Goal: Task Accomplishment & Management: Manage account settings

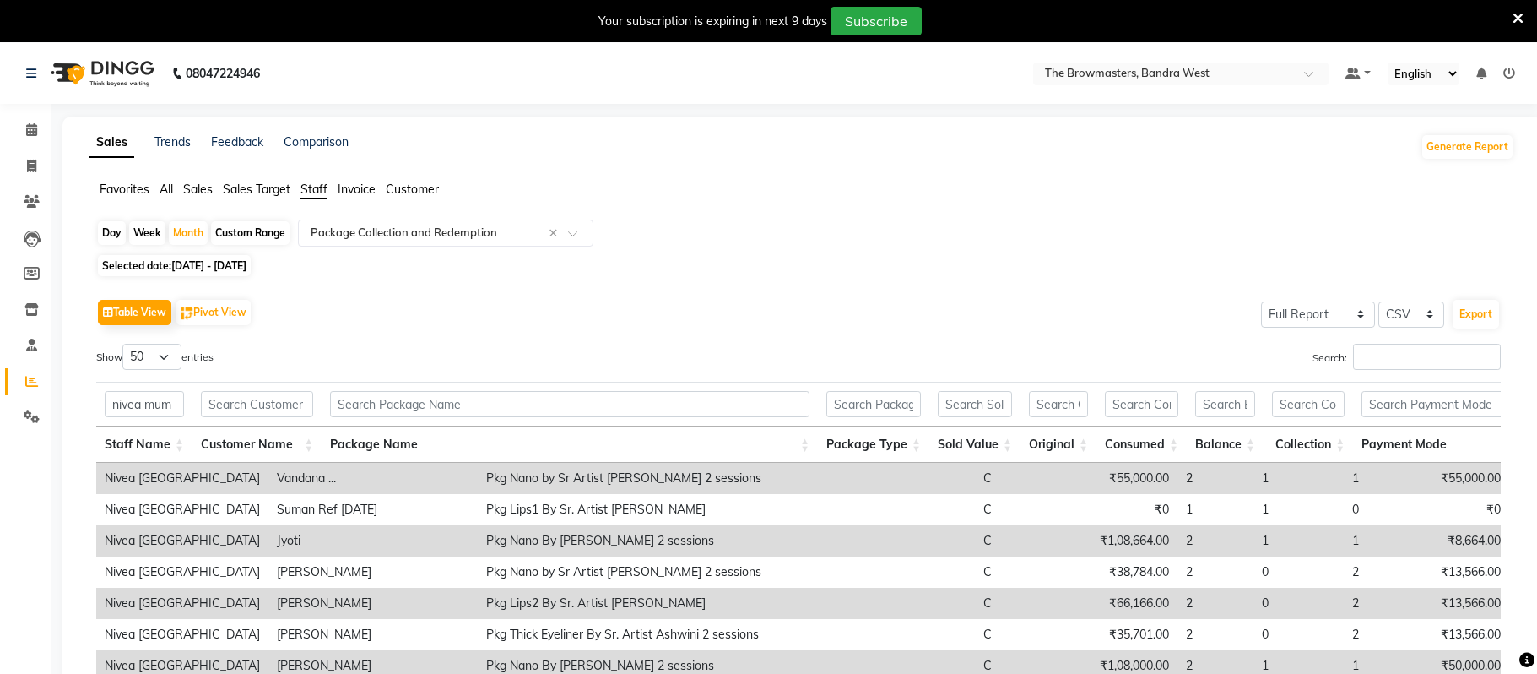
select select "full_report"
select select "csv"
select select "50"
click at [34, 130] on icon at bounding box center [31, 129] width 11 height 13
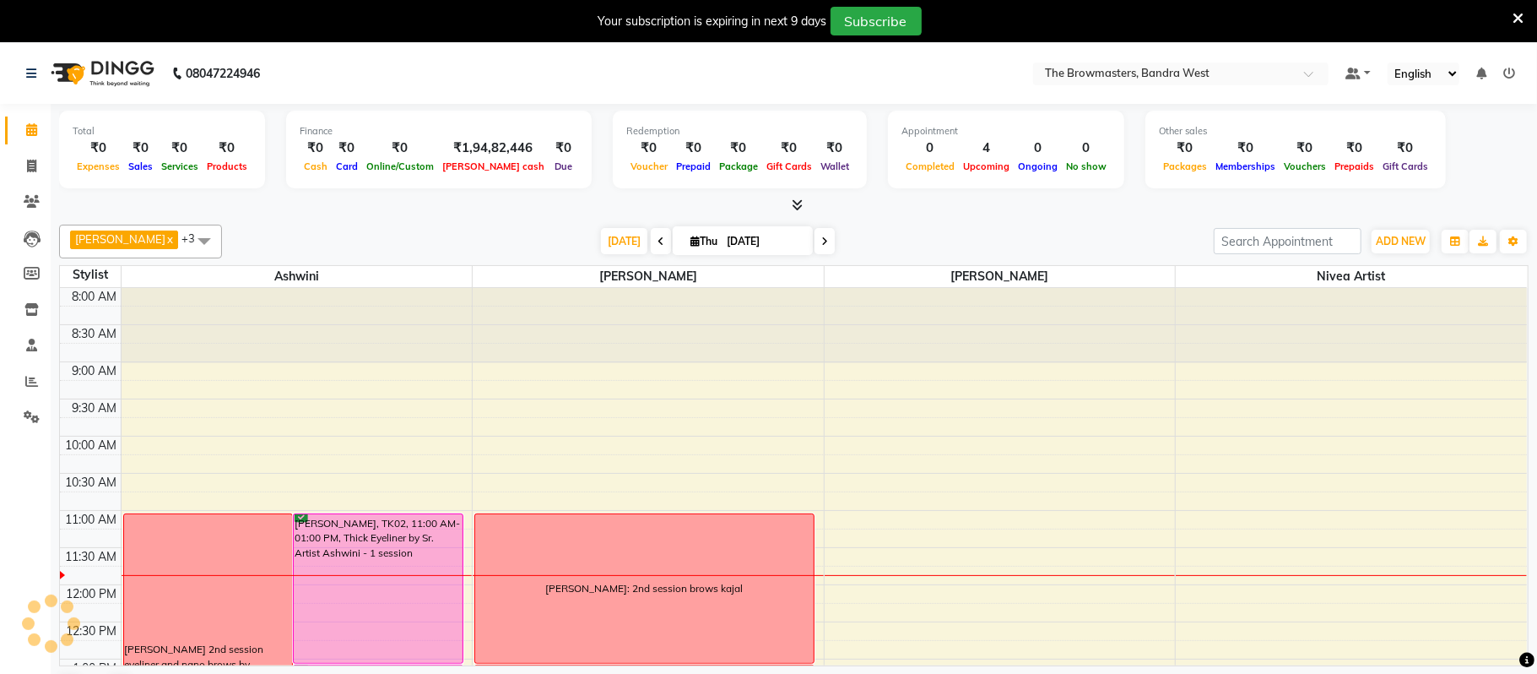
click at [822, 241] on icon at bounding box center [825, 241] width 7 height 10
type input "[DATE]"
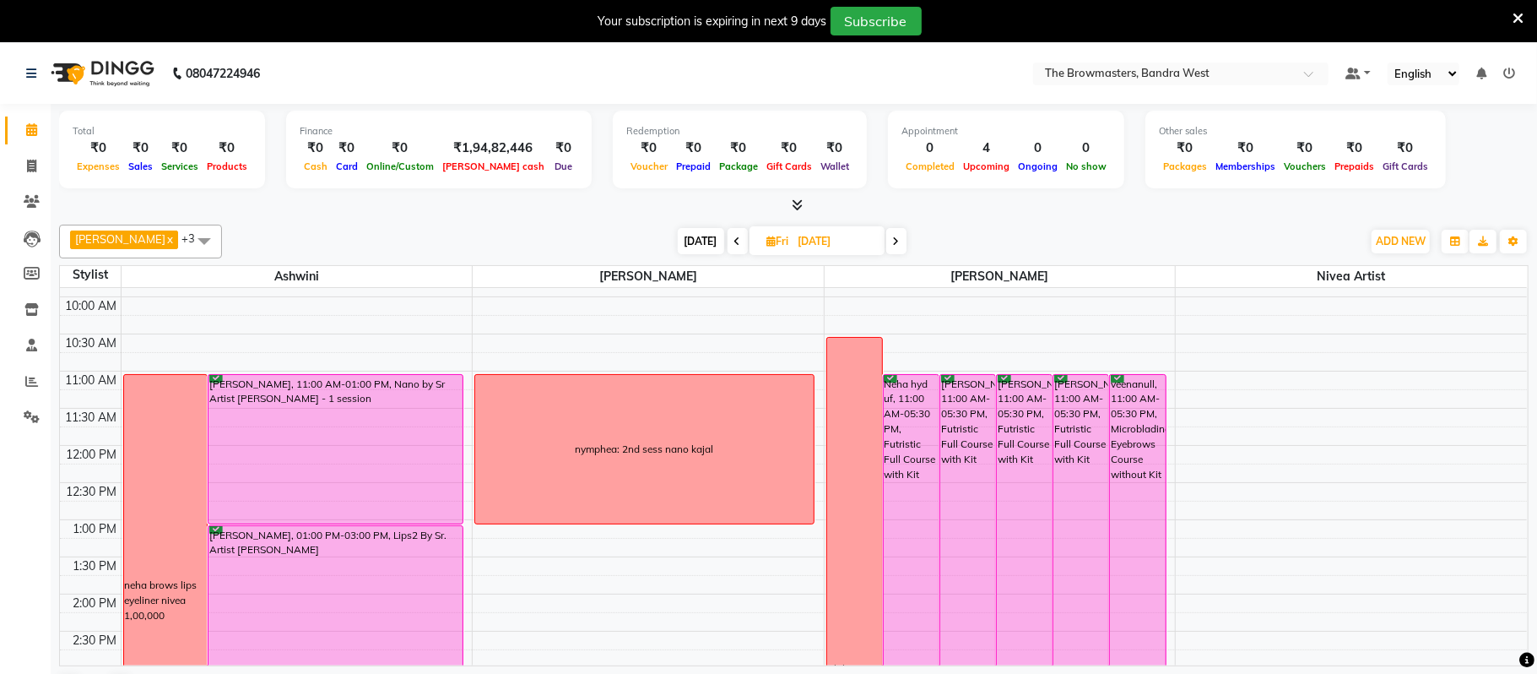
scroll to position [137, 0]
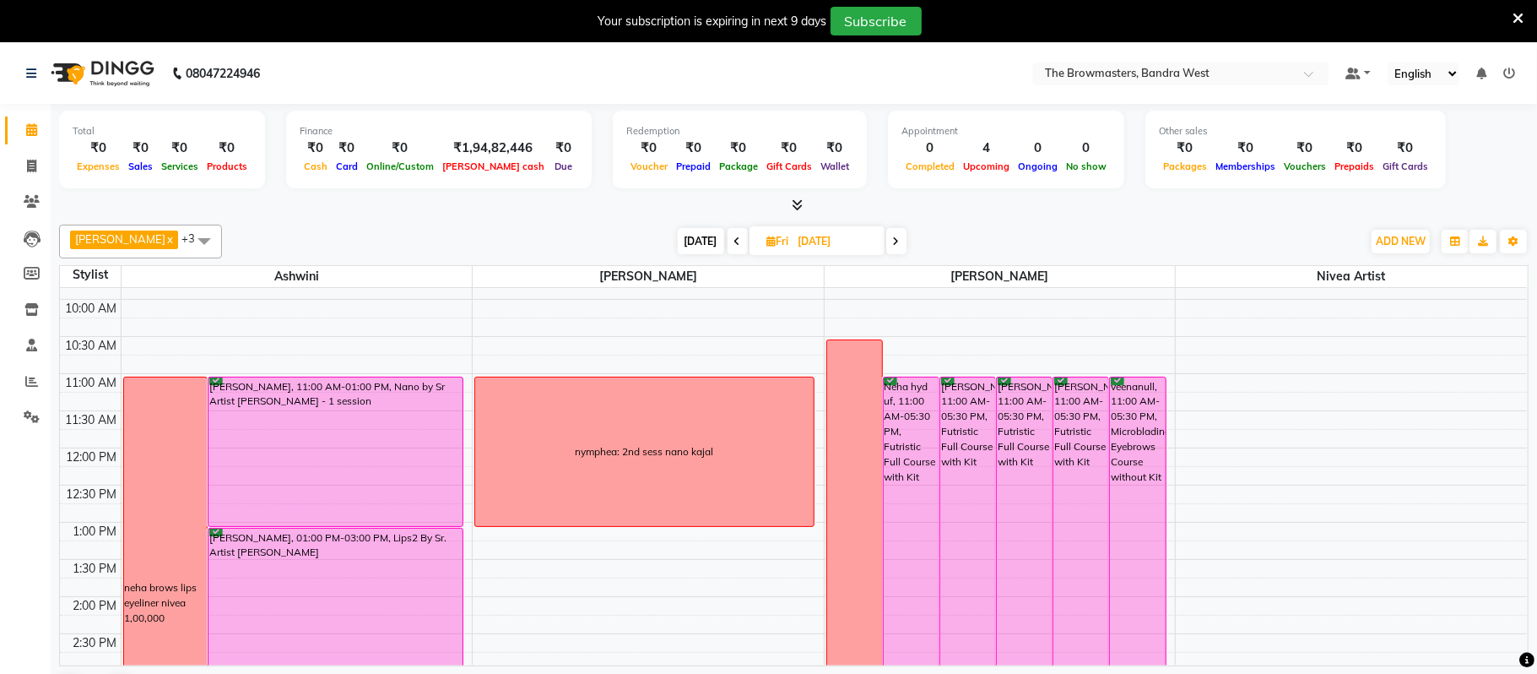
click at [165, 383] on div "neha brows lips eyeliner nivea 1,00,000" at bounding box center [166, 602] width 84 height 450
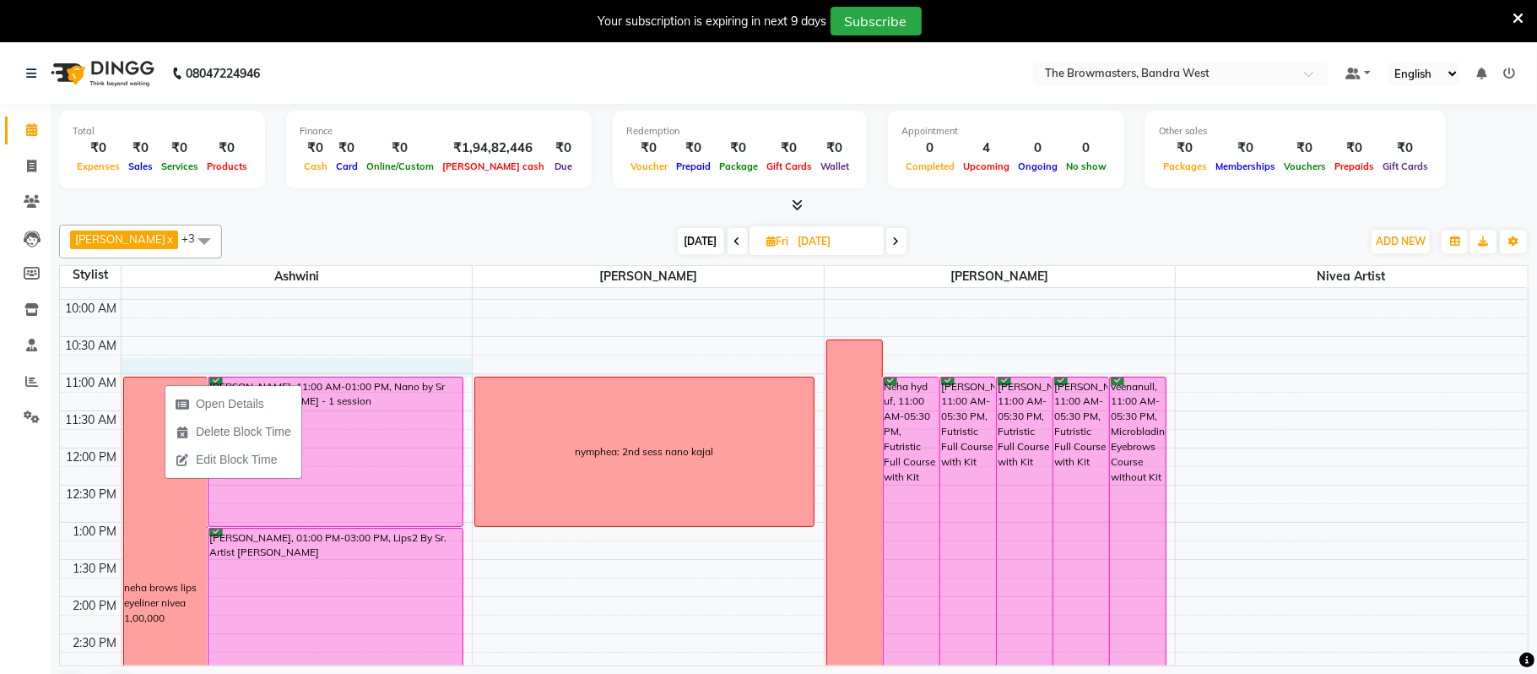
click at [189, 362] on div "8:00 AM 8:30 AM 9:00 AM 9:30 AM 10:00 AM 10:30 AM 11:00 AM 11:30 AM 12:00 PM 12…" at bounding box center [793, 633] width 1467 height 965
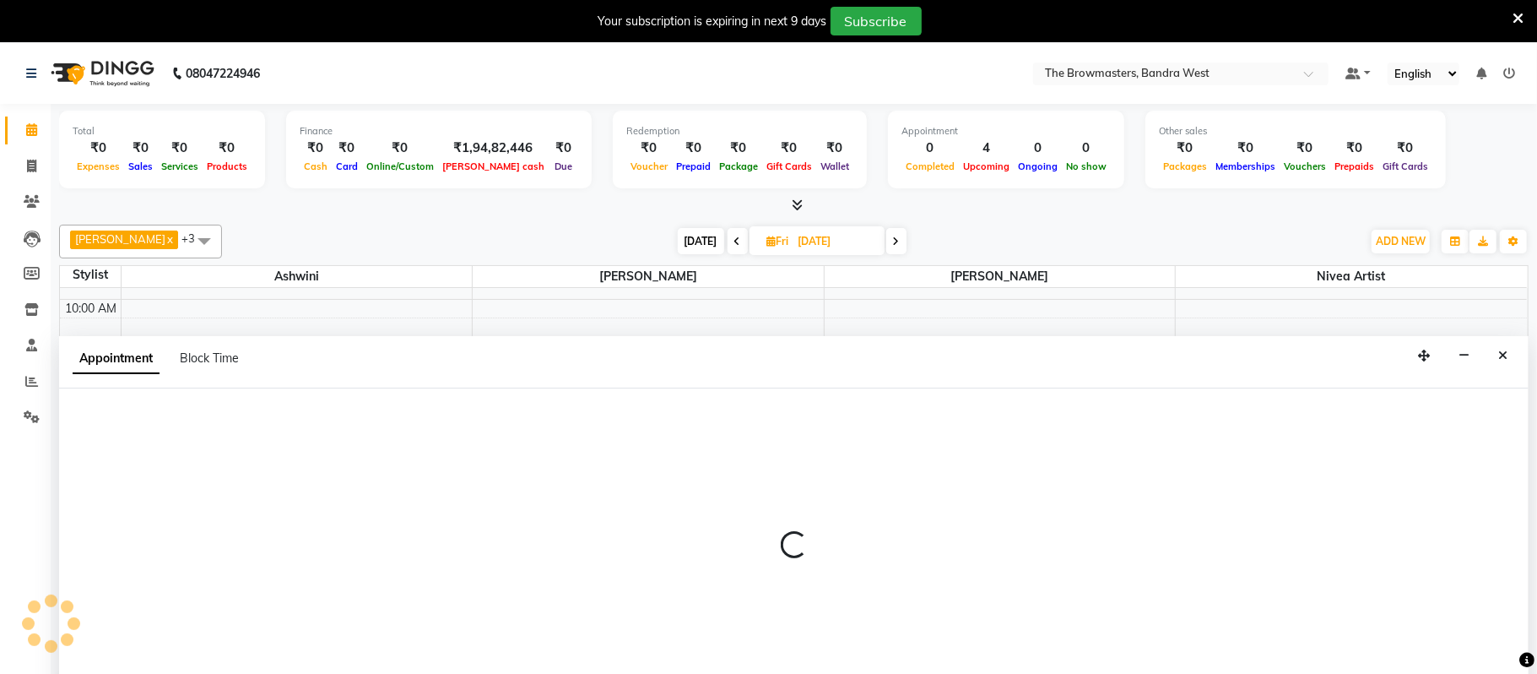
scroll to position [44, 0]
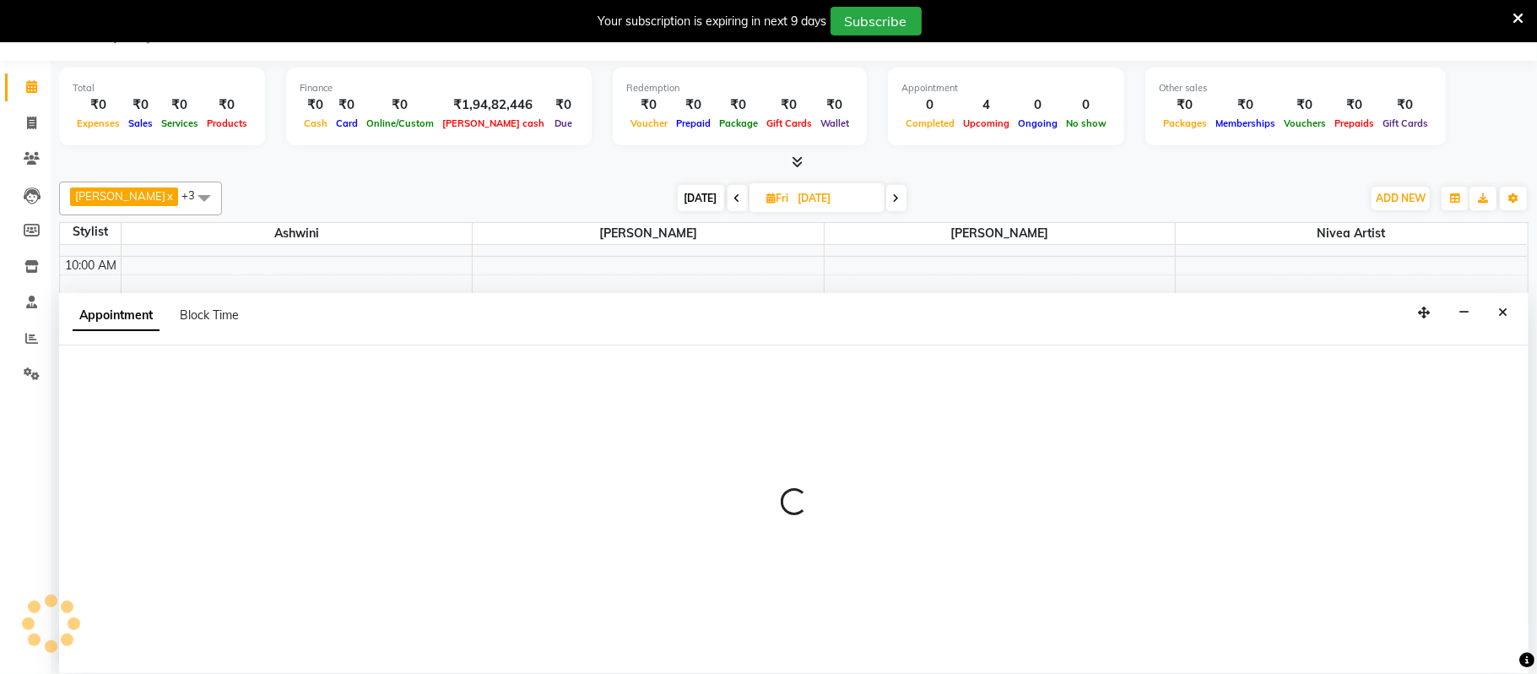
select select "64306"
select select "tentative"
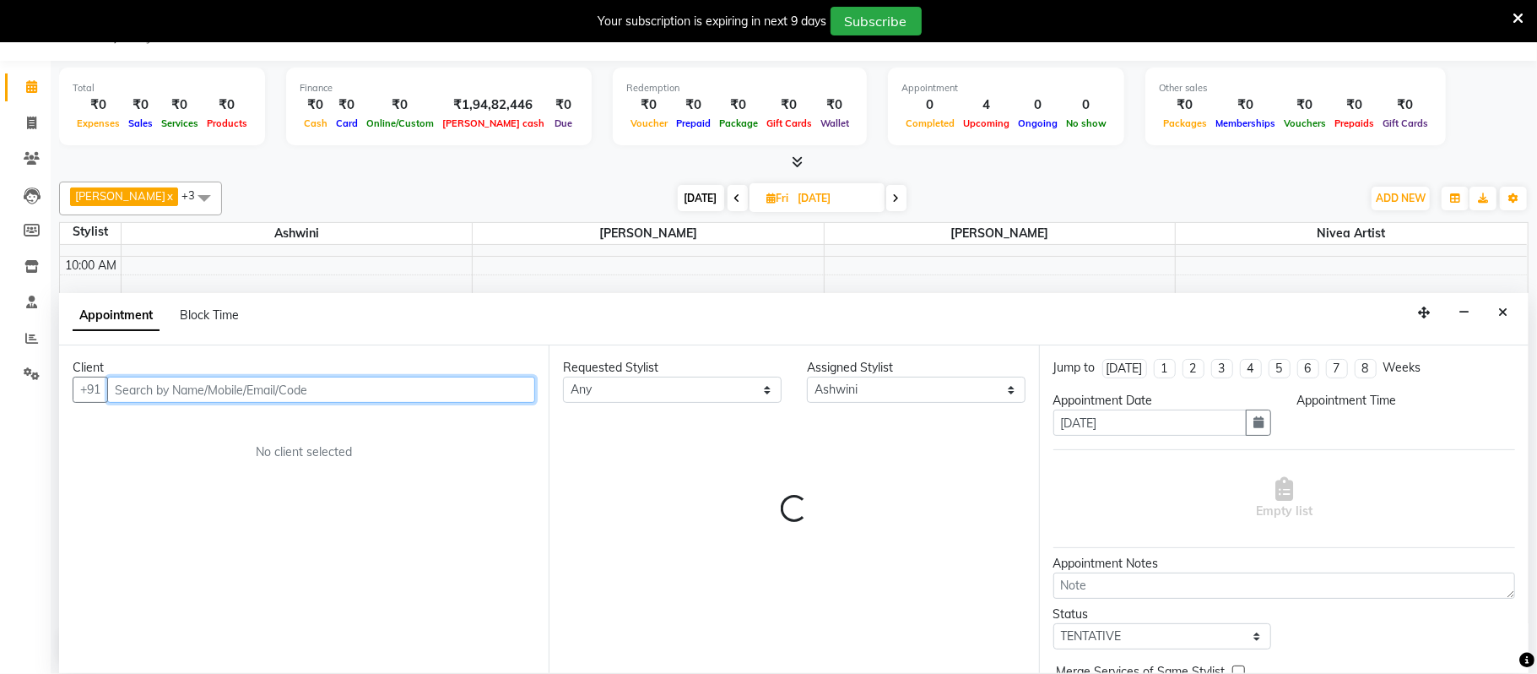
select select "645"
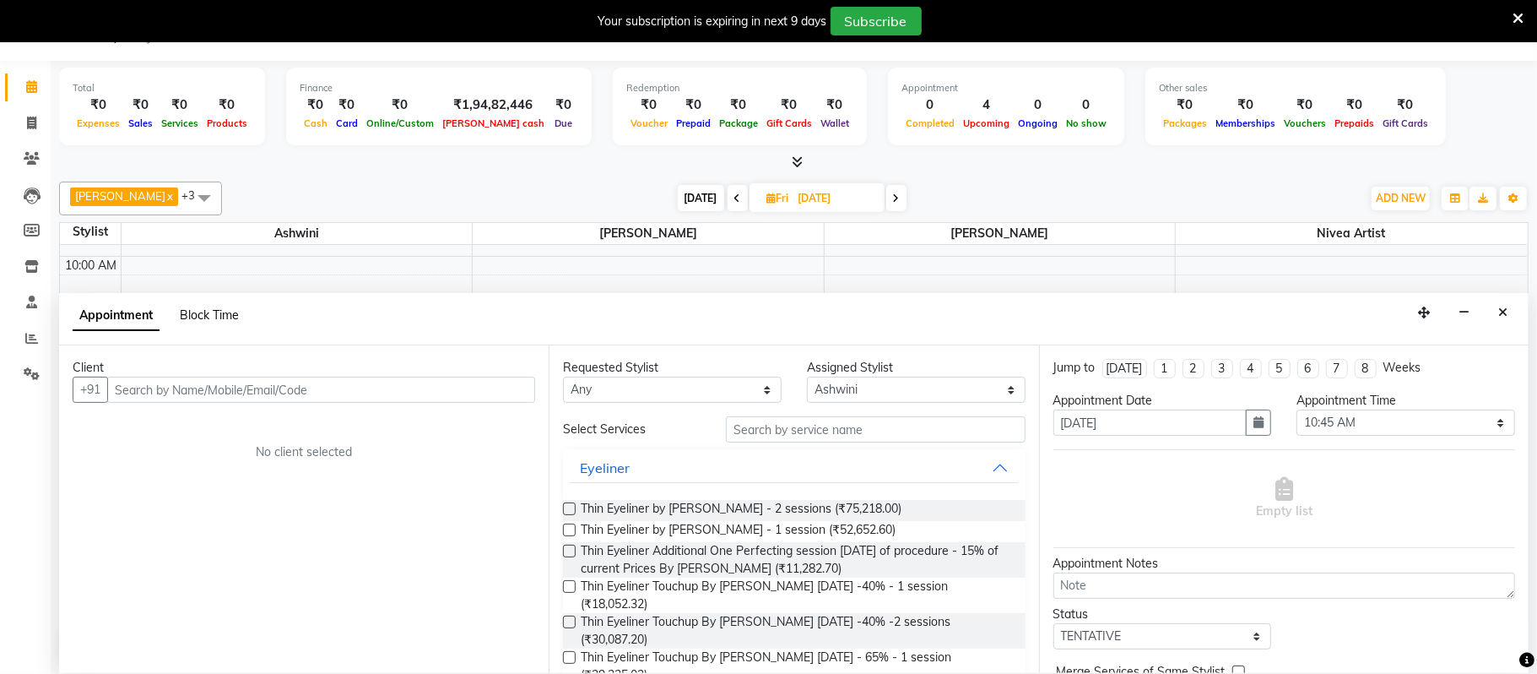
click at [221, 313] on span "Block Time" at bounding box center [209, 314] width 59 height 15
select select "64306"
select select "645"
select select "660"
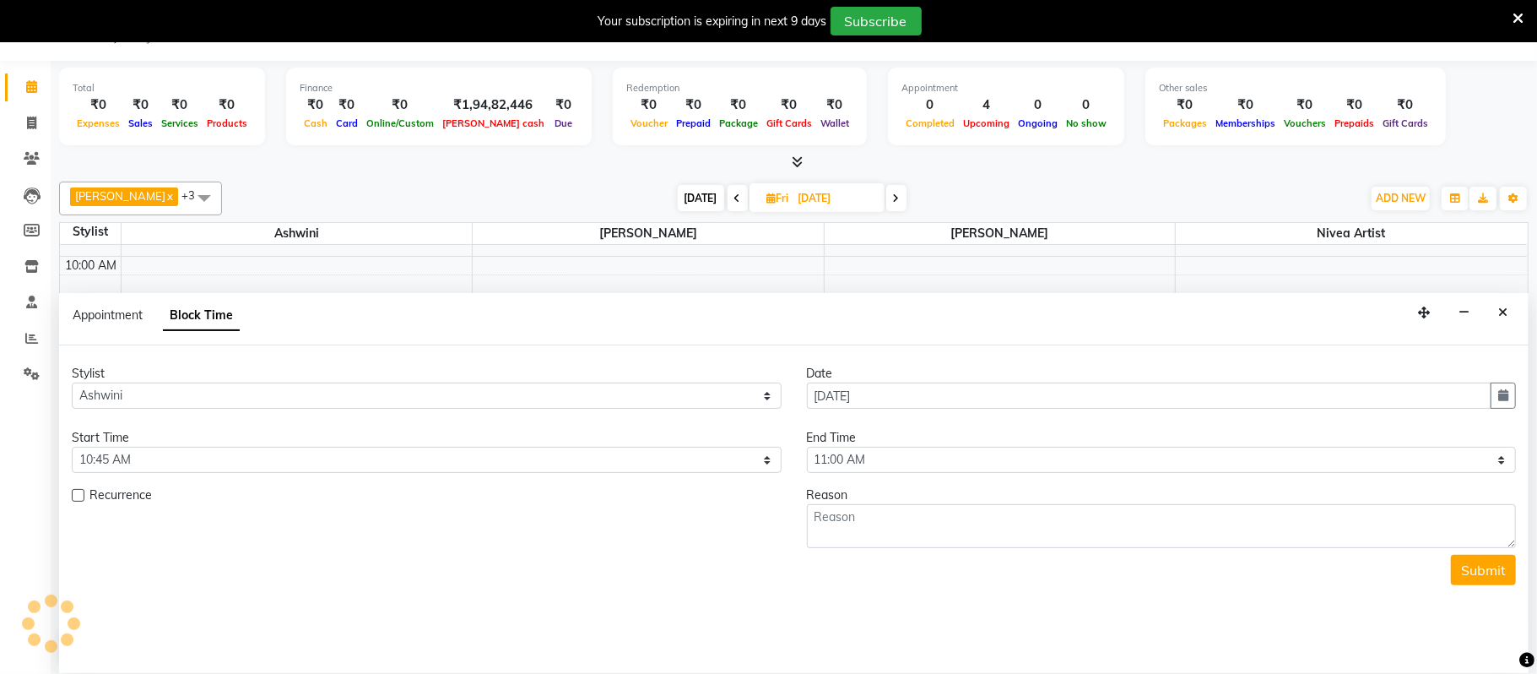
scroll to position [227, 0]
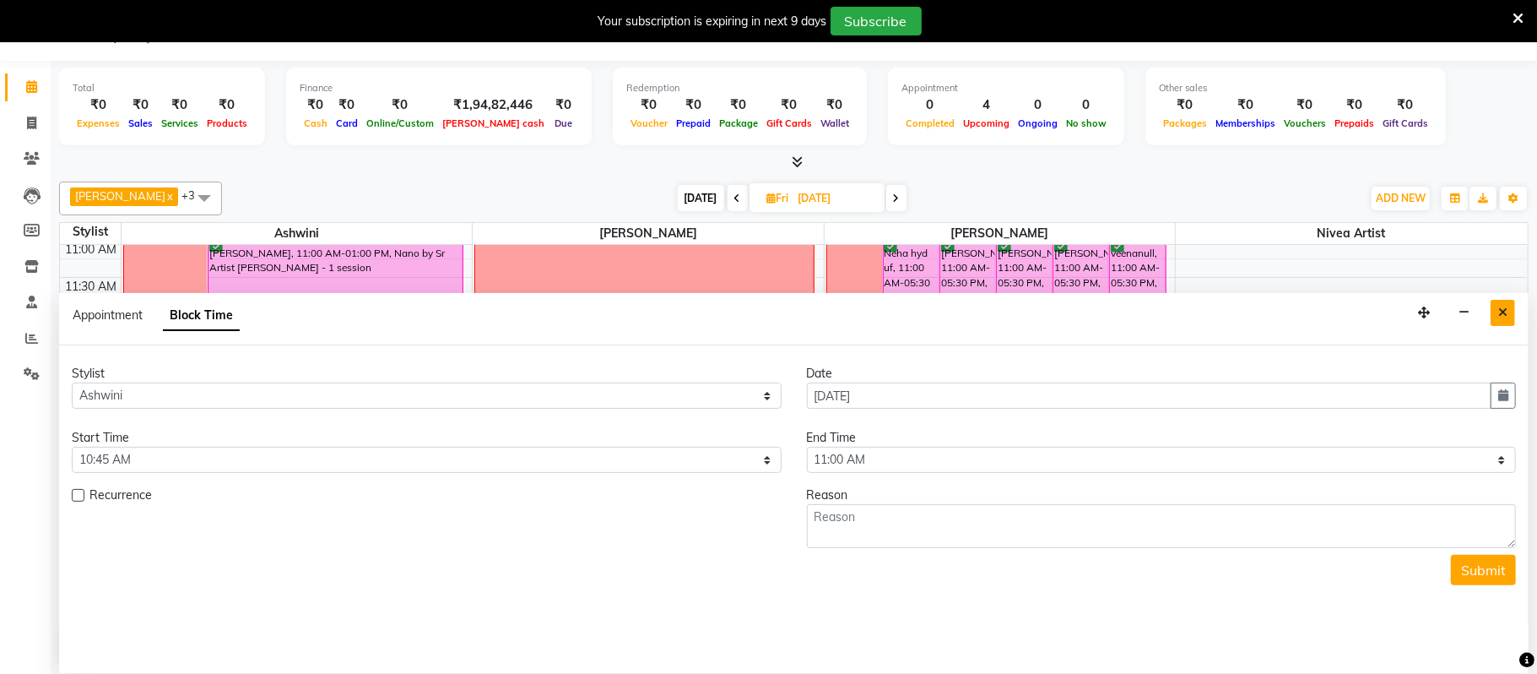
click at [1500, 310] on icon "Close" at bounding box center [1503, 312] width 9 height 12
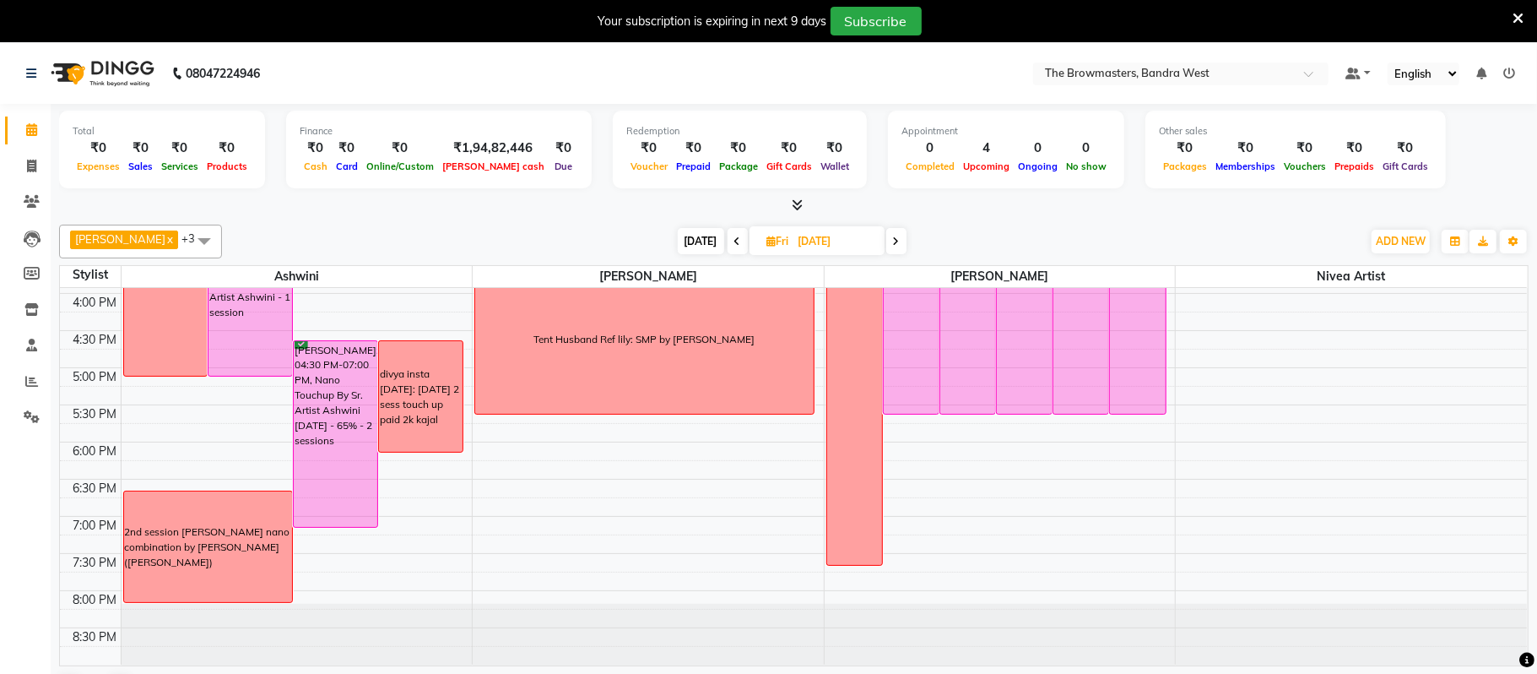
scroll to position [591, 0]
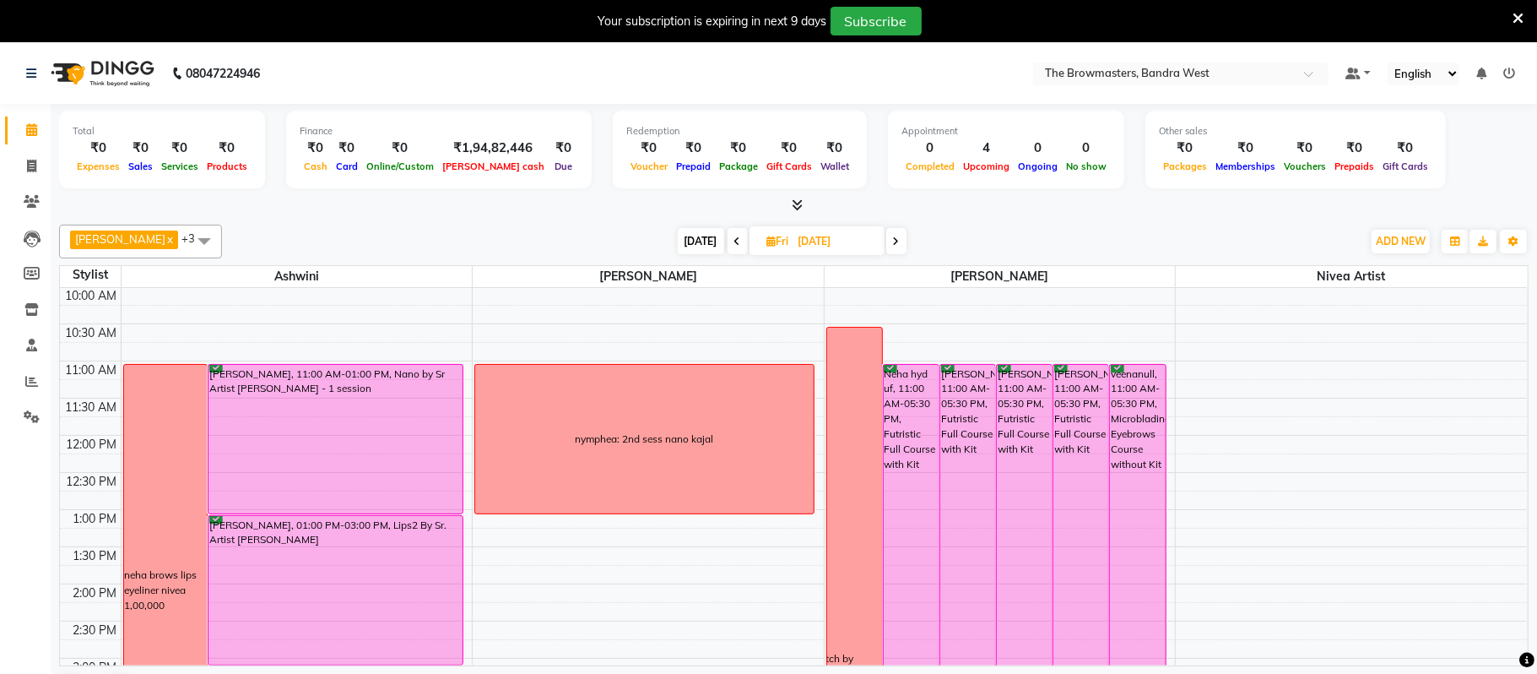
click at [714, 233] on span "[DATE]" at bounding box center [701, 241] width 46 height 26
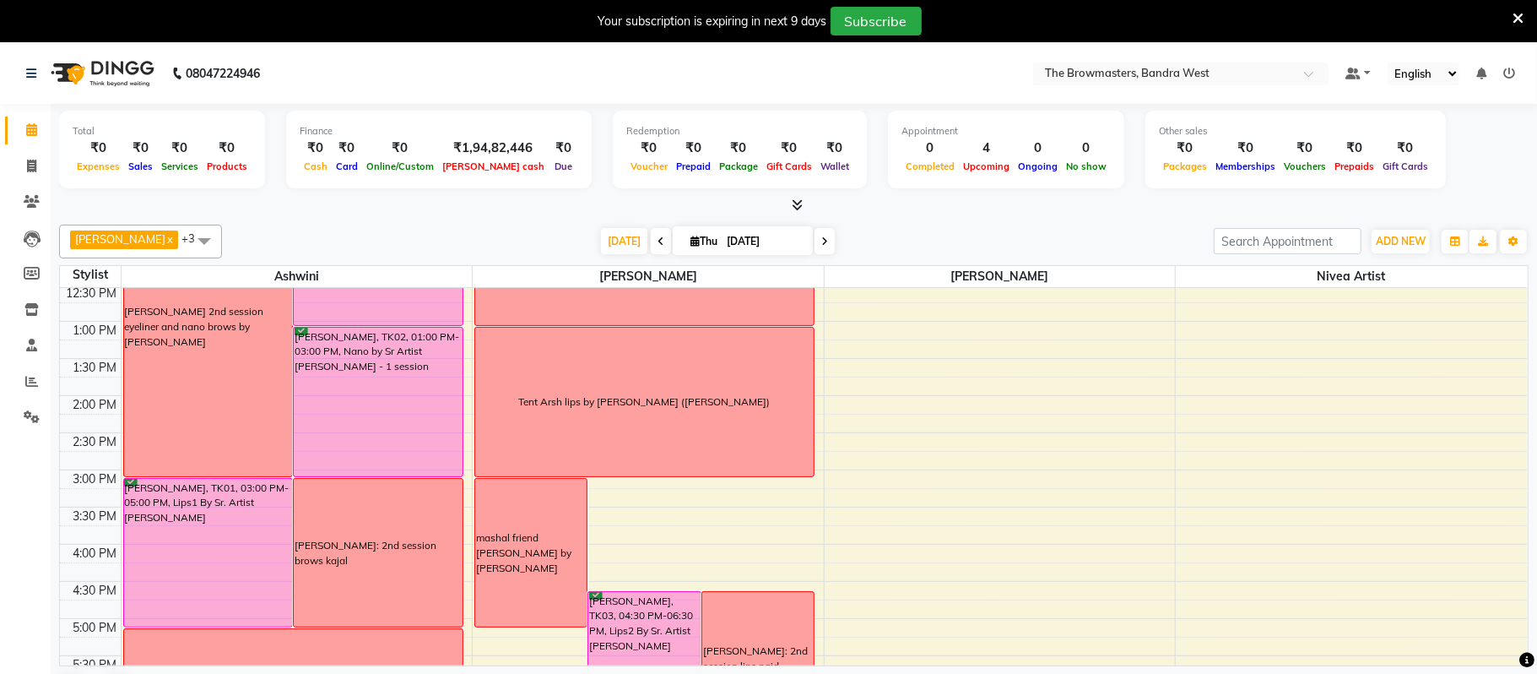
scroll to position [426, 0]
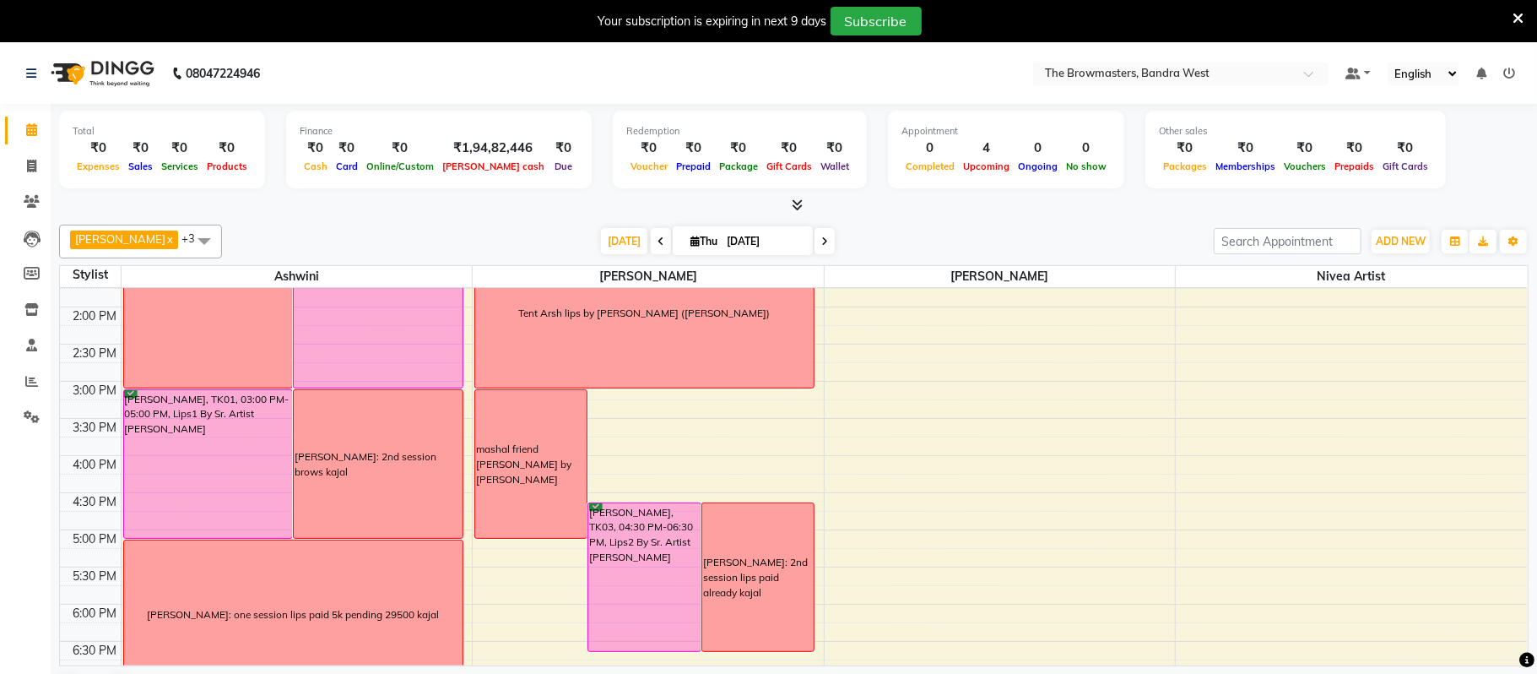
click at [545, 483] on div "mashal friend [PERSON_NAME] by [PERSON_NAME]" at bounding box center [530, 464] width 111 height 148
click at [631, 246] on span "[DATE]" at bounding box center [624, 241] width 46 height 26
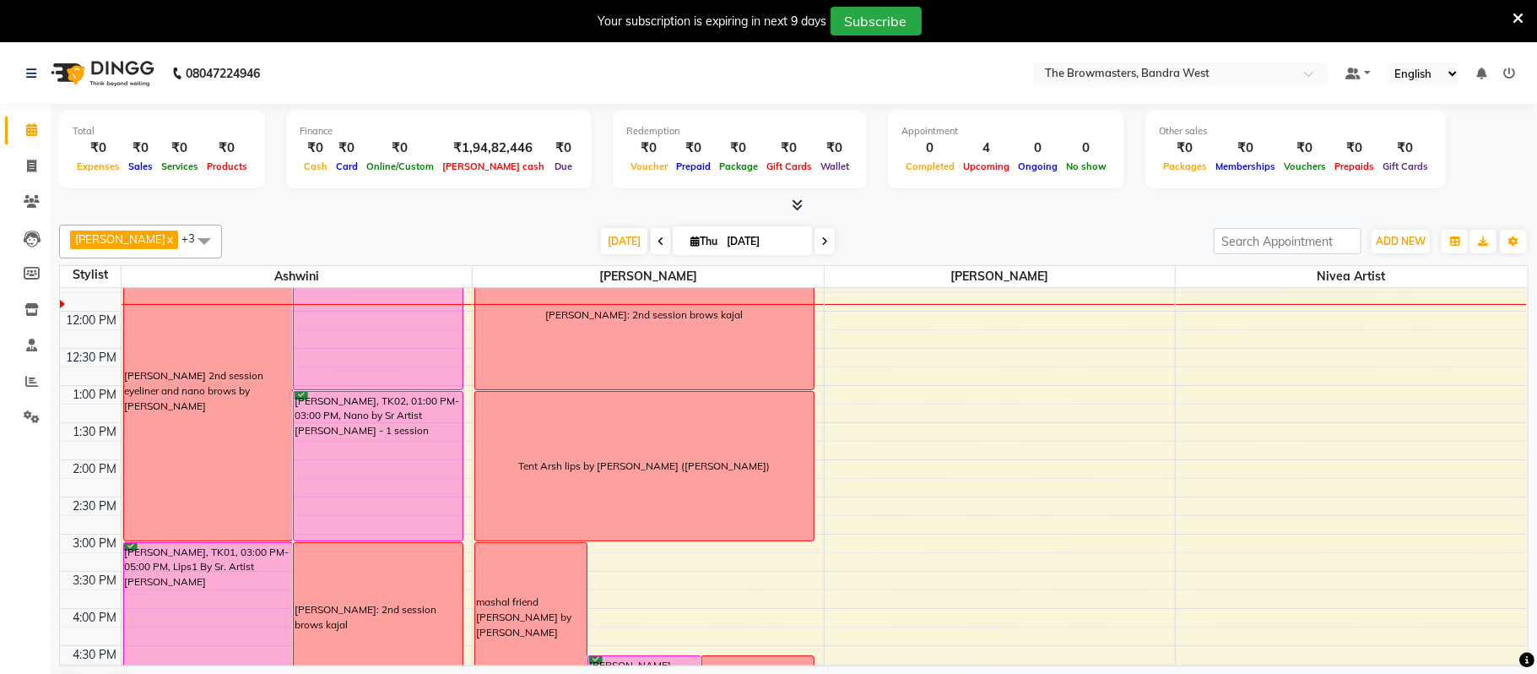
scroll to position [322, 0]
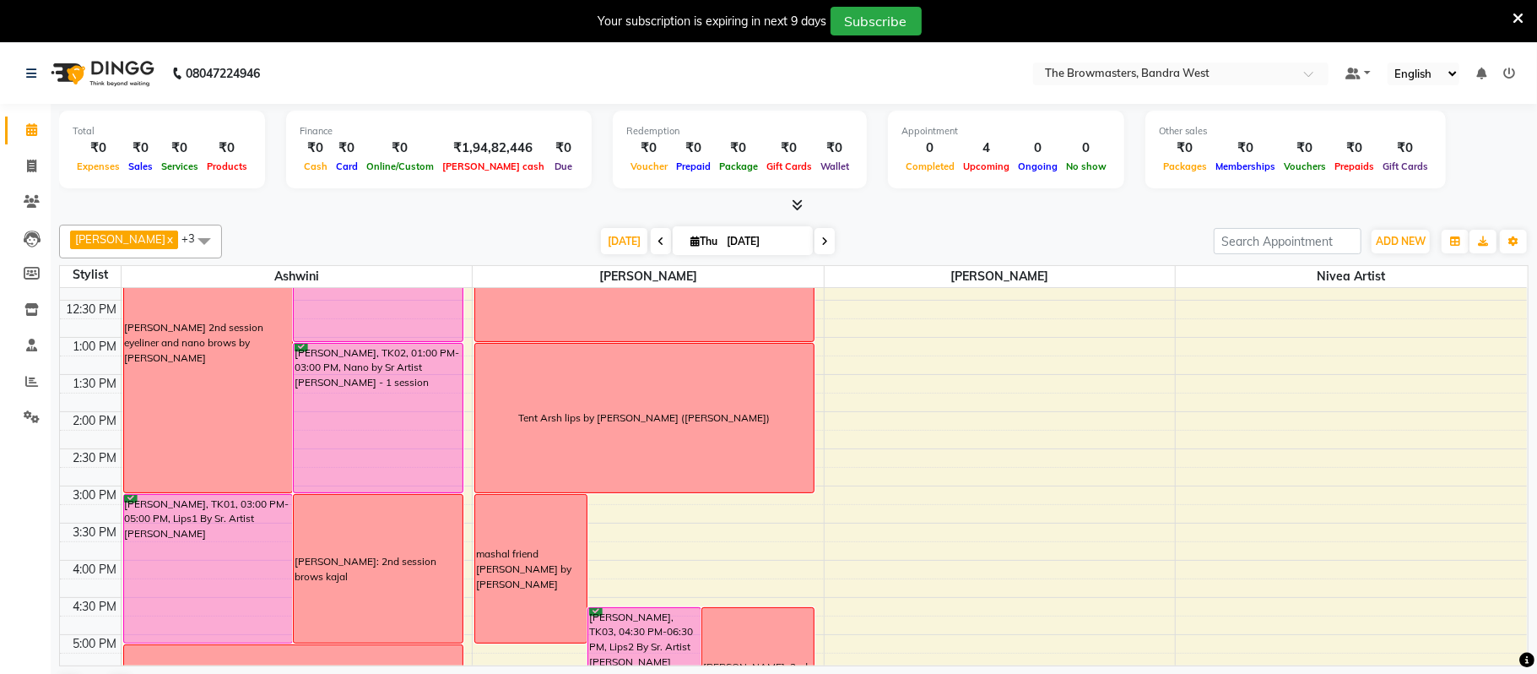
click at [822, 236] on icon at bounding box center [825, 241] width 7 height 10
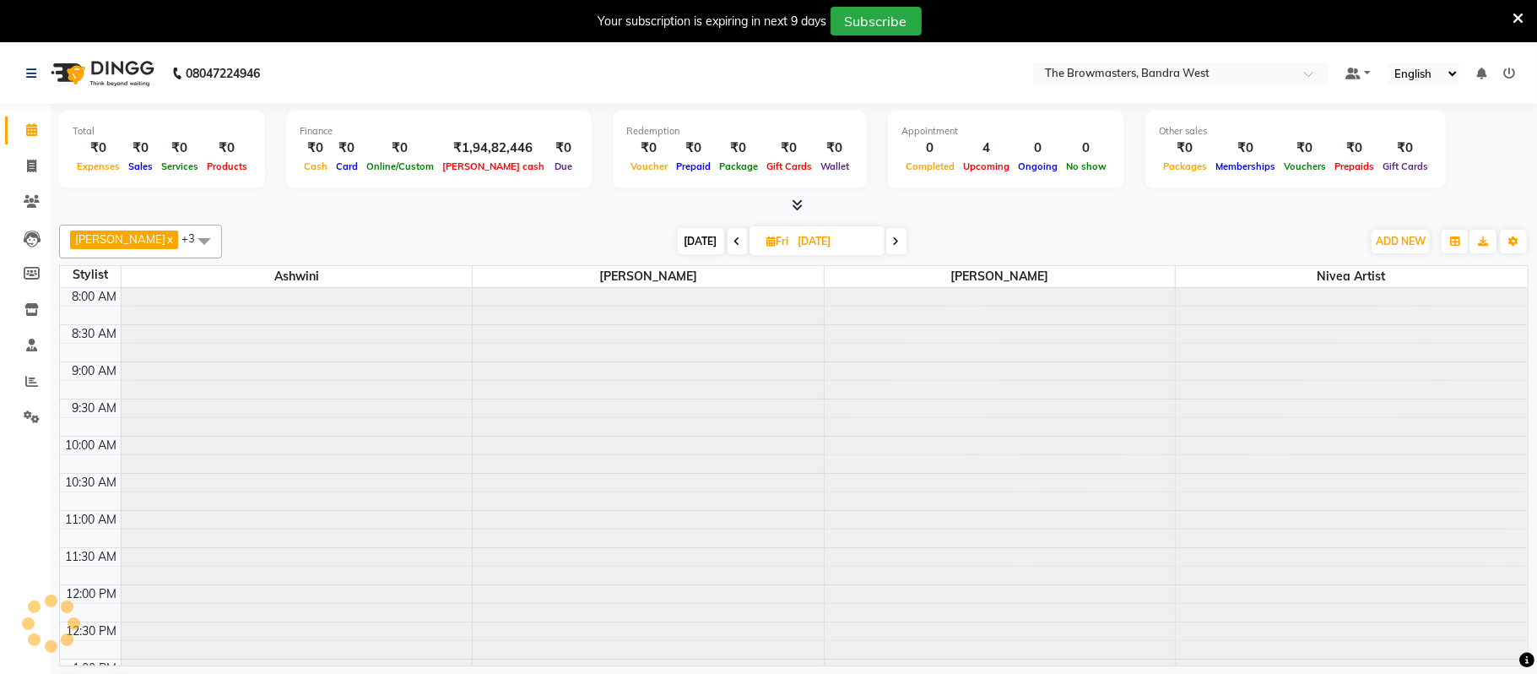
scroll to position [227, 0]
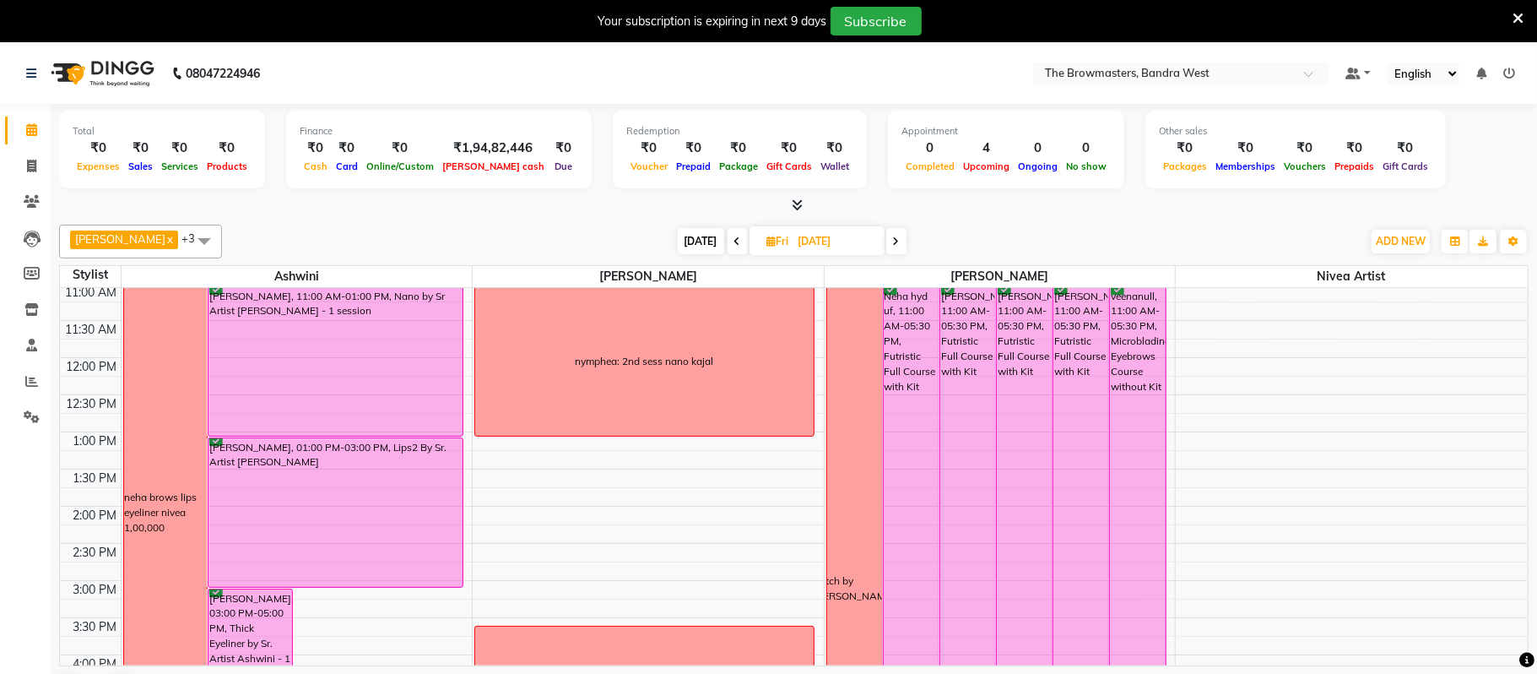
click at [899, 236] on icon at bounding box center [896, 241] width 7 height 10
type input "[DATE]"
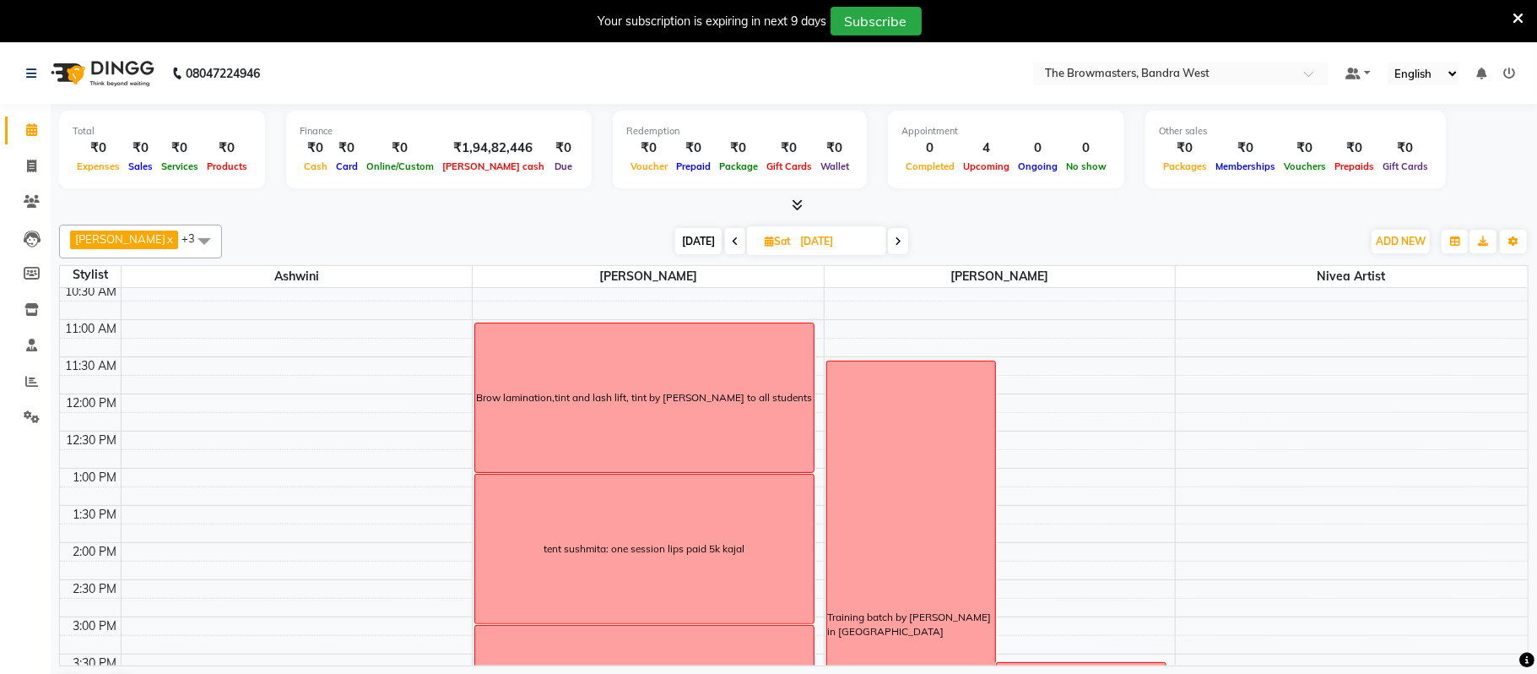
scroll to position [187, 0]
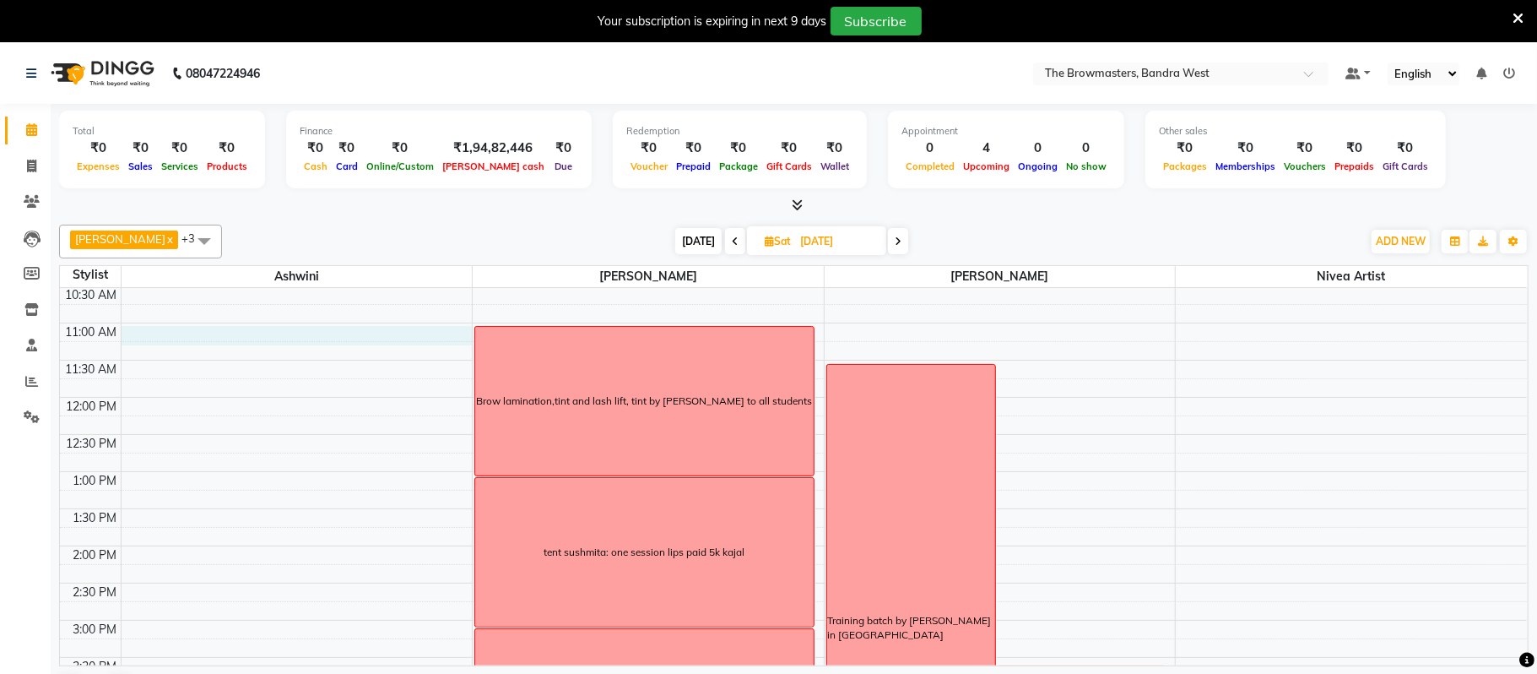
click at [339, 334] on div "8:00 AM 8:30 AM 9:00 AM 9:30 AM 10:00 AM 10:30 AM 11:00 AM 11:30 AM 12:00 PM 12…" at bounding box center [793, 582] width 1467 height 965
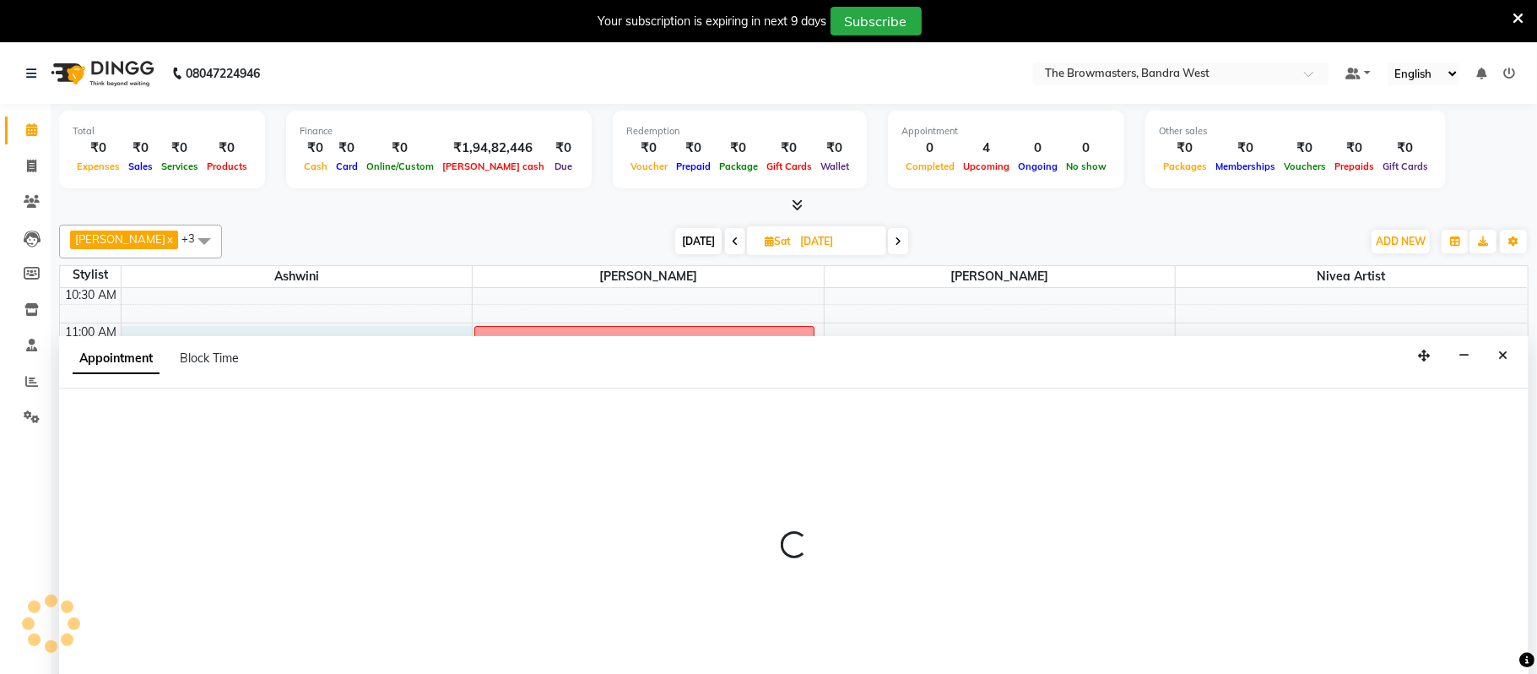
scroll to position [44, 0]
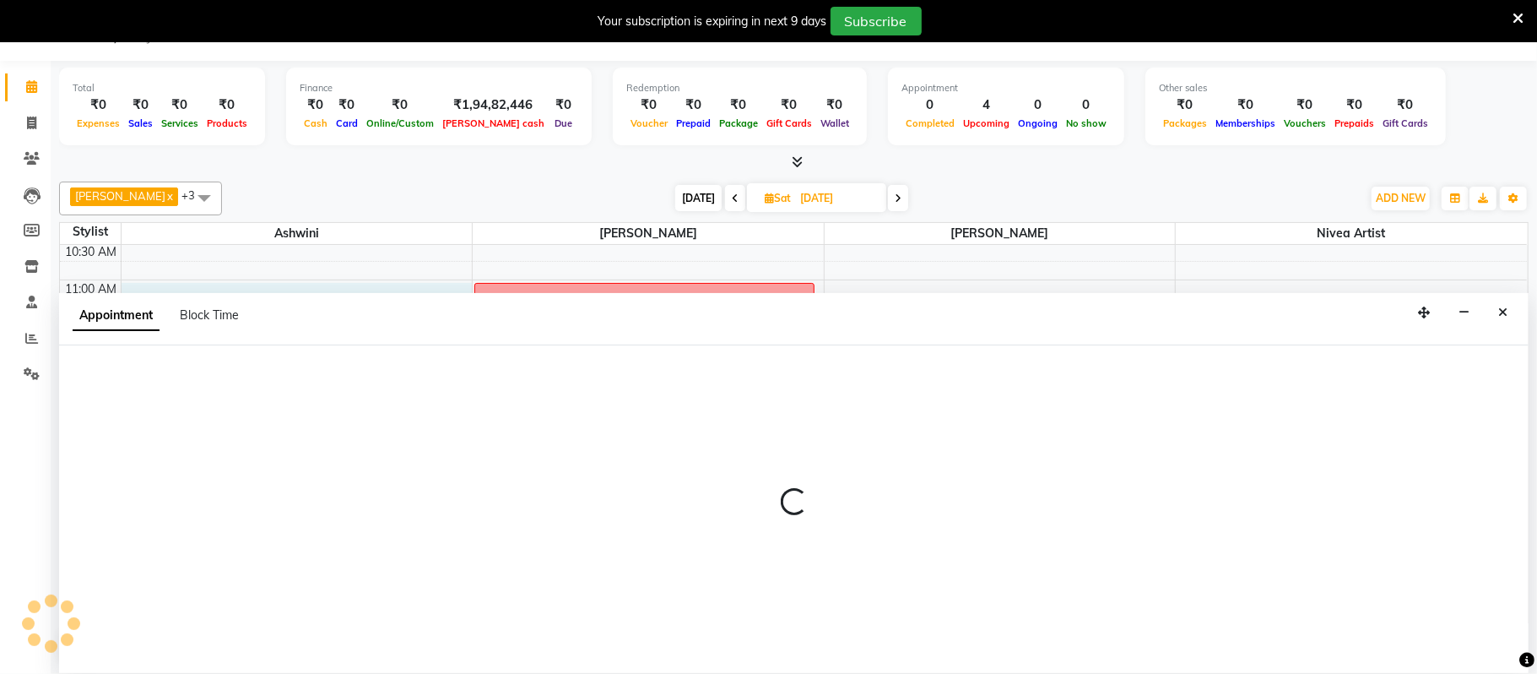
select select "64306"
select select "tentative"
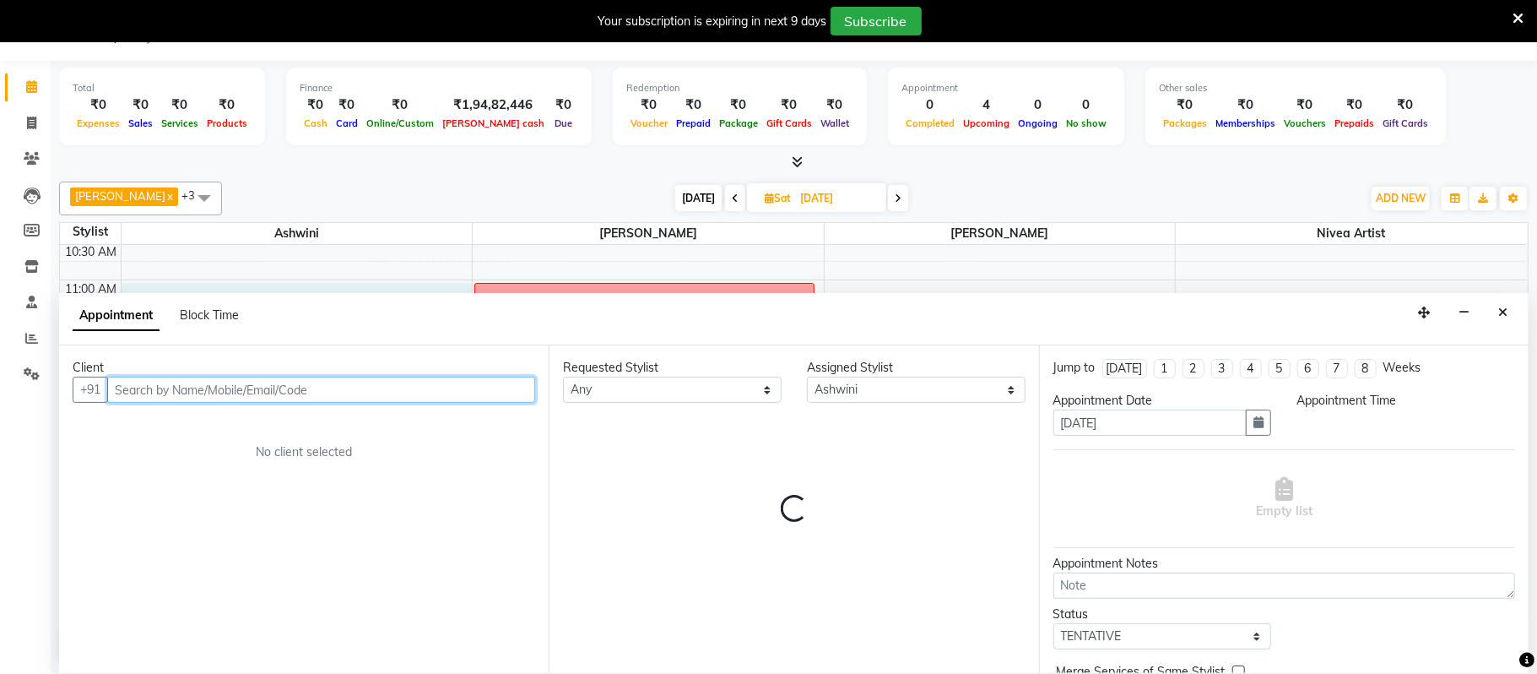
select select "660"
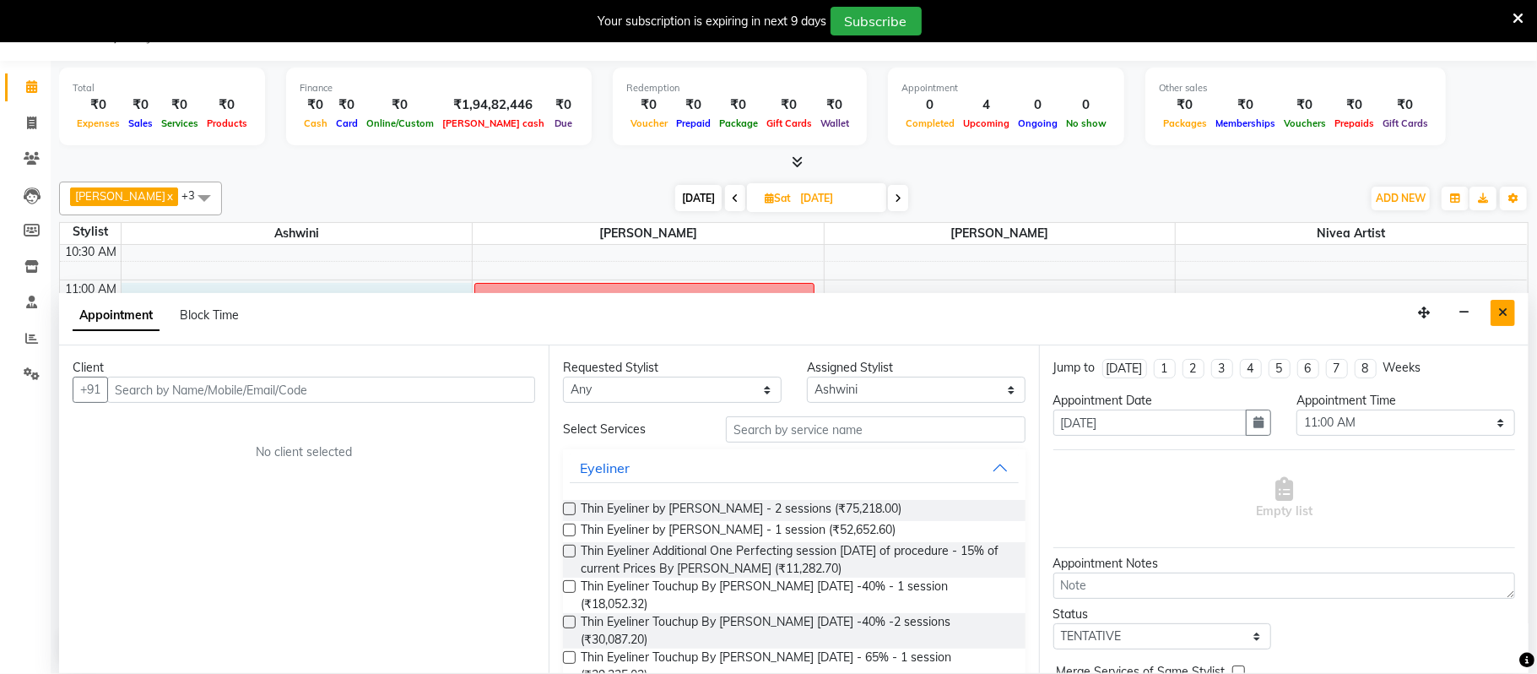
click at [1500, 309] on icon "Close" at bounding box center [1503, 312] width 9 height 12
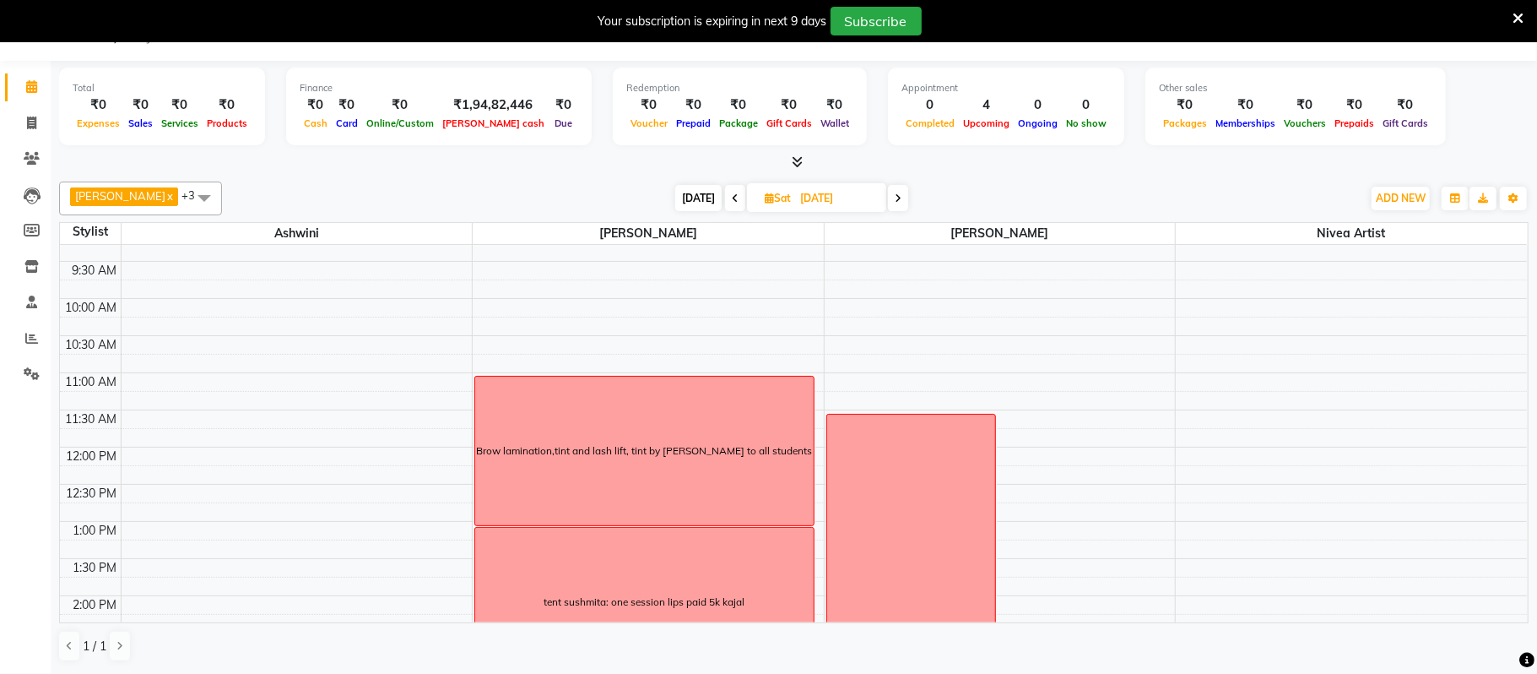
scroll to position [56, 0]
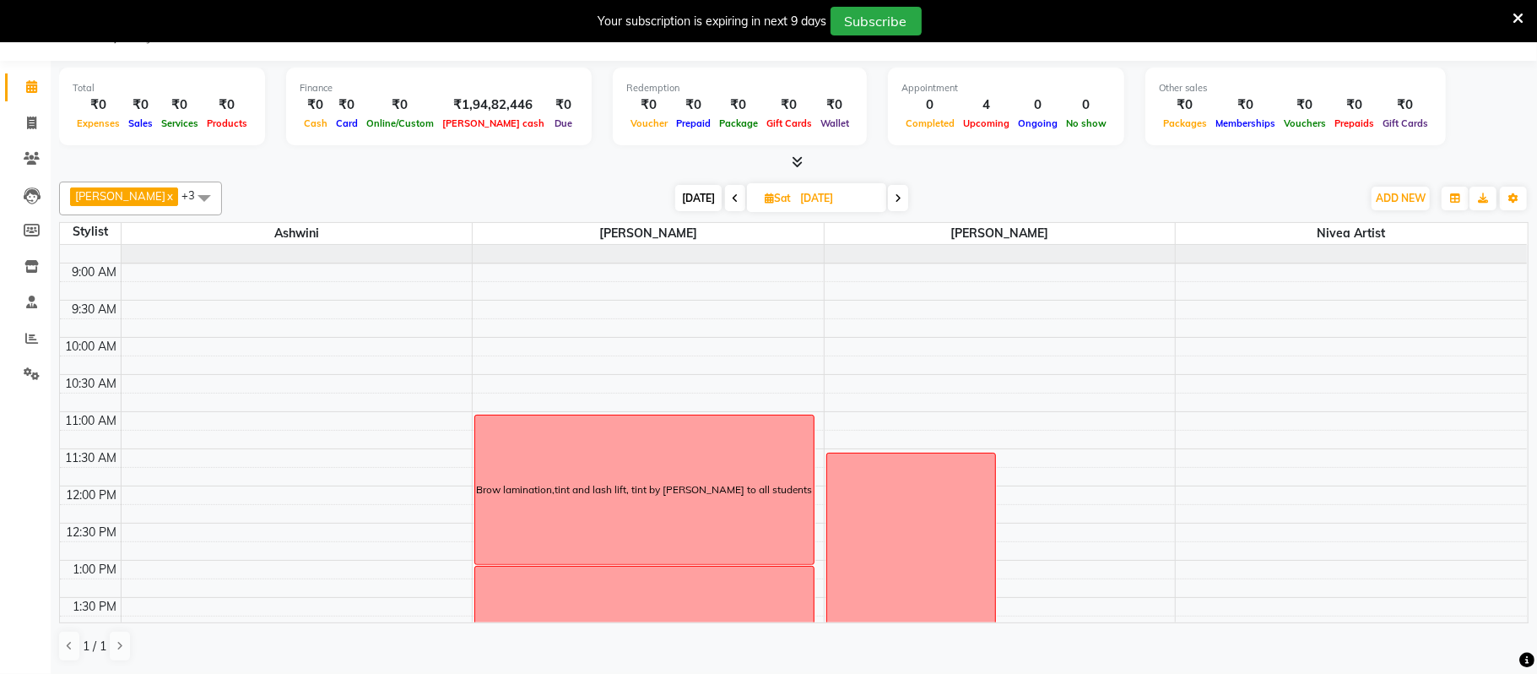
click at [346, 458] on div "8:00 AM 8:30 AM 9:00 AM 9:30 AM 10:00 AM 10:30 AM 11:00 AM 11:30 AM 12:00 PM 12…" at bounding box center [793, 671] width 1467 height 965
select select "64306"
select select "tentative"
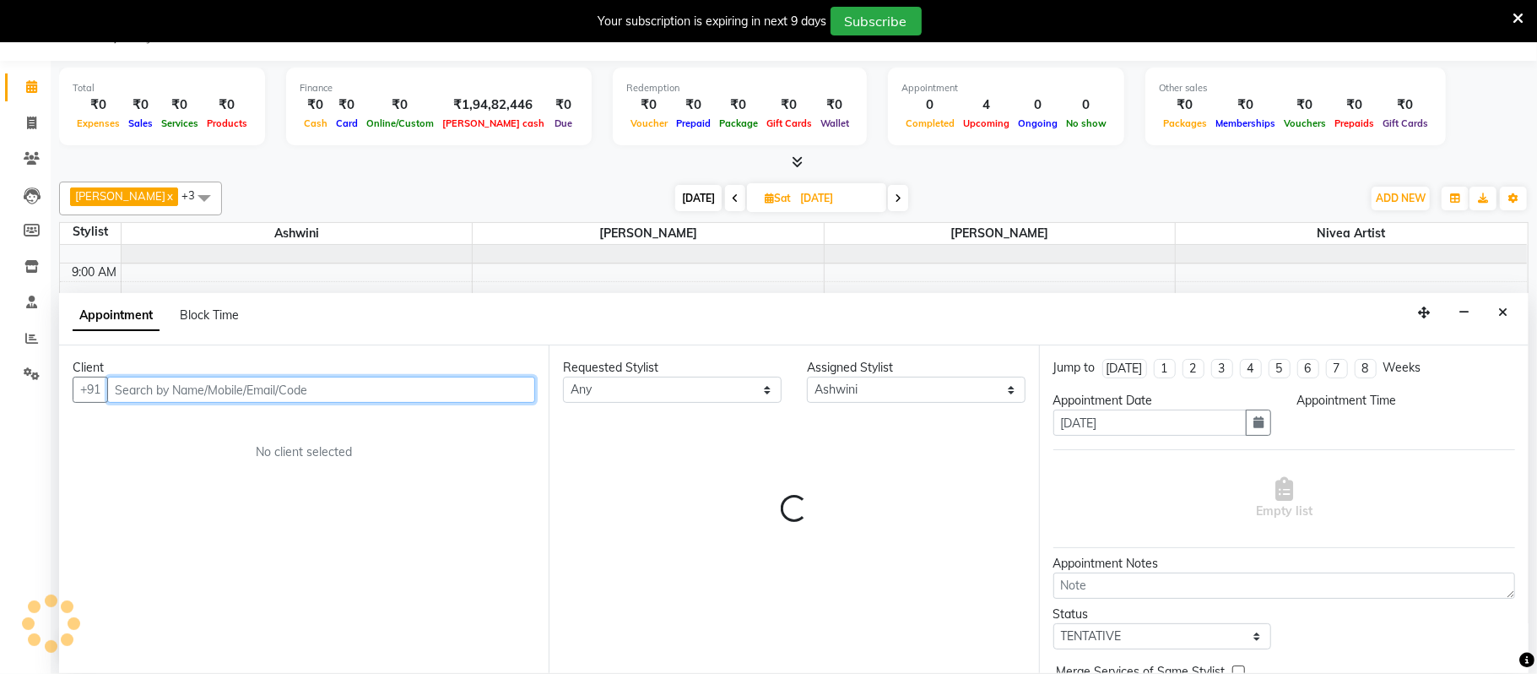
select select "690"
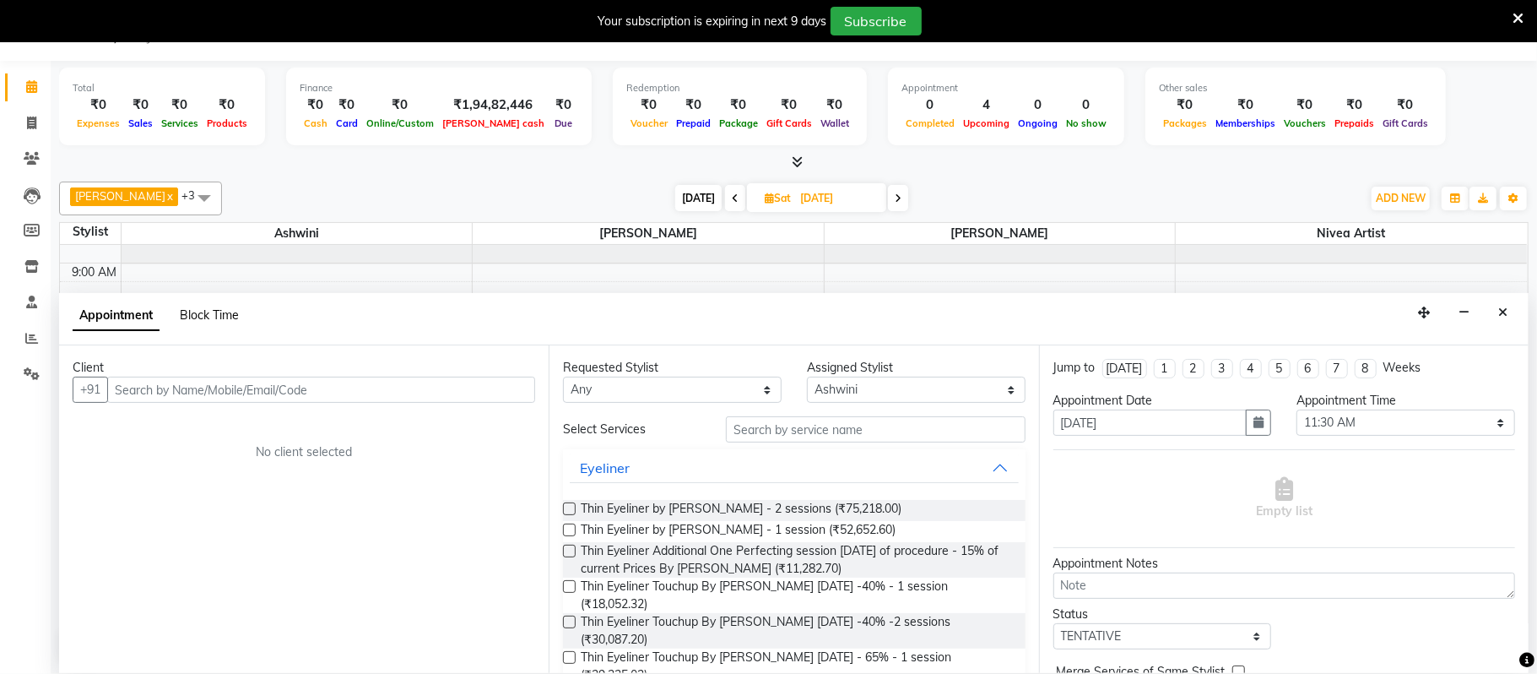
click at [217, 315] on span "Block Time" at bounding box center [209, 314] width 59 height 15
select select "64306"
select select "690"
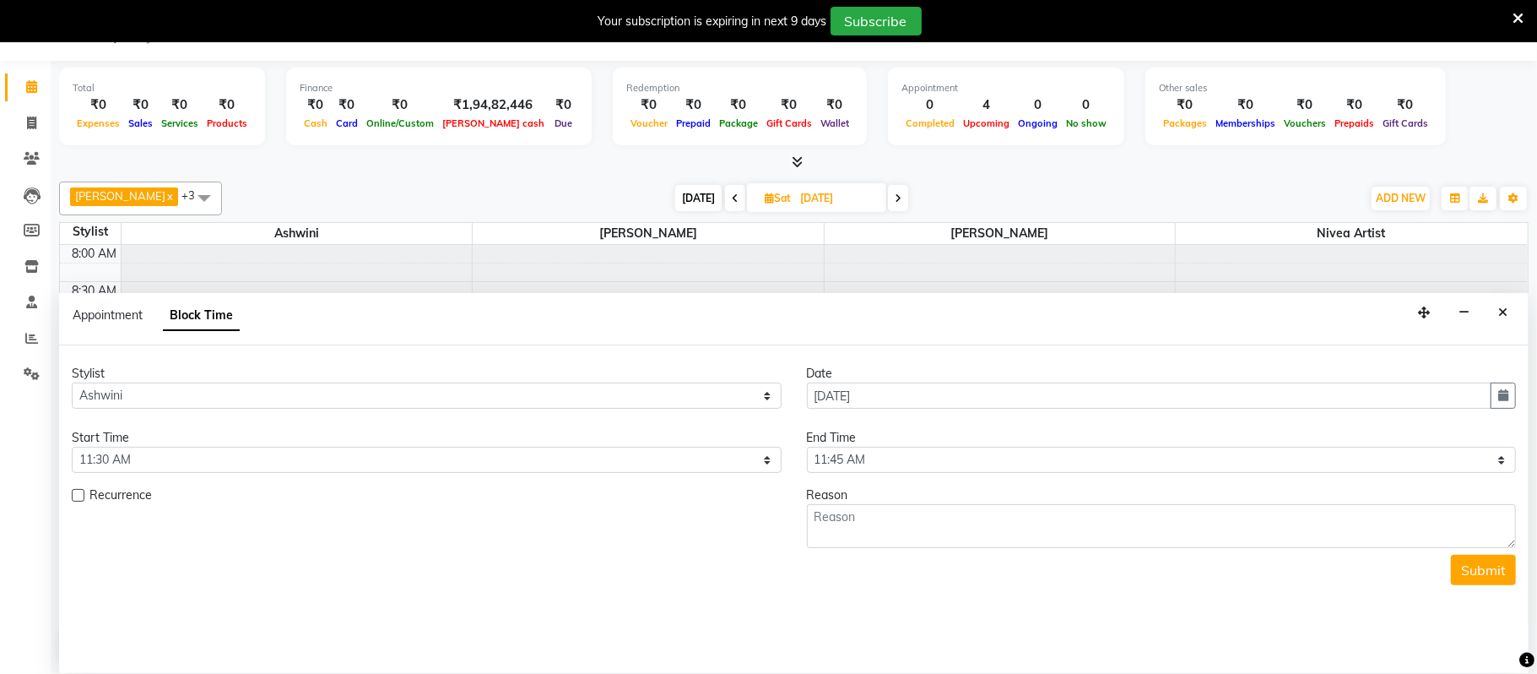
scroll to position [227, 0]
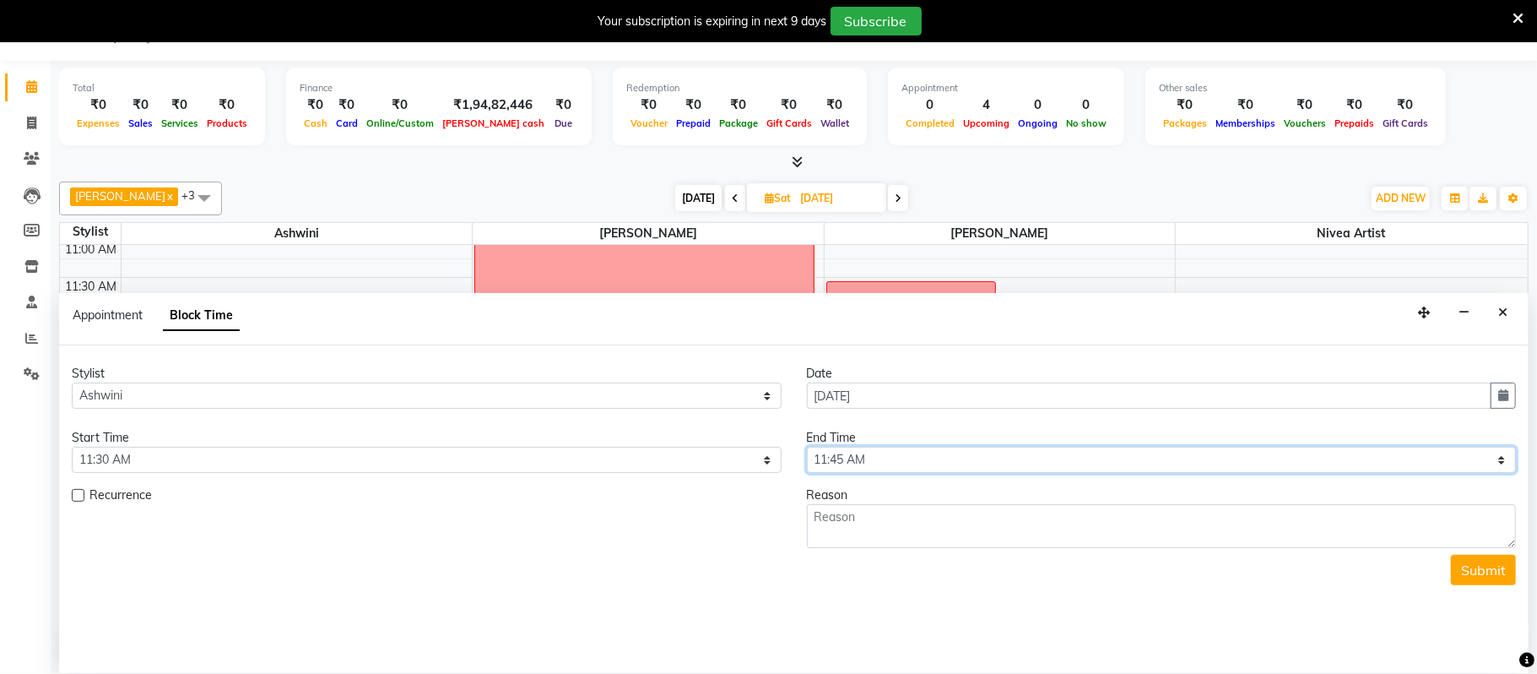
click at [1011, 462] on select "Select 09:00 AM 09:15 AM 09:30 AM 09:45 AM 10:00 AM 10:15 AM 10:30 AM 10:45 AM …" at bounding box center [1162, 460] width 710 height 26
select select "720"
click at [807, 448] on select "Select 09:00 AM 09:15 AM 09:30 AM 09:45 AM 10:00 AM 10:15 AM 10:30 AM 10:45 AM …" at bounding box center [1162, 460] width 710 height 26
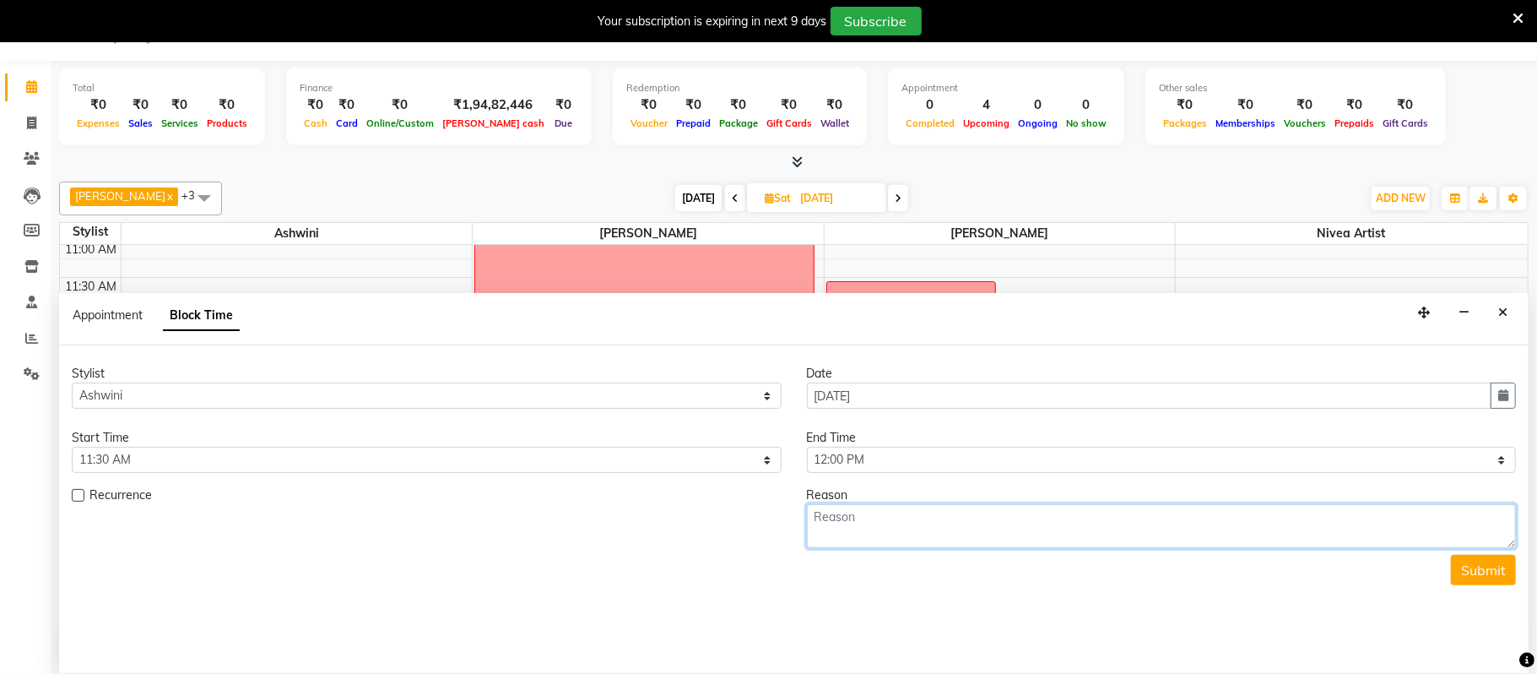
click at [868, 542] on textarea at bounding box center [1162, 526] width 710 height 44
type textarea "[PERSON_NAME] consultation nivea"
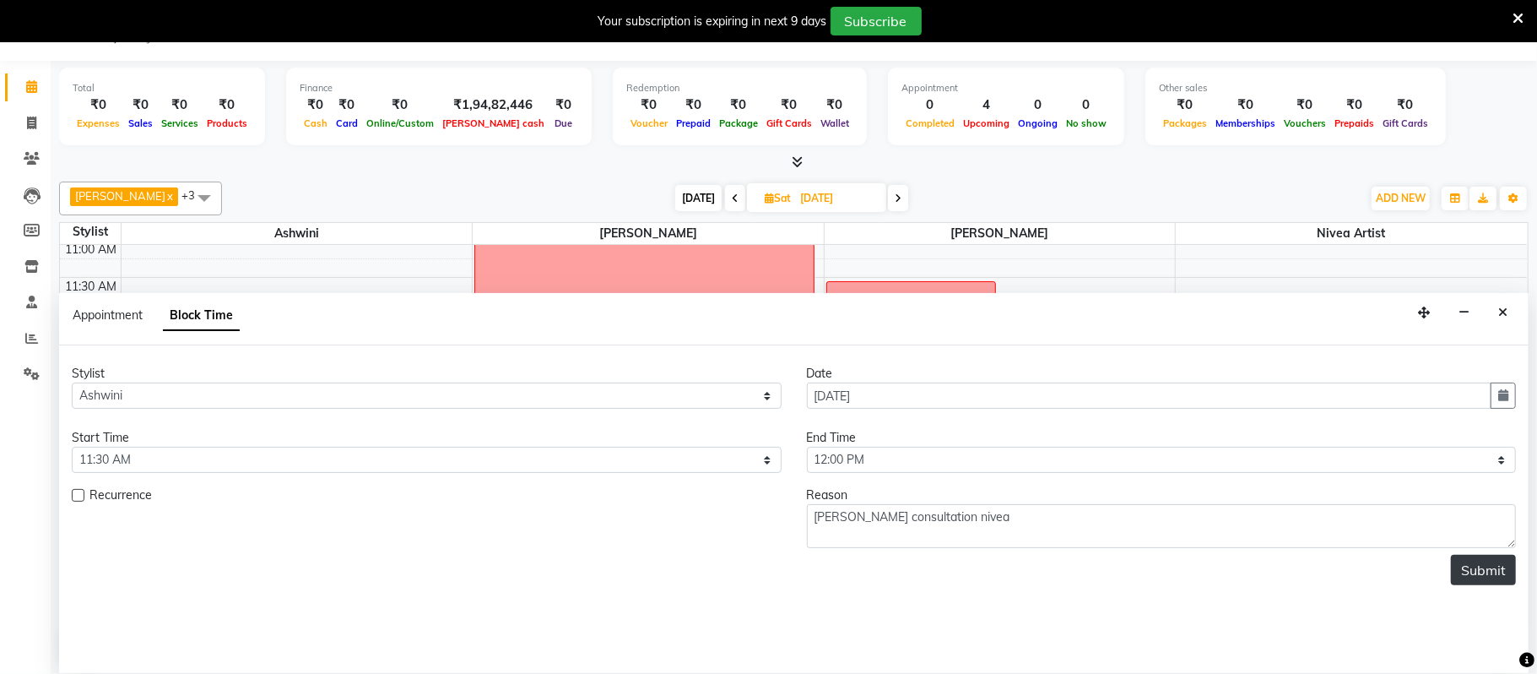
click at [1483, 575] on button "Submit" at bounding box center [1483, 570] width 65 height 30
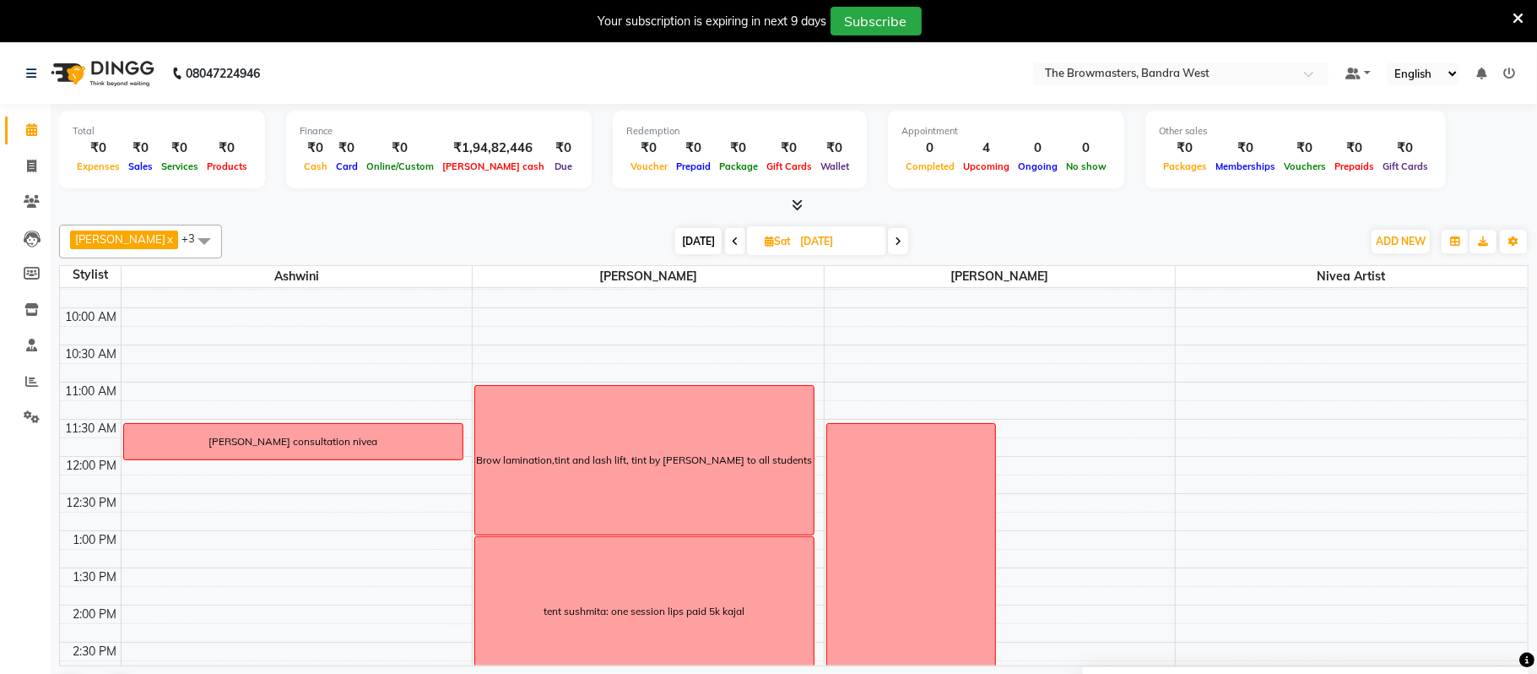
scroll to position [127, 0]
click at [707, 237] on span "[DATE]" at bounding box center [698, 241] width 46 height 26
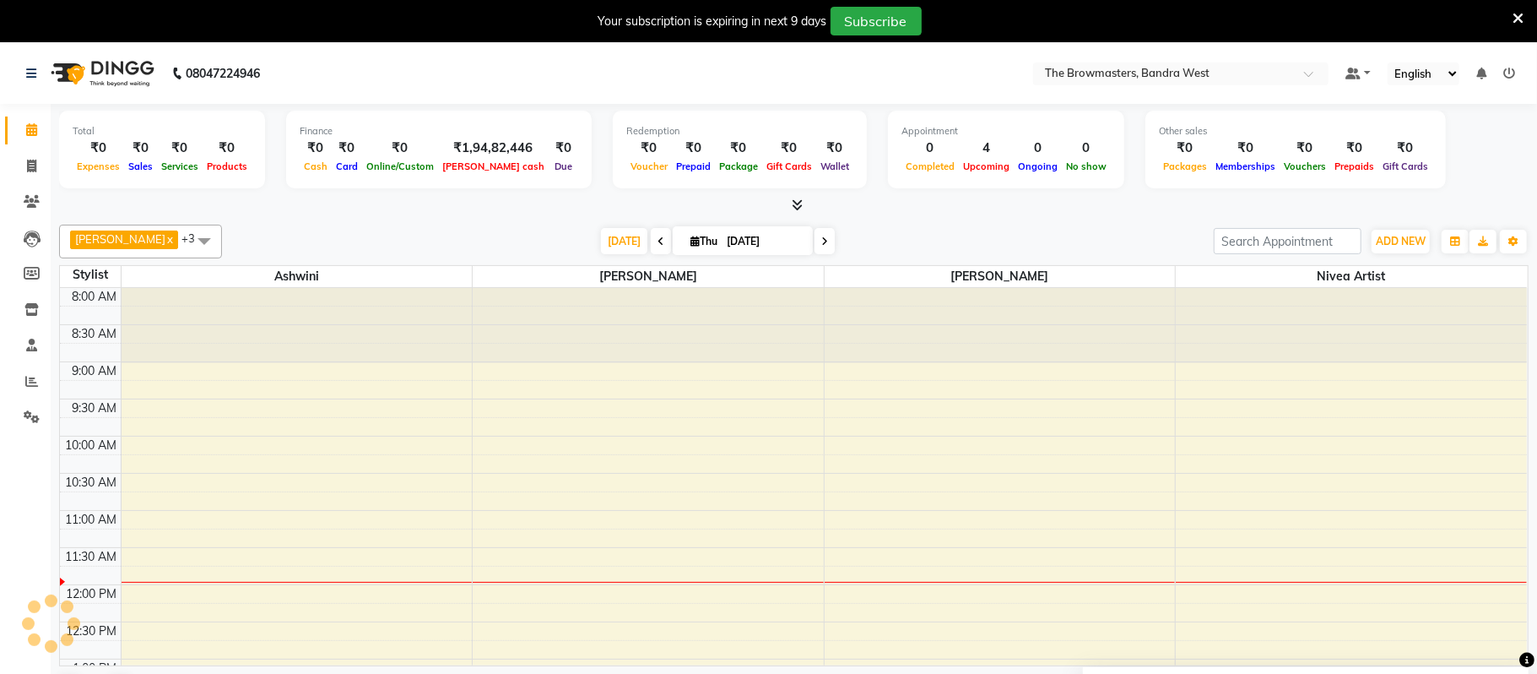
scroll to position [227, 0]
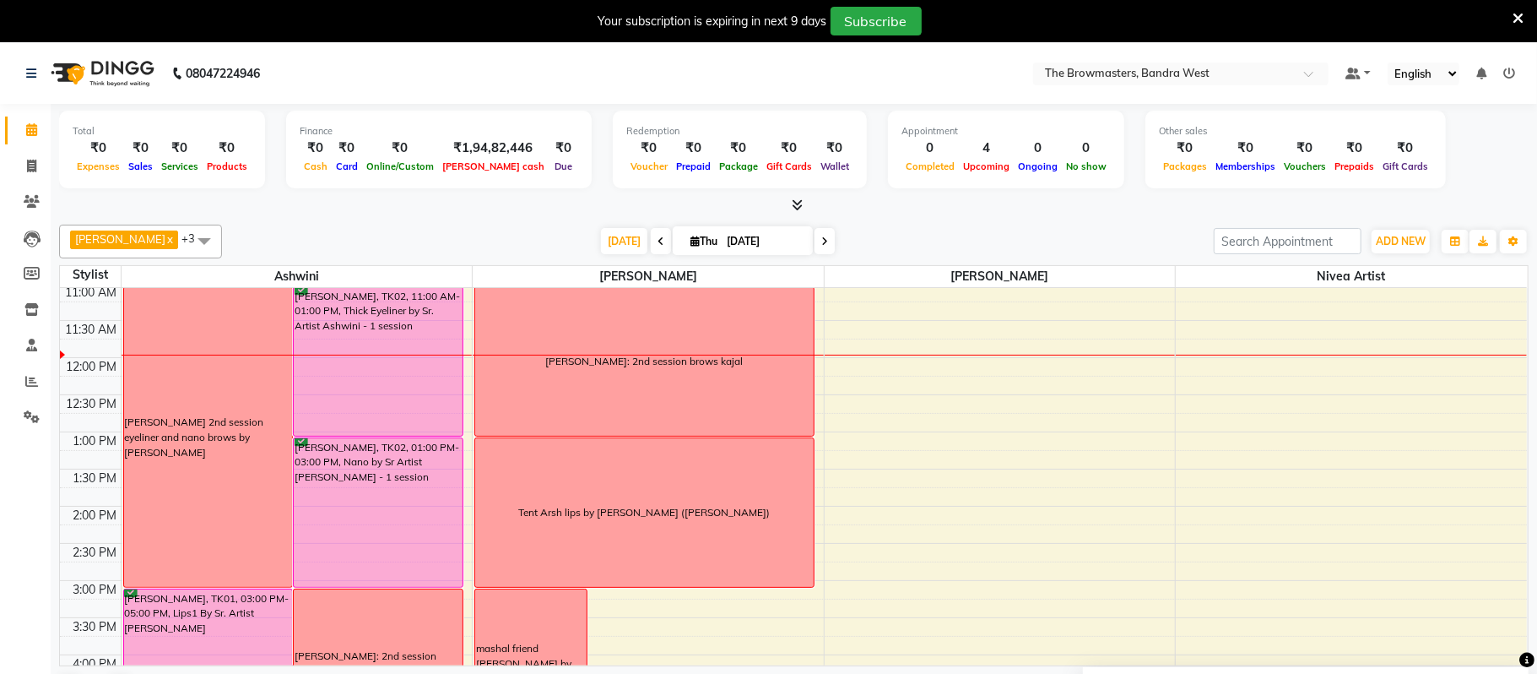
click at [822, 245] on icon at bounding box center [825, 241] width 7 height 10
type input "[DATE]"
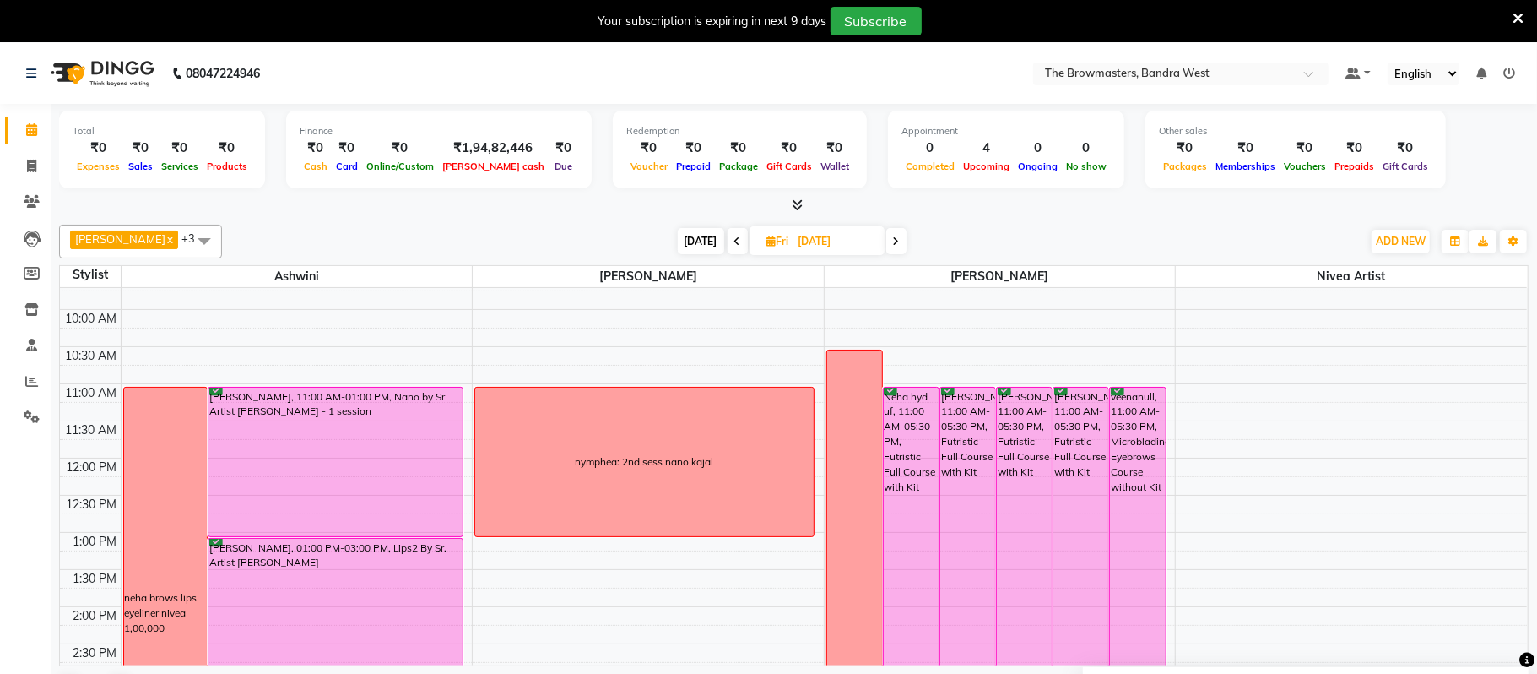
scroll to position [123, 0]
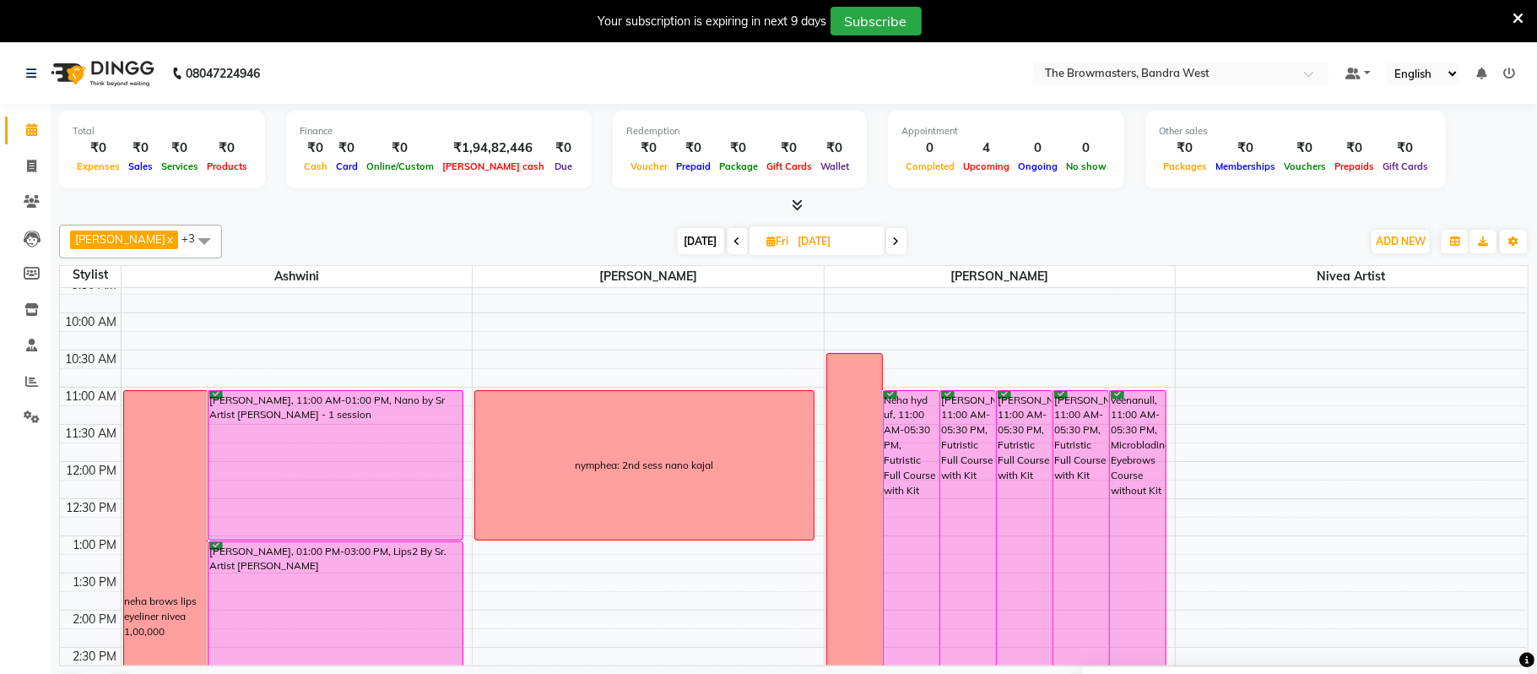
click at [356, 450] on div "[PERSON_NAME], 11:00 AM-01:00 PM, Nano by Sr Artist [PERSON_NAME] - 1 session" at bounding box center [335, 465] width 253 height 149
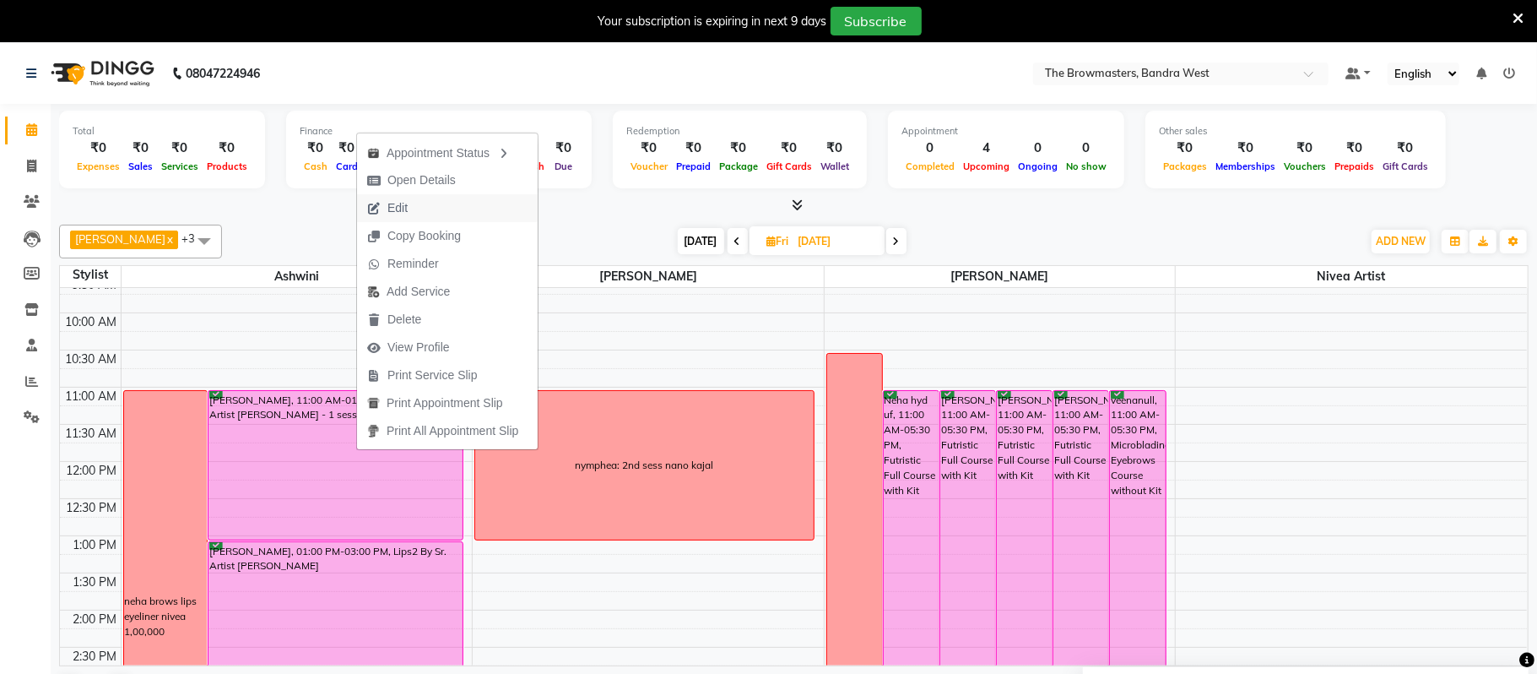
click at [421, 210] on button "Edit" at bounding box center [447, 208] width 181 height 28
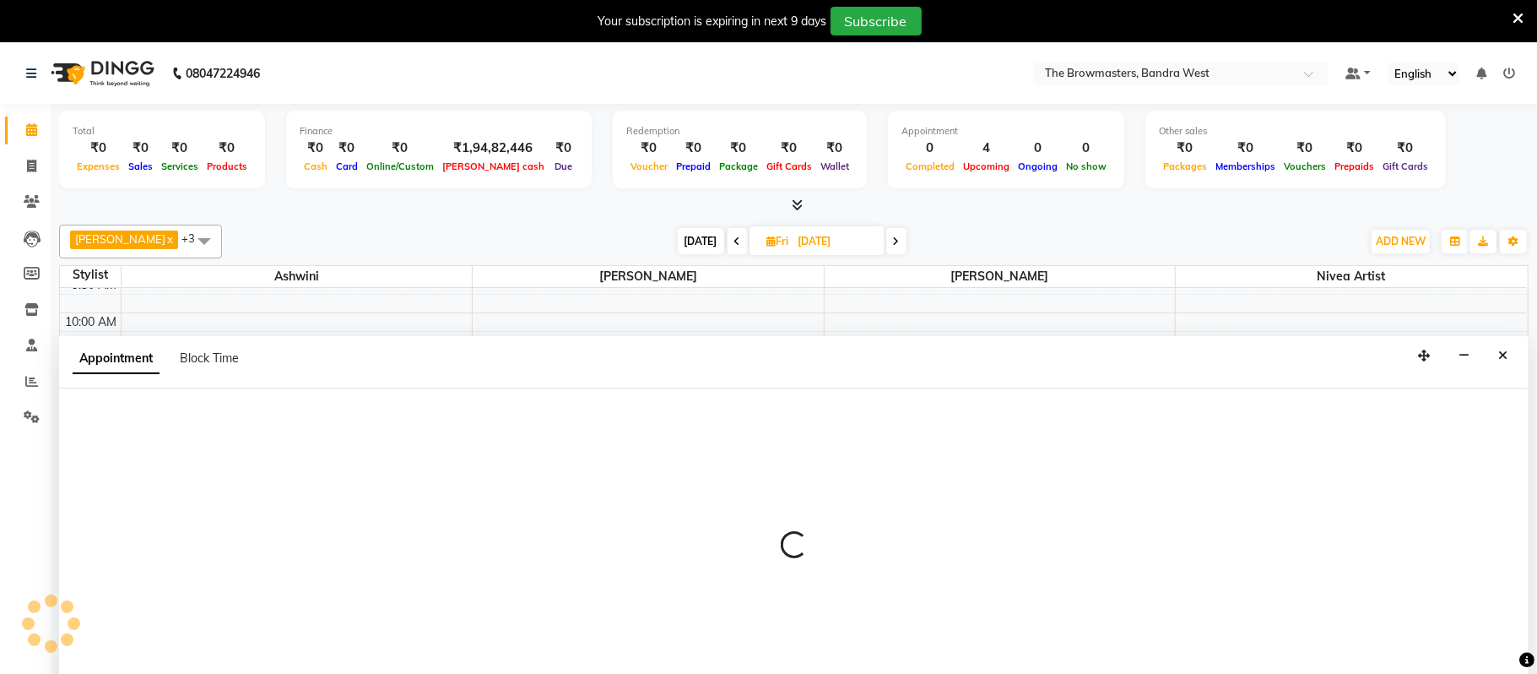
scroll to position [44, 0]
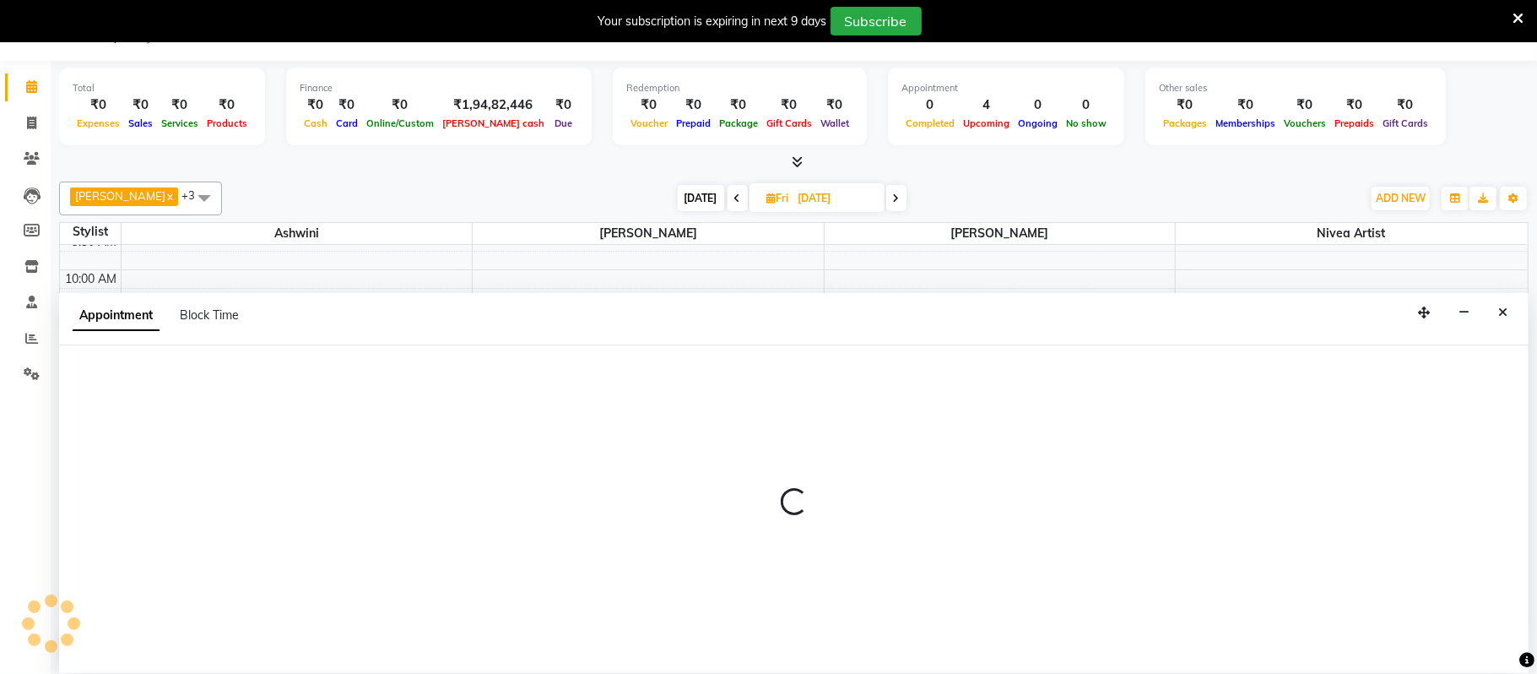
select select "confirm booking"
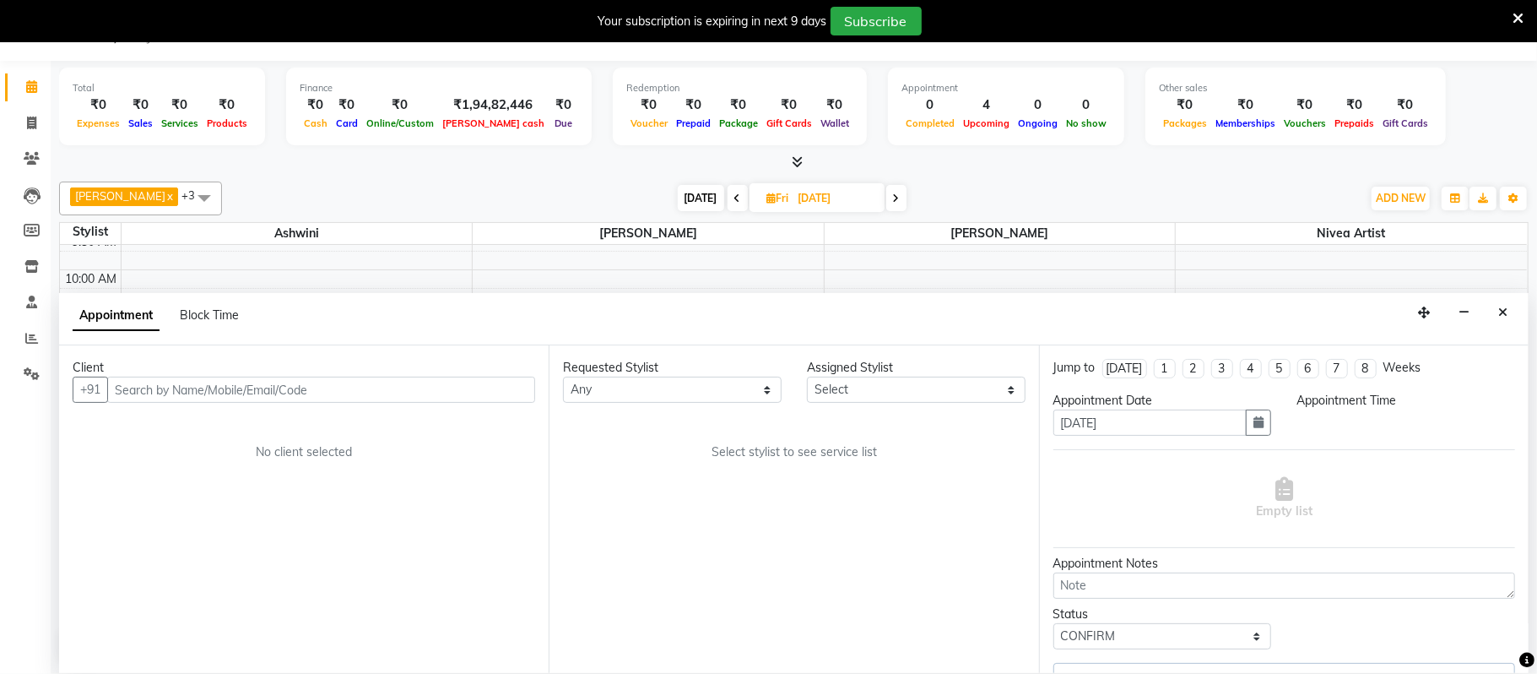
select select "64306"
select select "660"
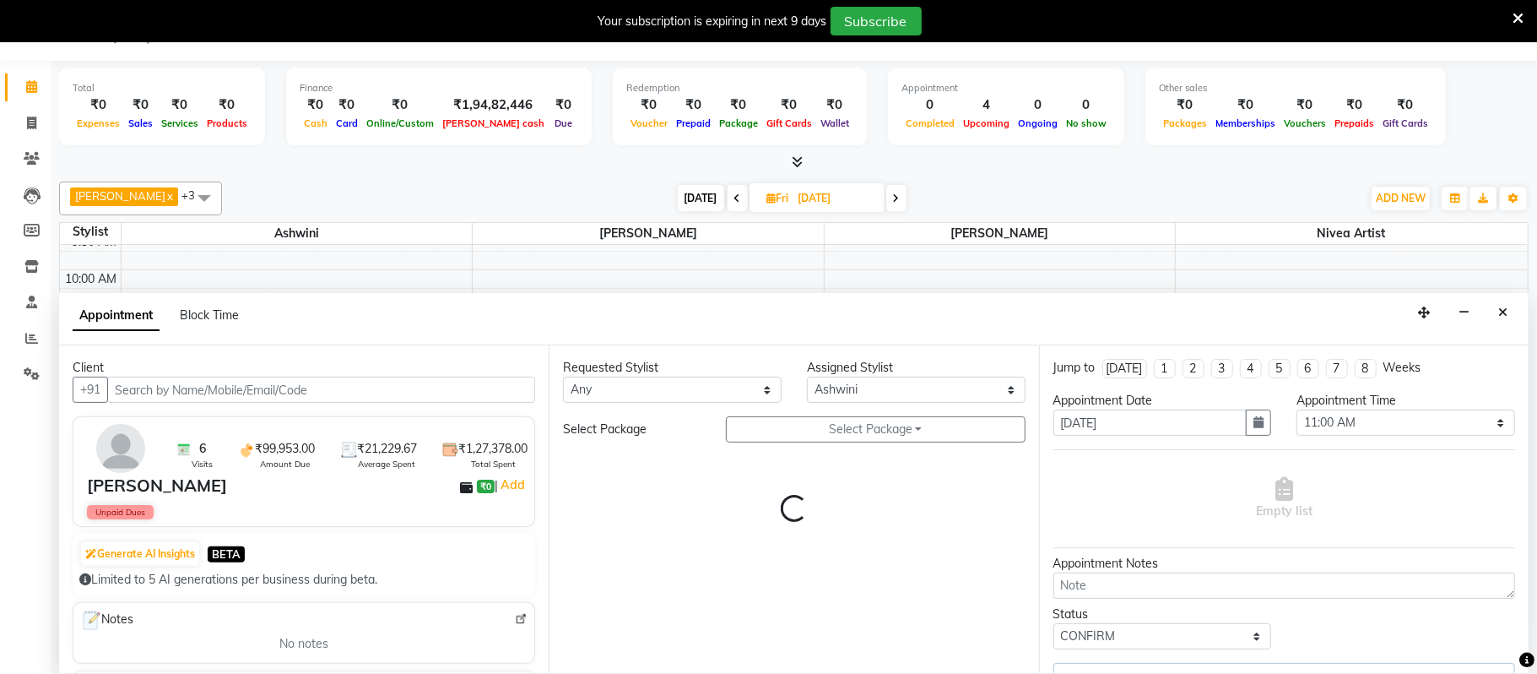
scroll to position [227, 0]
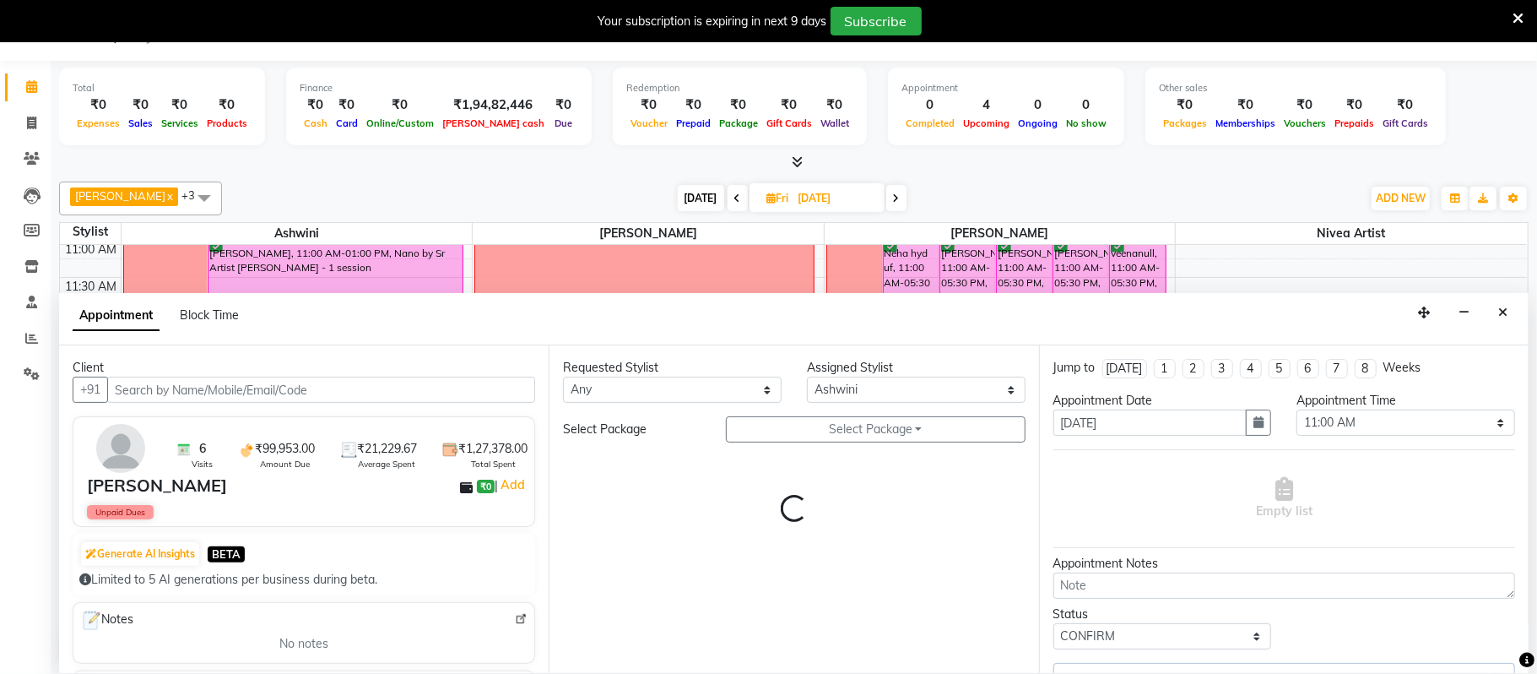
select select "3501"
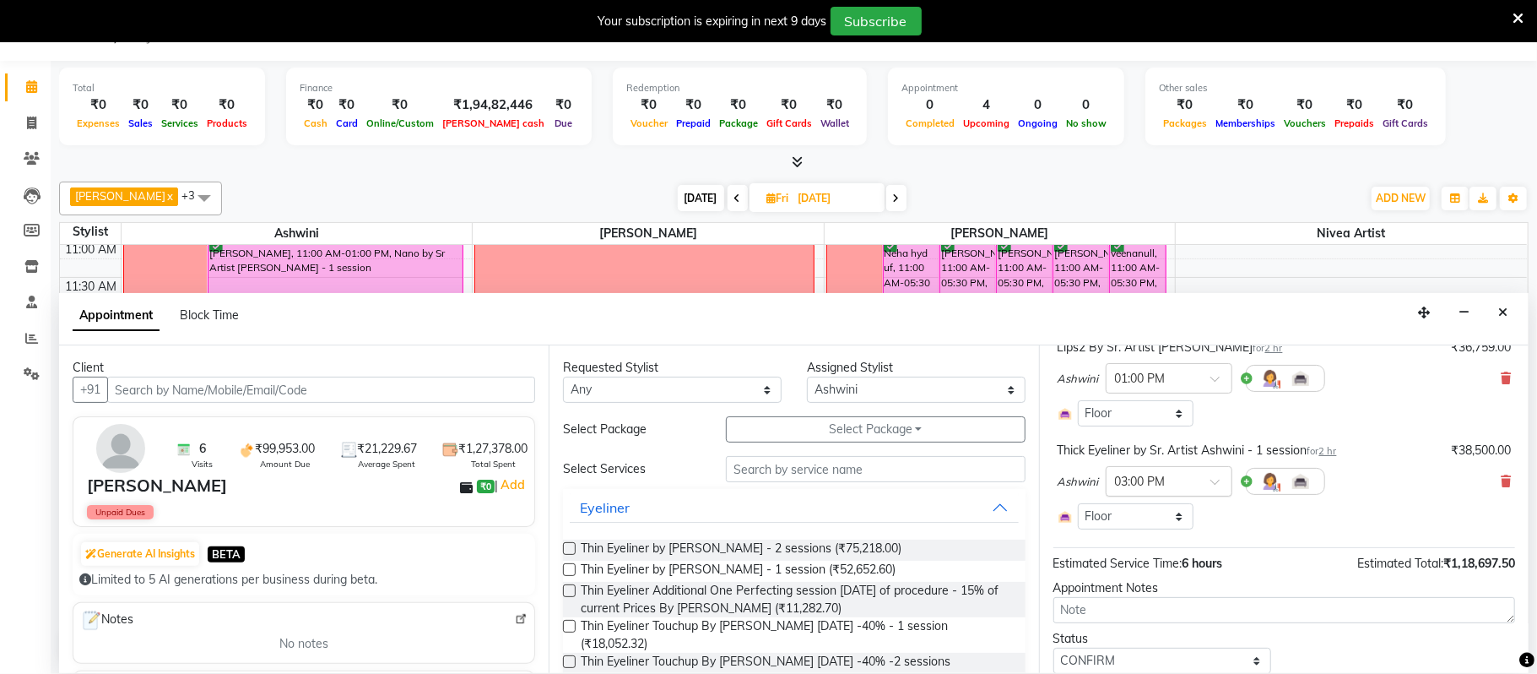
scroll to position [297, 0]
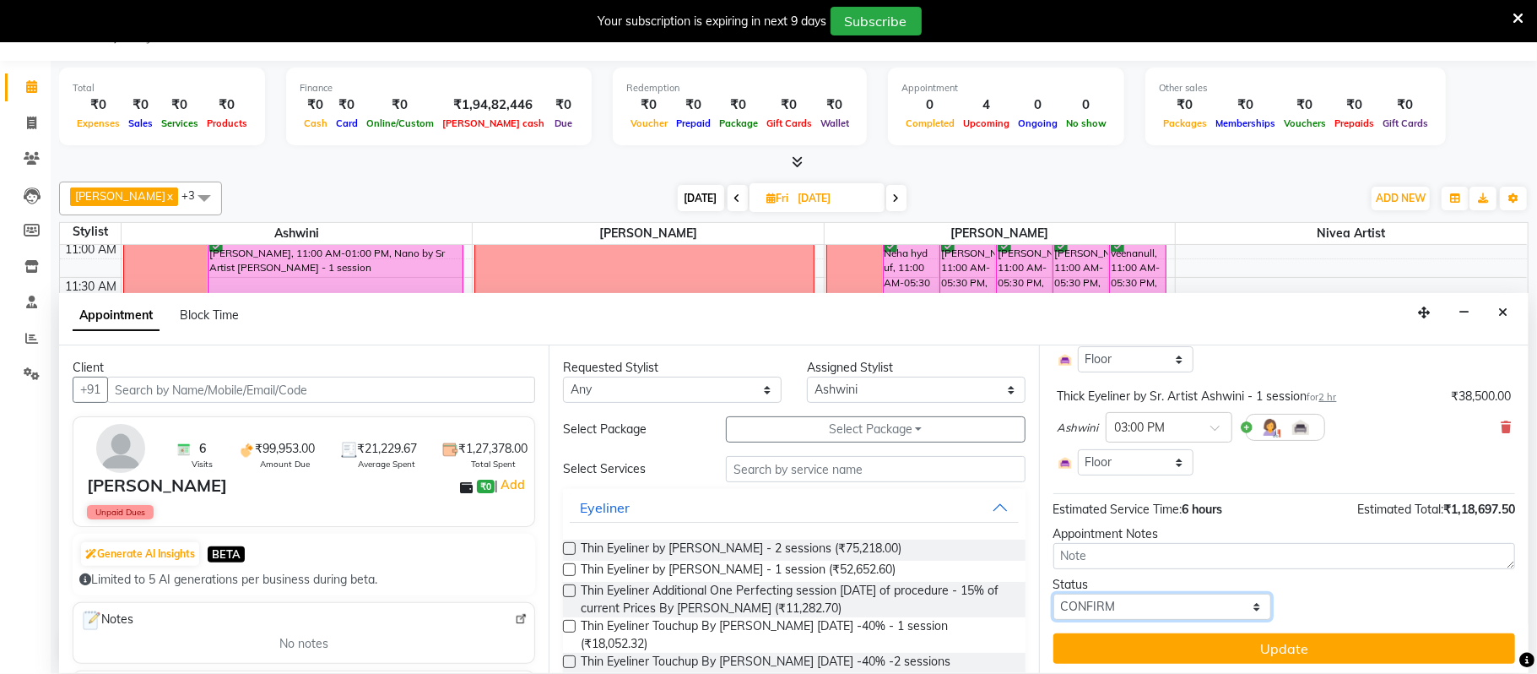
click at [1111, 609] on select "Select TENTATIVE CONFIRM UPCOMING" at bounding box center [1163, 607] width 219 height 26
select select "tentative"
click at [1054, 597] on select "Select TENTATIVE CONFIRM UPCOMING" at bounding box center [1163, 607] width 219 height 26
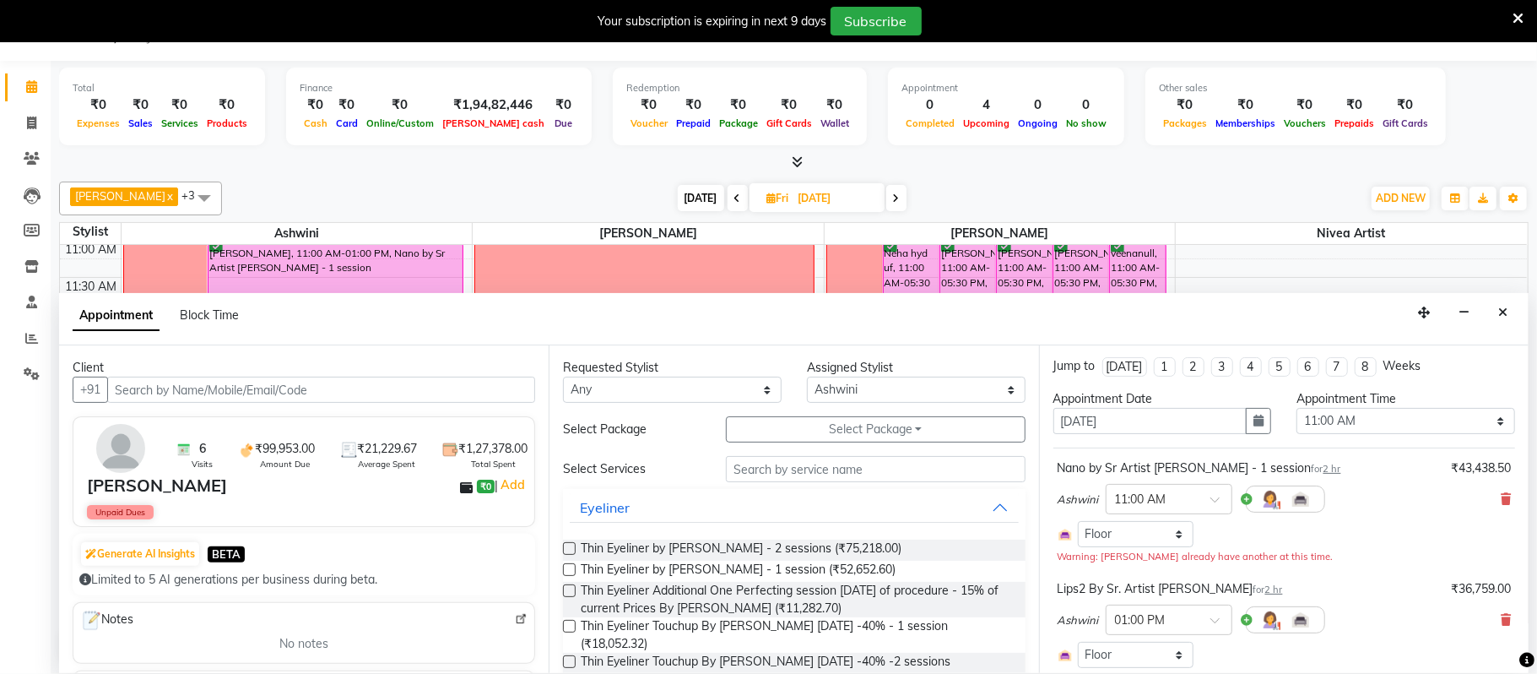
scroll to position [0, 0]
click at [1176, 429] on input "[DATE]" at bounding box center [1151, 422] width 194 height 26
click at [1271, 426] on button "button" at bounding box center [1258, 422] width 25 height 26
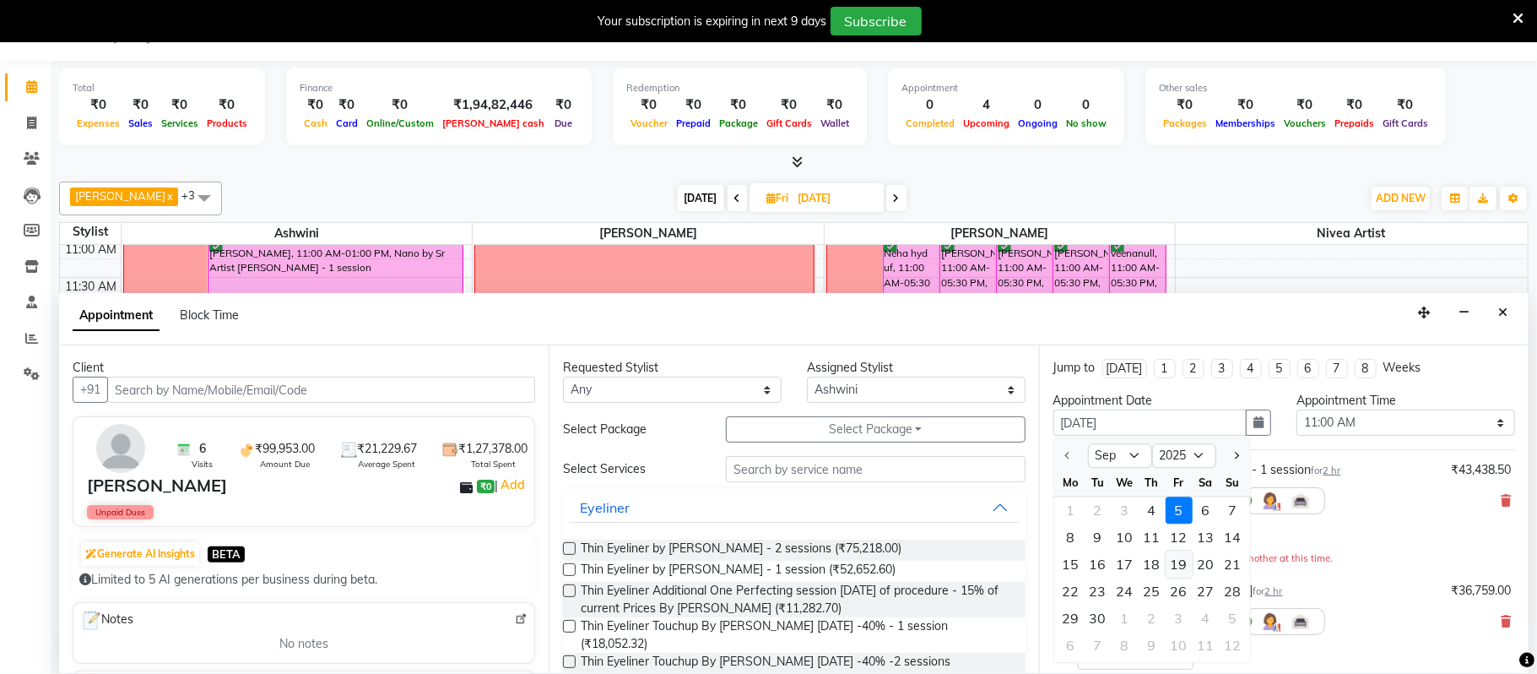
click at [1179, 565] on div "19" at bounding box center [1179, 564] width 27 height 27
type input "[DATE]"
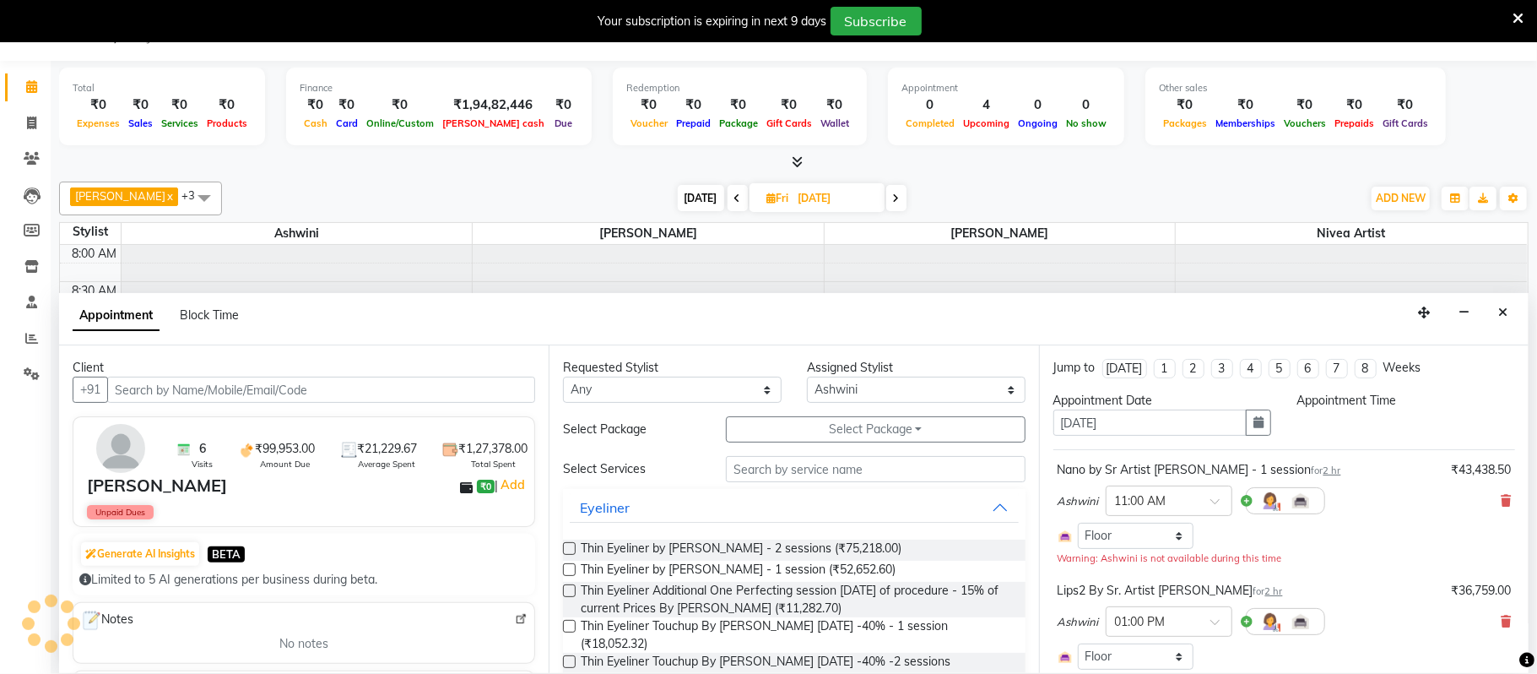
select select "660"
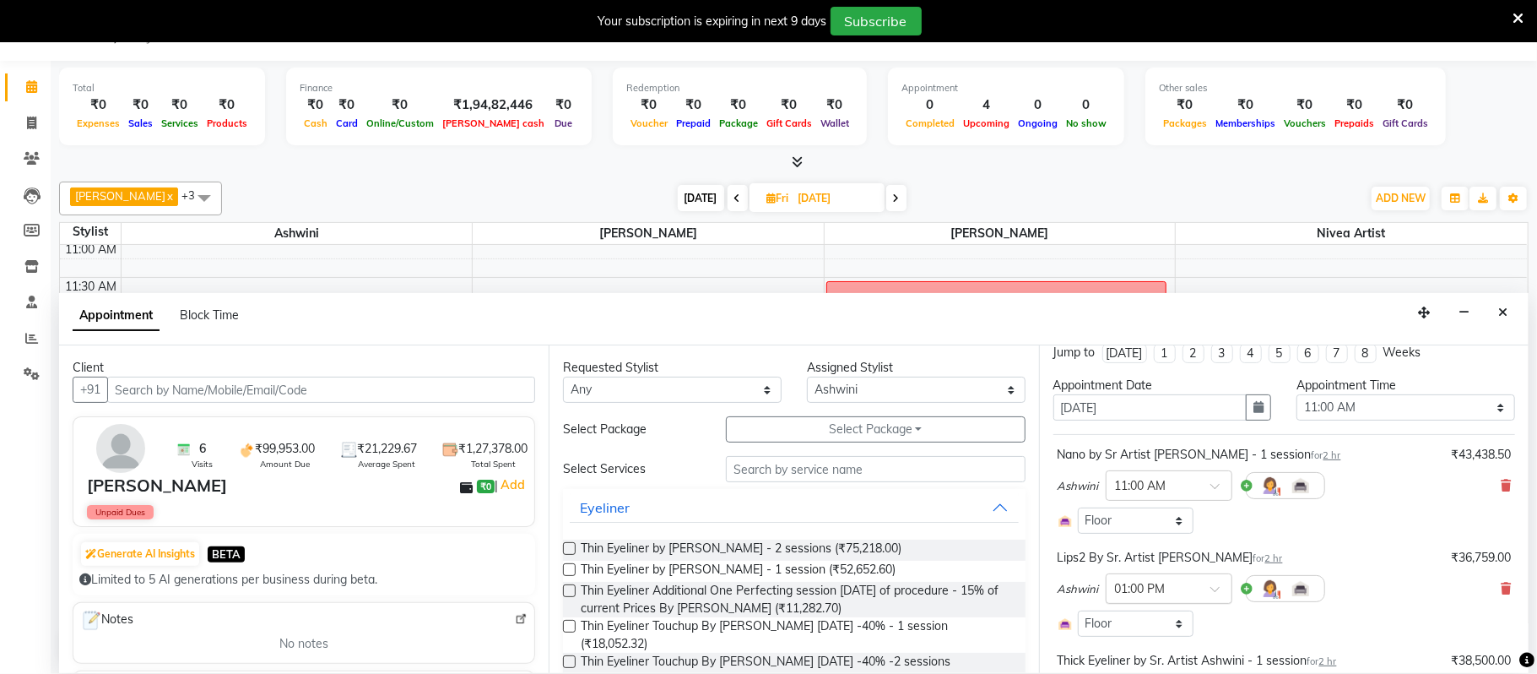
scroll to position [285, 0]
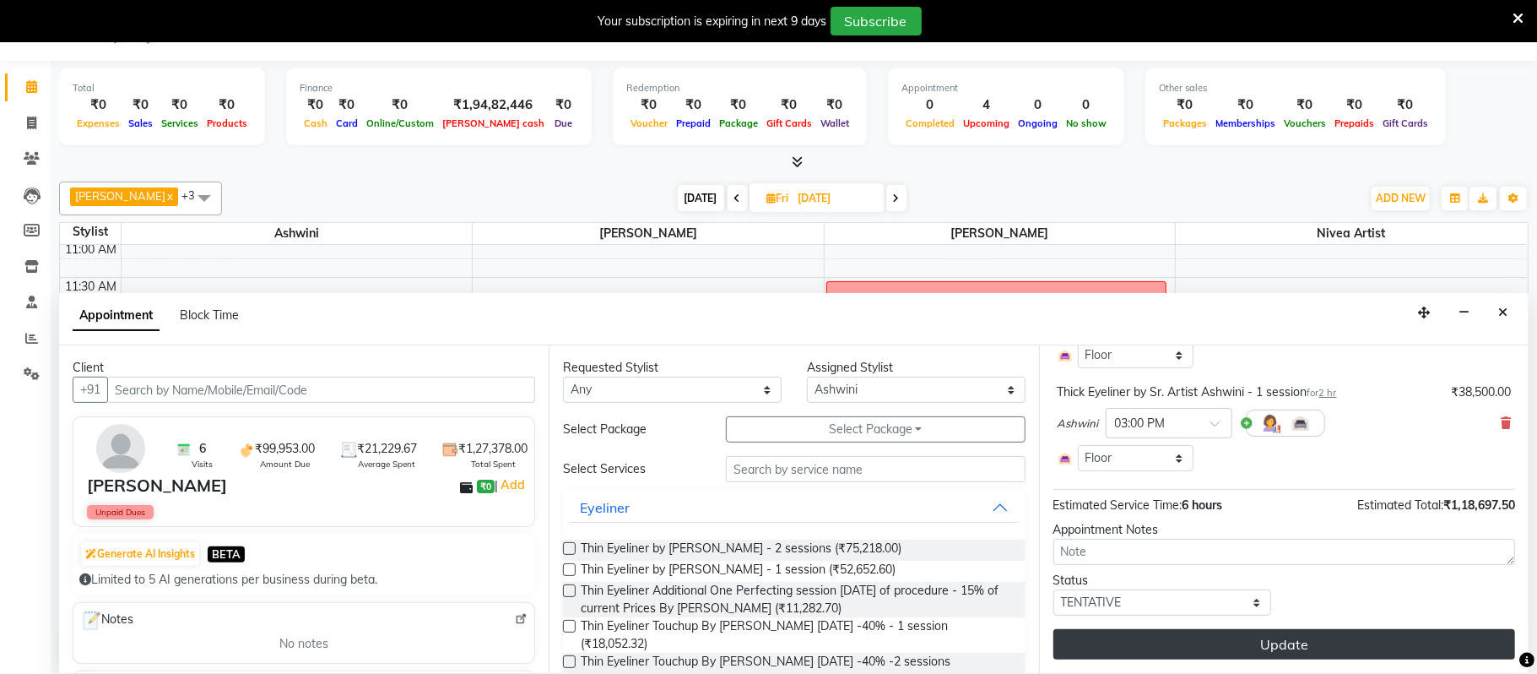
click at [1266, 648] on button "Update" at bounding box center [1285, 644] width 462 height 30
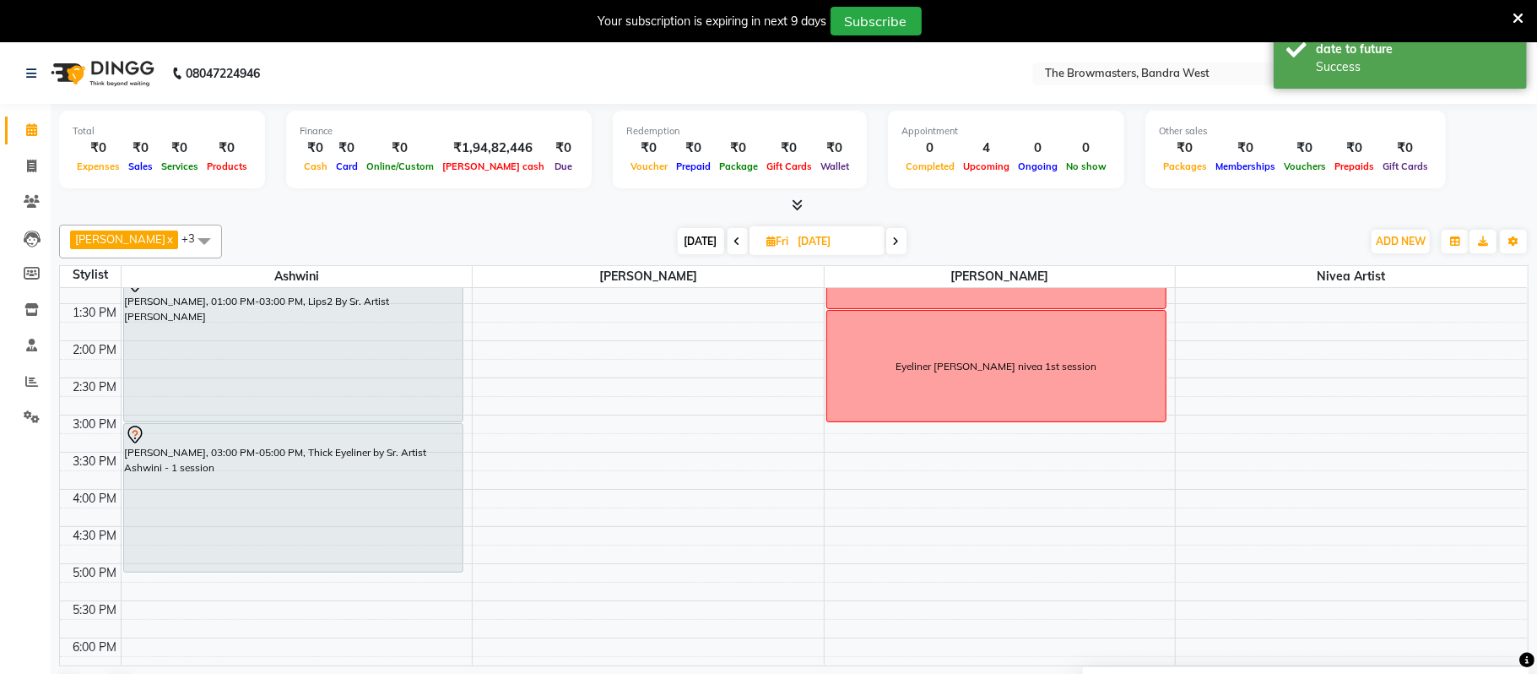
scroll to position [412, 0]
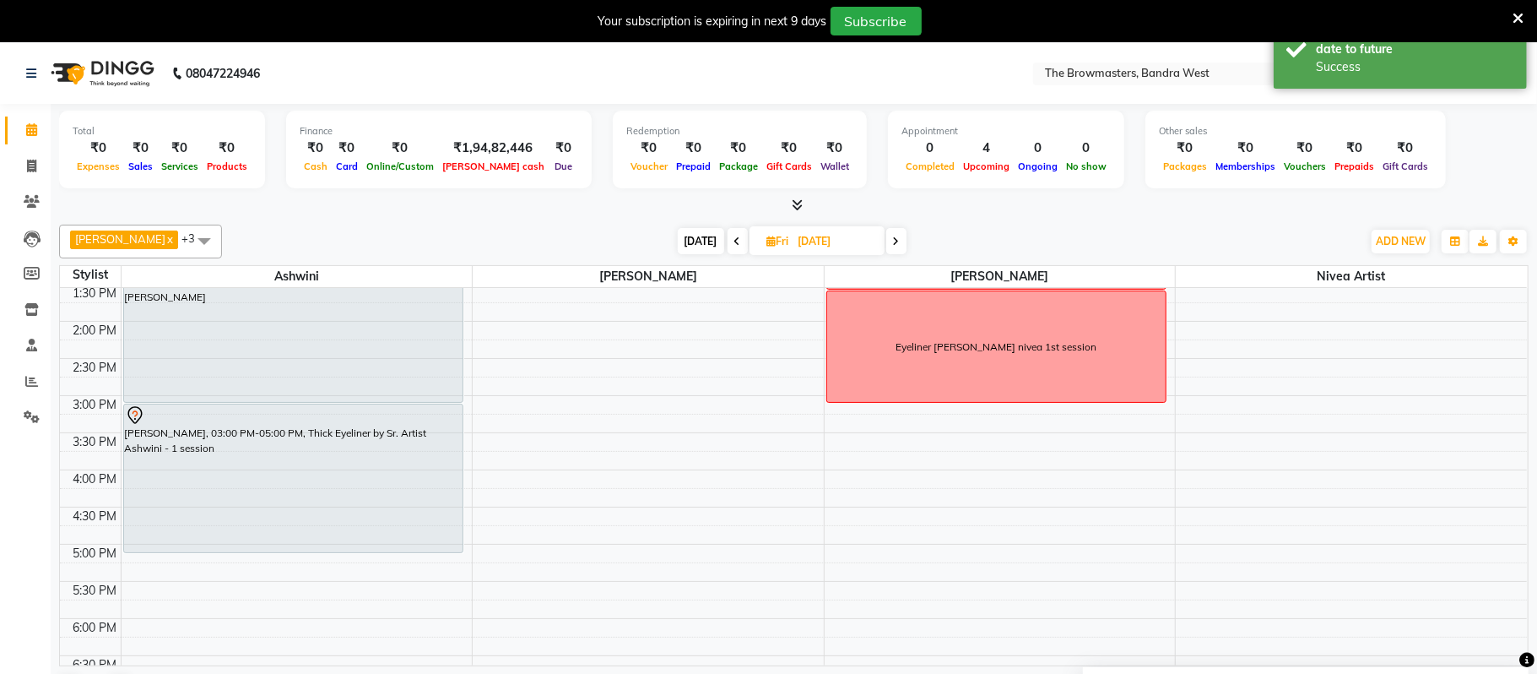
click at [717, 247] on span "[DATE]" at bounding box center [701, 241] width 46 height 26
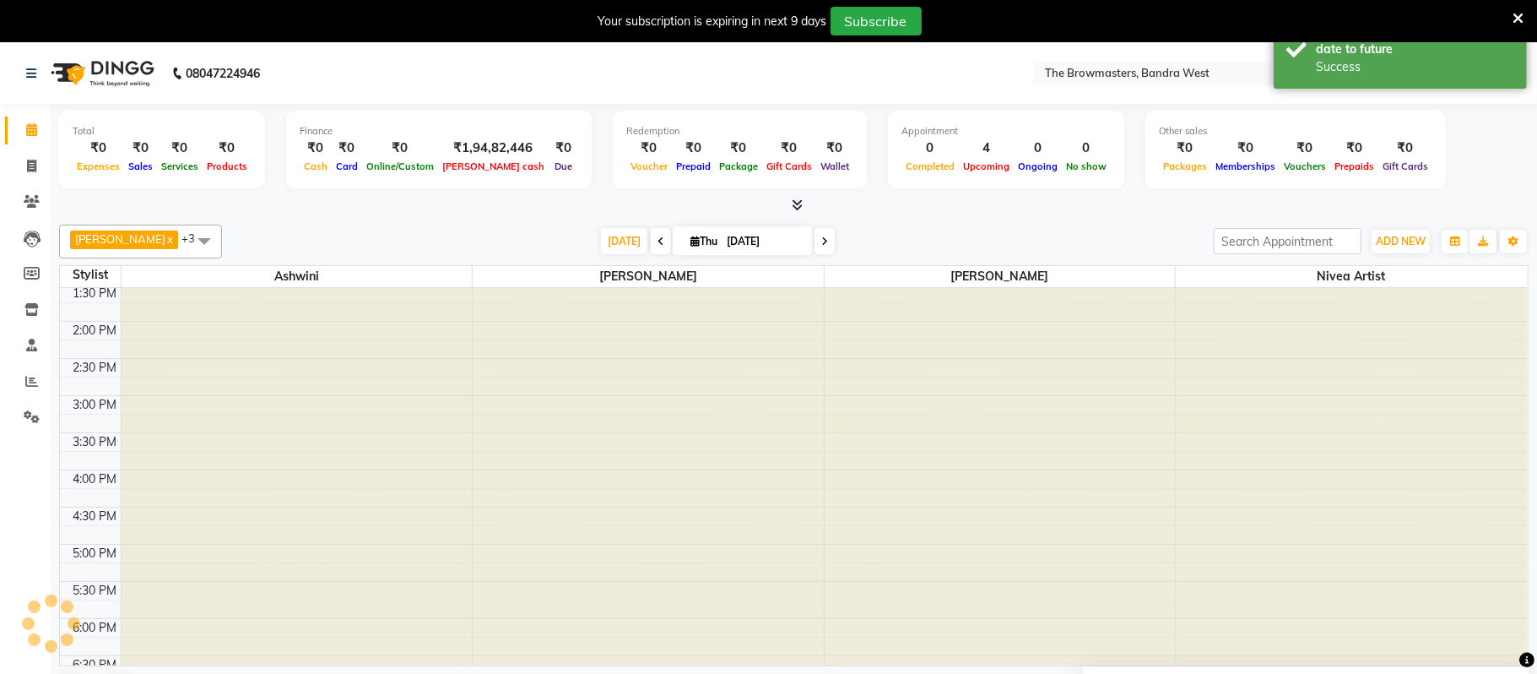
scroll to position [227, 0]
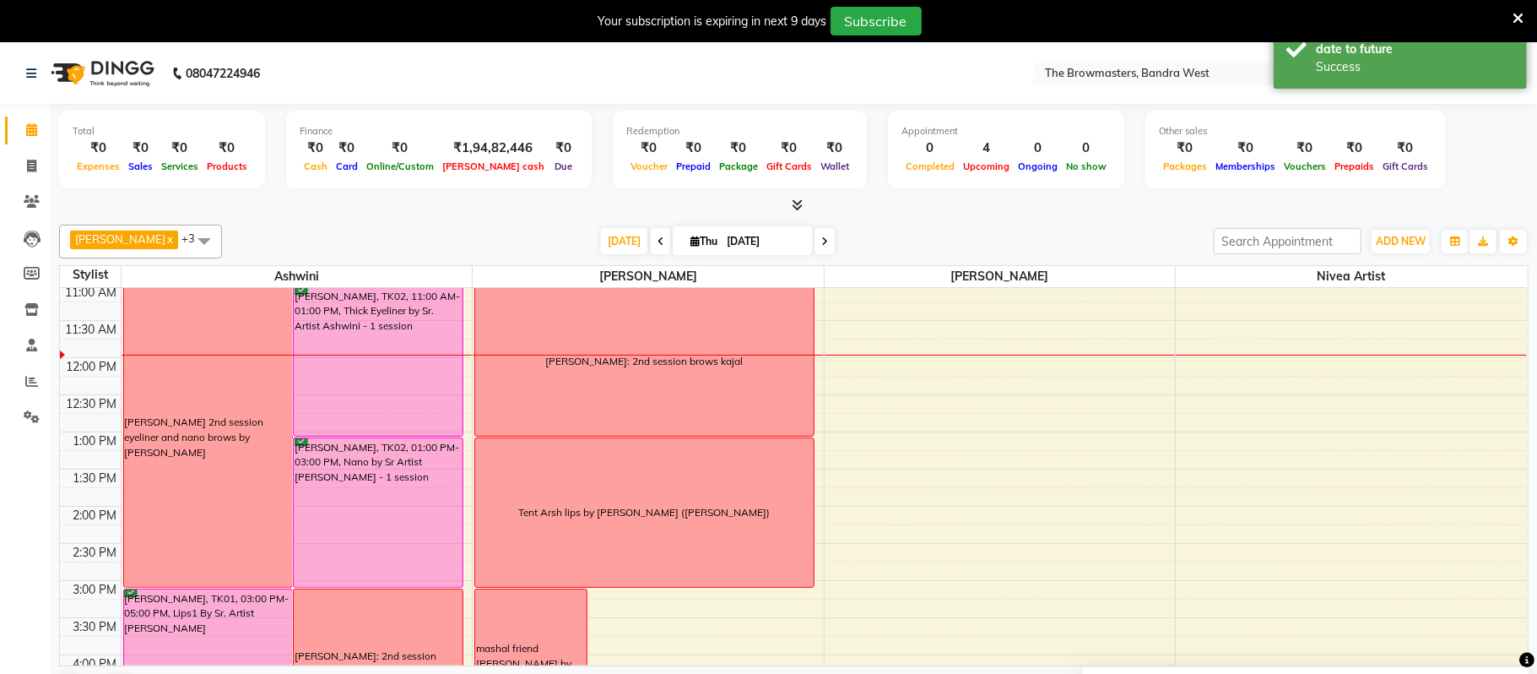
click at [822, 243] on icon at bounding box center [825, 241] width 7 height 10
type input "[DATE]"
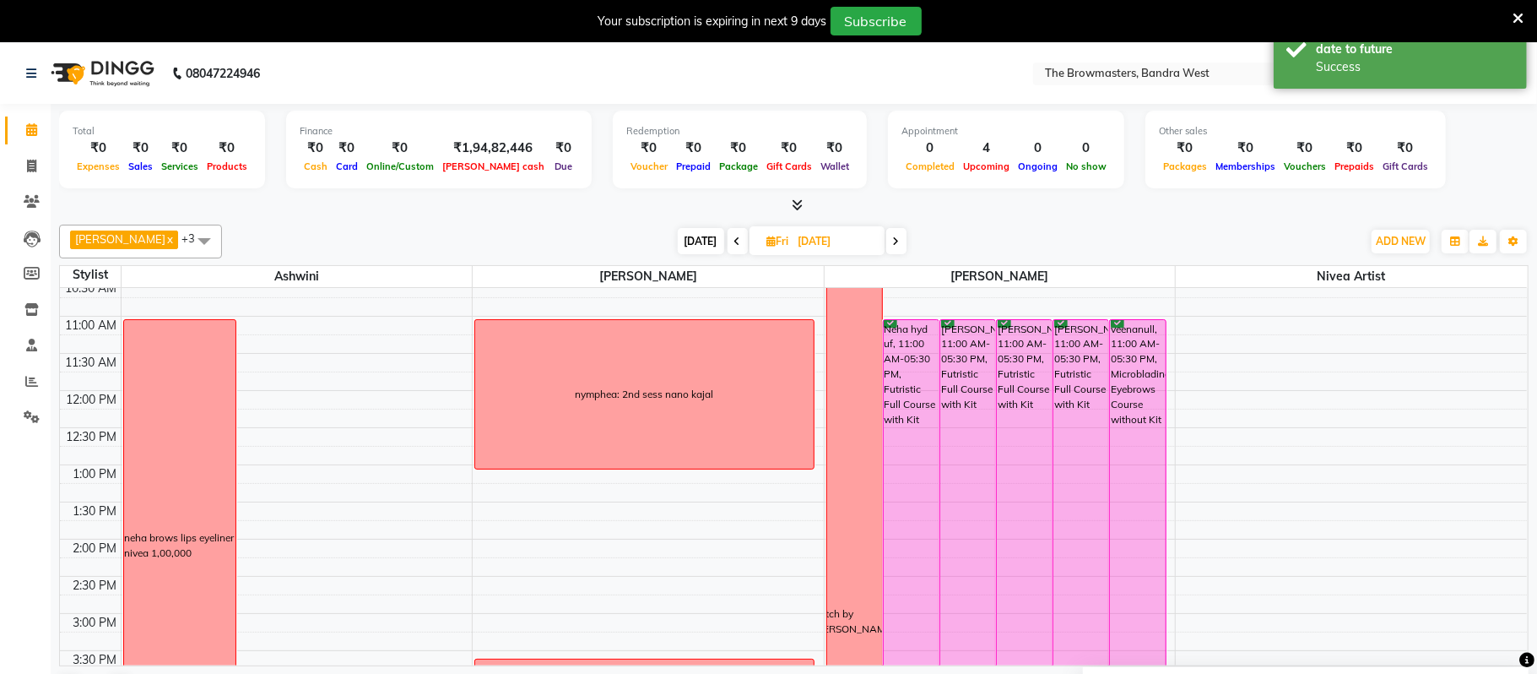
scroll to position [193, 0]
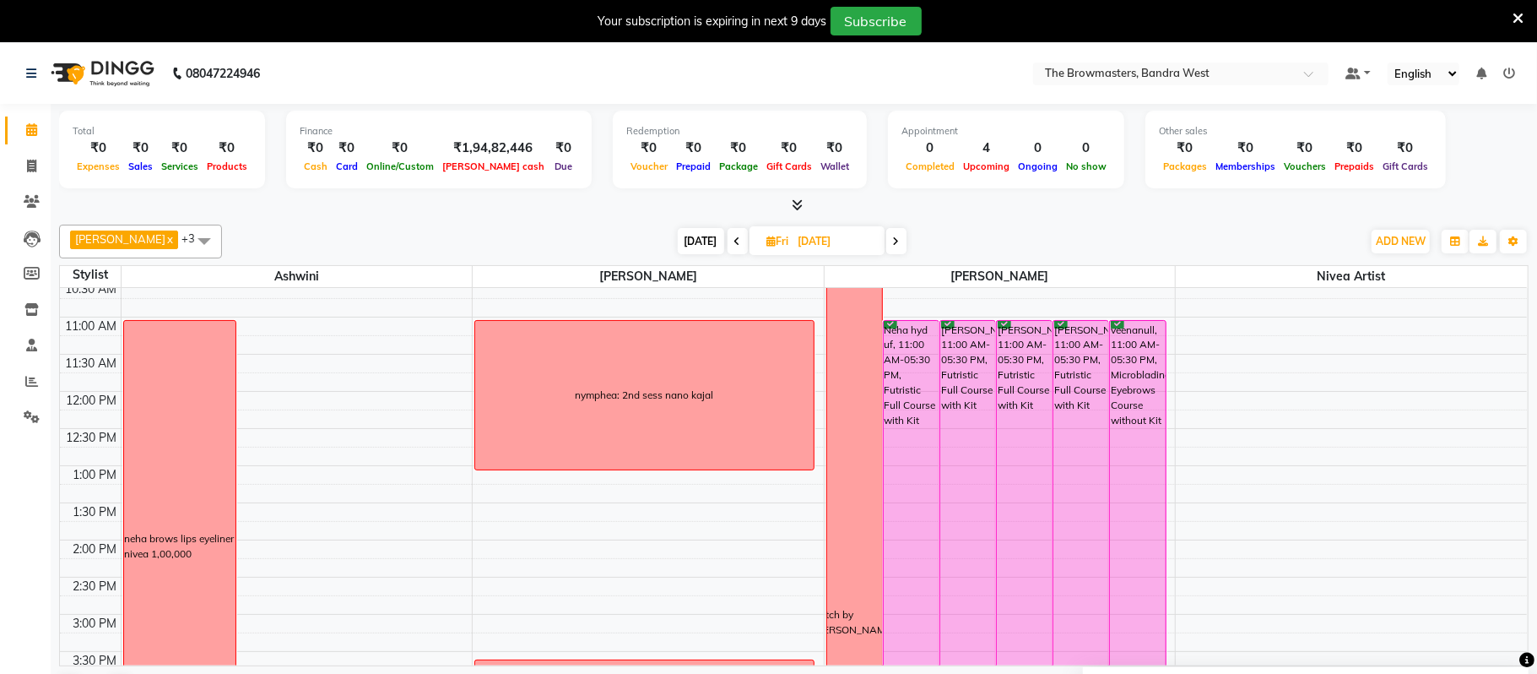
click at [203, 402] on div "neha brows lips eyeliner nivea 1,00,000" at bounding box center [179, 546] width 111 height 450
click at [248, 476] on span "Edit Block Time" at bounding box center [275, 478] width 81 height 18
select select "64306"
select select "660"
select select "1020"
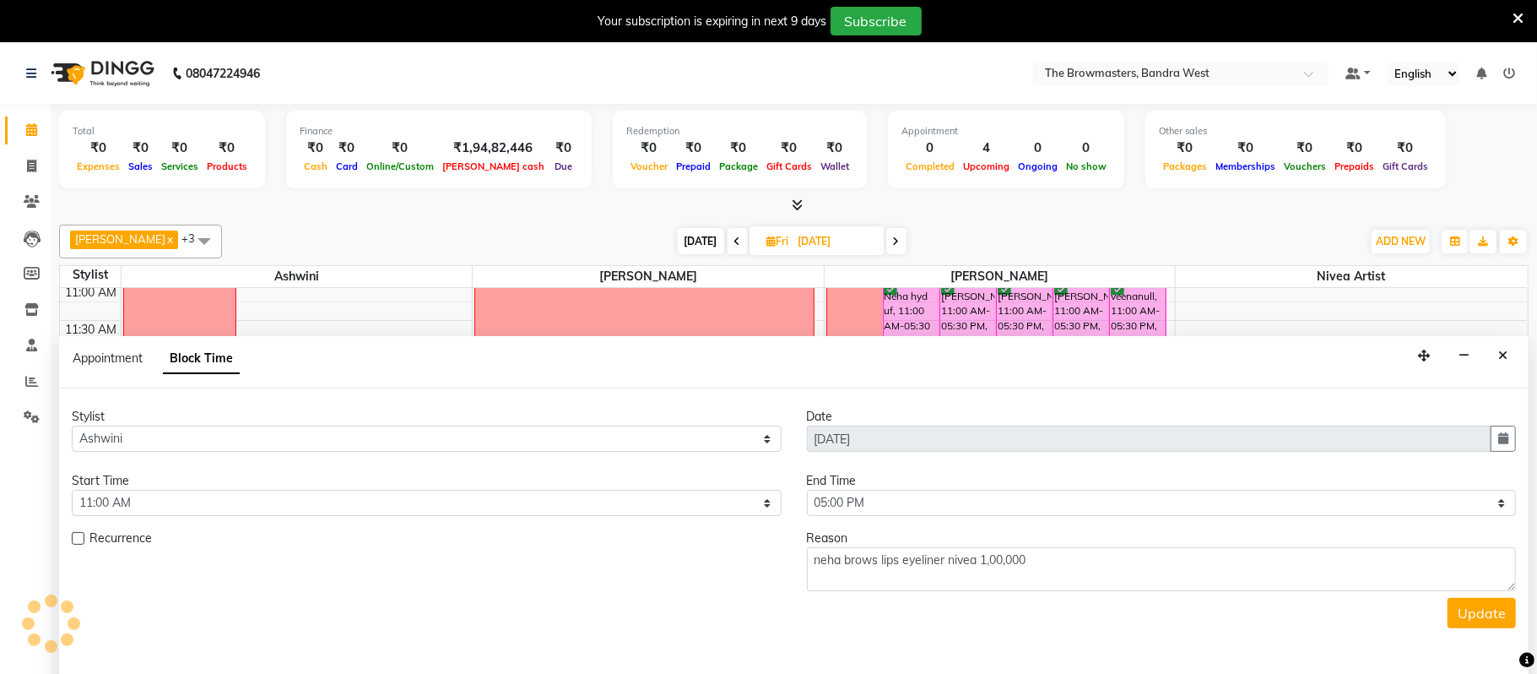
scroll to position [44, 0]
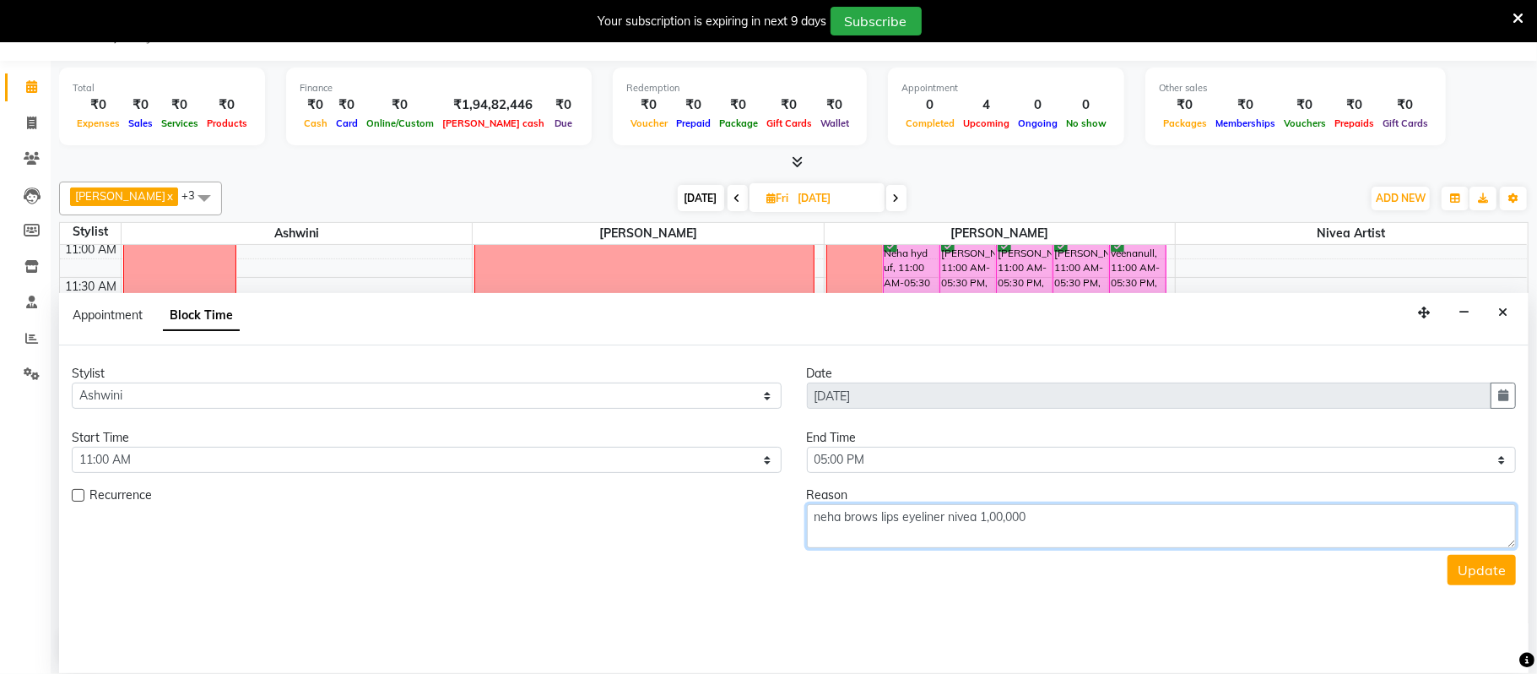
click at [1099, 522] on textarea "neha brows lips eyeliner nivea 1,00,000" at bounding box center [1162, 526] width 710 height 44
type textarea "neha brows lips eyeliner nivea 1,00,000 cancelled"
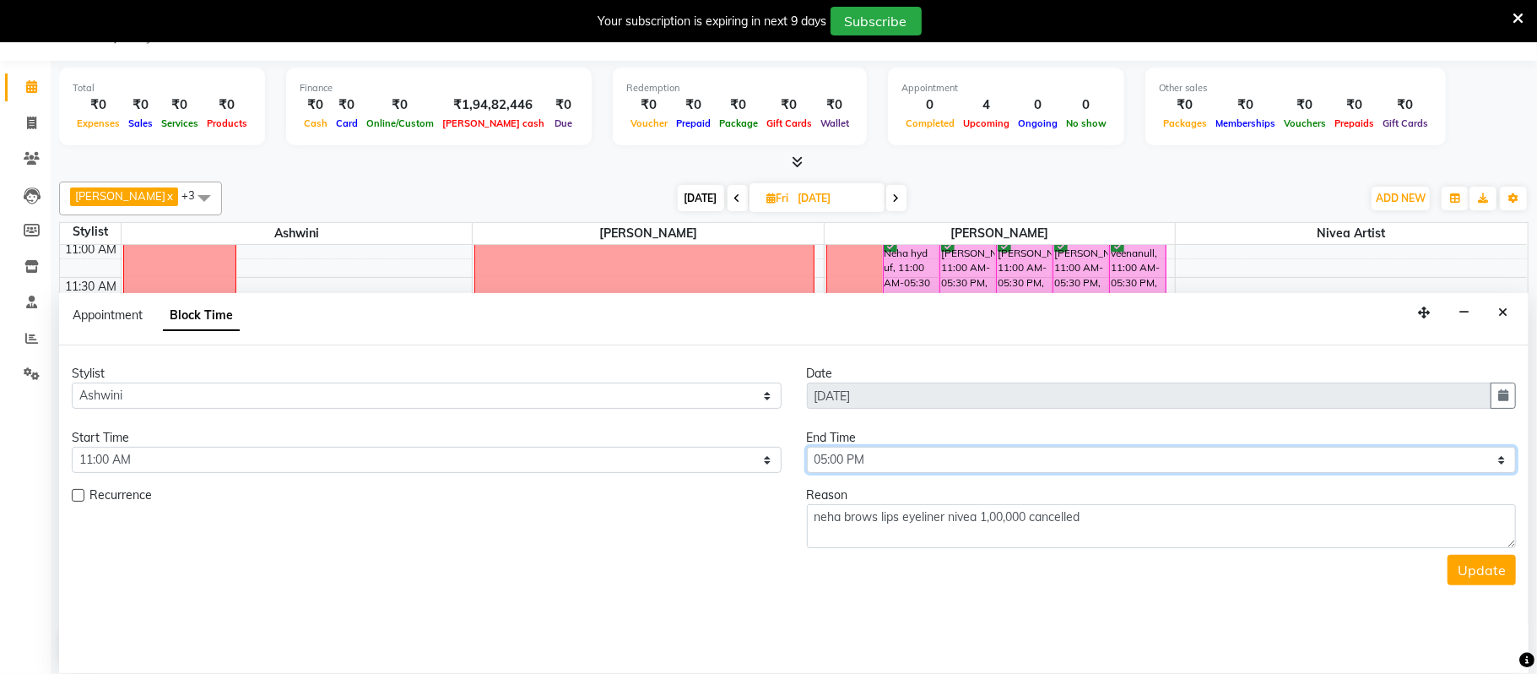
click at [856, 464] on select "Select 09:00 AM 09:15 AM 09:30 AM 09:45 AM 10:00 AM 10:15 AM 10:30 AM 10:45 AM …" at bounding box center [1162, 460] width 710 height 26
select select "720"
click at [807, 448] on select "Select 09:00 AM 09:15 AM 09:30 AM 09:45 AM 10:00 AM 10:15 AM 10:30 AM 10:45 AM …" at bounding box center [1162, 460] width 710 height 26
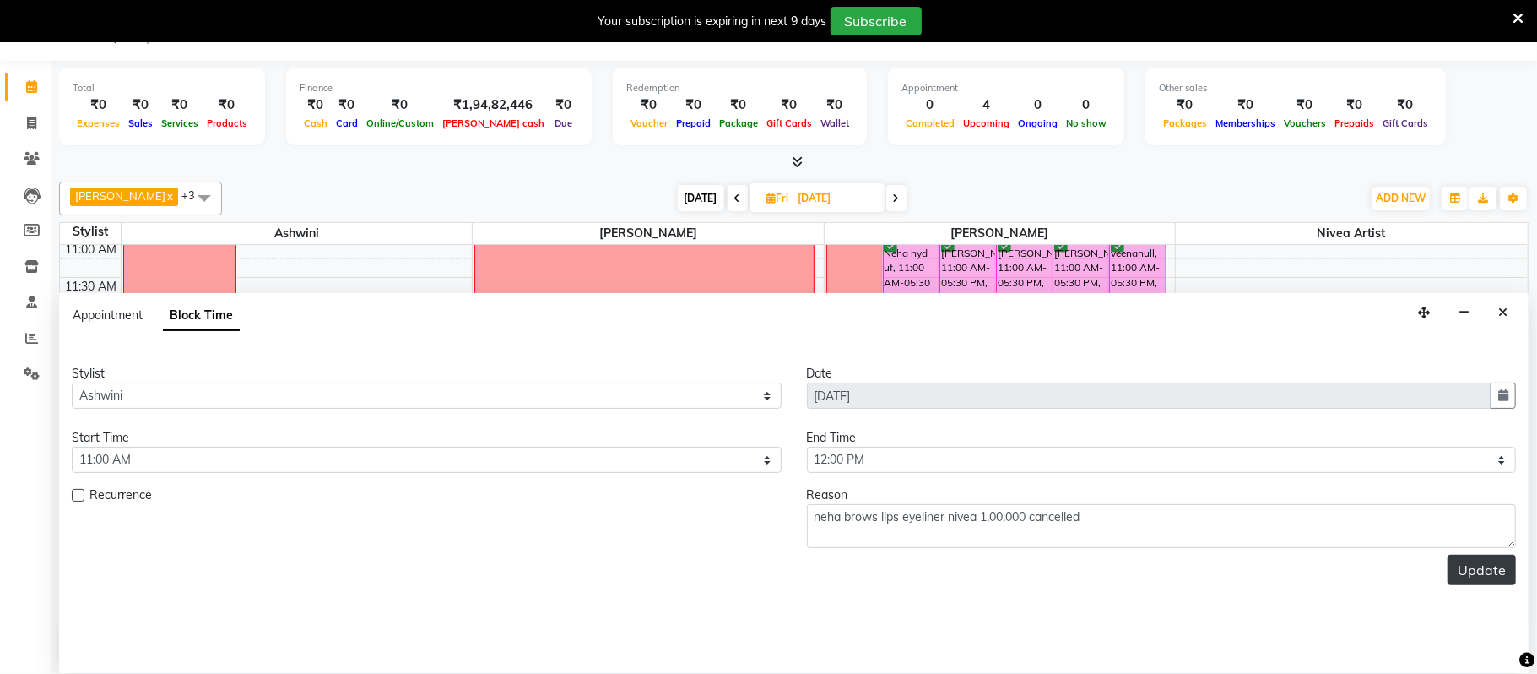
click at [1492, 574] on button "Update" at bounding box center [1482, 570] width 68 height 30
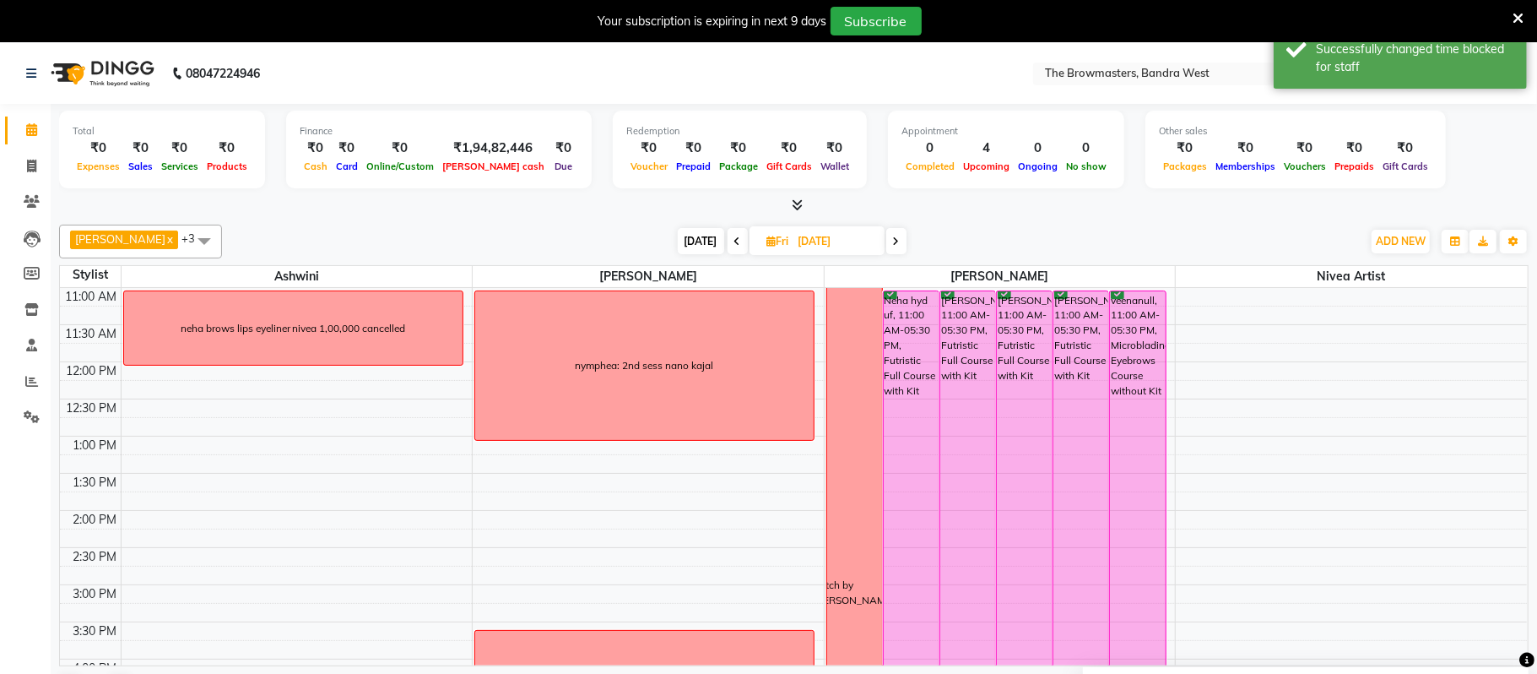
scroll to position [204, 0]
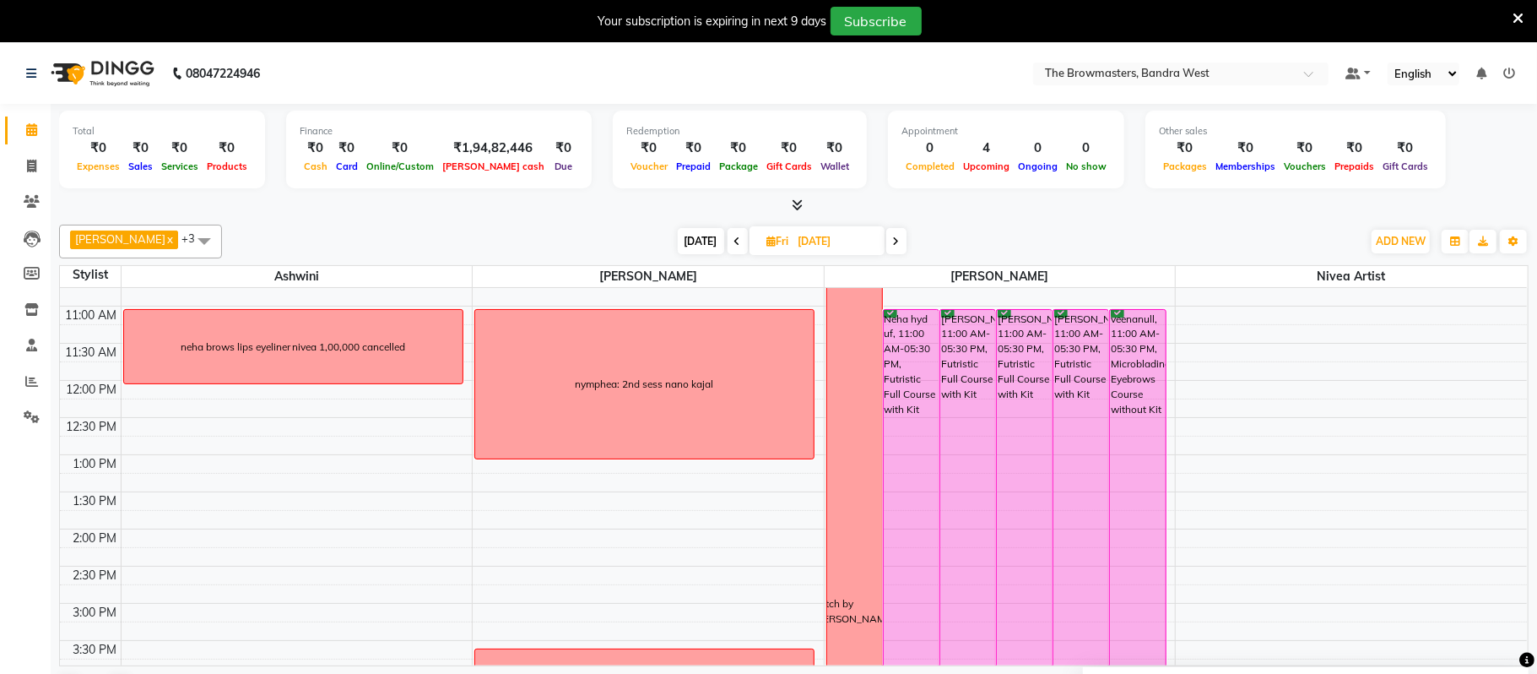
click at [1133, 353] on div "veenanull, 11:00 AM-05:30 PM, Microblading Eyebrows Course without Kit" at bounding box center [1137, 554] width 55 height 488
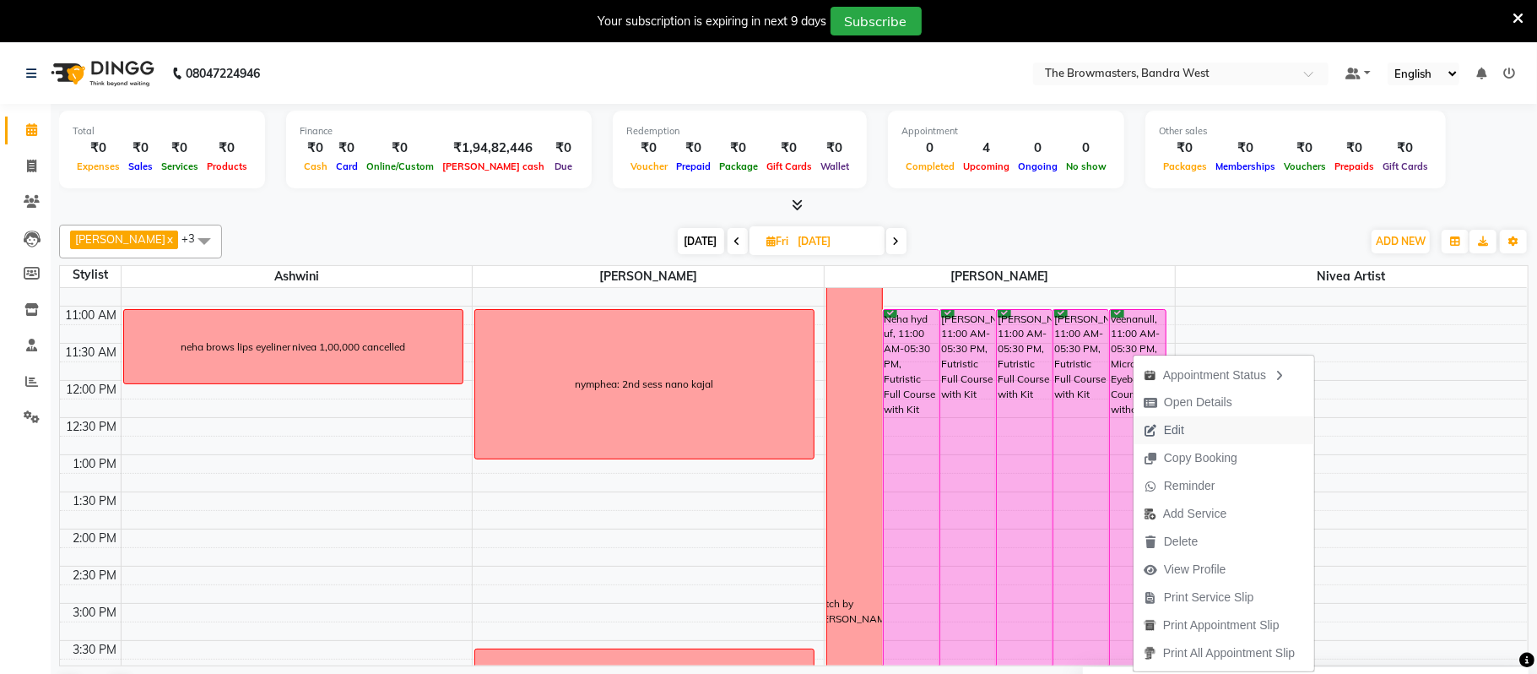
click at [1171, 426] on span "Edit" at bounding box center [1174, 430] width 20 height 18
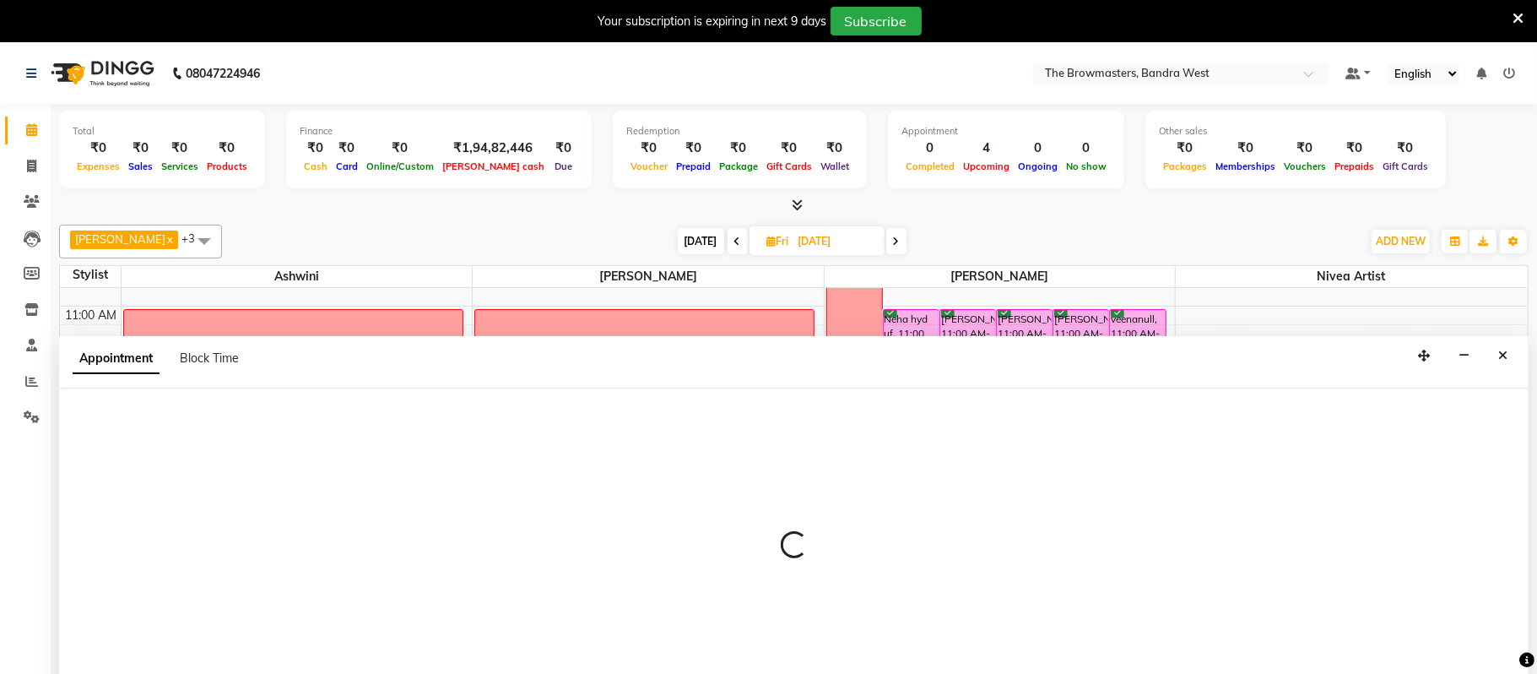
scroll to position [44, 0]
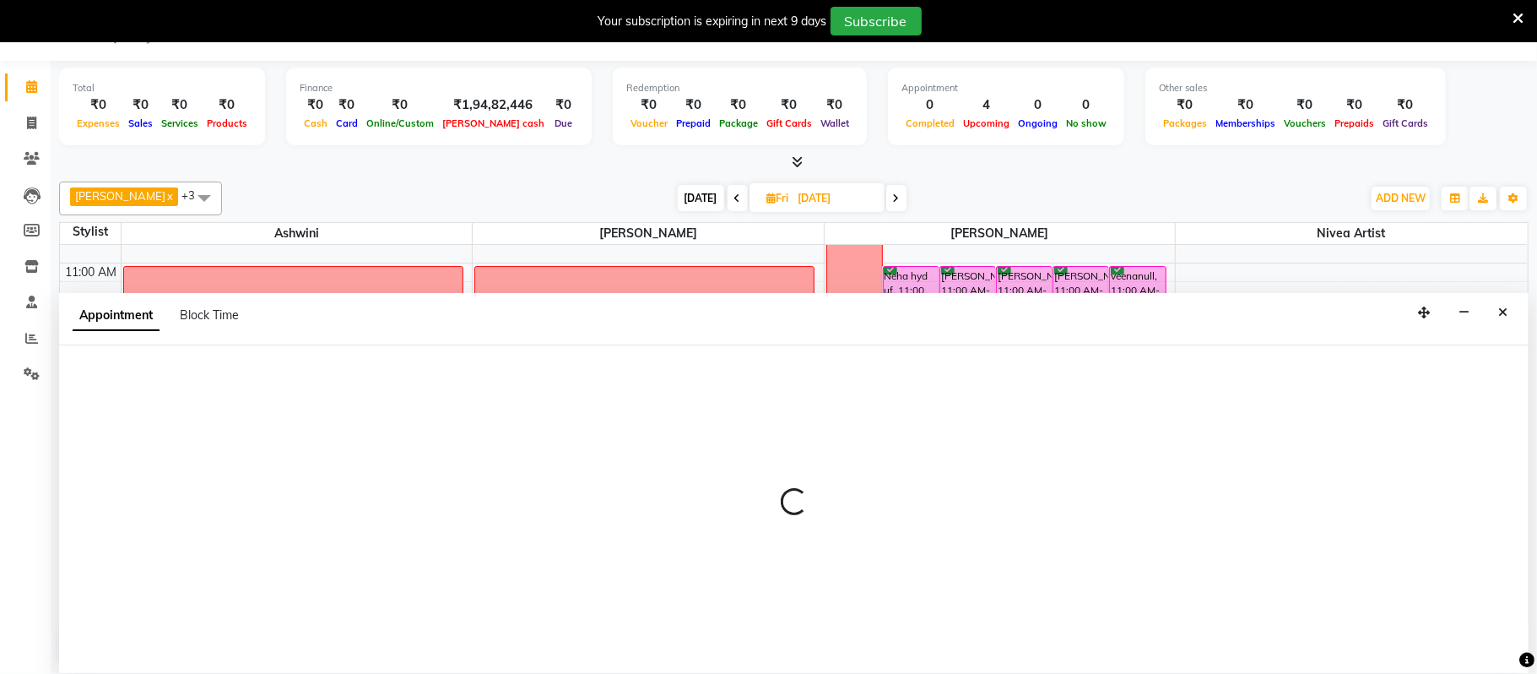
select select "tentative"
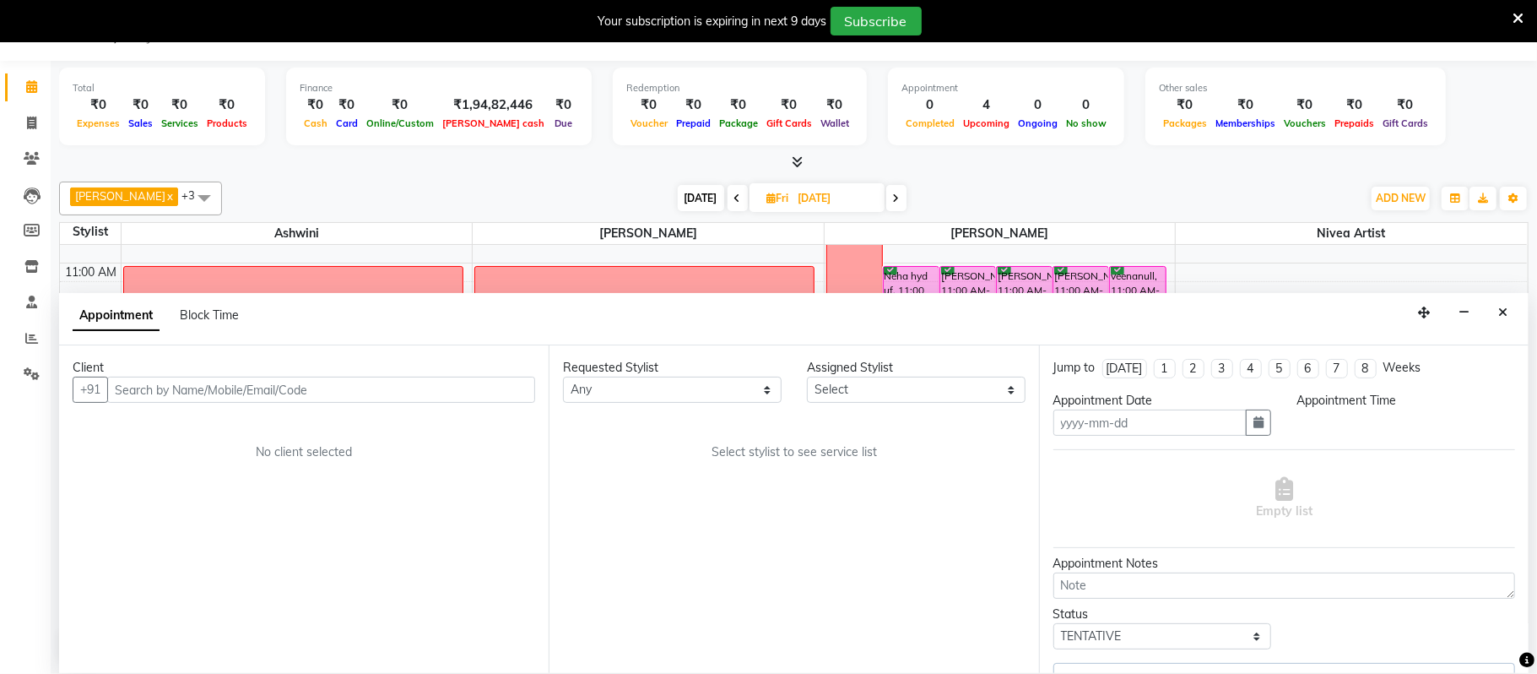
type input "[DATE]"
select select "confirm booking"
select select "660"
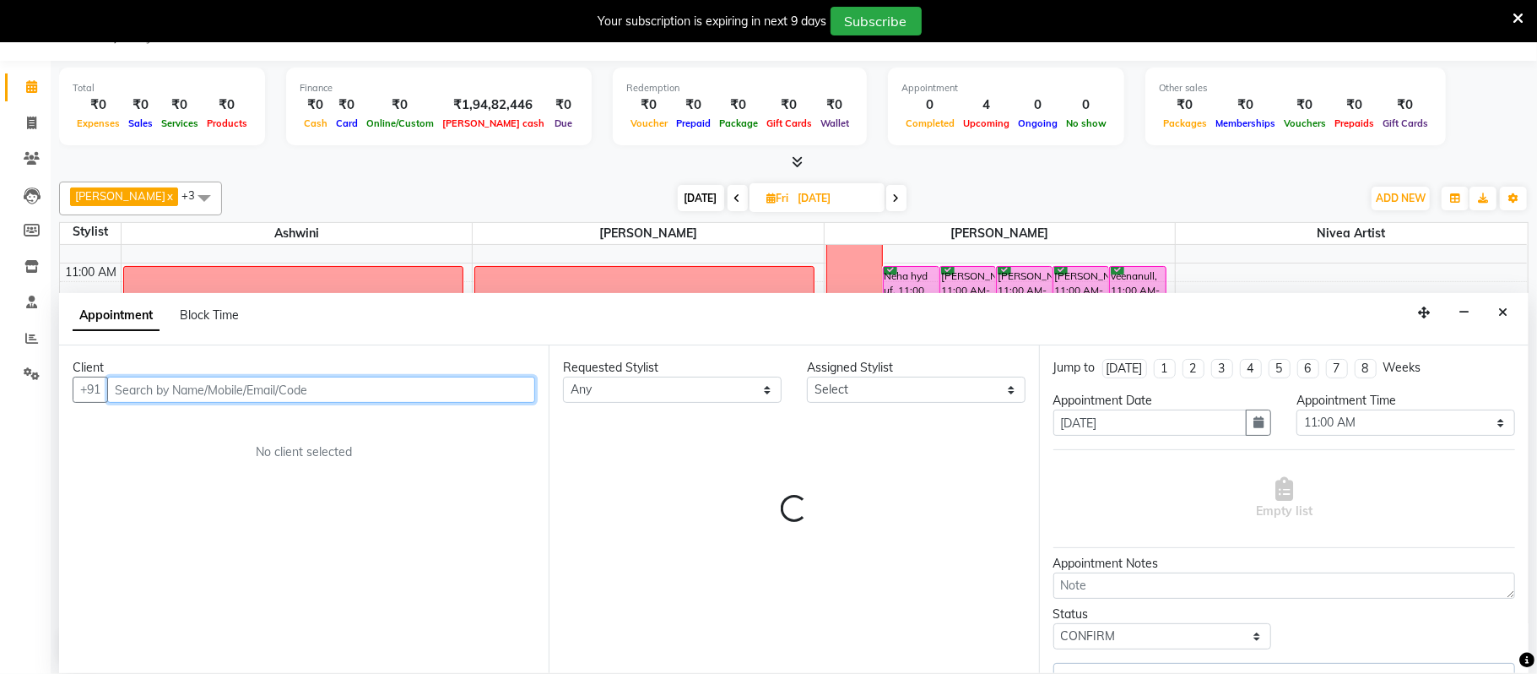
scroll to position [227, 0]
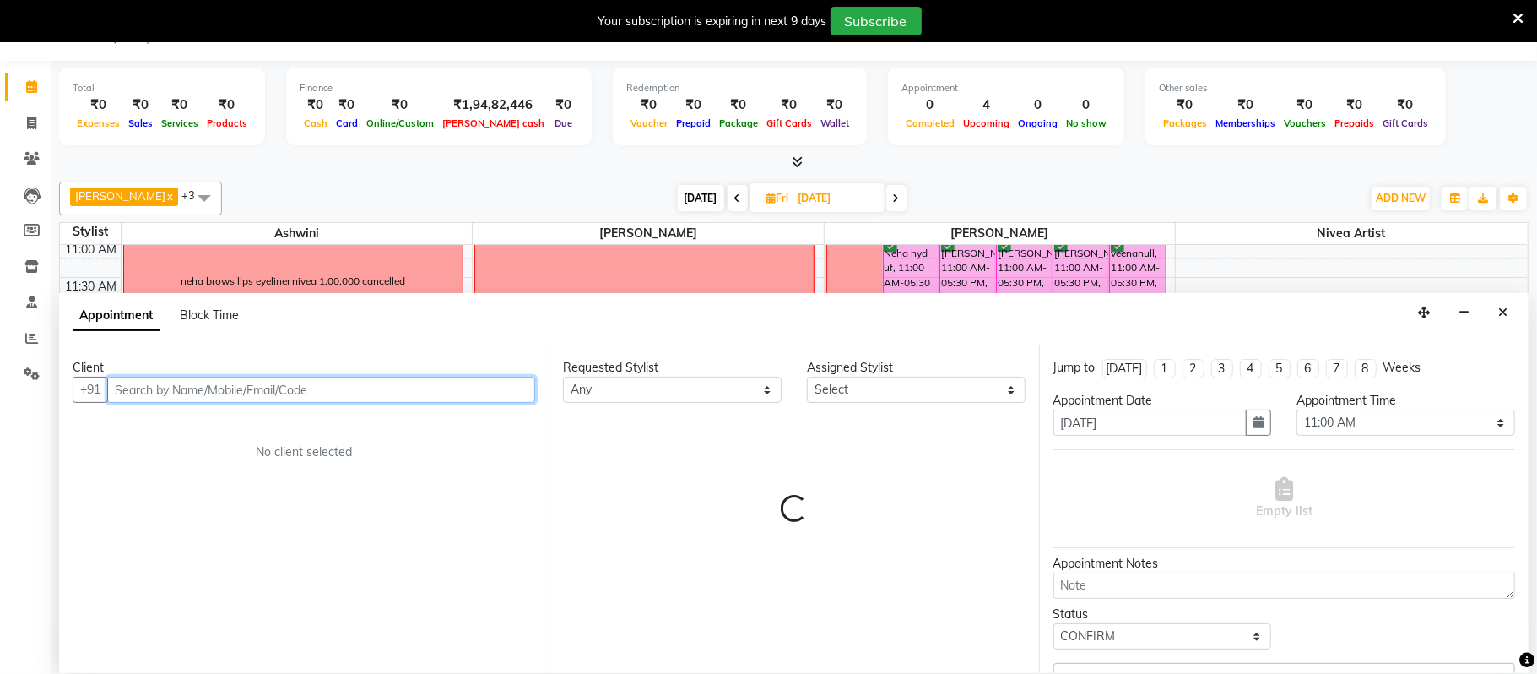
select select "64308"
select select "3501"
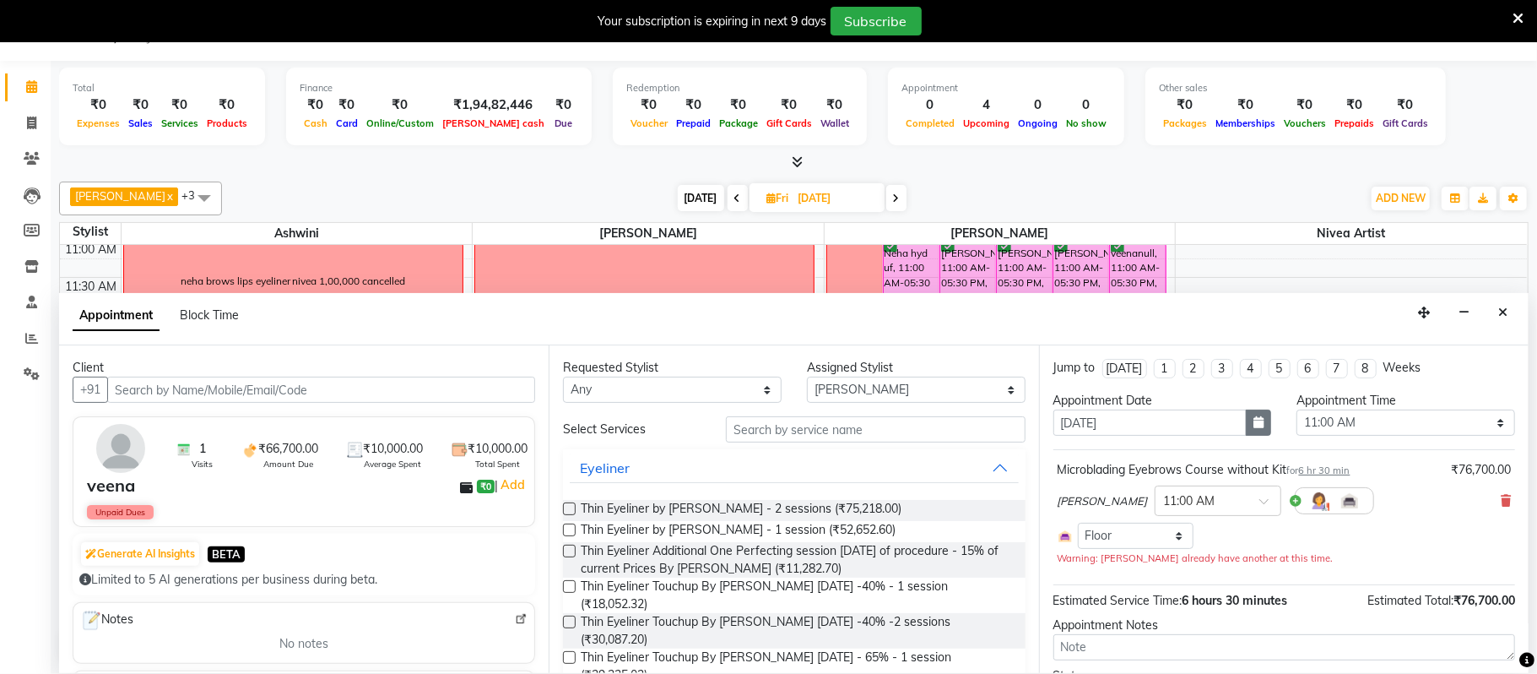
click at [1261, 415] on button "button" at bounding box center [1258, 422] width 25 height 26
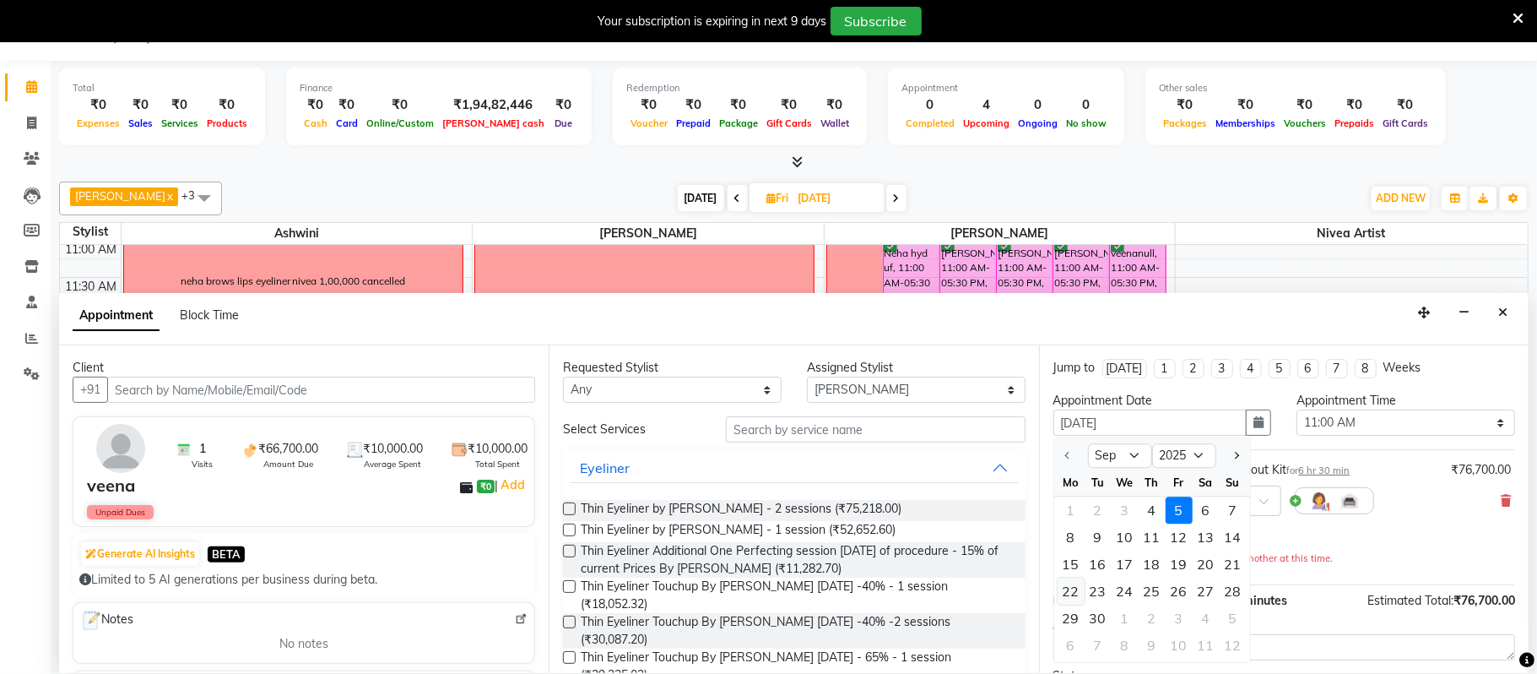
click at [1072, 588] on div "22" at bounding box center [1071, 591] width 27 height 27
type input "[DATE]"
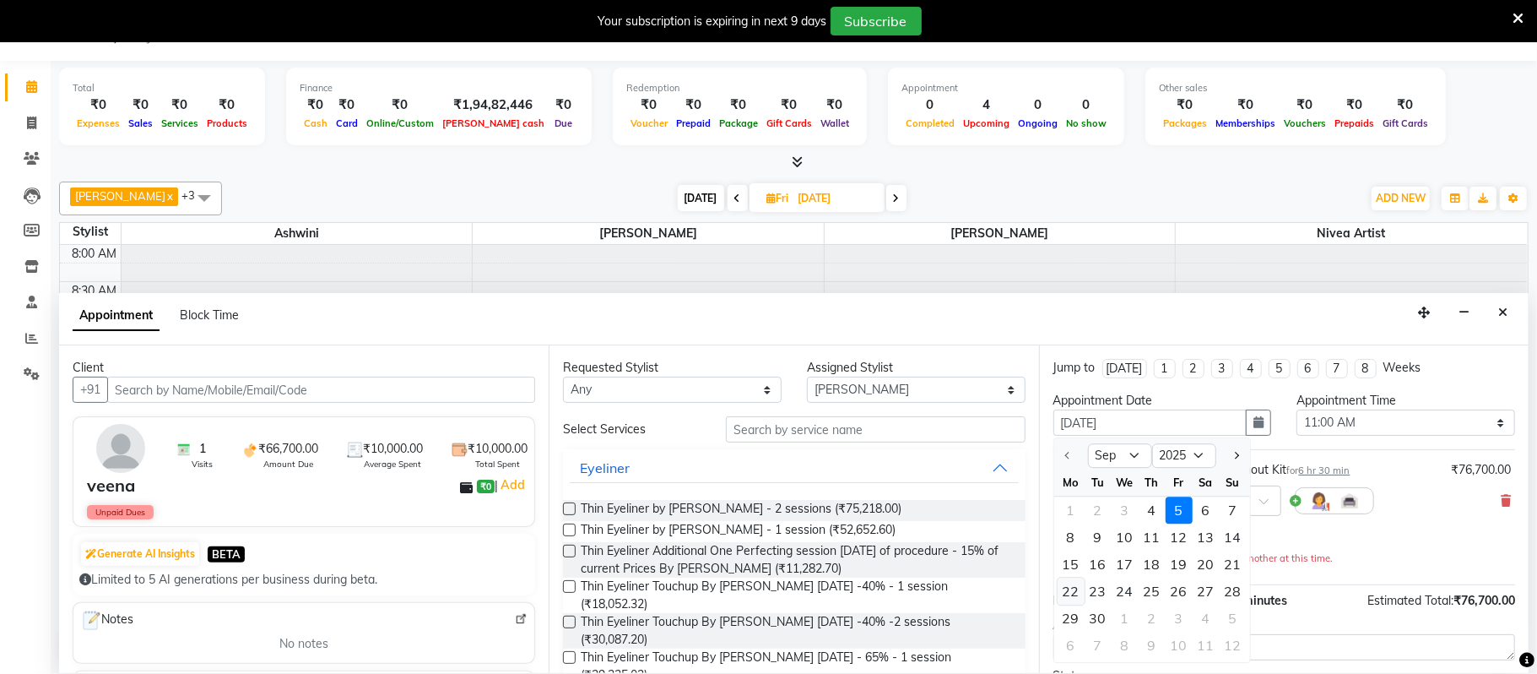
select select "660"
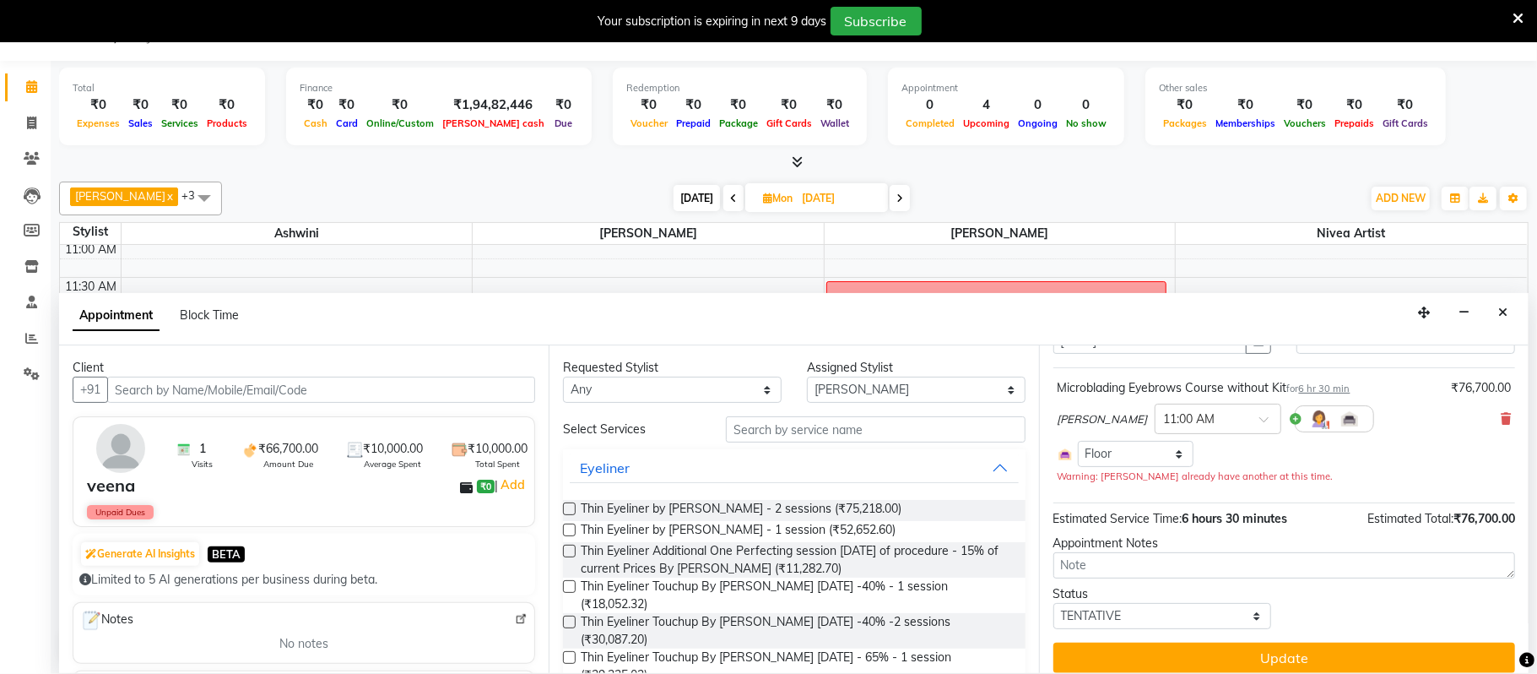
scroll to position [98, 0]
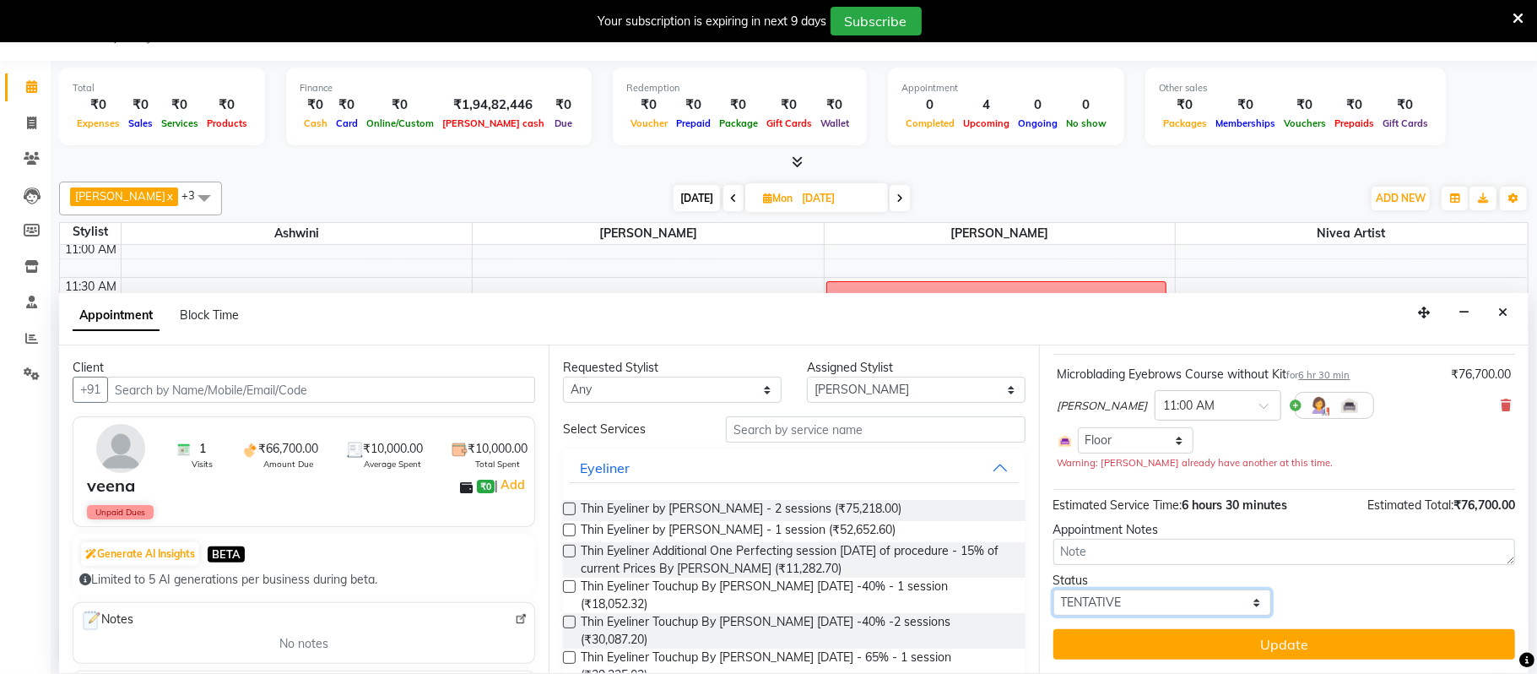
click at [1131, 606] on select "Select TENTATIVE CONFIRM UPCOMING" at bounding box center [1163, 602] width 219 height 26
select select "confirm booking"
click at [1054, 590] on select "Select TENTATIVE CONFIRM UPCOMING" at bounding box center [1163, 602] width 219 height 26
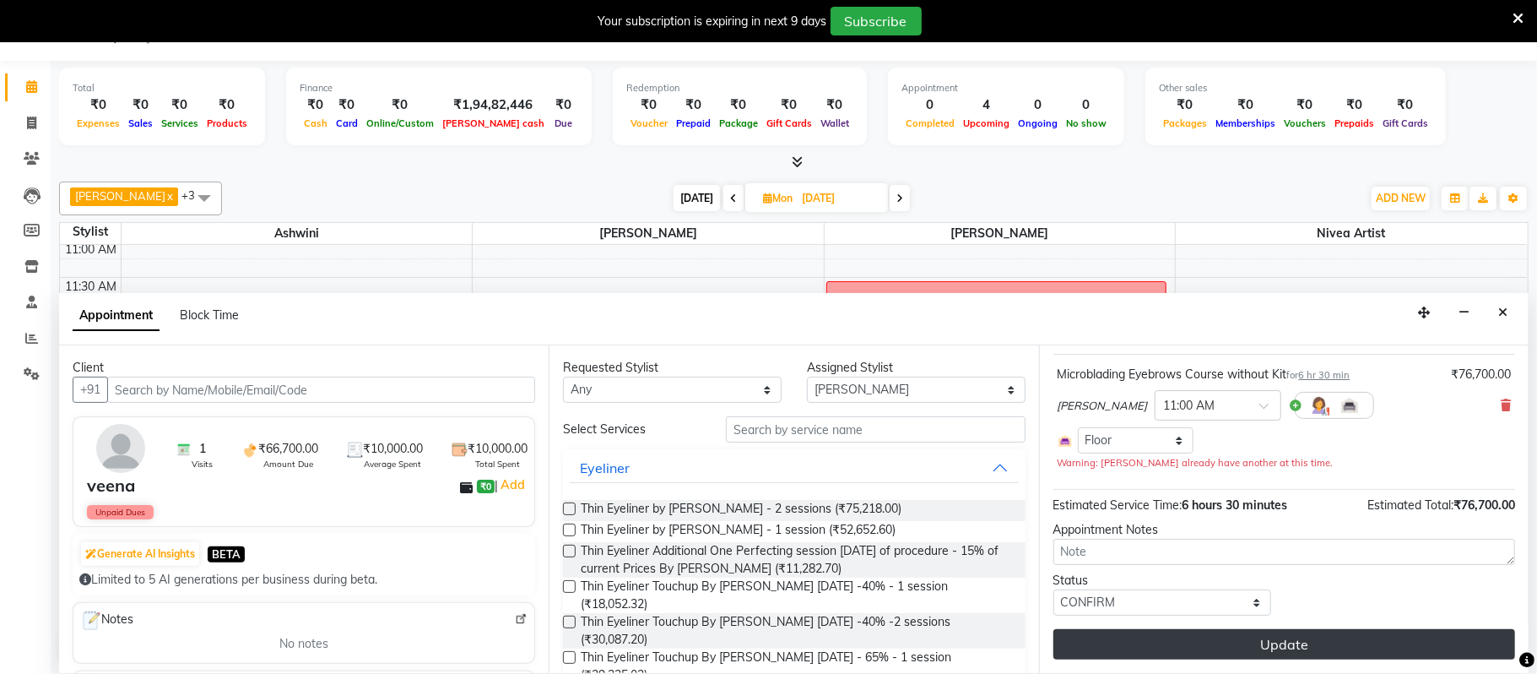
click at [1138, 653] on button "Update" at bounding box center [1285, 644] width 462 height 30
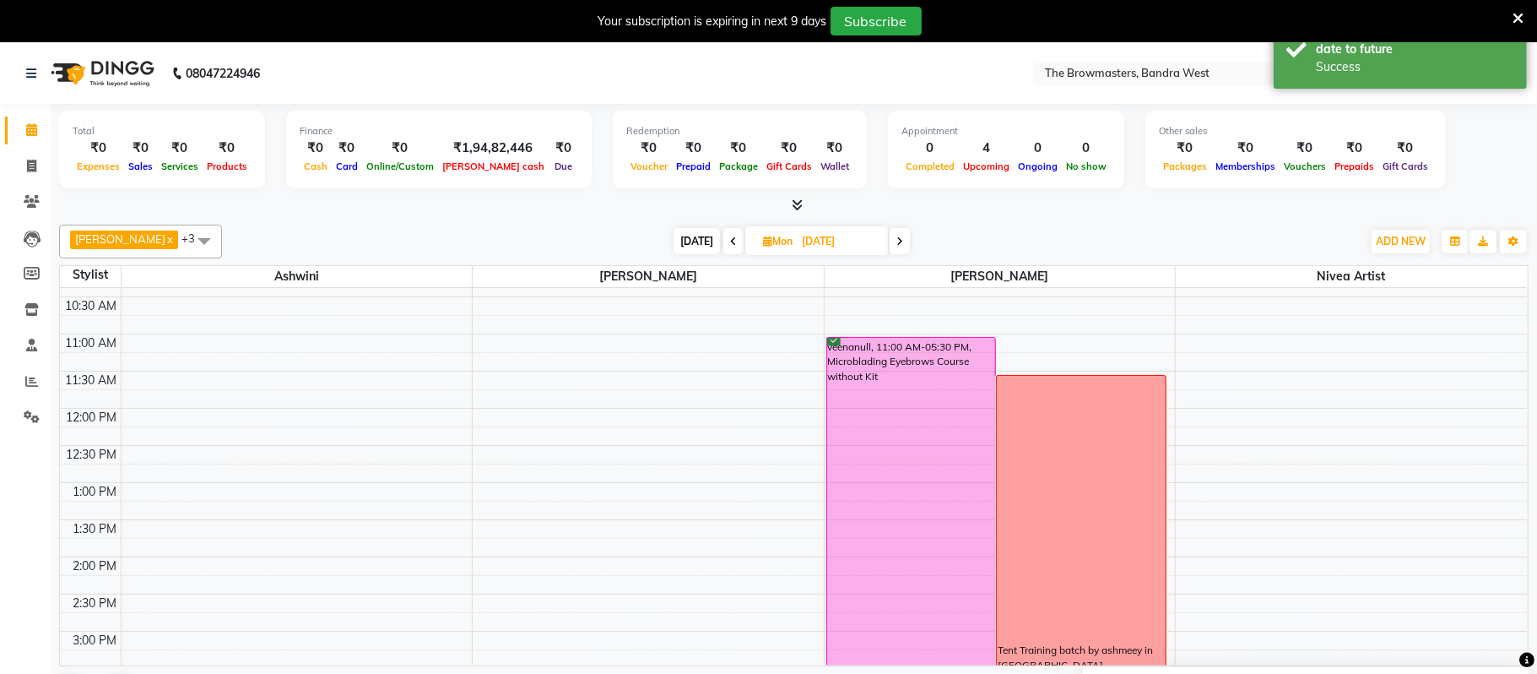
scroll to position [165, 0]
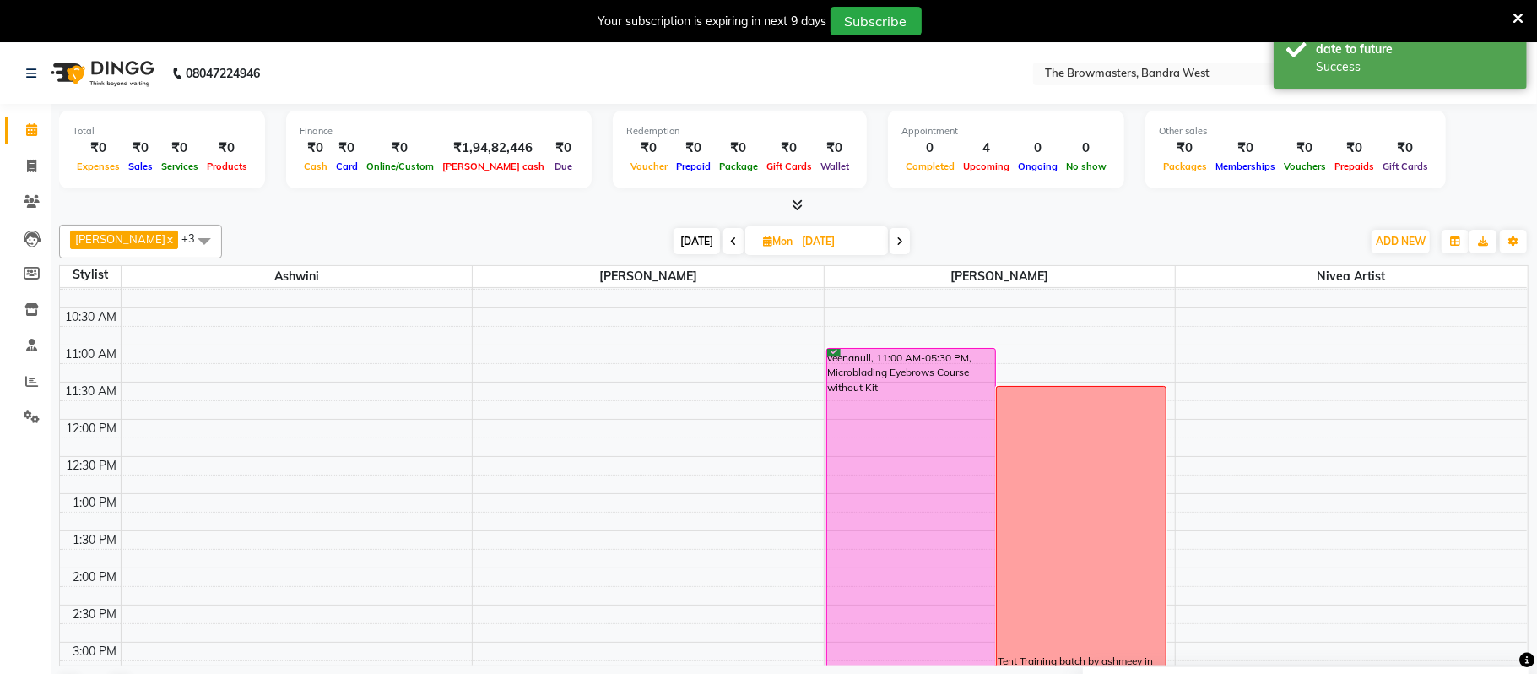
click at [903, 248] on span at bounding box center [900, 241] width 20 height 26
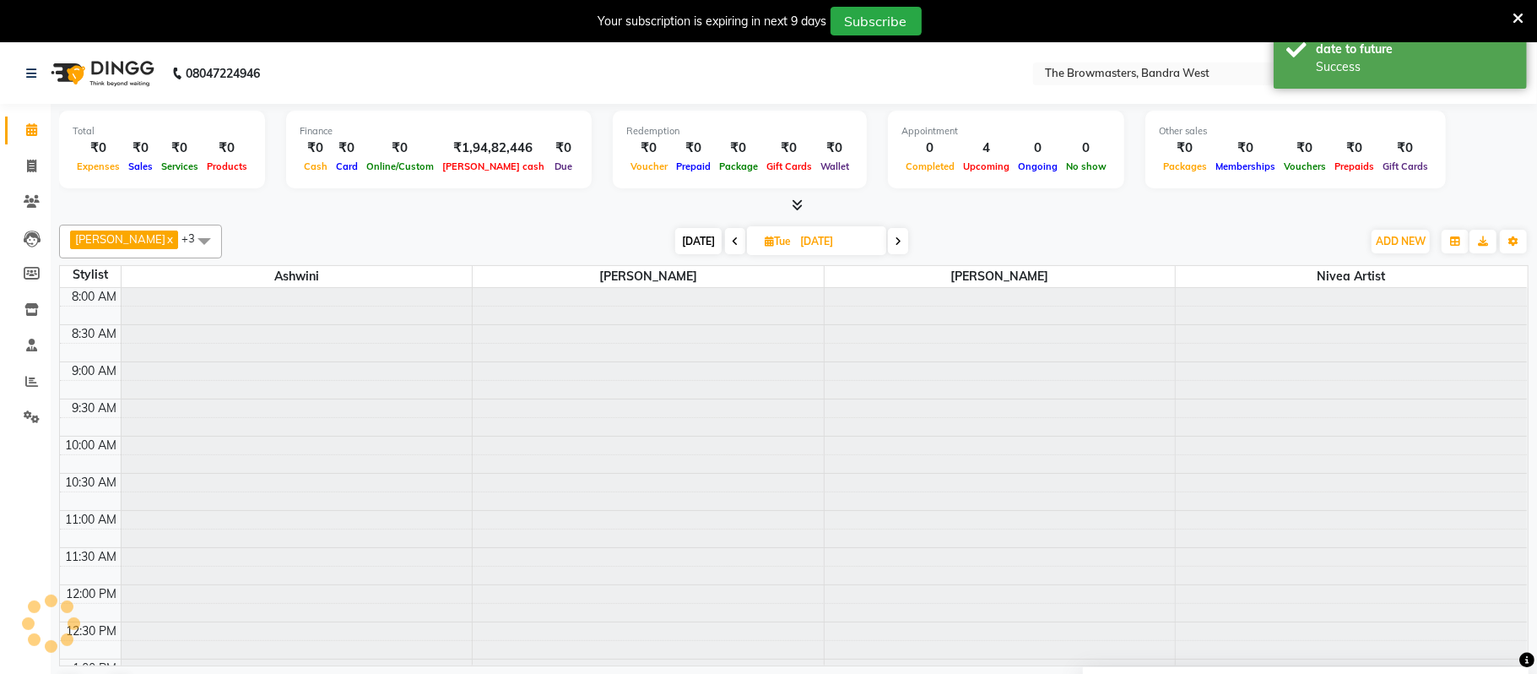
scroll to position [227, 0]
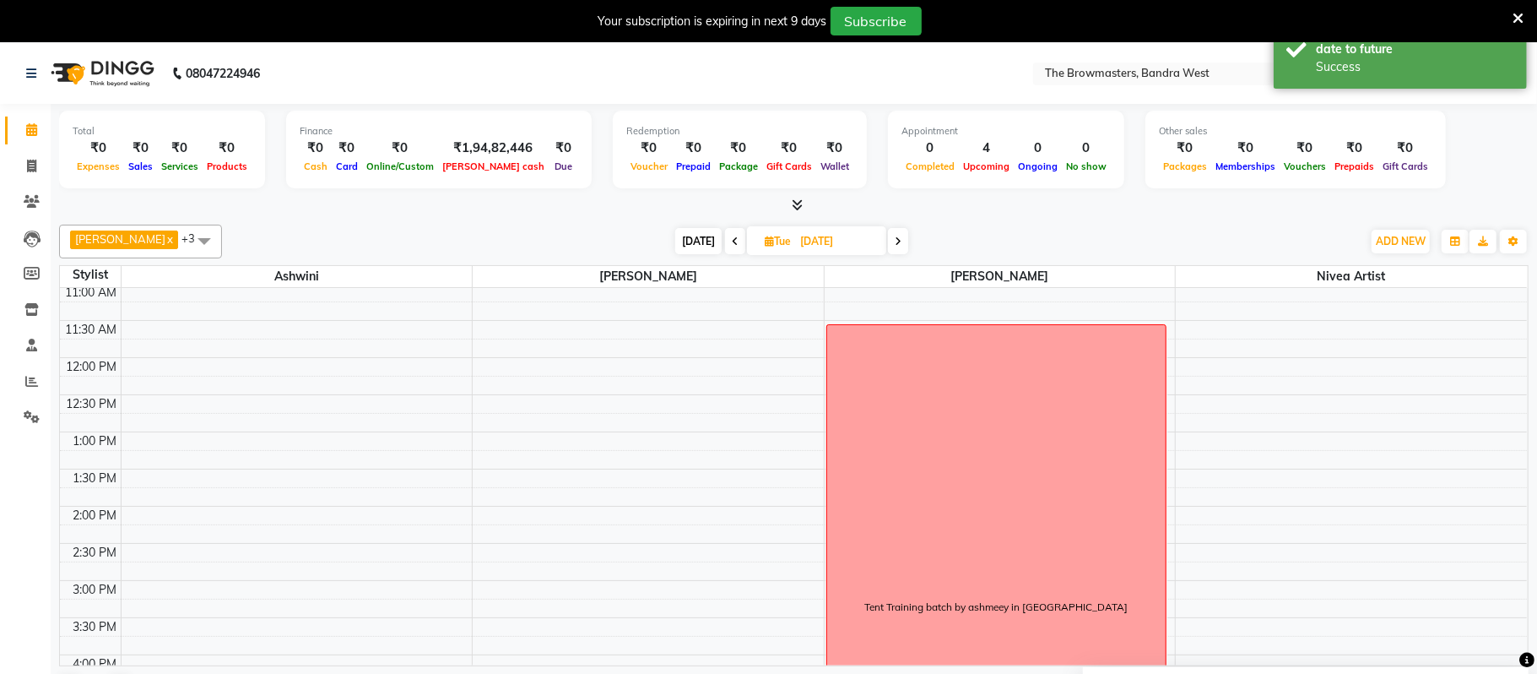
click at [903, 248] on span at bounding box center [898, 241] width 20 height 26
click at [737, 235] on span at bounding box center [733, 241] width 20 height 26
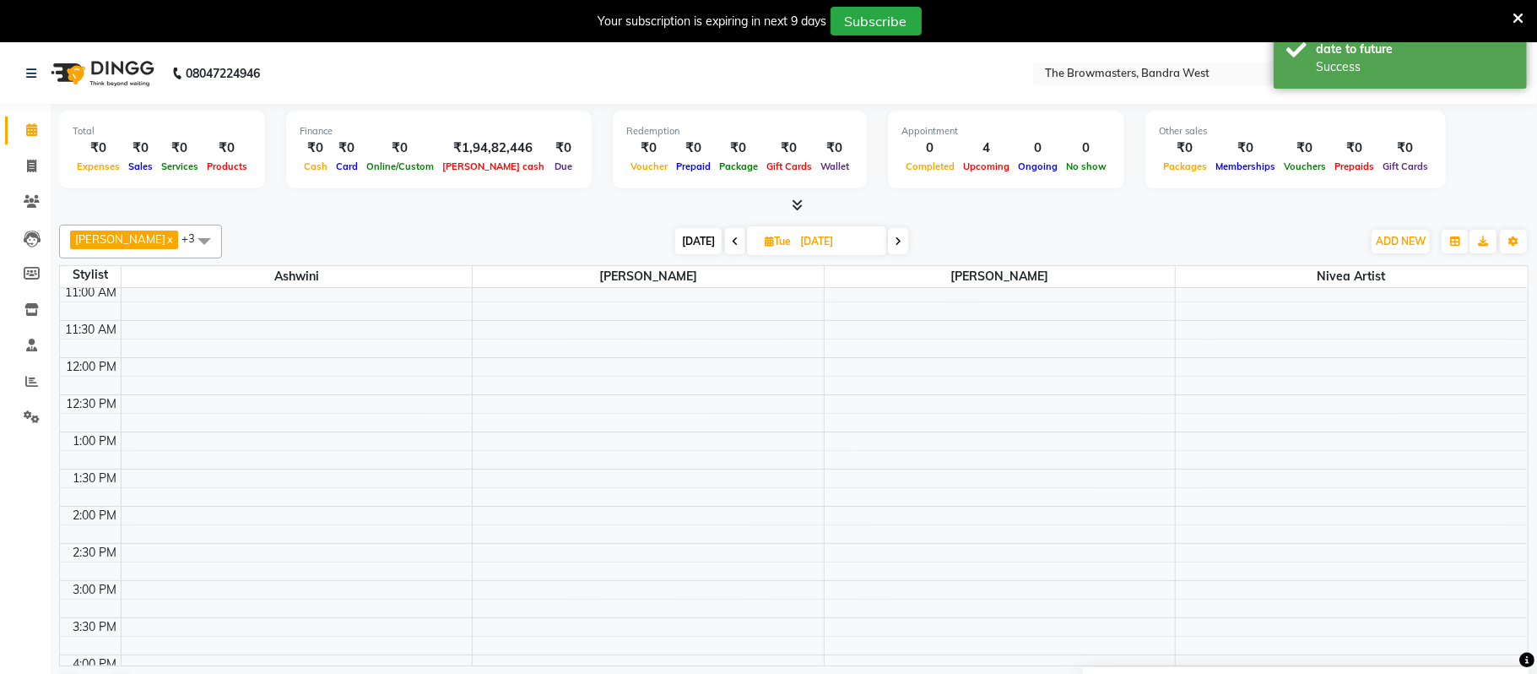
click at [737, 235] on span at bounding box center [735, 241] width 20 height 26
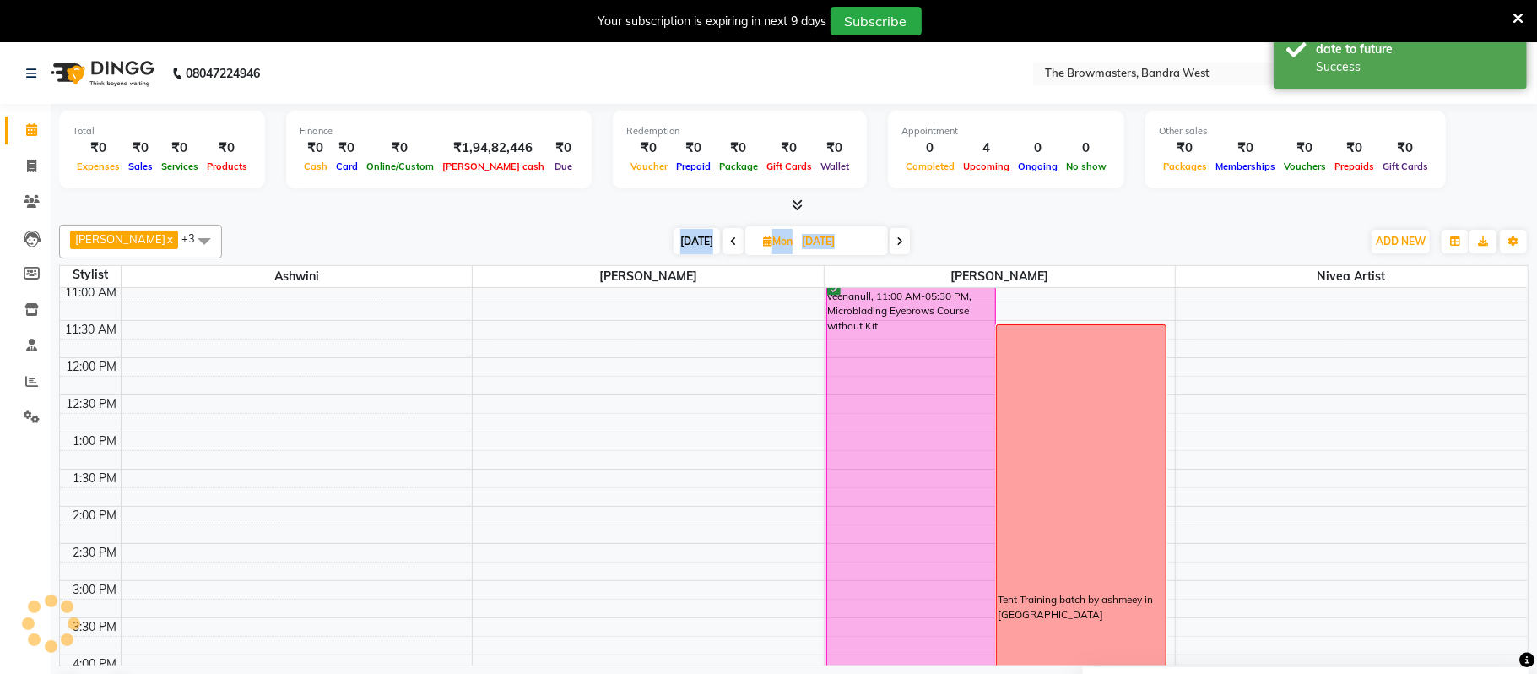
click at [737, 235] on span at bounding box center [734, 241] width 20 height 26
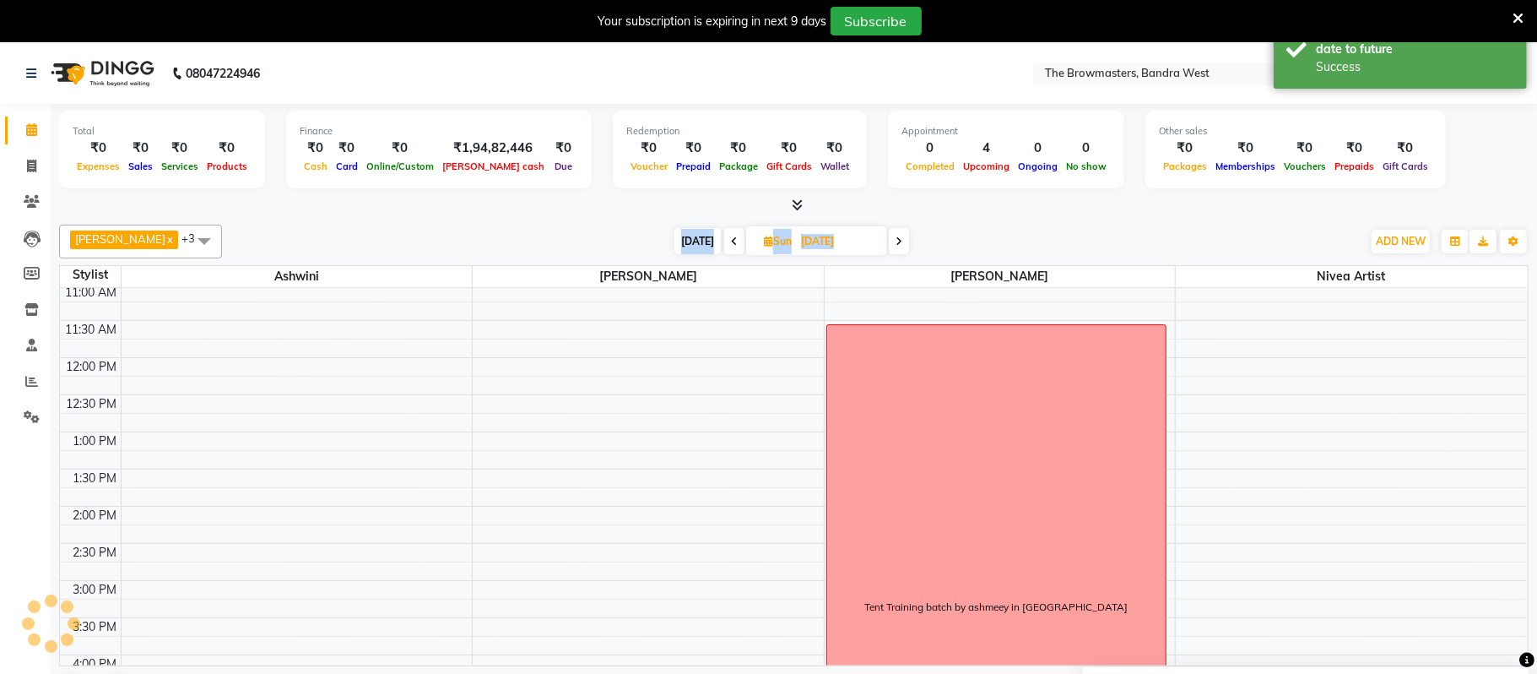
click at [737, 235] on span at bounding box center [734, 241] width 20 height 26
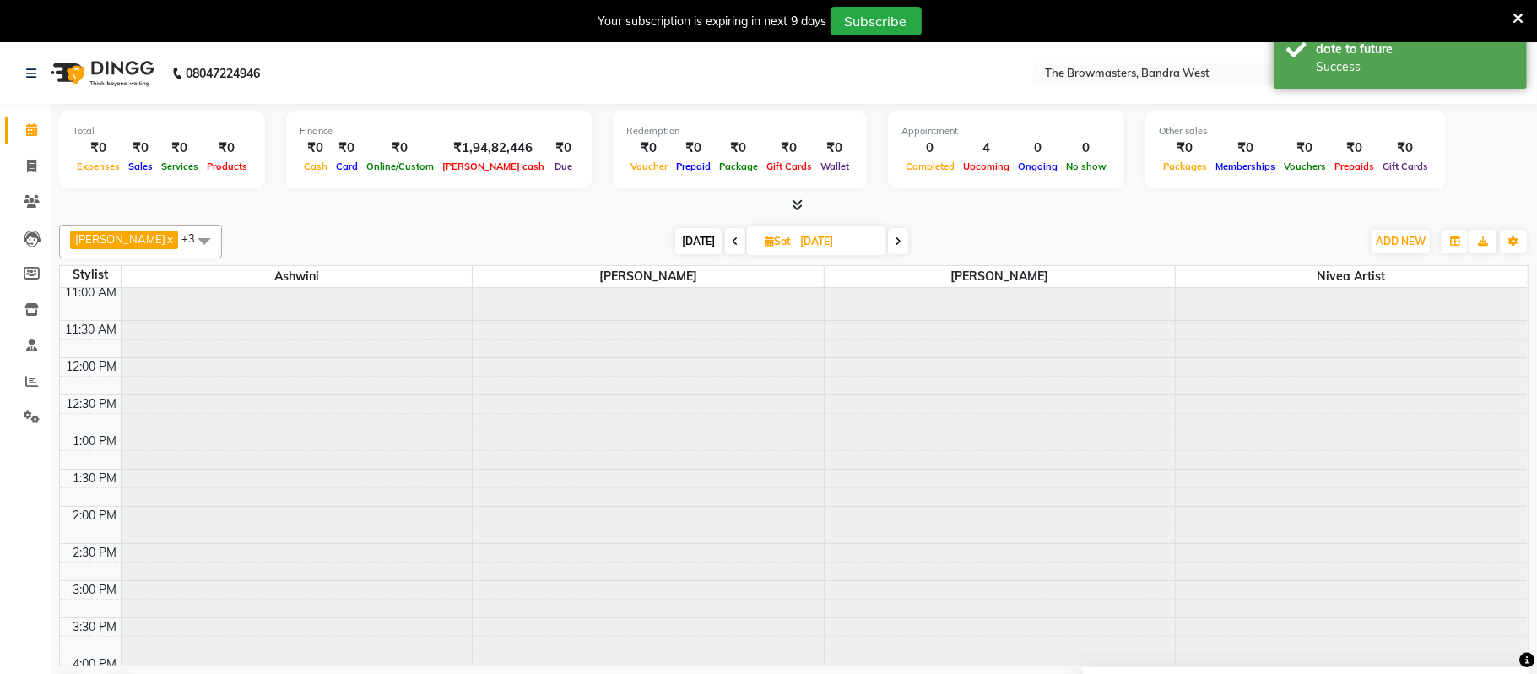
scroll to position [0, 0]
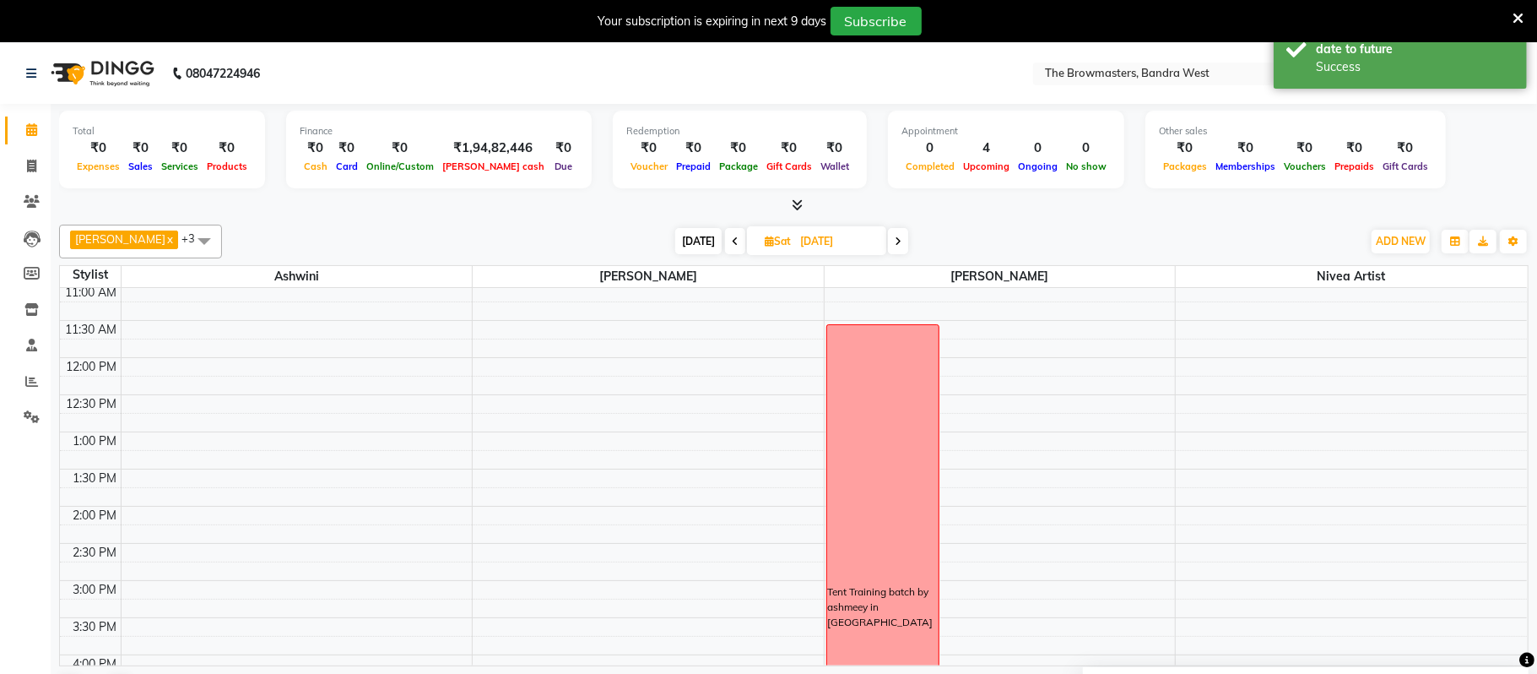
click at [737, 235] on span at bounding box center [735, 241] width 20 height 26
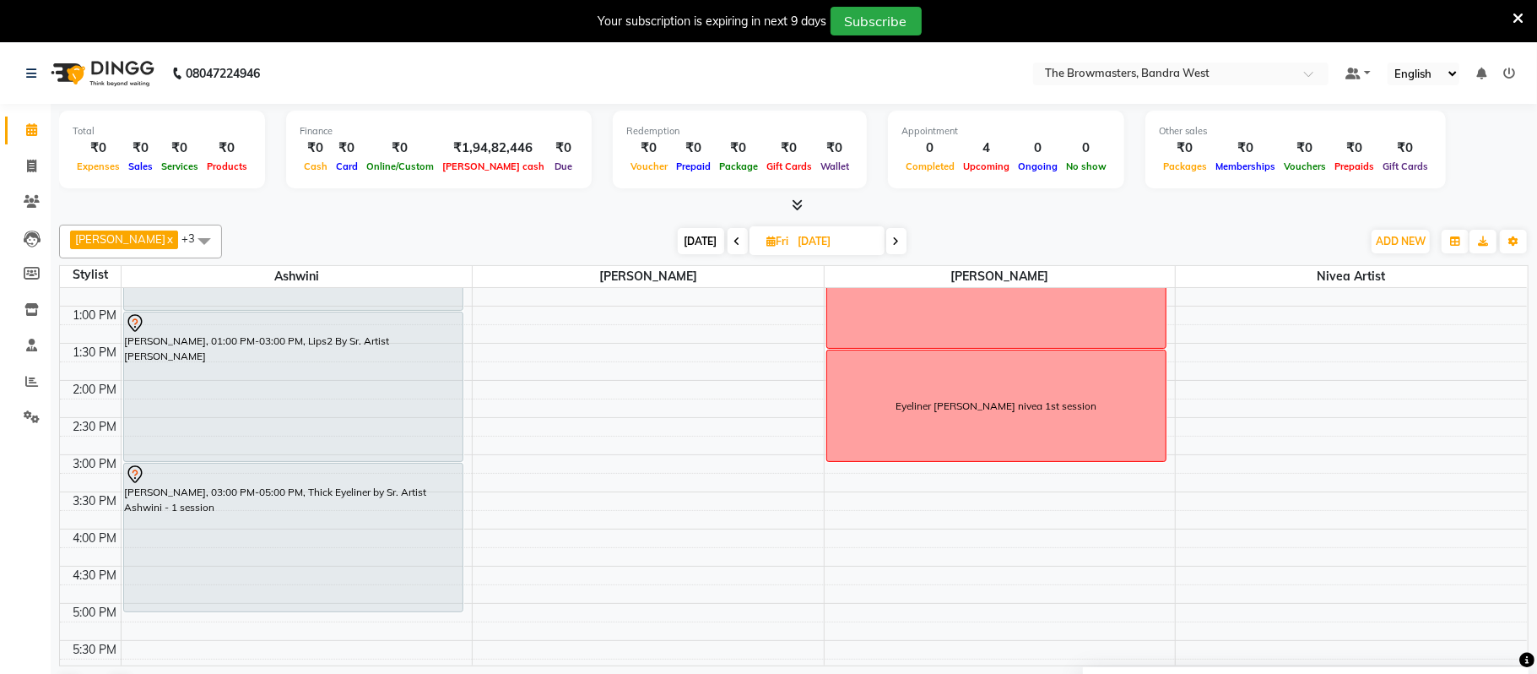
scroll to position [368, 0]
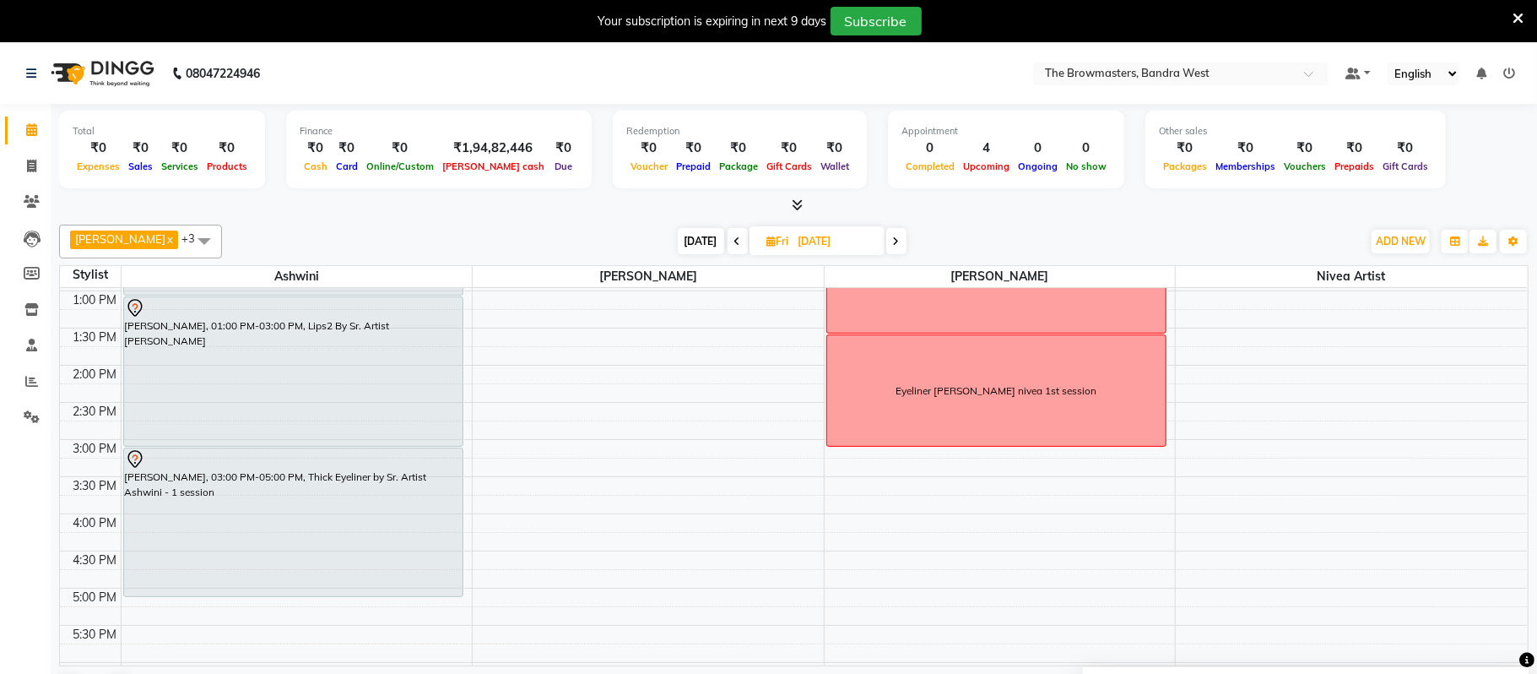
click at [713, 245] on span "[DATE]" at bounding box center [701, 241] width 46 height 26
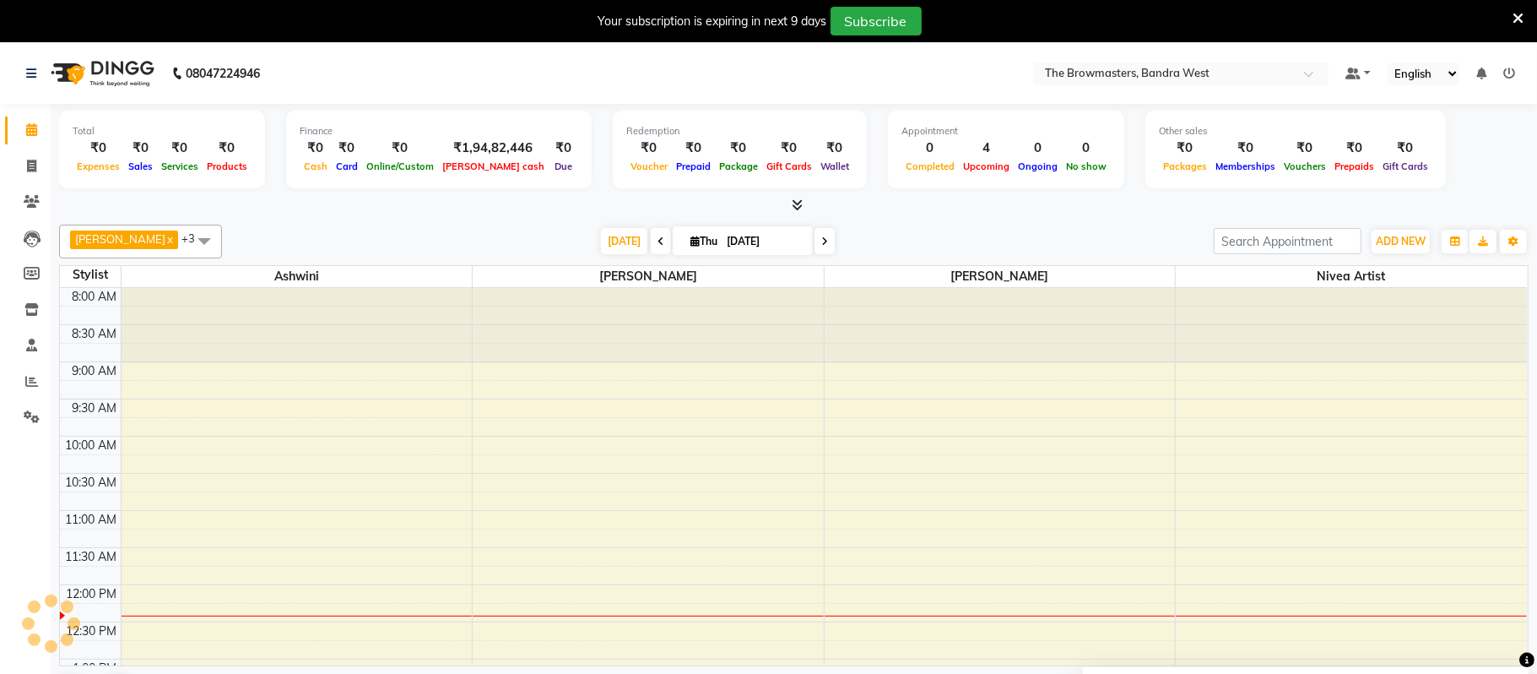
scroll to position [302, 0]
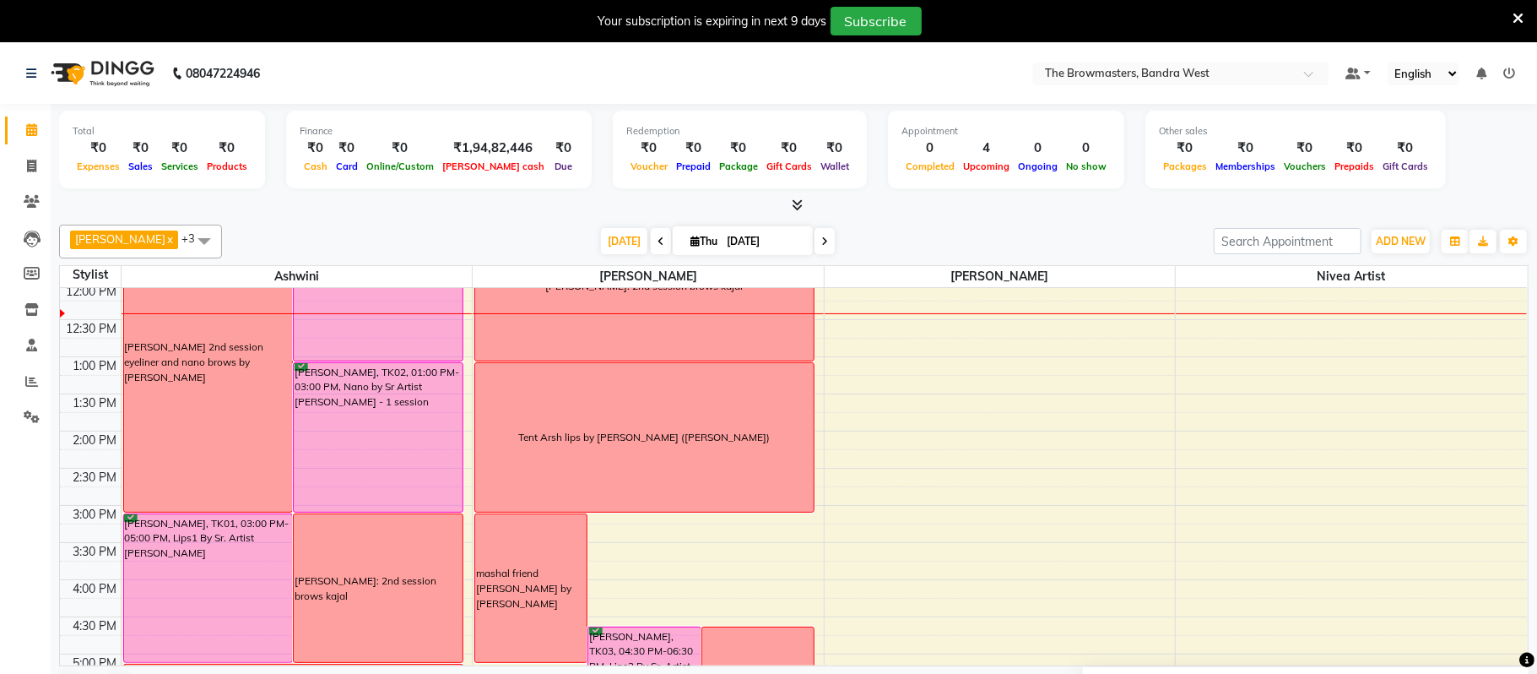
click at [825, 239] on span at bounding box center [825, 241] width 20 height 26
type input "[DATE]"
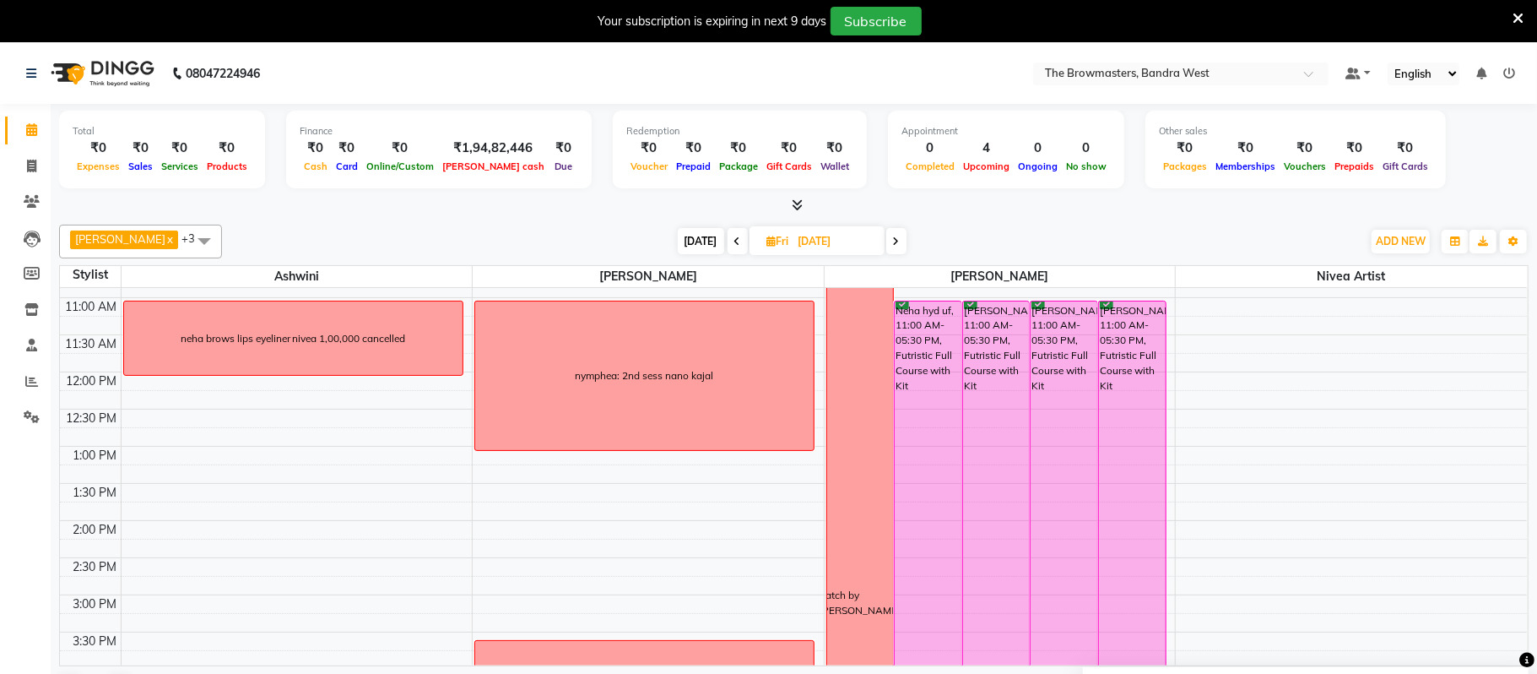
scroll to position [190, 0]
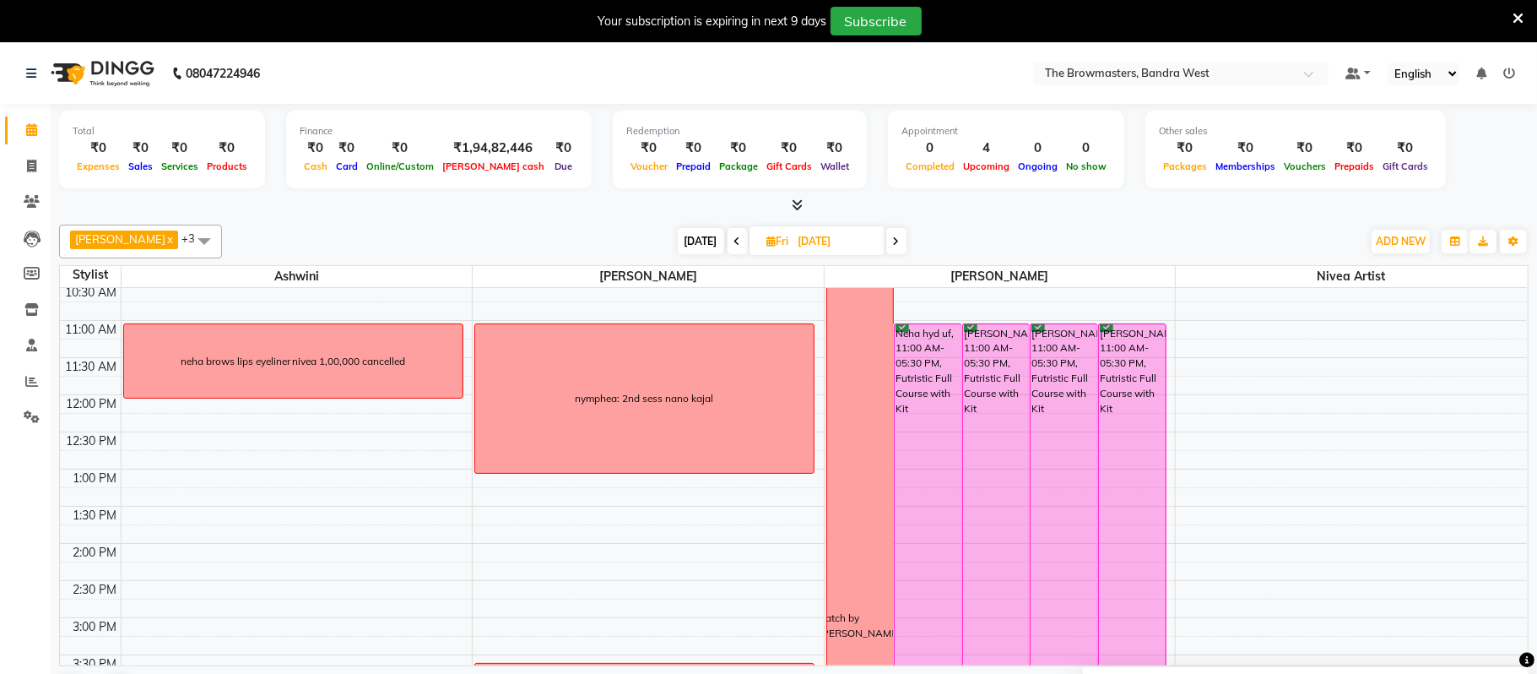
click at [654, 387] on div "nymphea: 2nd sess nano kajal" at bounding box center [644, 398] width 339 height 149
click at [686, 436] on span "Delete Block Time" at bounding box center [733, 435] width 95 height 18
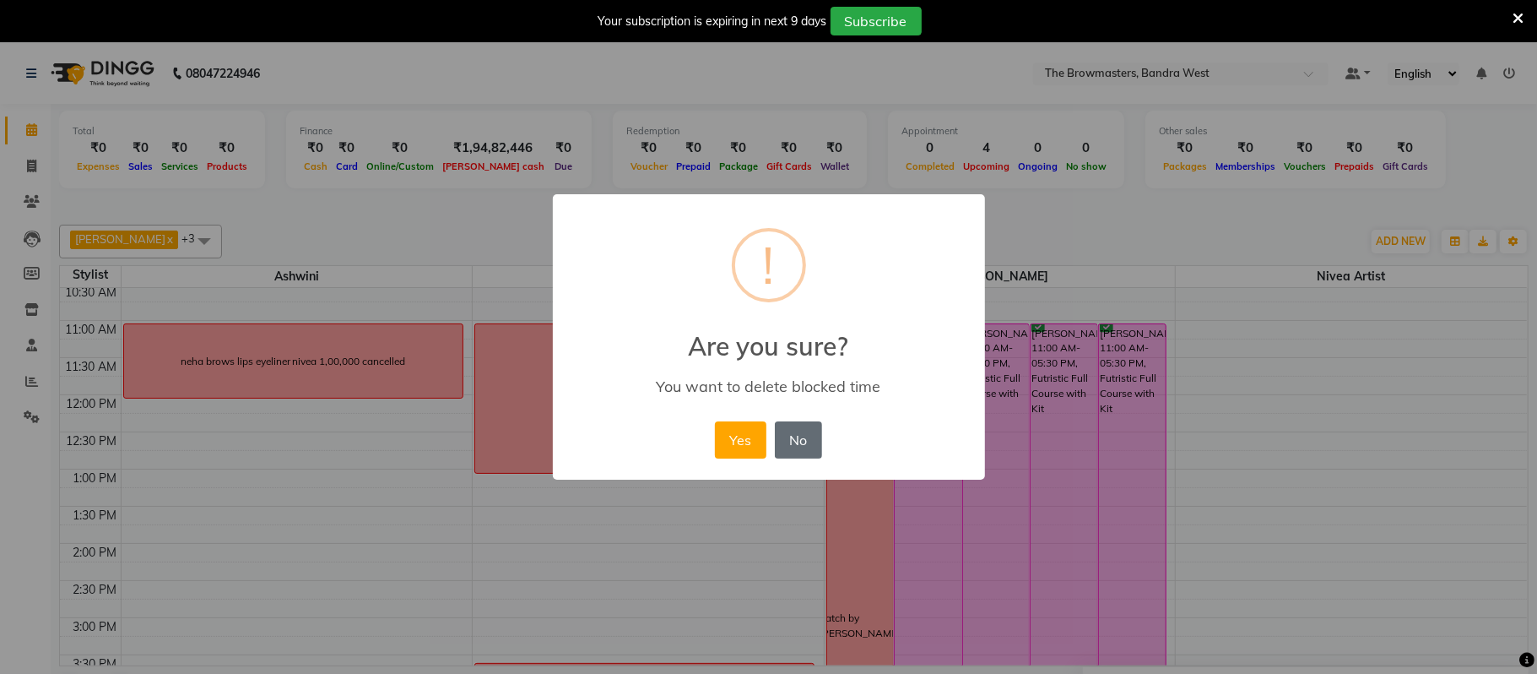
click at [805, 434] on button "No" at bounding box center [798, 439] width 47 height 37
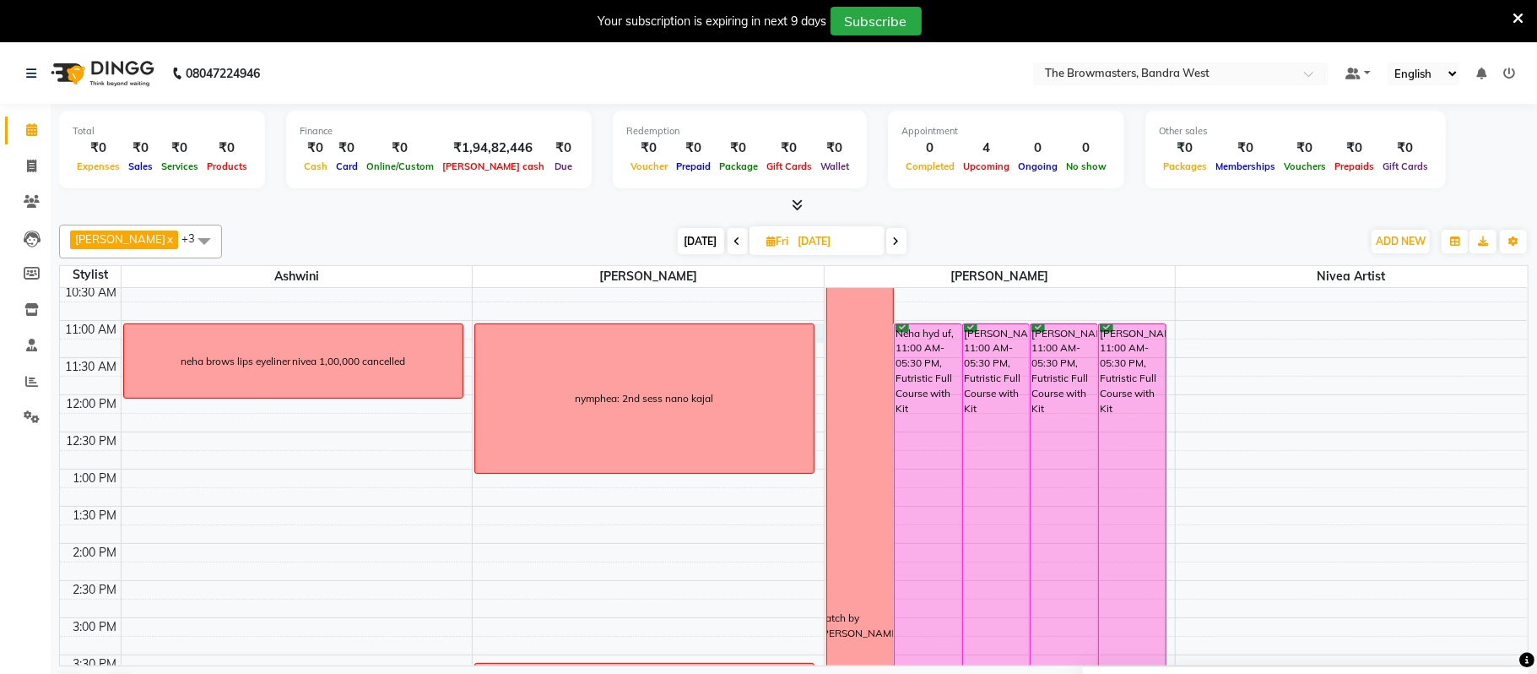
click at [821, 328] on div "8:00 AM 8:30 AM 9:00 AM 9:30 AM 10:00 AM 10:30 AM 11:00 AM 11:30 AM 12:00 PM 12…" at bounding box center [793, 580] width 1467 height 965
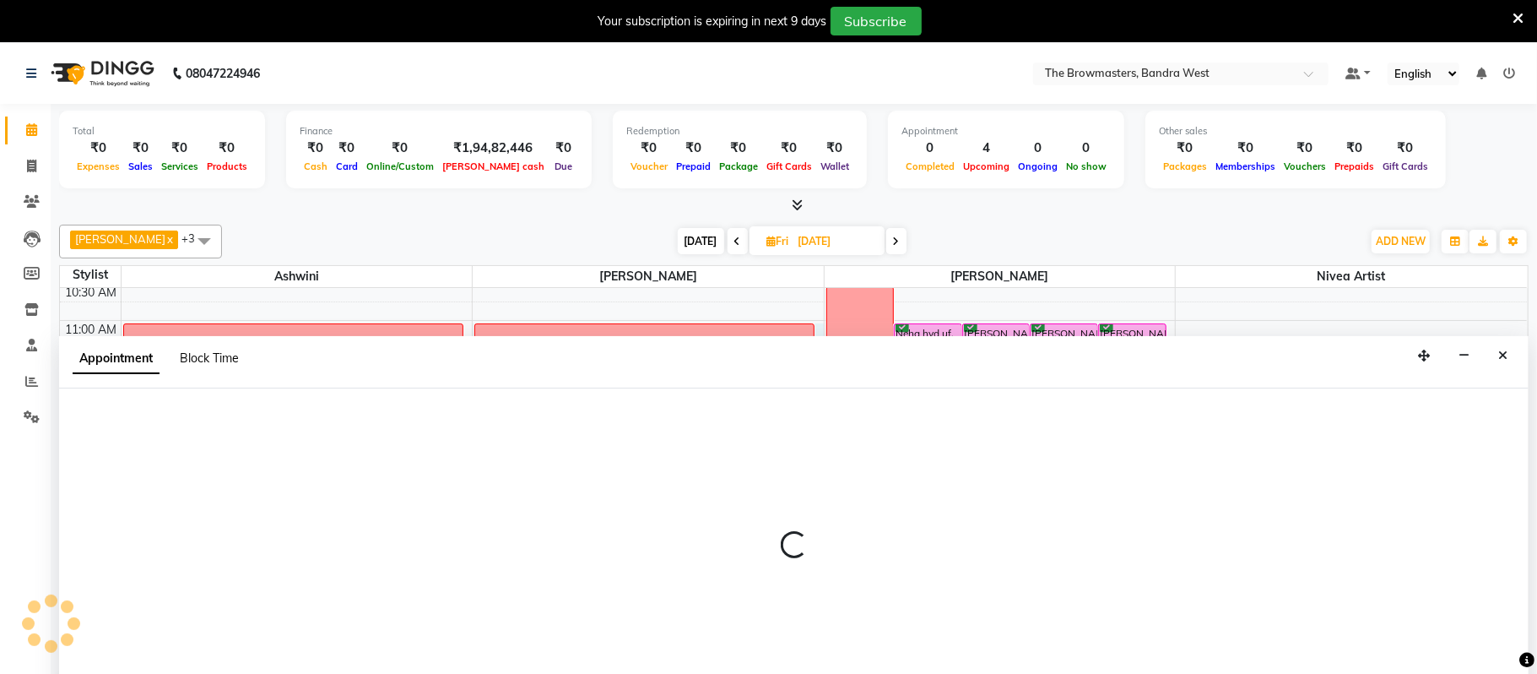
scroll to position [44, 0]
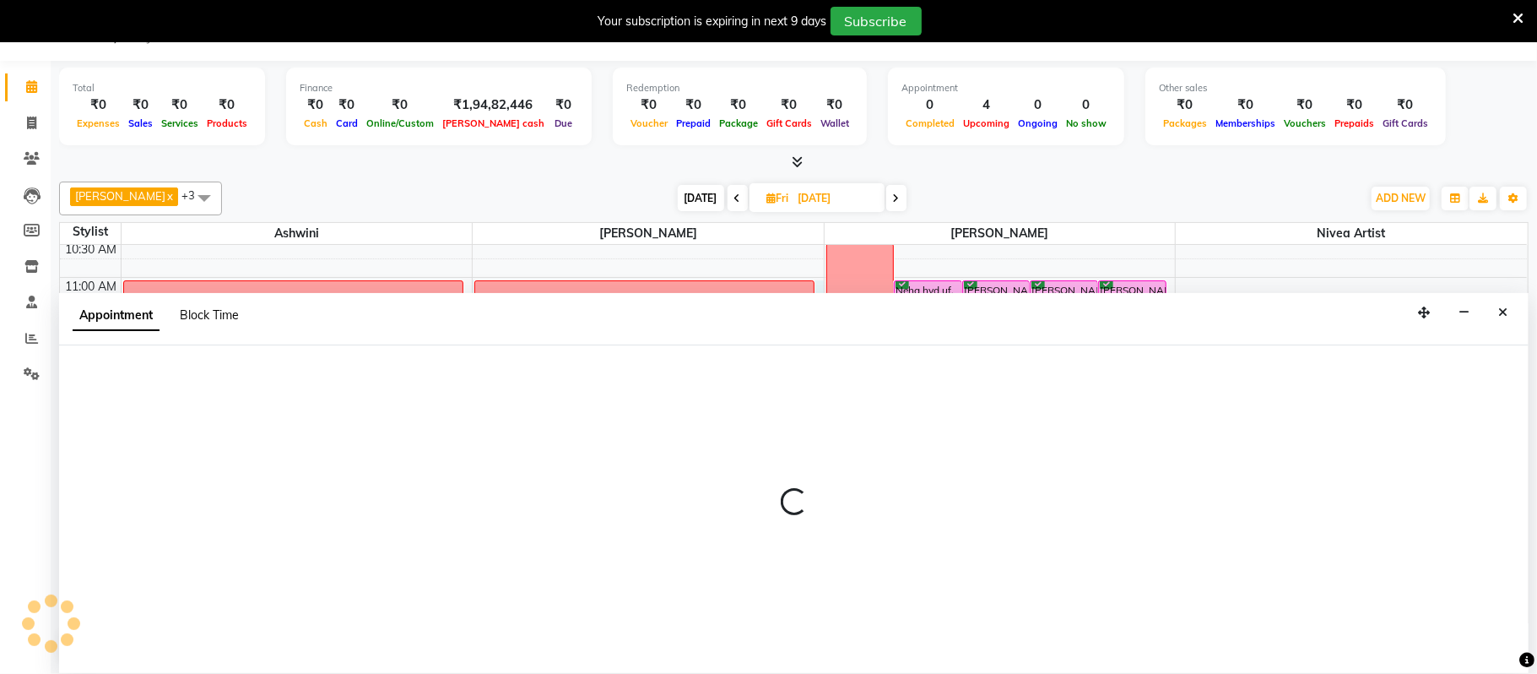
select select "64307"
select select "tentative"
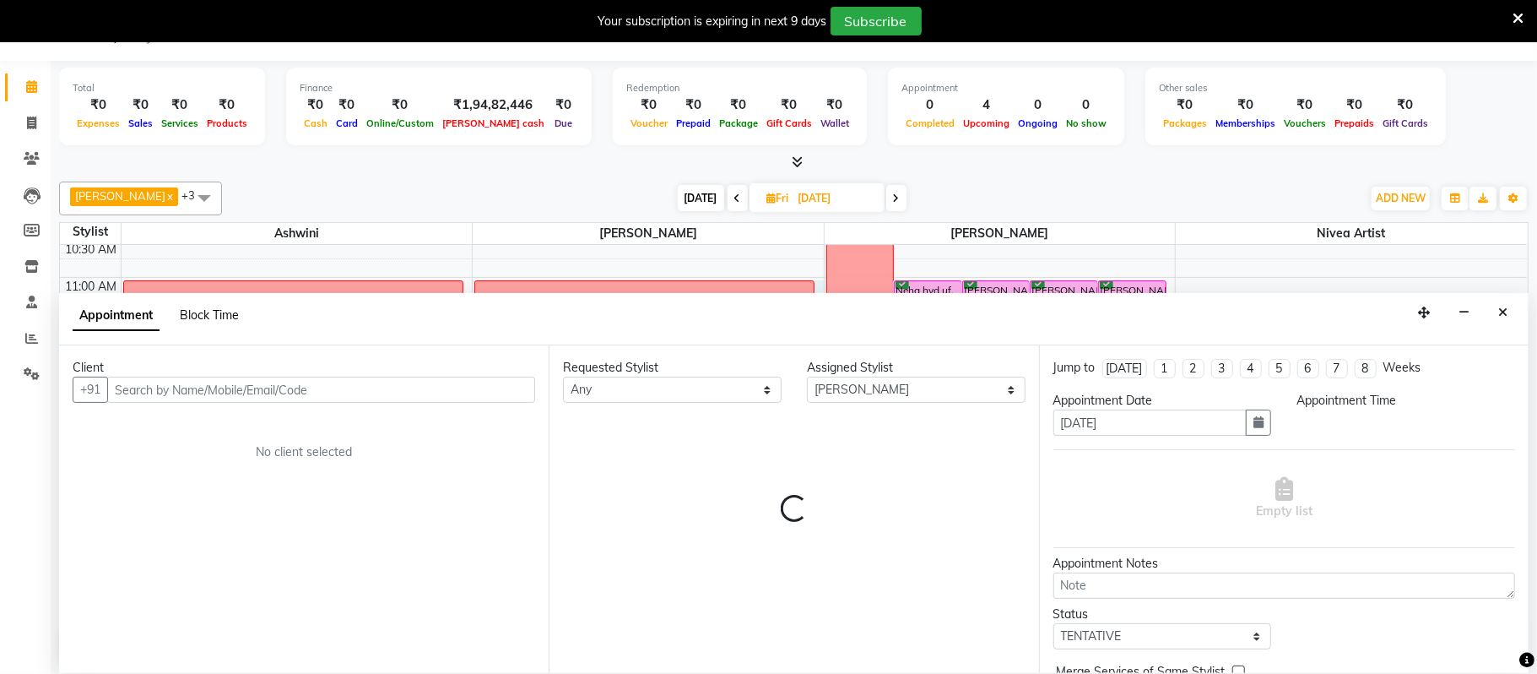
click at [222, 311] on span "Block Time" at bounding box center [209, 314] width 59 height 15
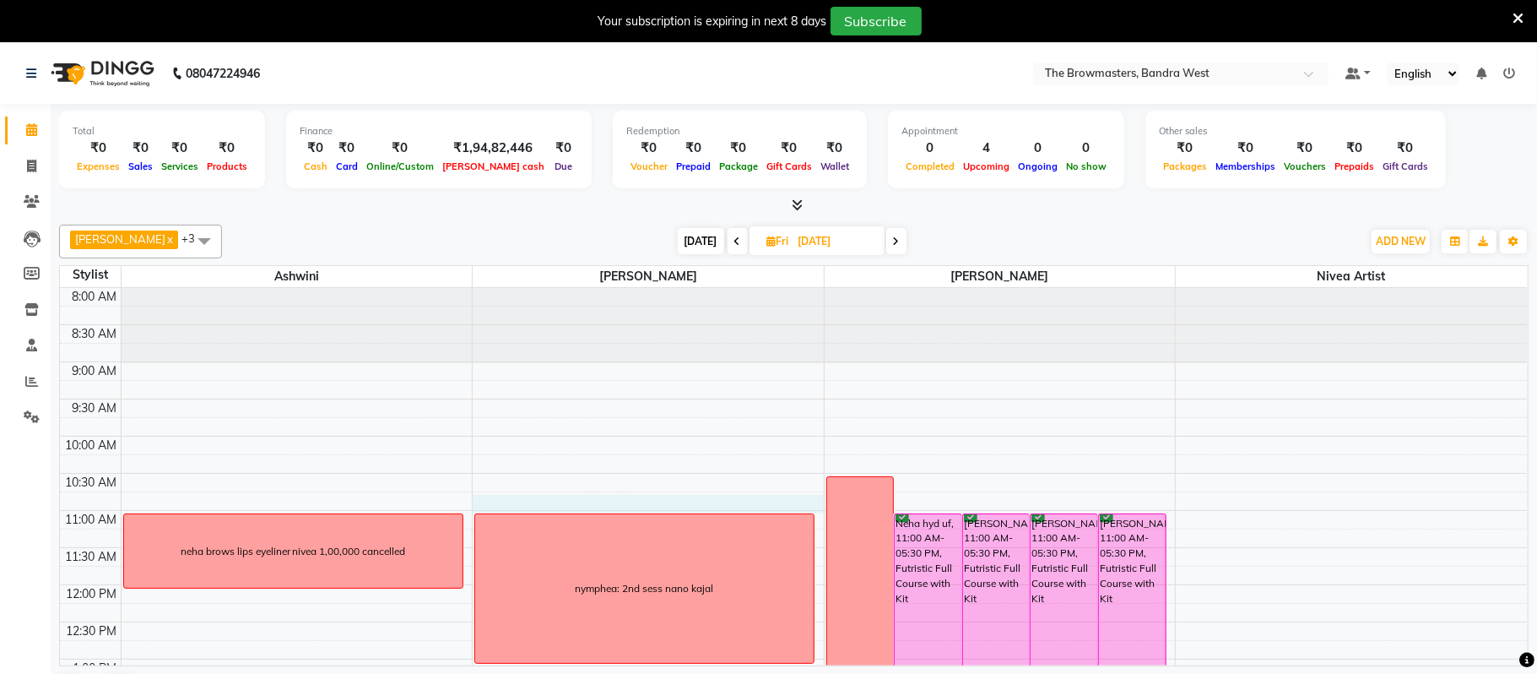
select select "64307"
select select "tentative"
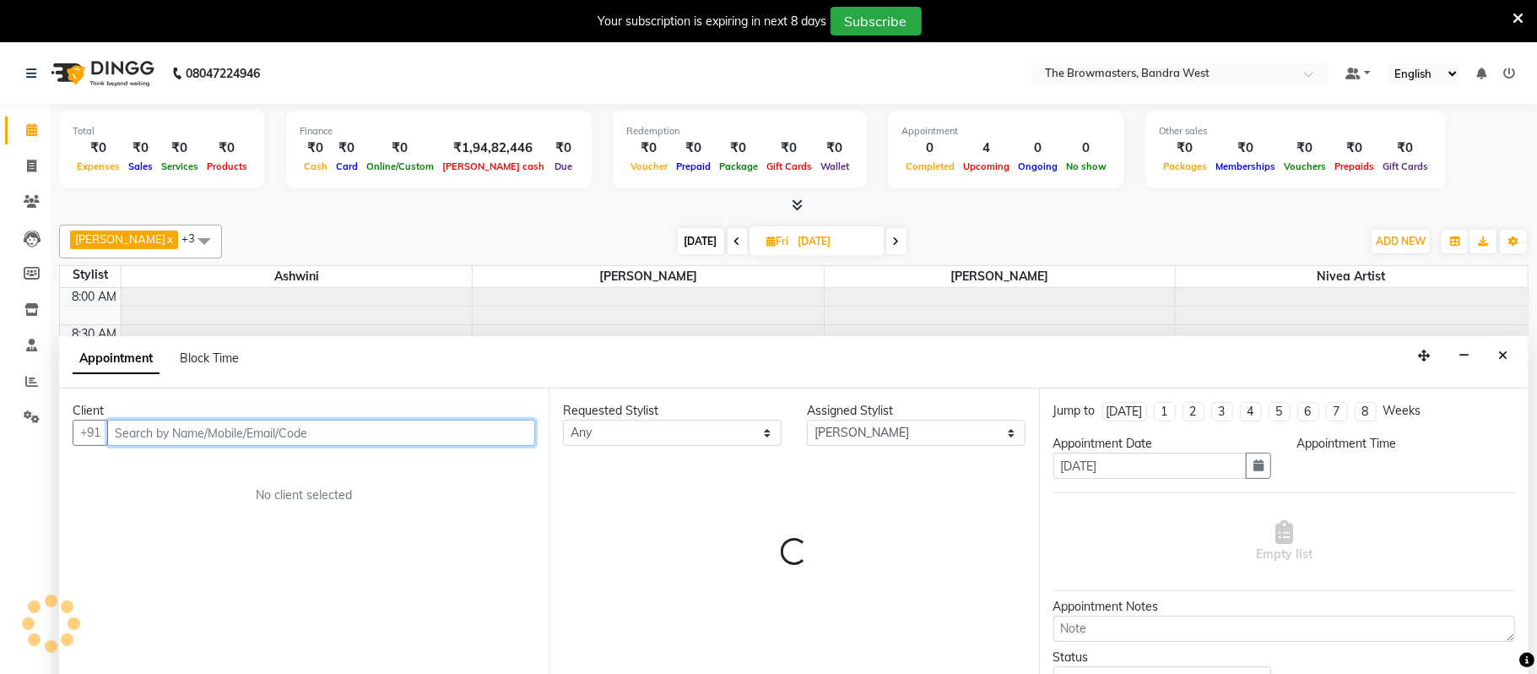
select select "645"
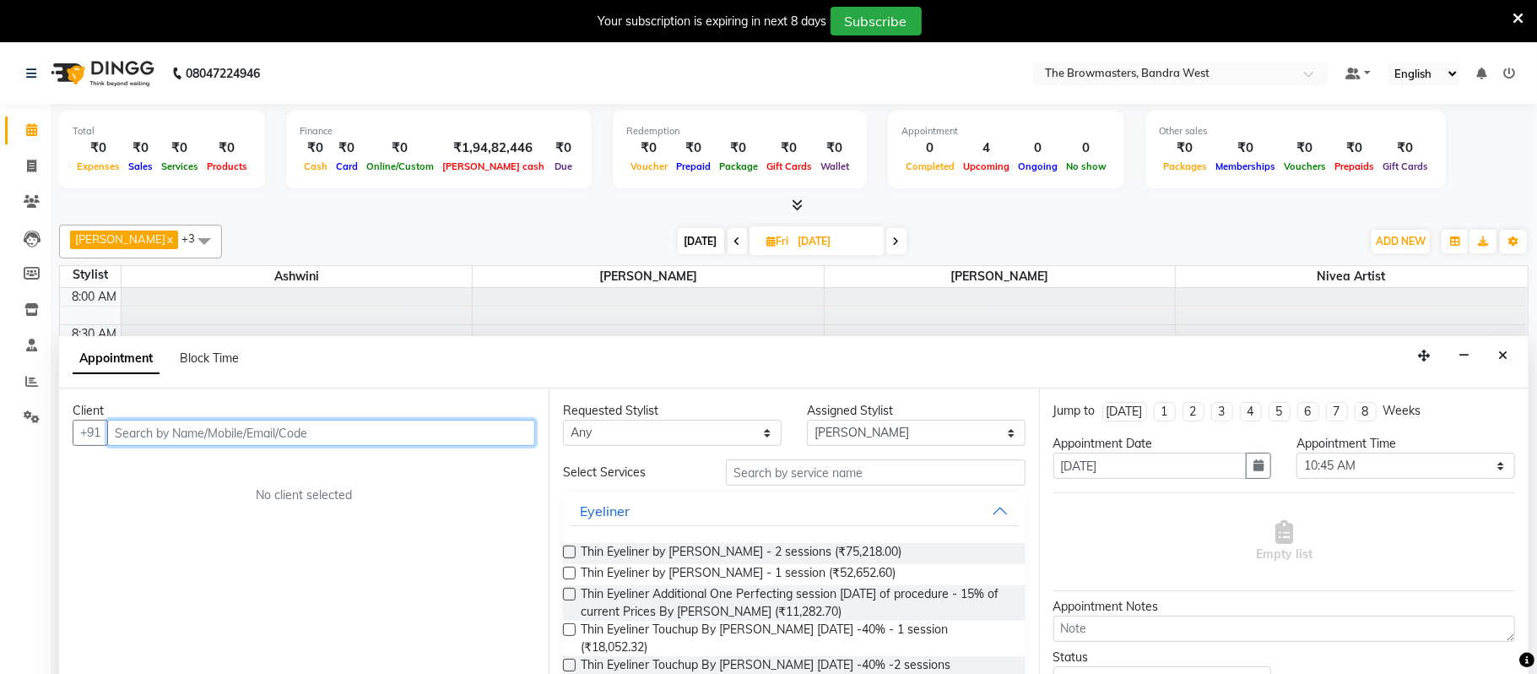
scroll to position [44, 0]
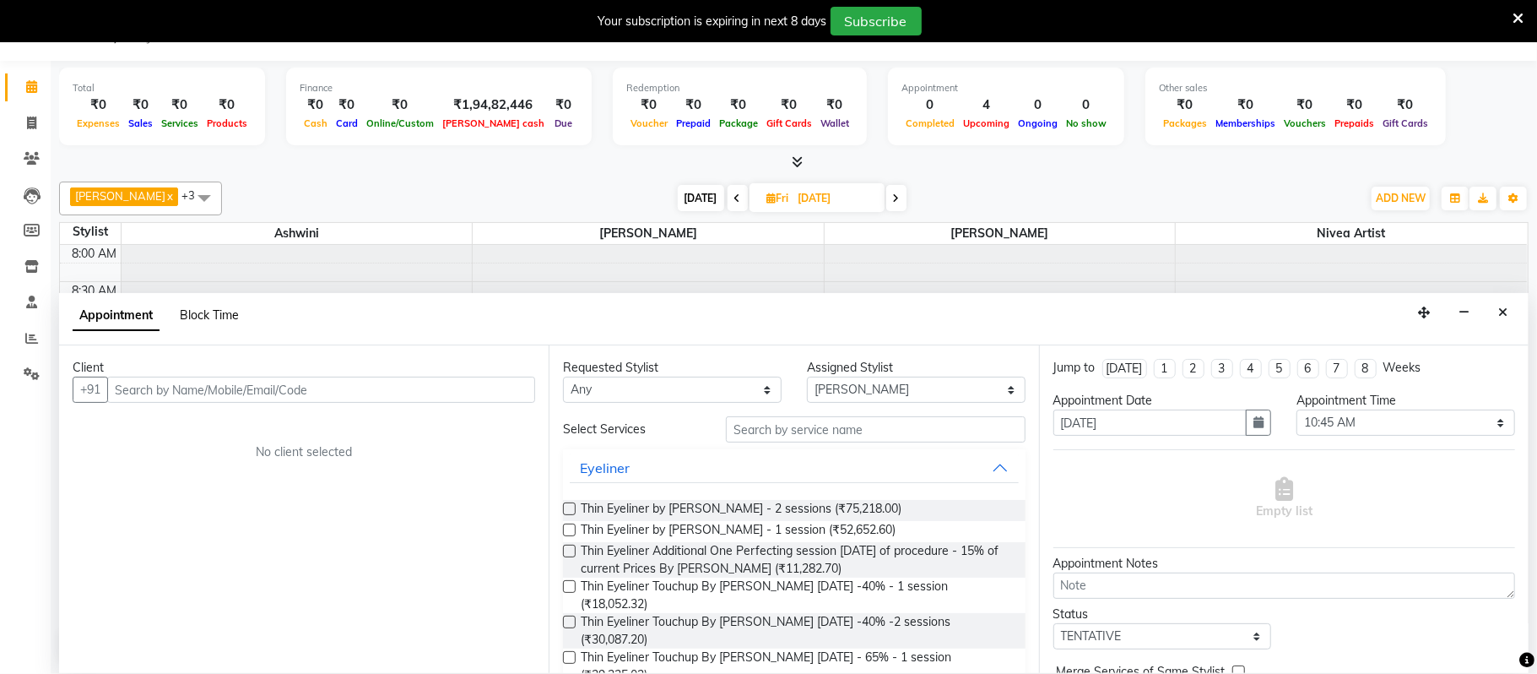
click at [206, 317] on span "Block Time" at bounding box center [209, 314] width 59 height 15
select select "64307"
select select "645"
select select "660"
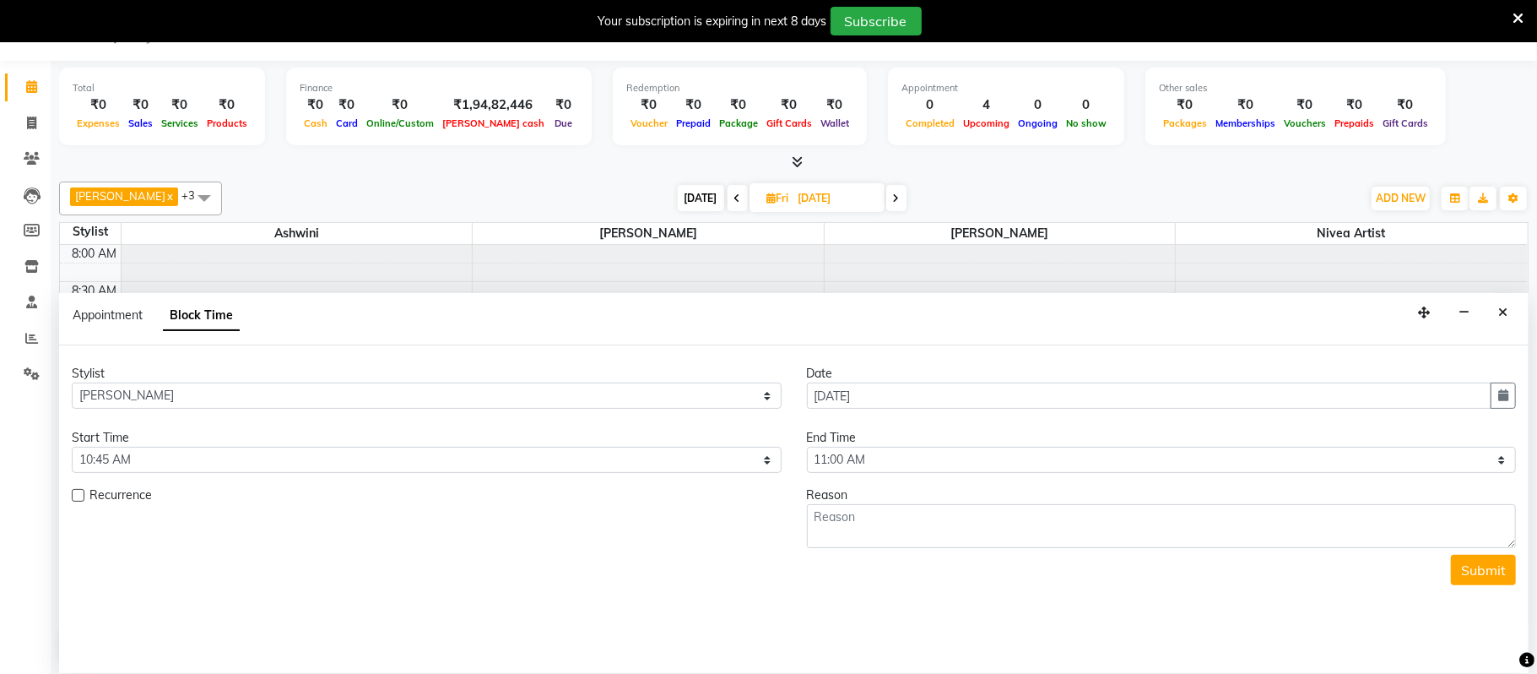
scroll to position [302, 0]
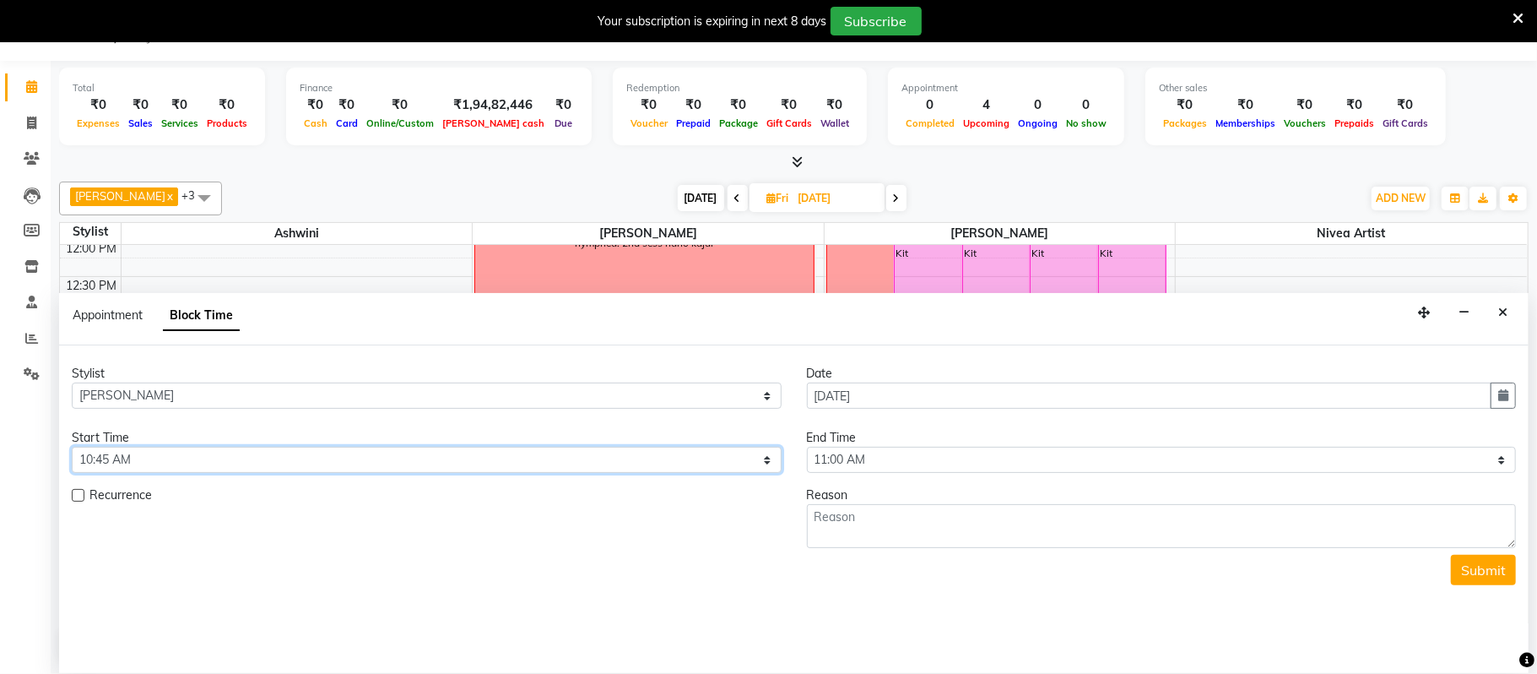
click at [437, 458] on select "Select 09:00 AM 09:15 AM 09:30 AM 09:45 AM 10:00 AM 10:15 AM 10:30 AM 10:45 AM …" at bounding box center [427, 460] width 710 height 26
select select "660"
click at [72, 448] on select "Select 09:00 AM 09:15 AM 09:30 AM 09:45 AM 10:00 AM 10:15 AM 10:30 AM 10:45 AM …" at bounding box center [427, 460] width 710 height 26
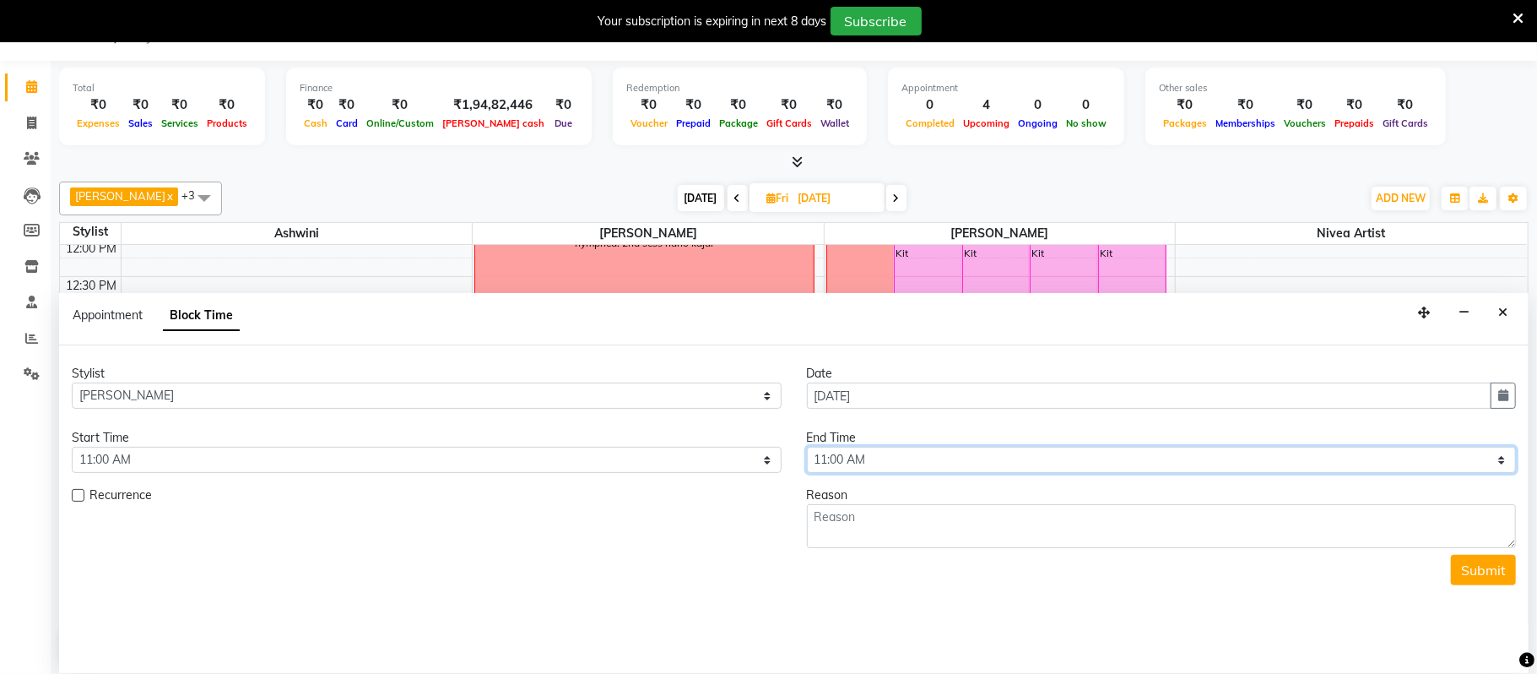
click at [915, 457] on select "Select 09:00 AM 09:15 AM 09:30 AM 09:45 AM 10:00 AM 10:15 AM 10:30 AM 10:45 AM …" at bounding box center [1162, 460] width 710 height 26
select select "690"
click at [807, 448] on select "Select 09:00 AM 09:15 AM 09:30 AM 09:45 AM 10:00 AM 10:15 AM 10:30 AM 10:45 AM …" at bounding box center [1162, 460] width 710 height 26
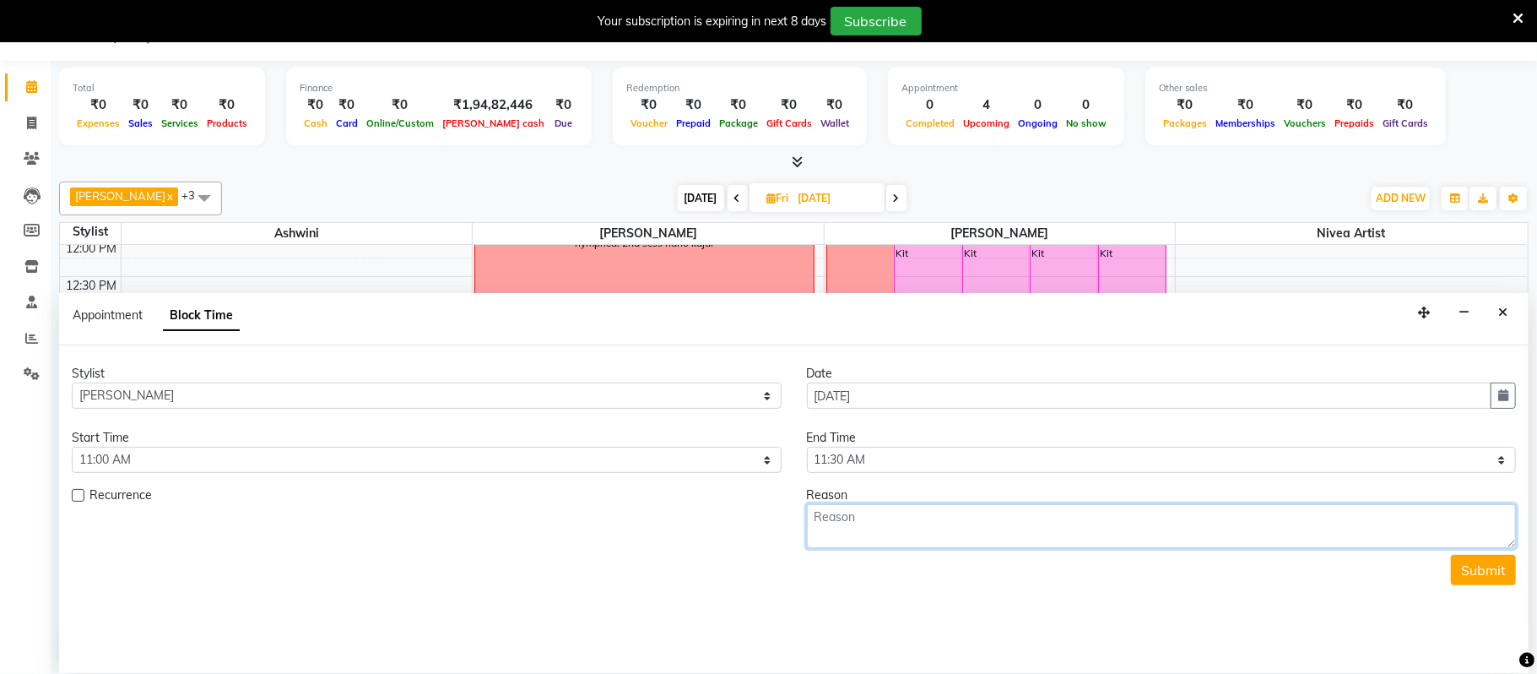
click at [857, 505] on textarea at bounding box center [1162, 526] width 710 height 44
type textarea "kit distribution by Roshni"
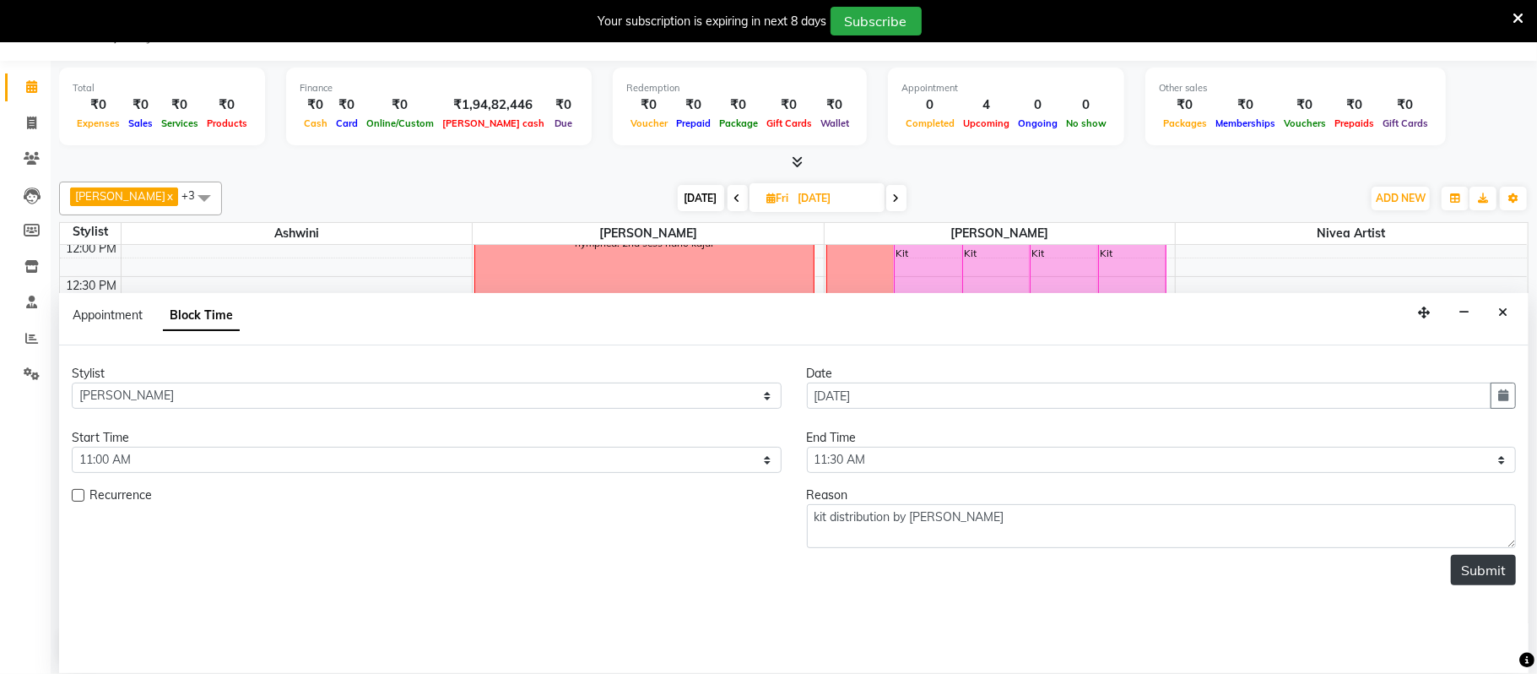
click at [1462, 576] on button "Submit" at bounding box center [1483, 570] width 65 height 30
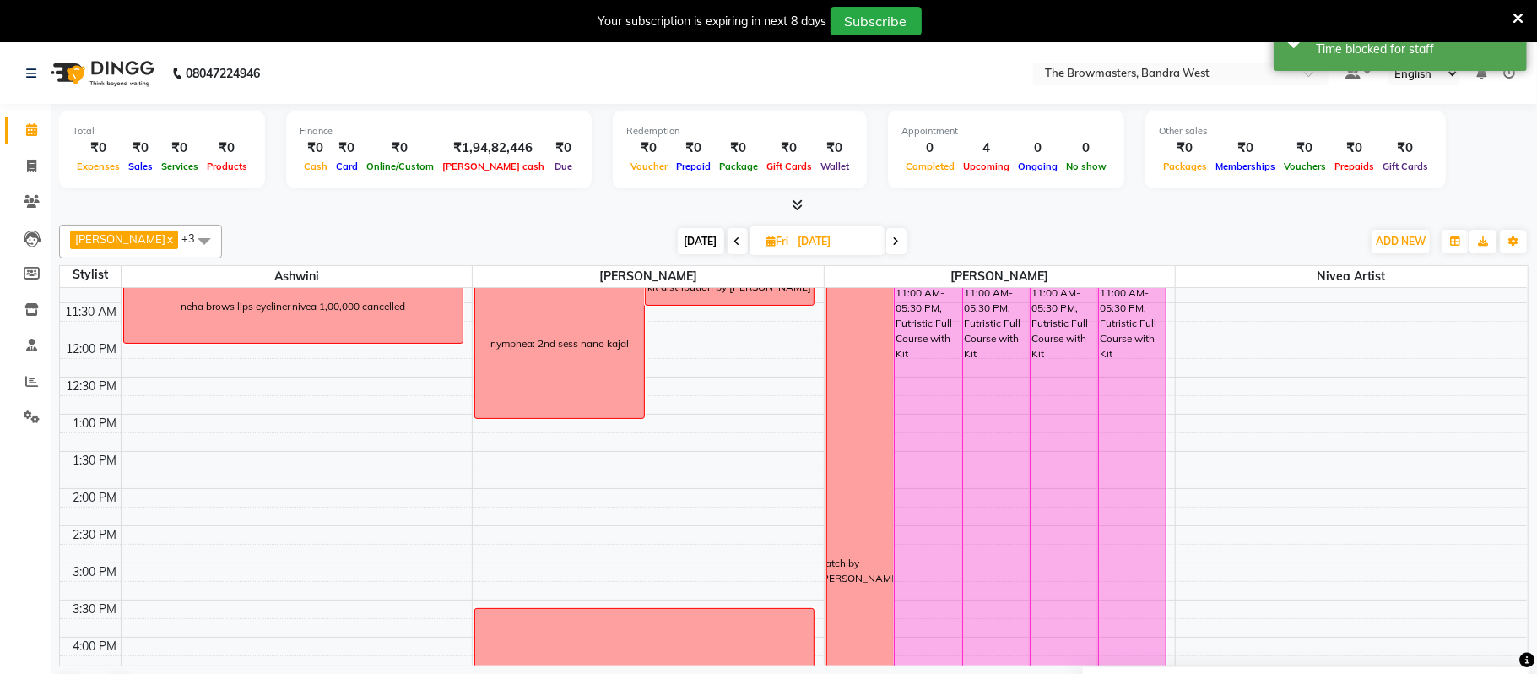
scroll to position [130, 0]
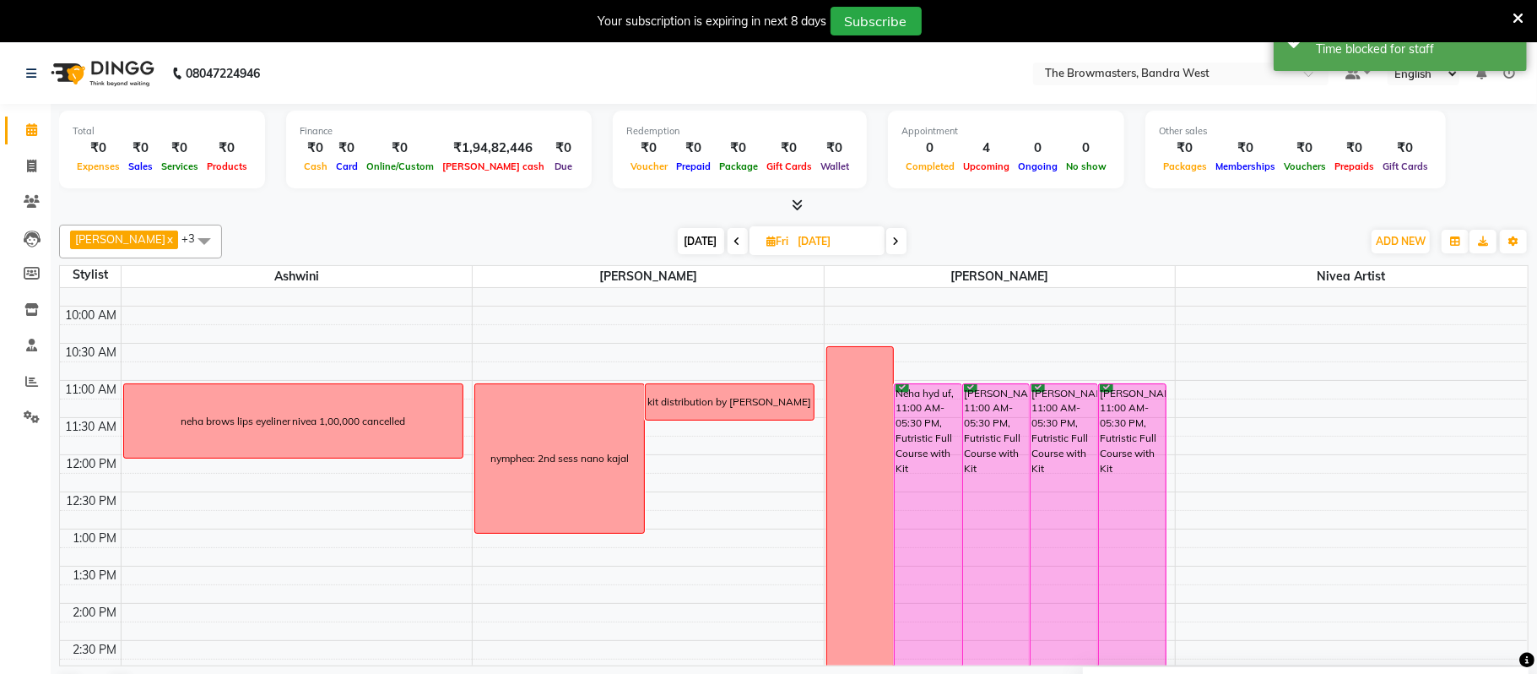
click at [464, 573] on td at bounding box center [824, 575] width 1407 height 19
select select "64306"
select select "tentative"
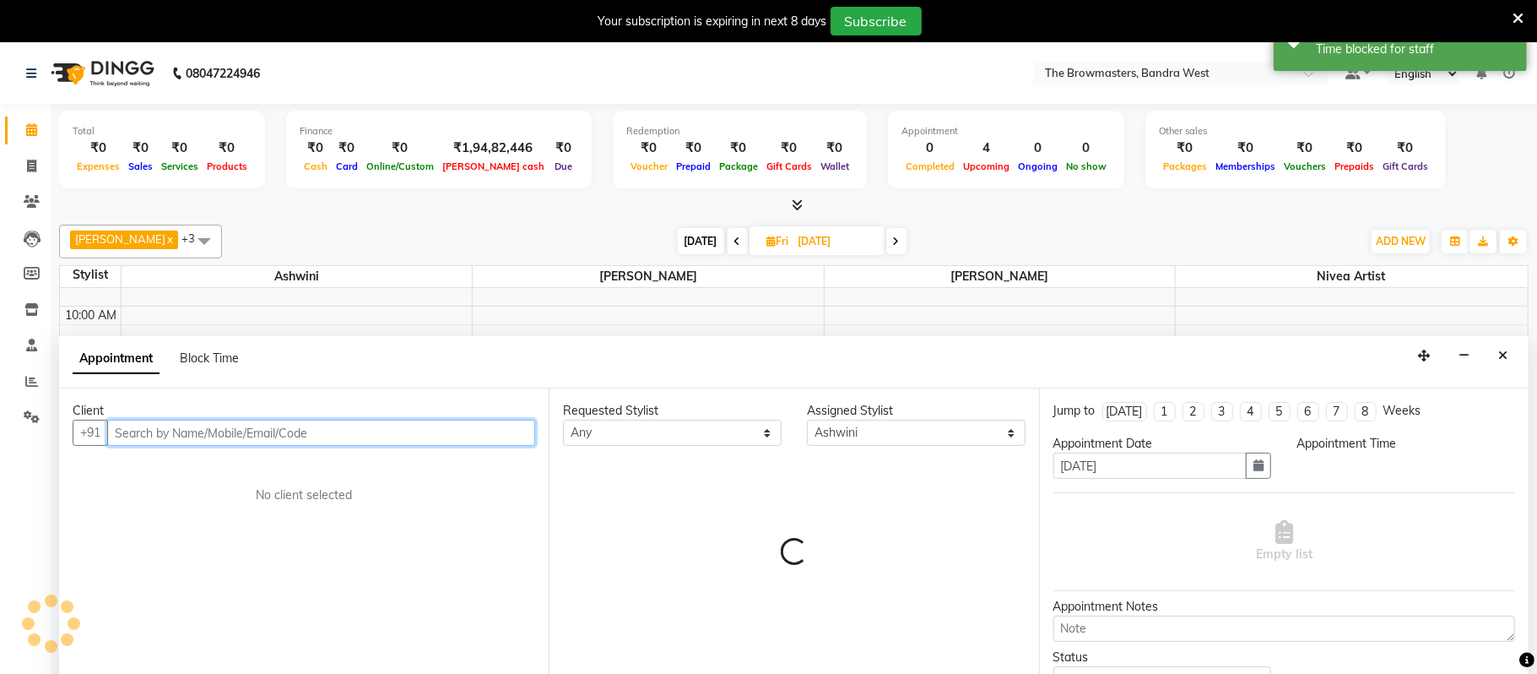
select select "795"
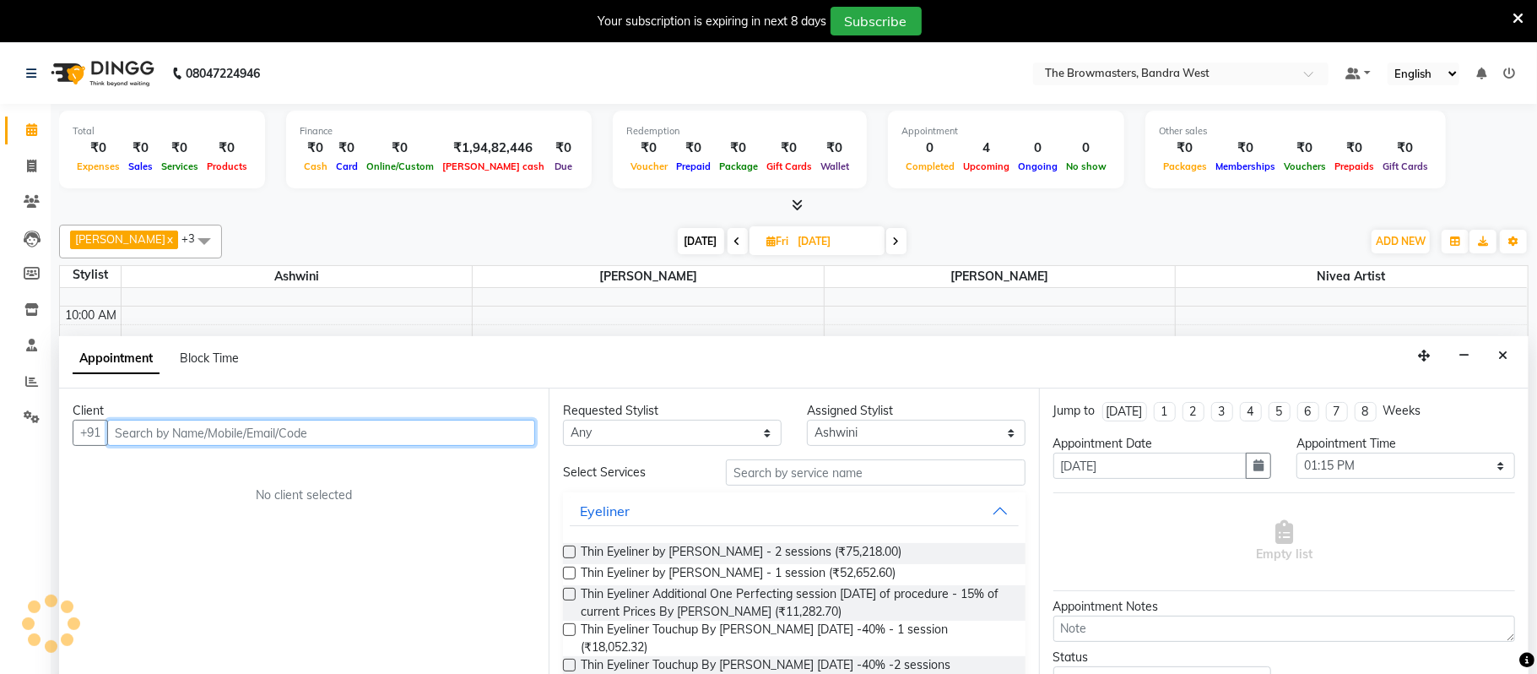
scroll to position [44, 0]
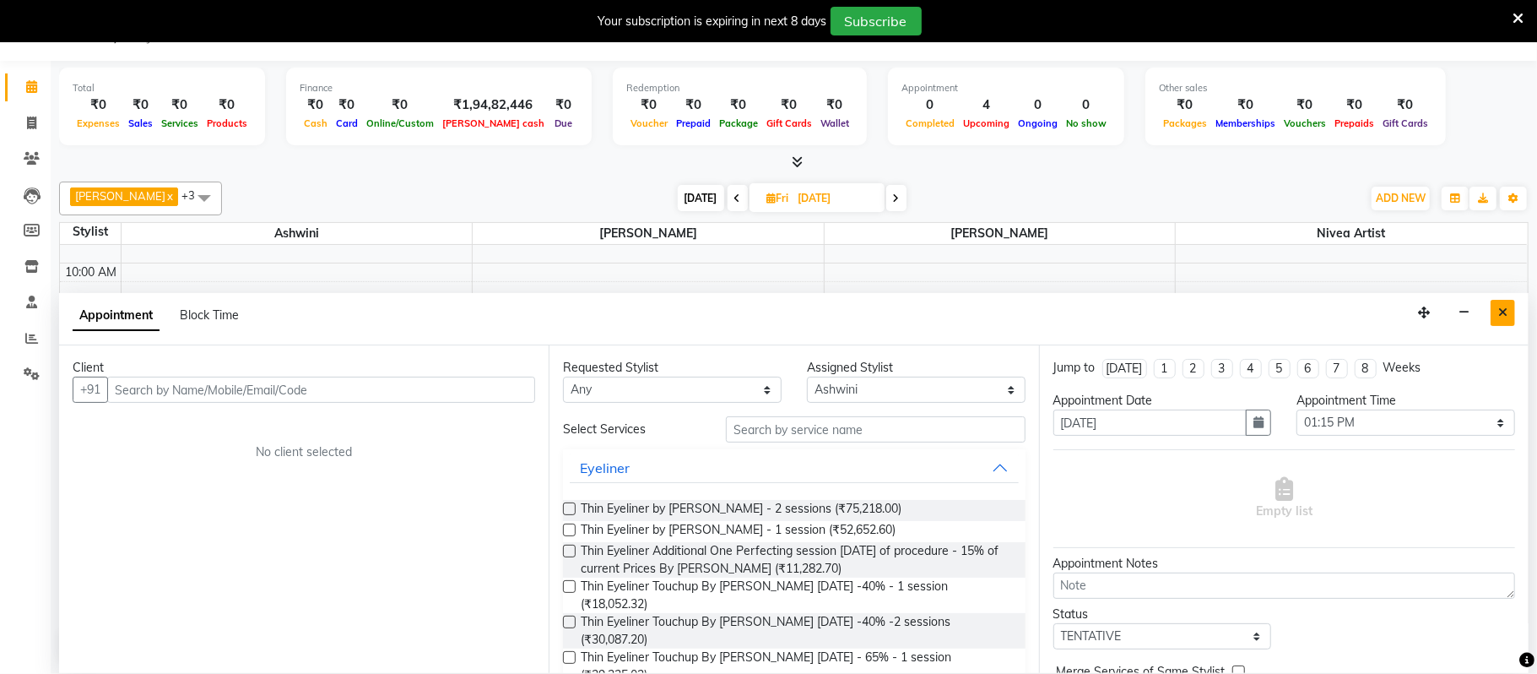
click at [1505, 313] on icon "Close" at bounding box center [1503, 312] width 9 height 12
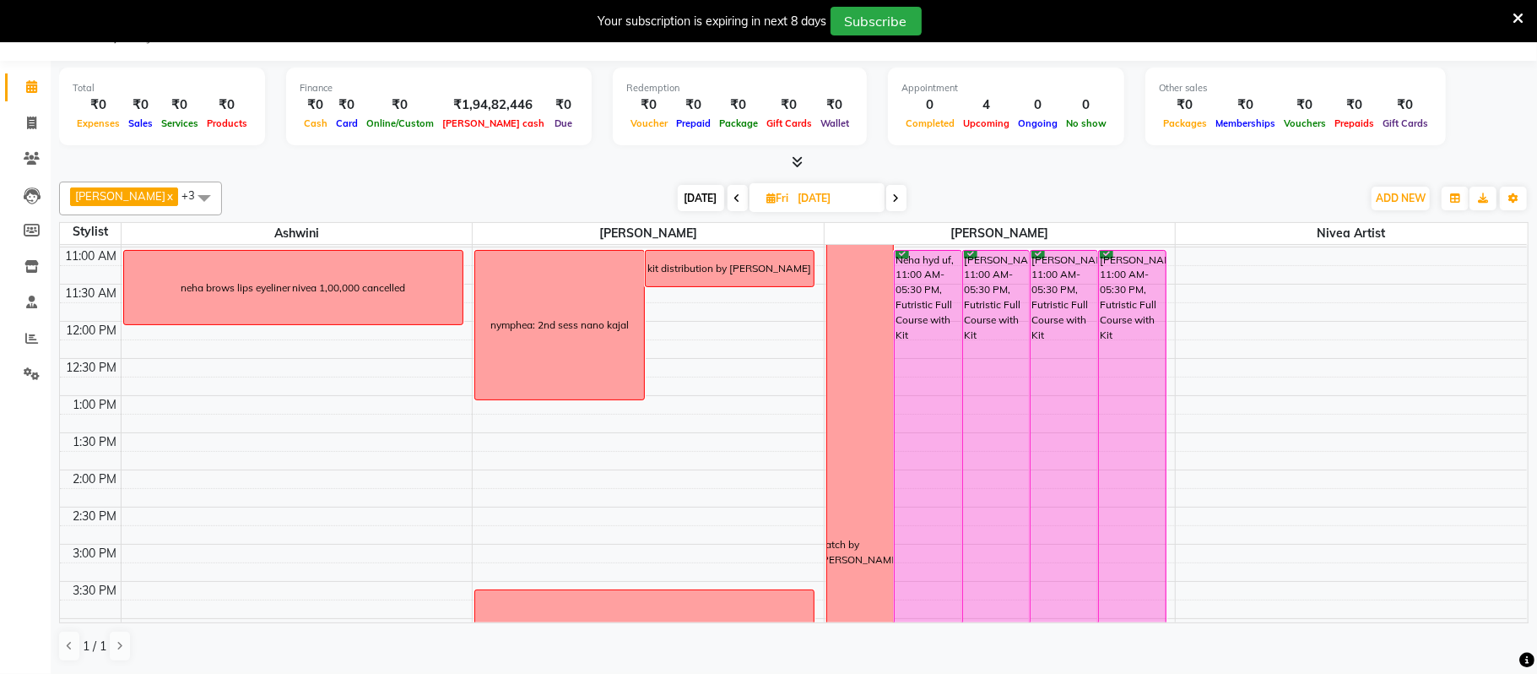
scroll to position [223, 0]
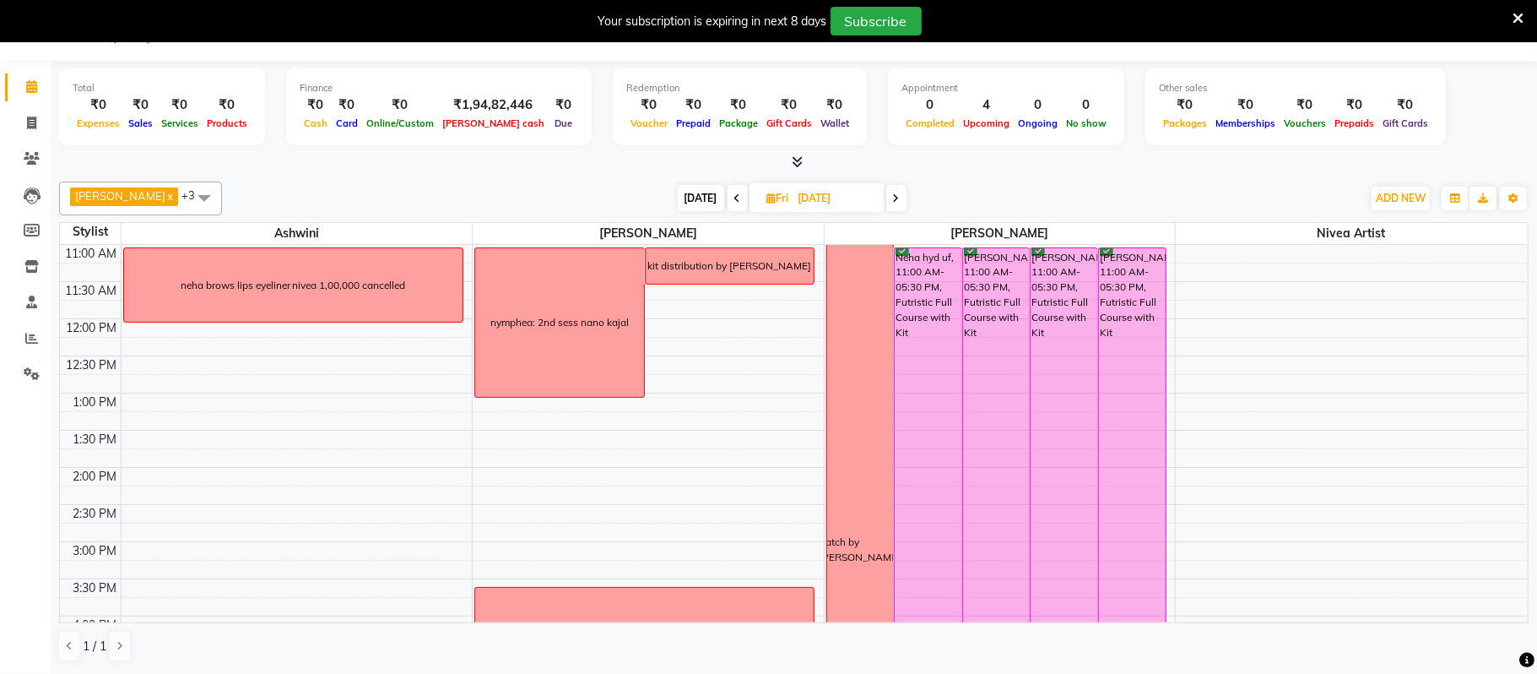
click at [902, 197] on span at bounding box center [897, 198] width 20 height 26
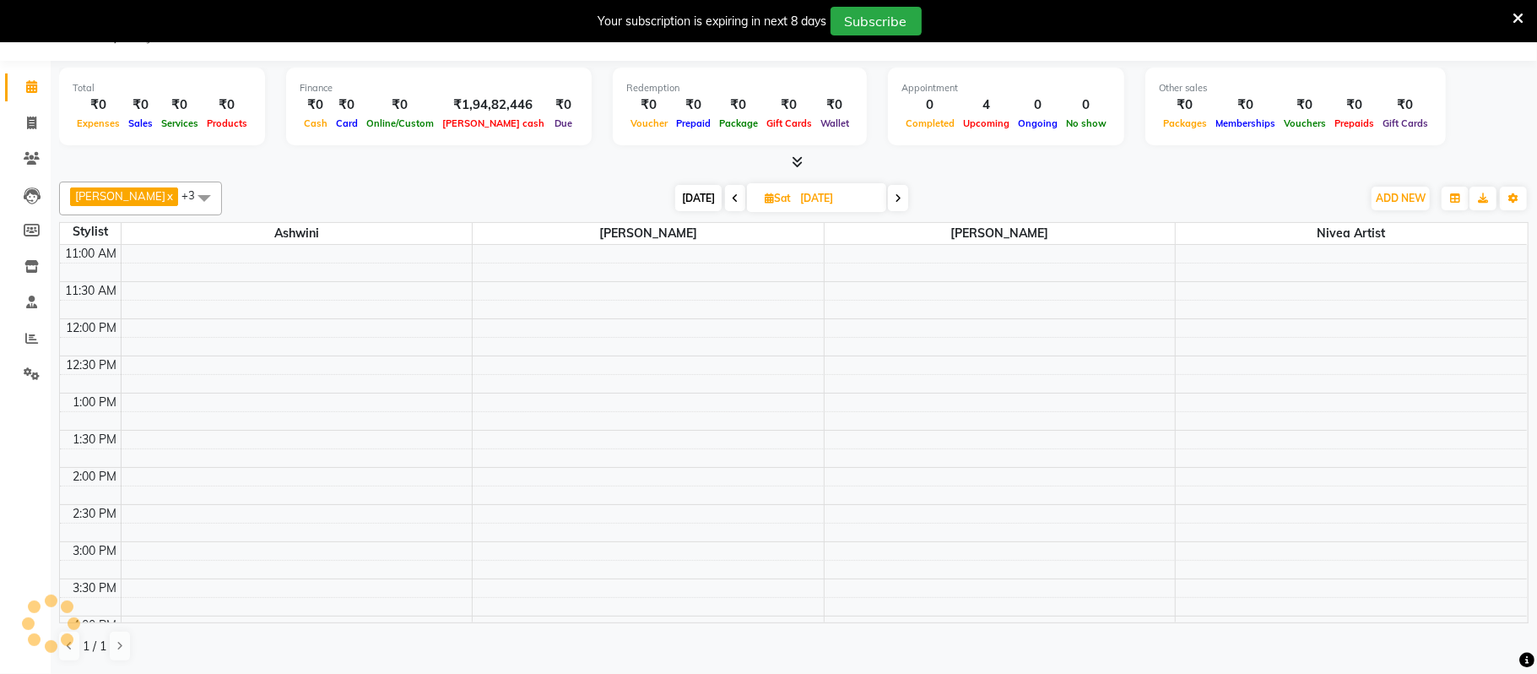
click at [902, 197] on icon at bounding box center [898, 198] width 7 height 10
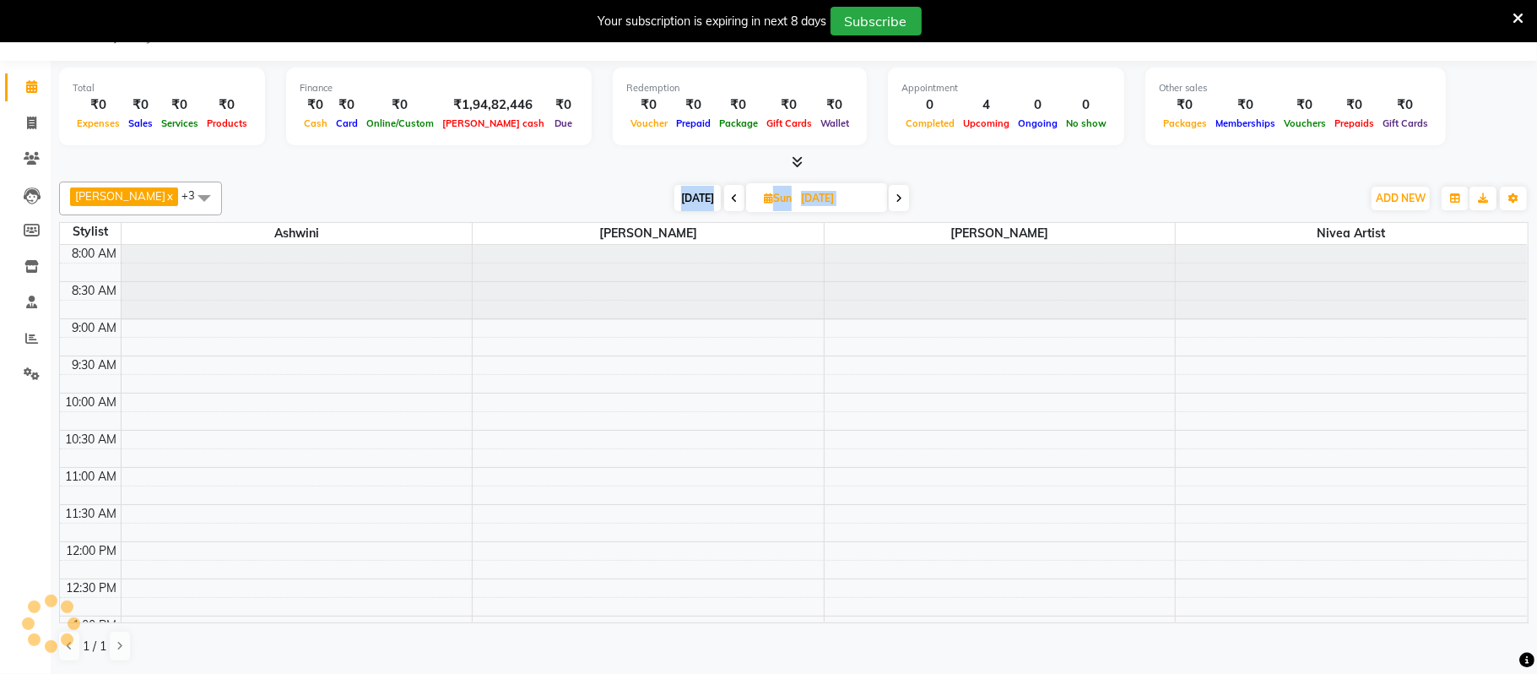
click at [902, 197] on icon at bounding box center [899, 198] width 7 height 10
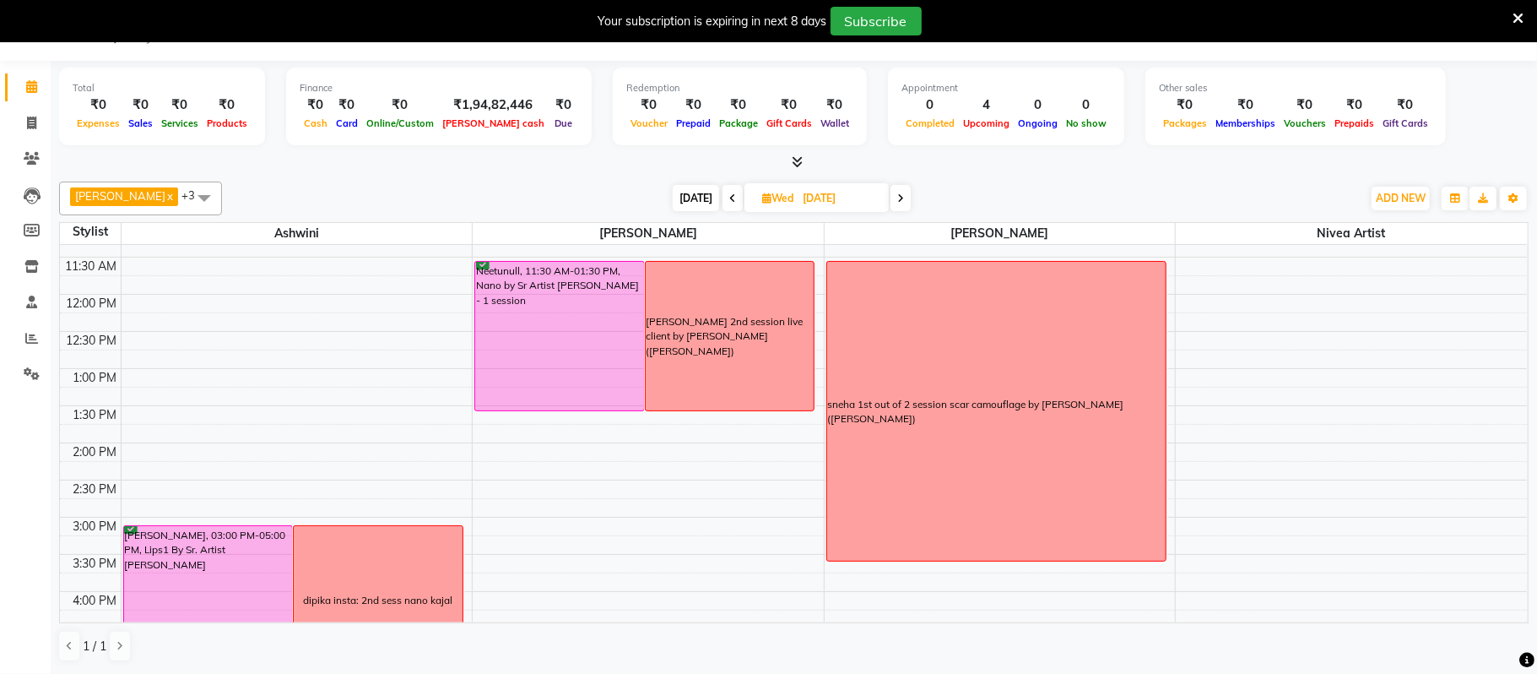
scroll to position [251, 0]
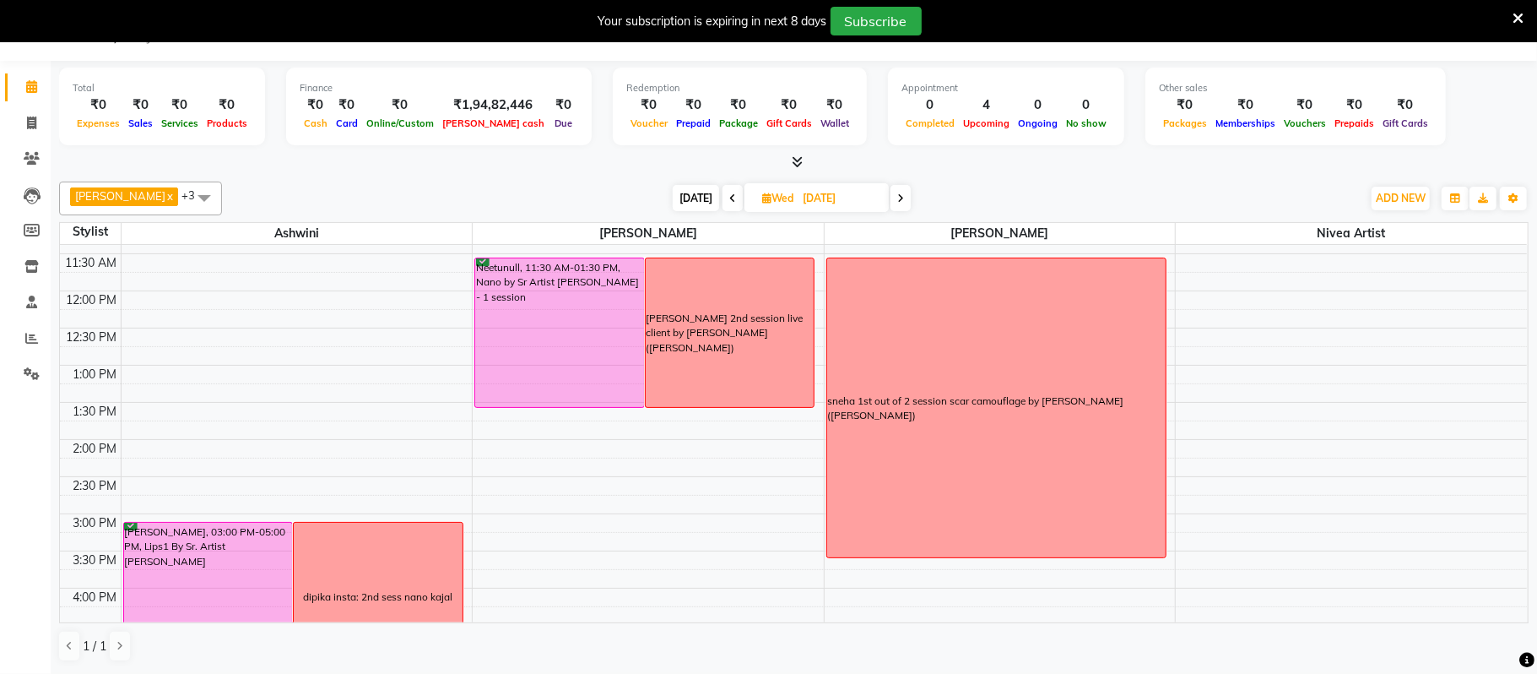
click at [904, 202] on icon at bounding box center [900, 198] width 7 height 10
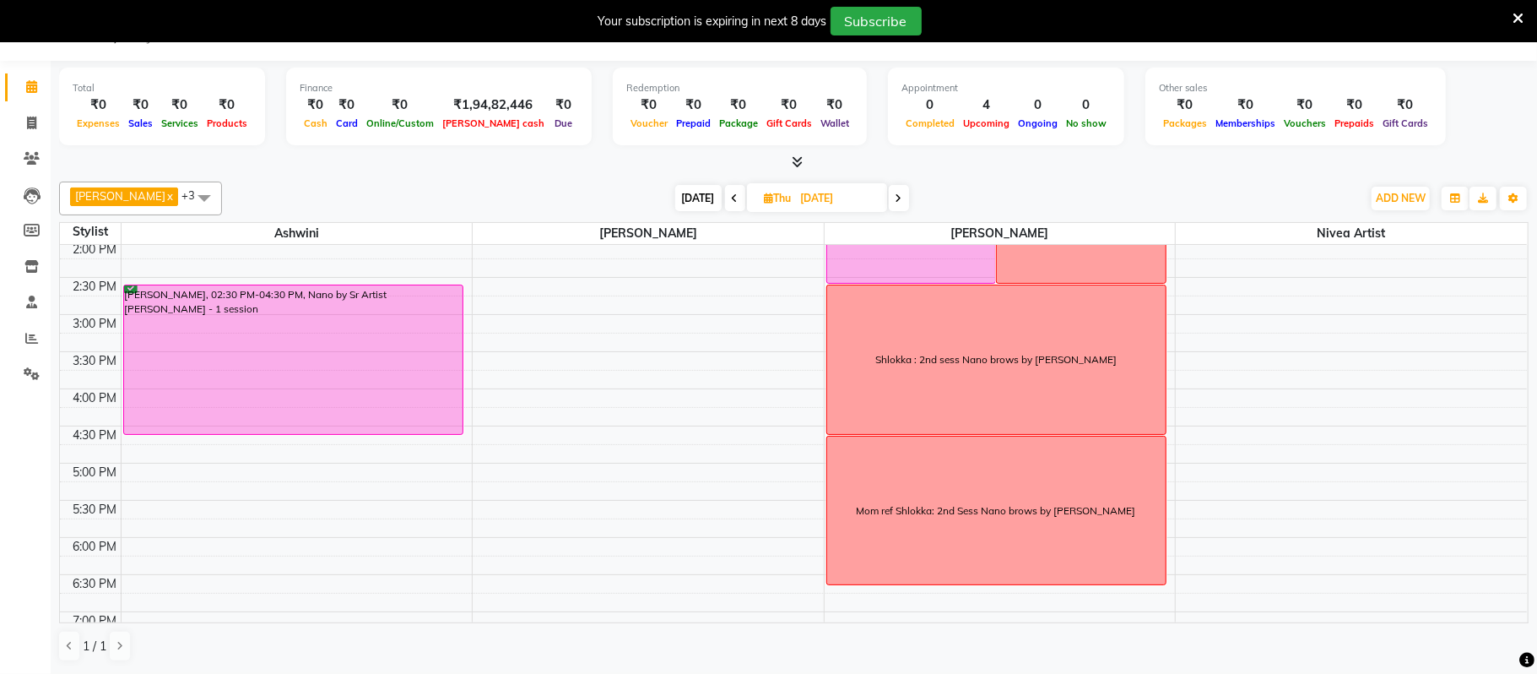
scroll to position [480, 0]
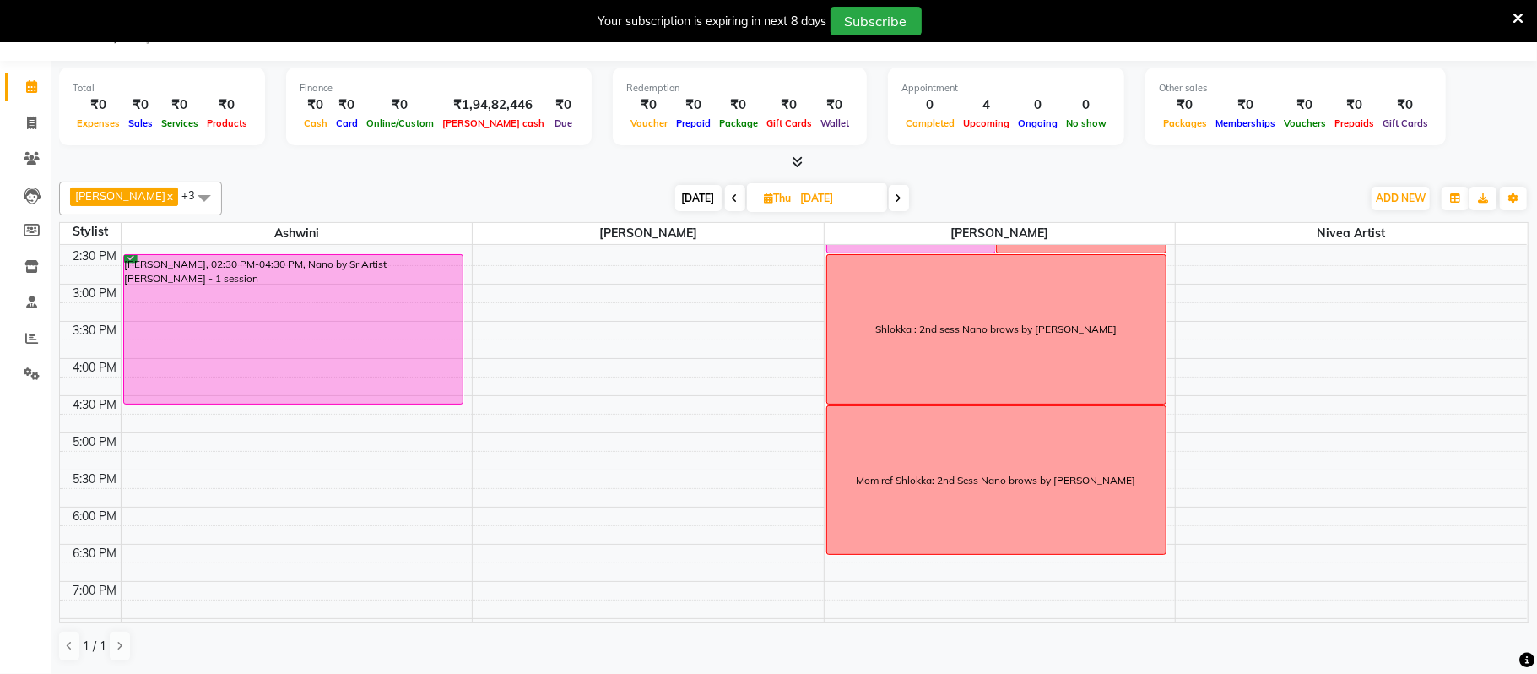
click at [900, 196] on icon at bounding box center [899, 198] width 7 height 10
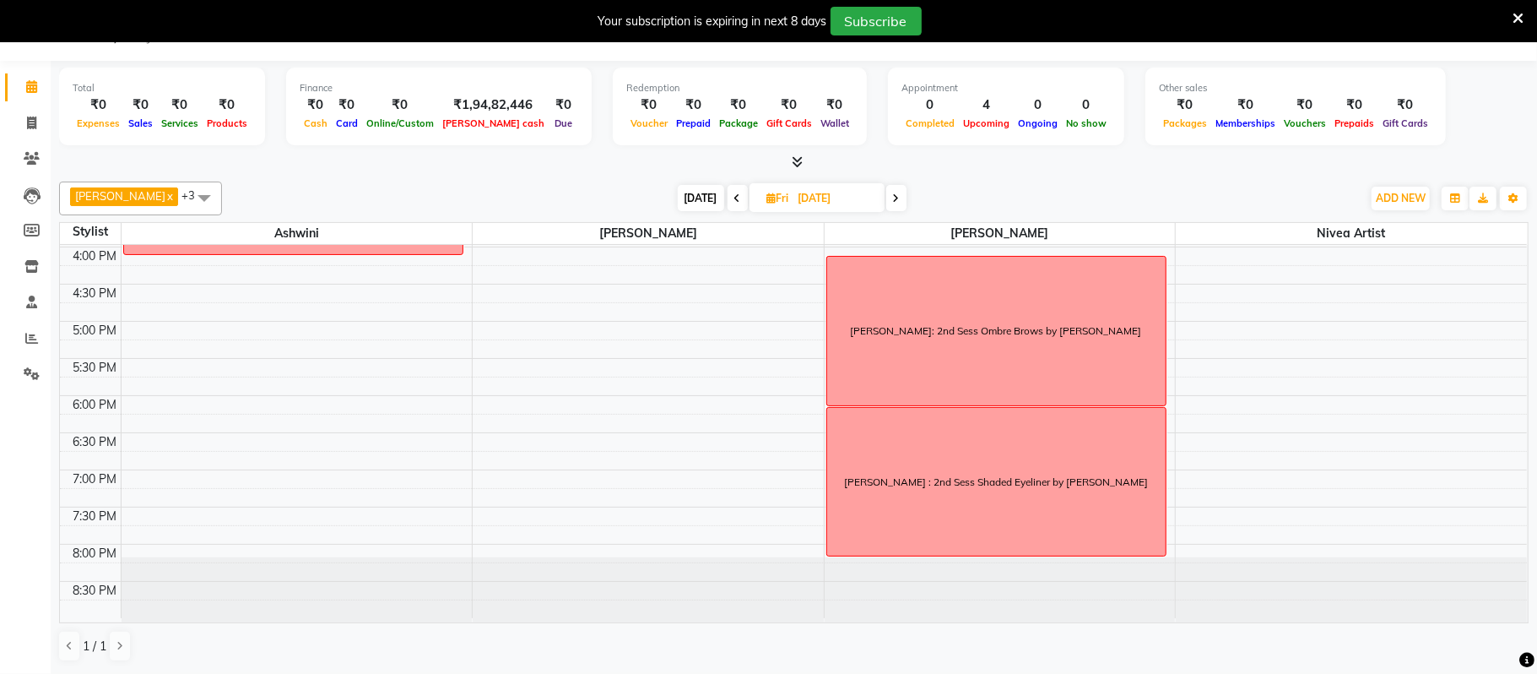
scroll to position [593, 0]
click at [899, 205] on span at bounding box center [897, 198] width 20 height 26
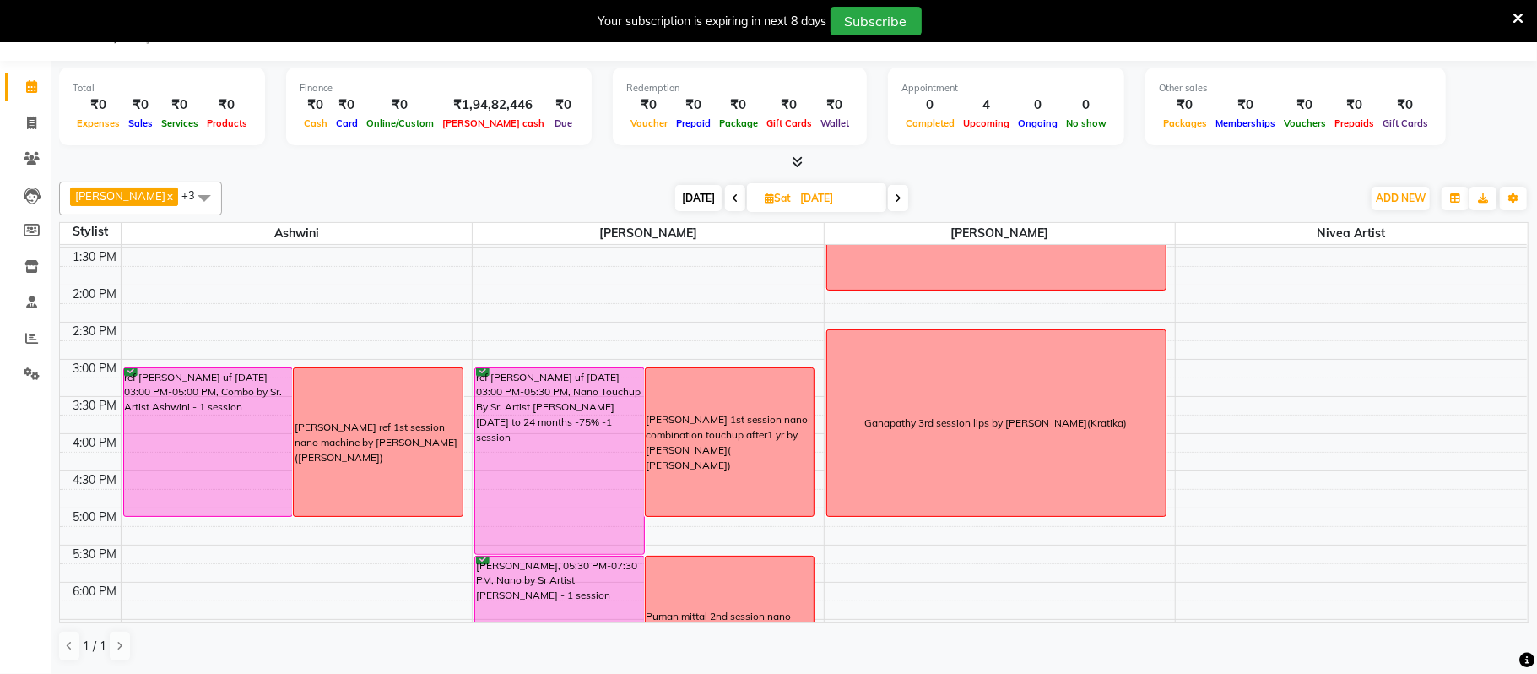
scroll to position [602, 0]
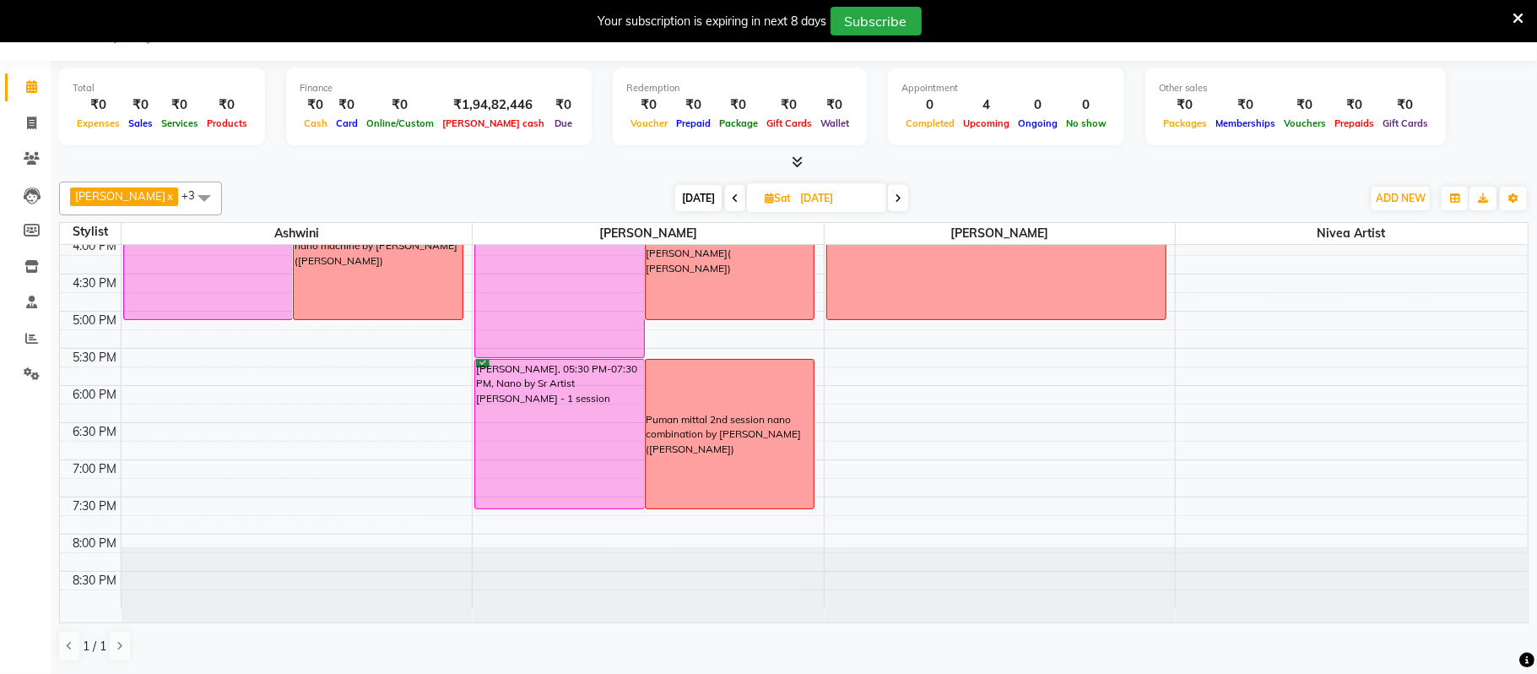
click at [897, 207] on span at bounding box center [898, 198] width 20 height 26
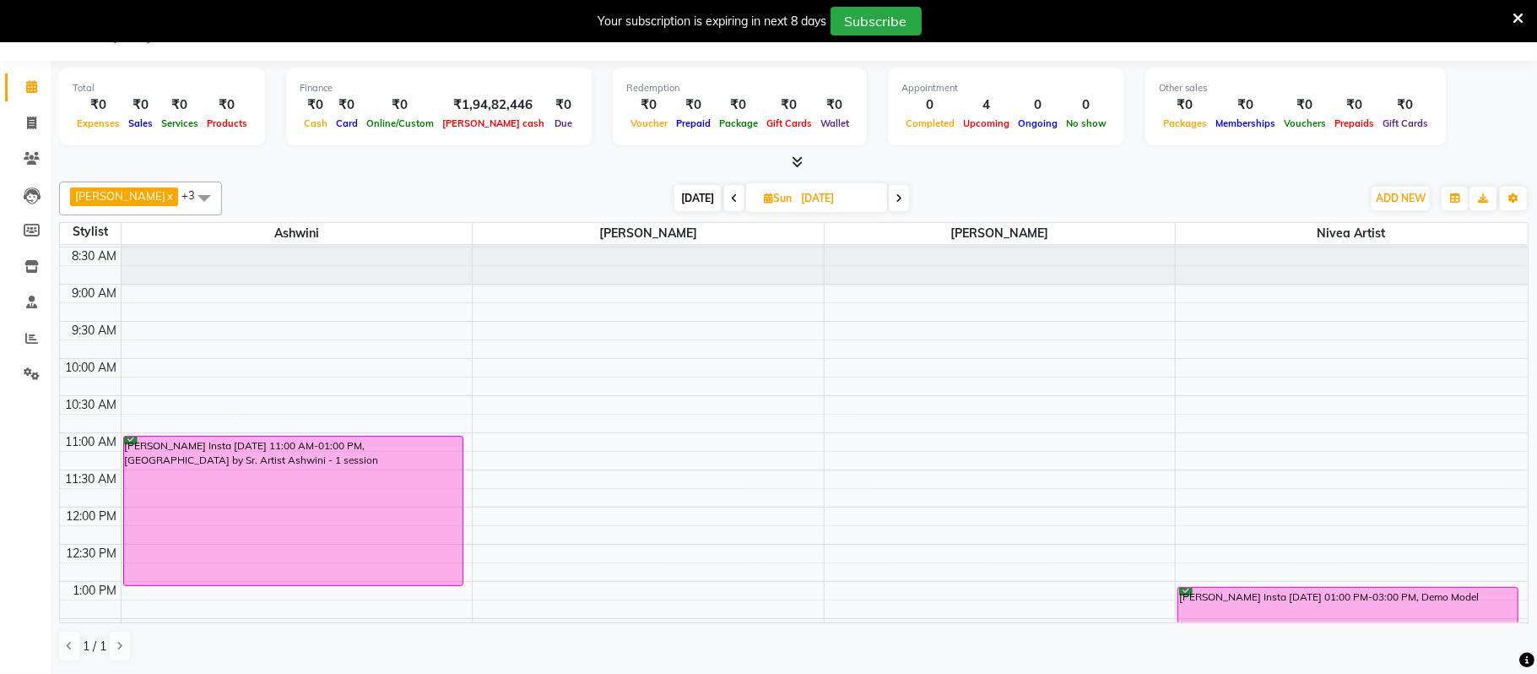
scroll to position [27, 0]
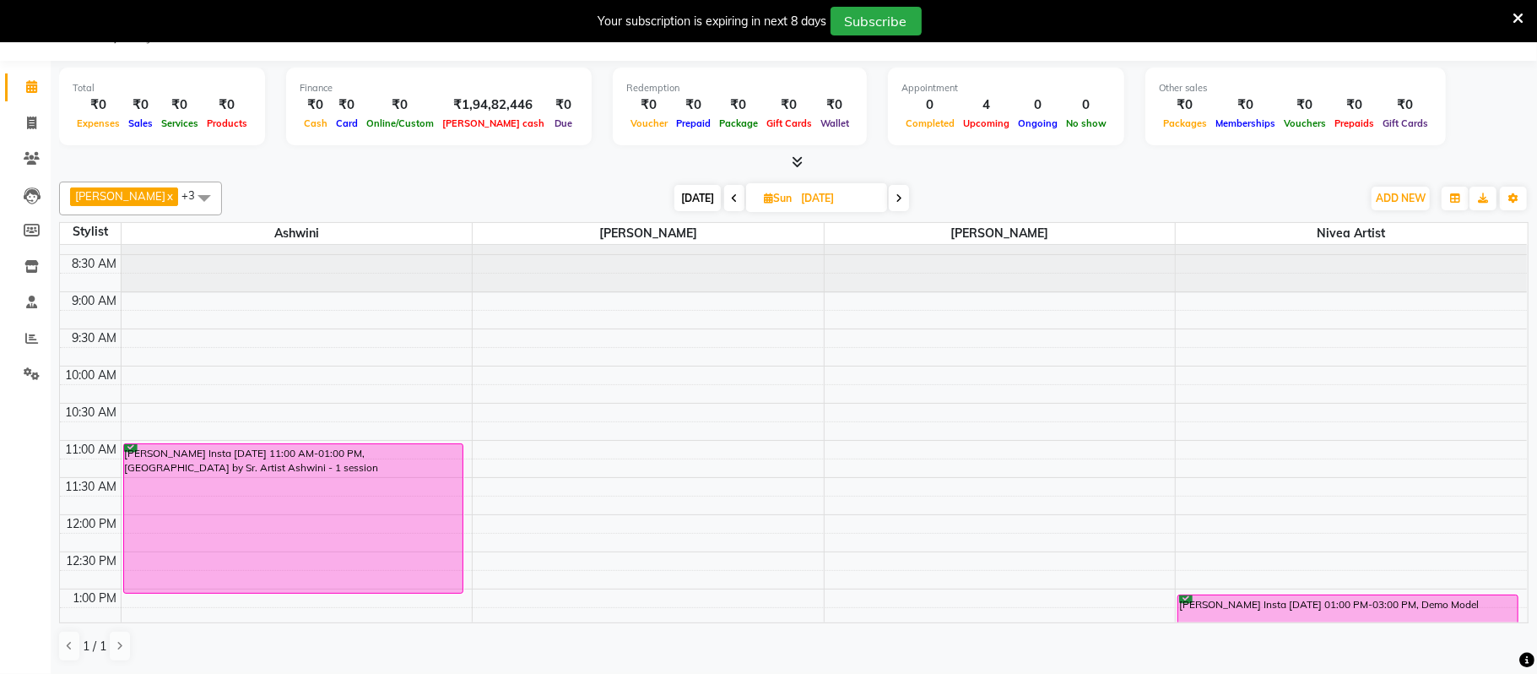
click at [742, 196] on span at bounding box center [734, 198] width 20 height 26
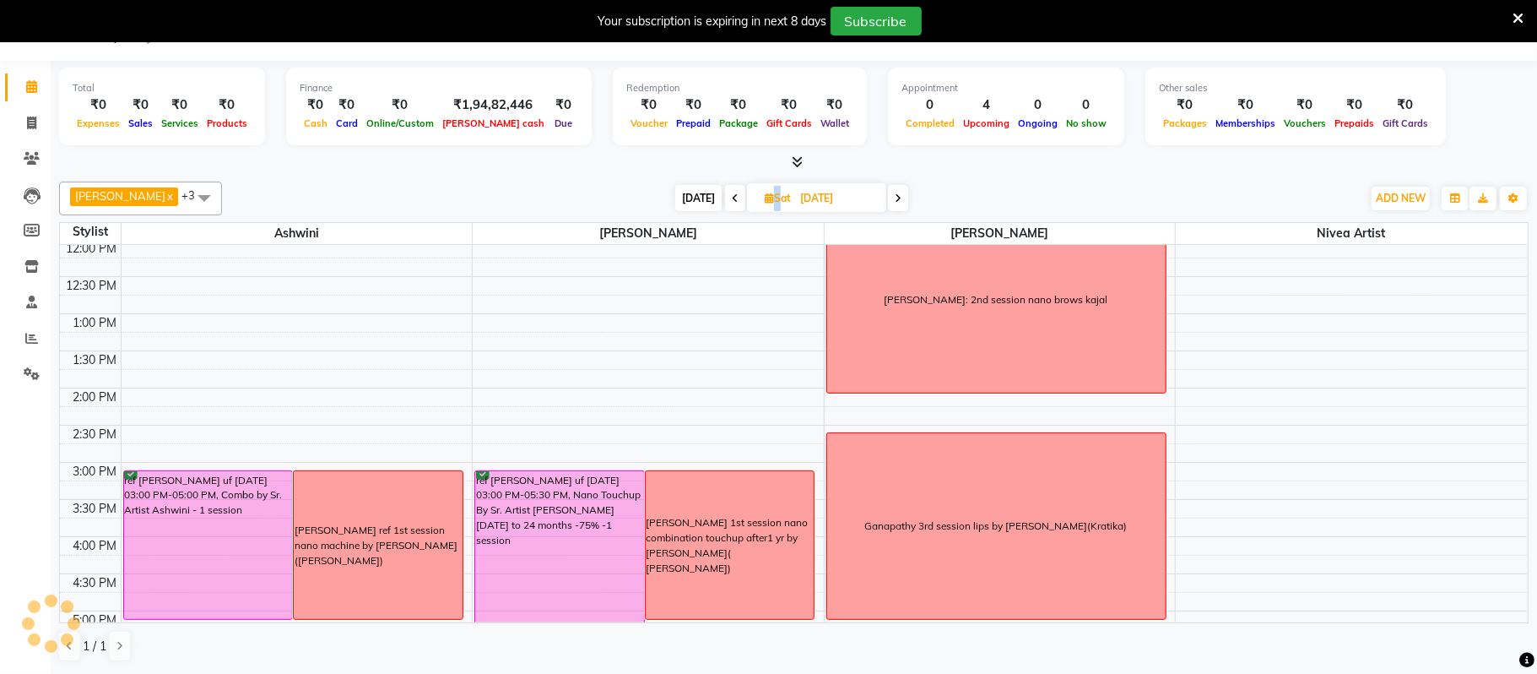
click at [742, 196] on span at bounding box center [735, 198] width 20 height 26
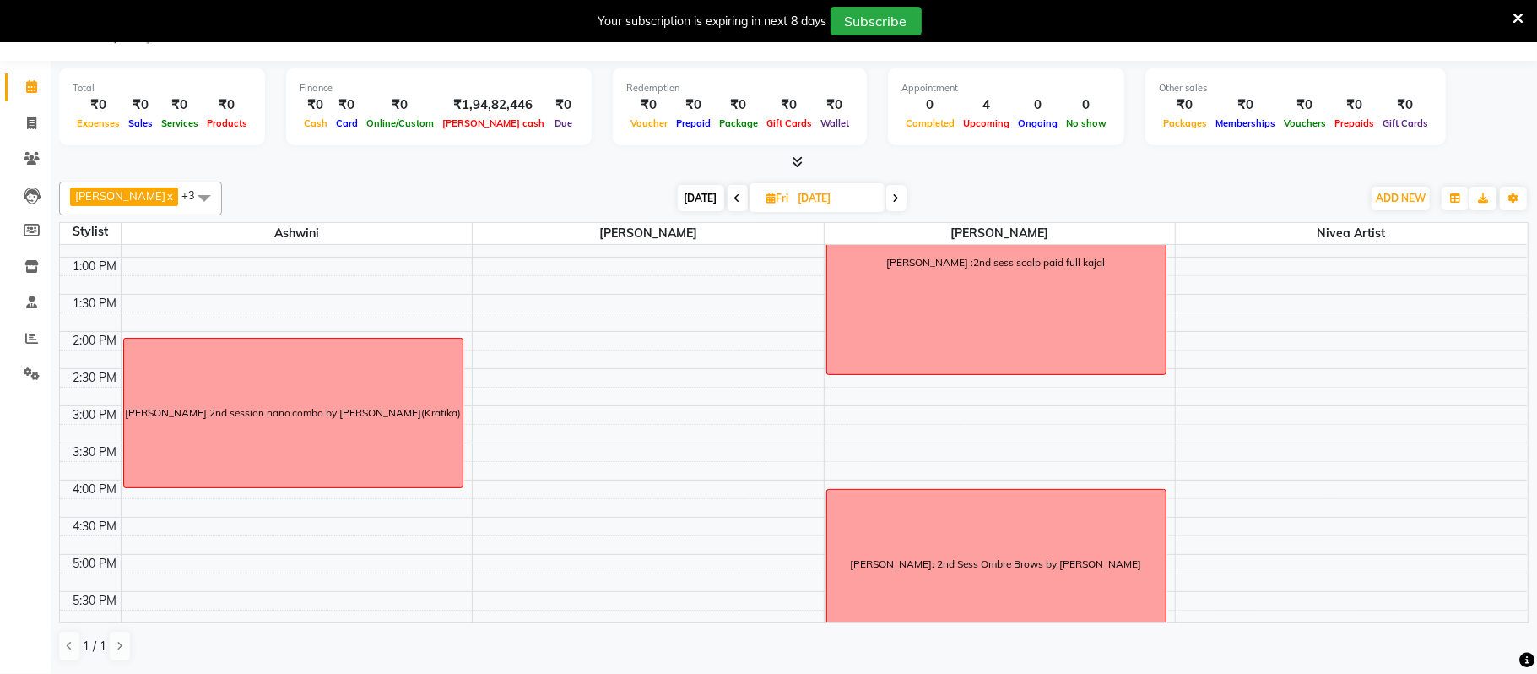
scroll to position [361, 0]
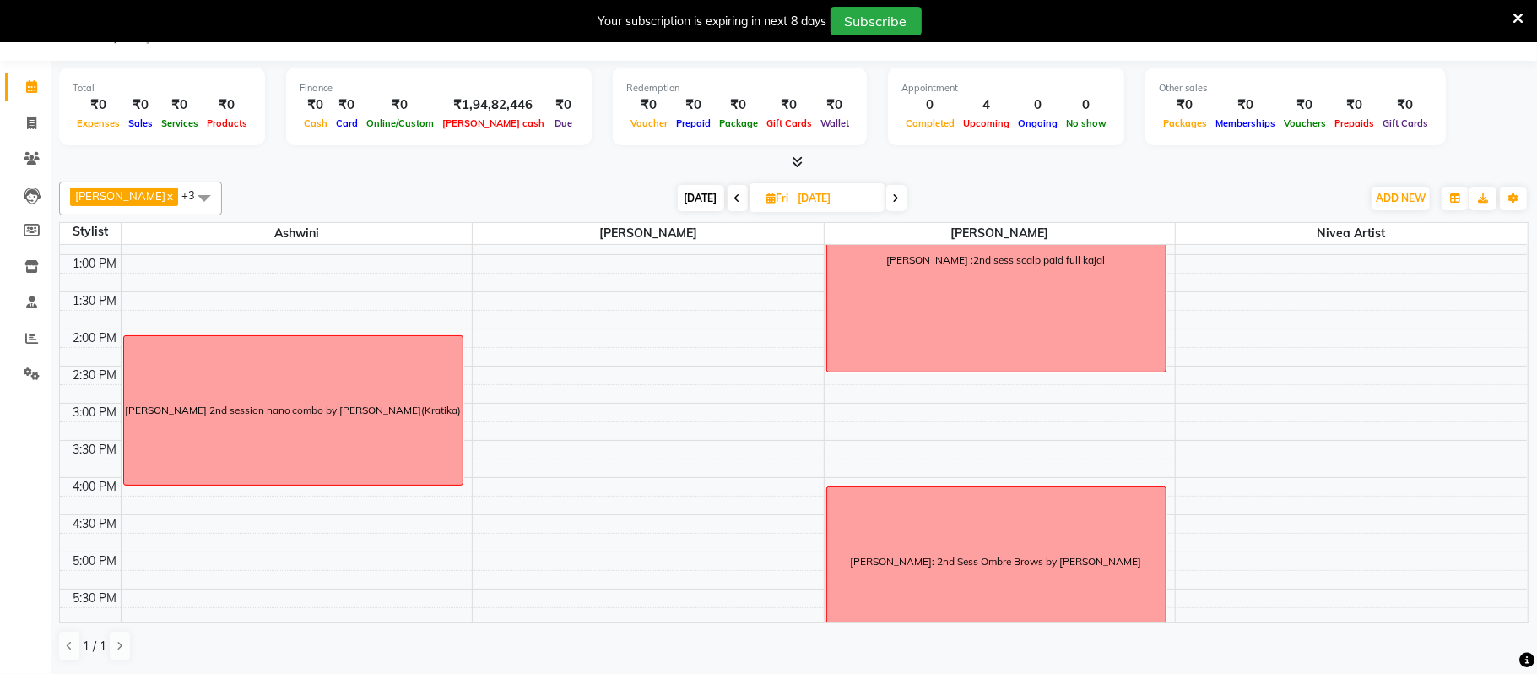
click at [896, 203] on span at bounding box center [897, 198] width 20 height 26
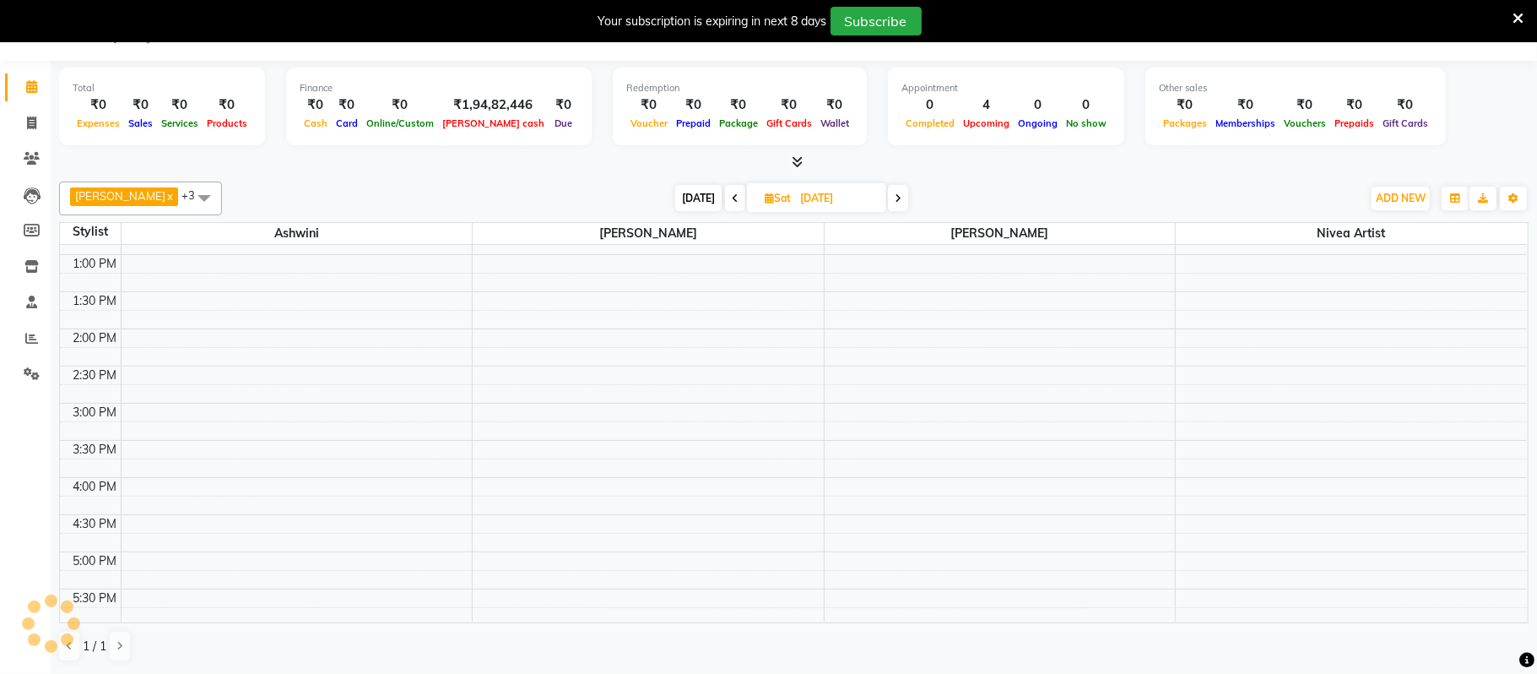
scroll to position [302, 0]
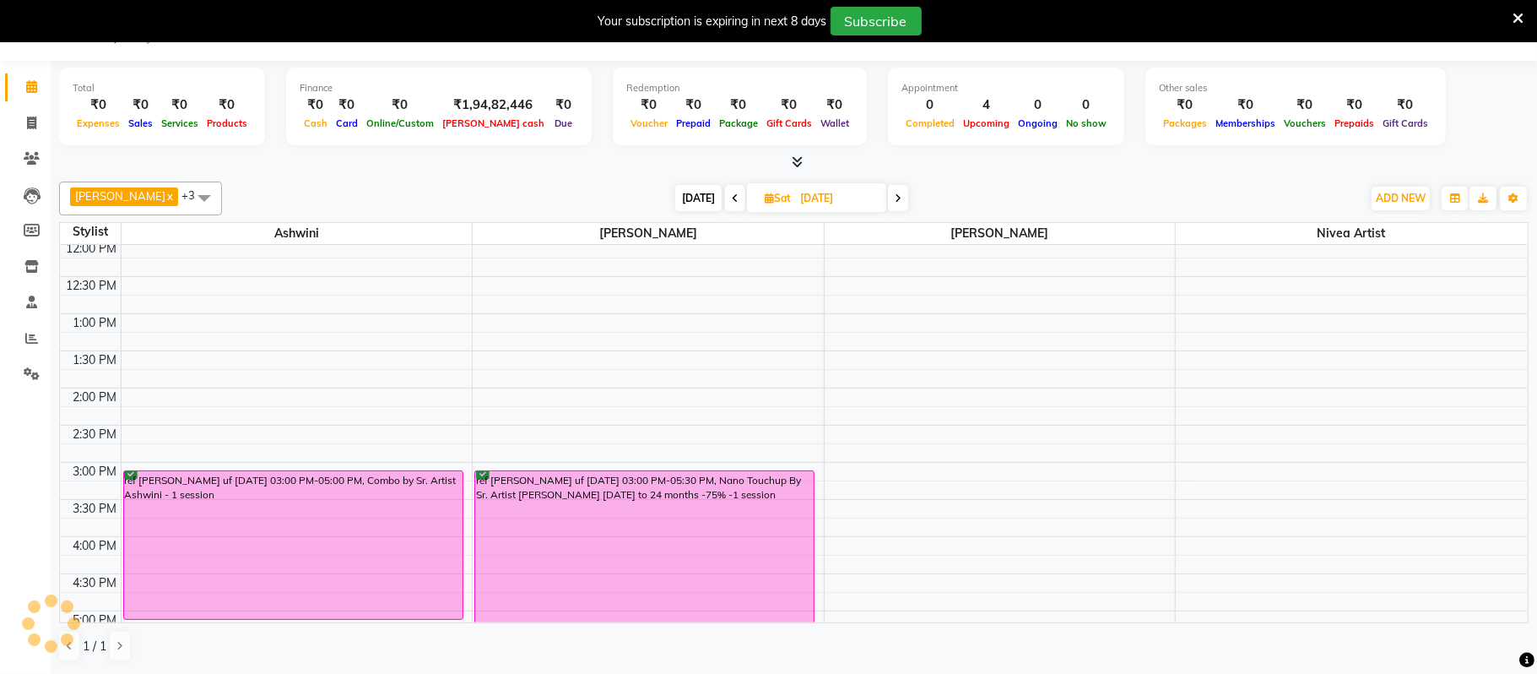
click at [898, 202] on icon at bounding box center [898, 198] width 7 height 10
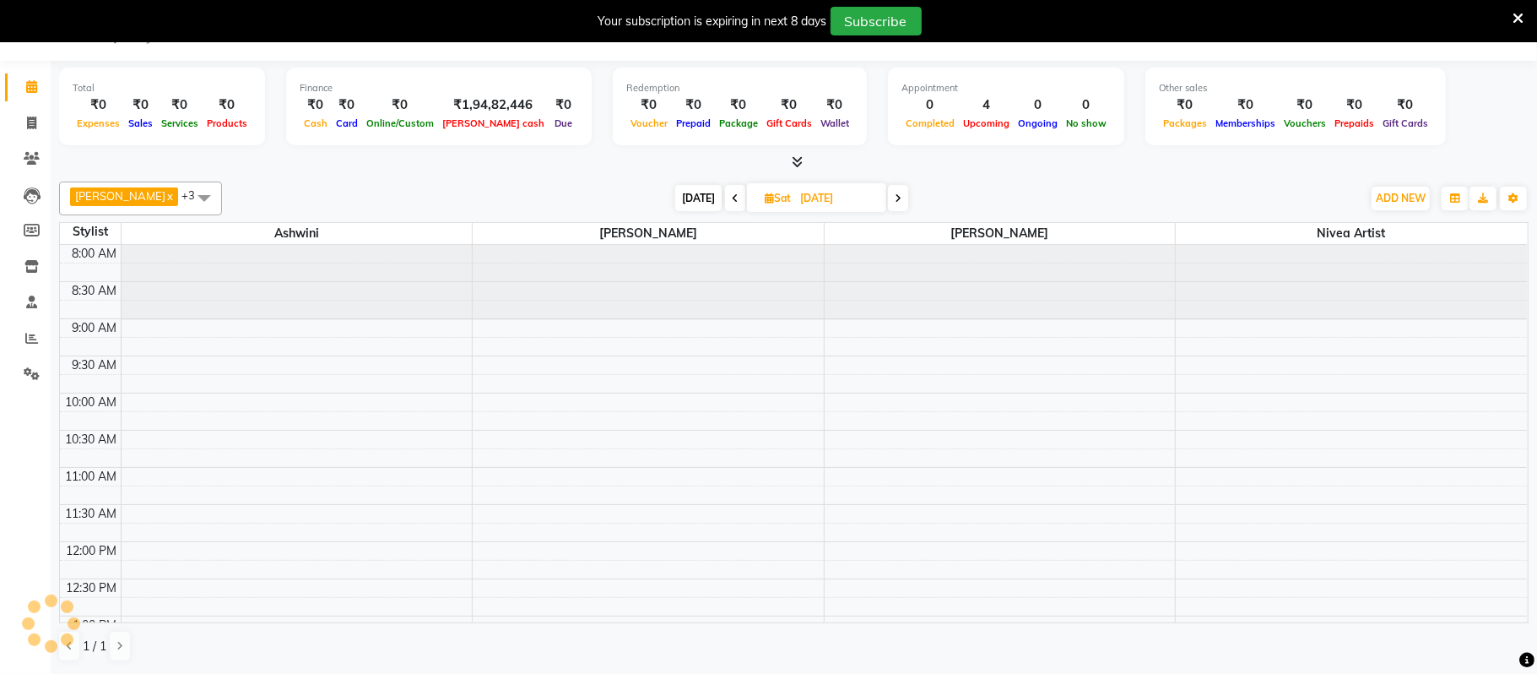
click at [898, 202] on icon at bounding box center [898, 198] width 7 height 10
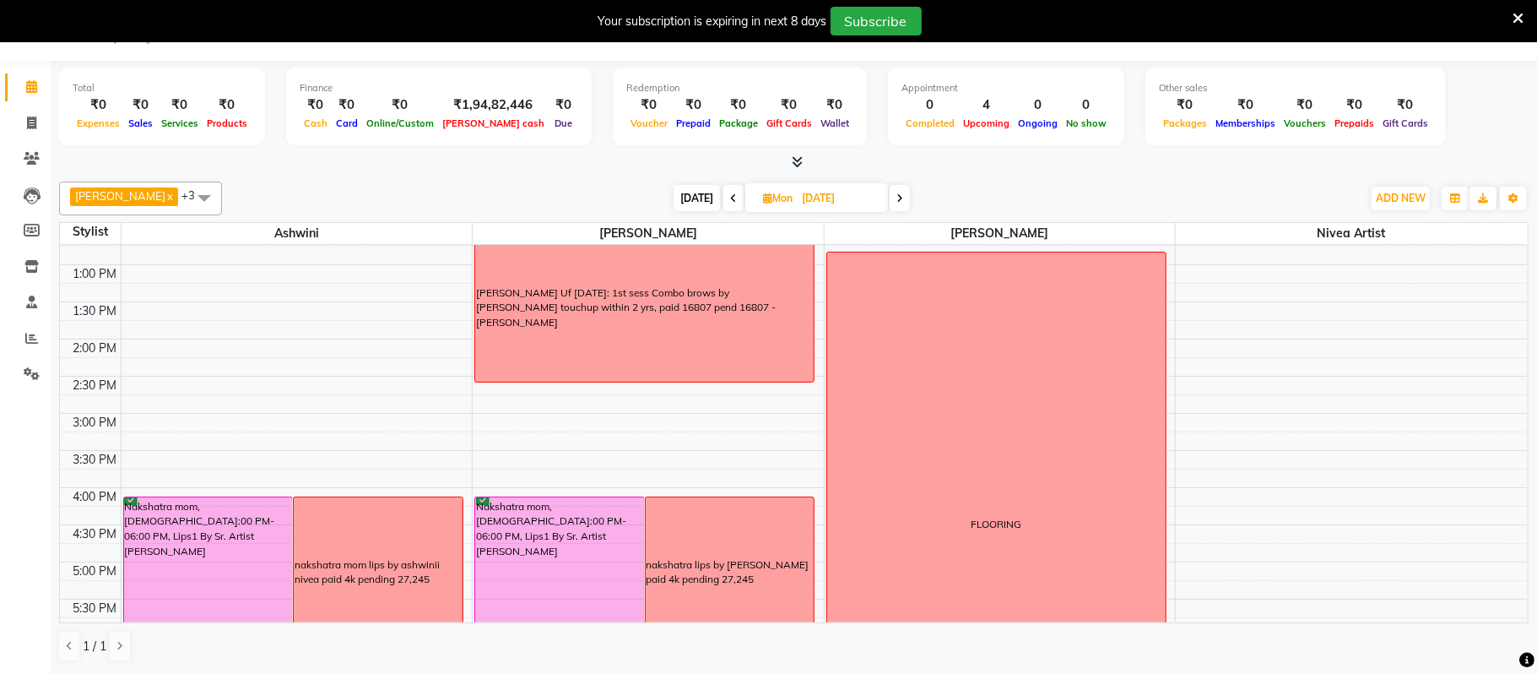
scroll to position [365, 0]
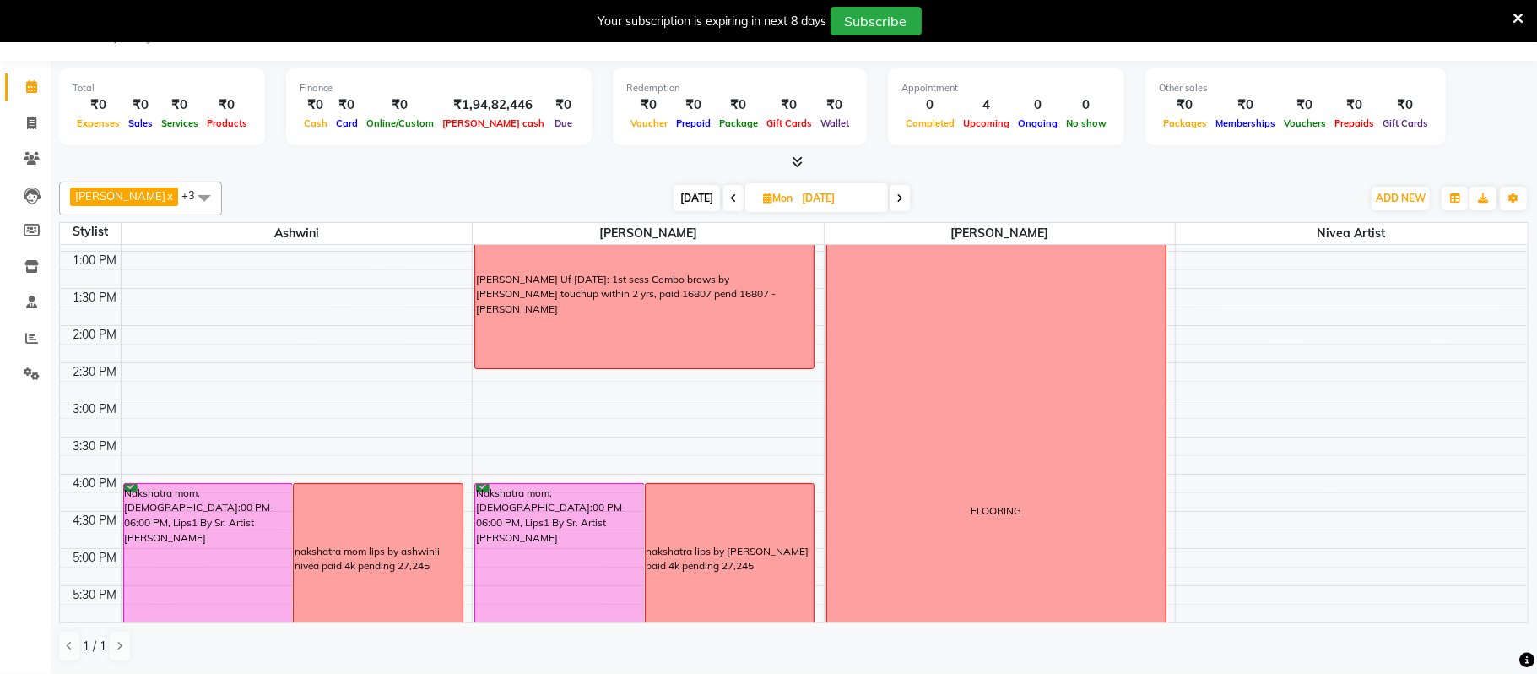
click at [903, 193] on icon at bounding box center [900, 198] width 7 height 10
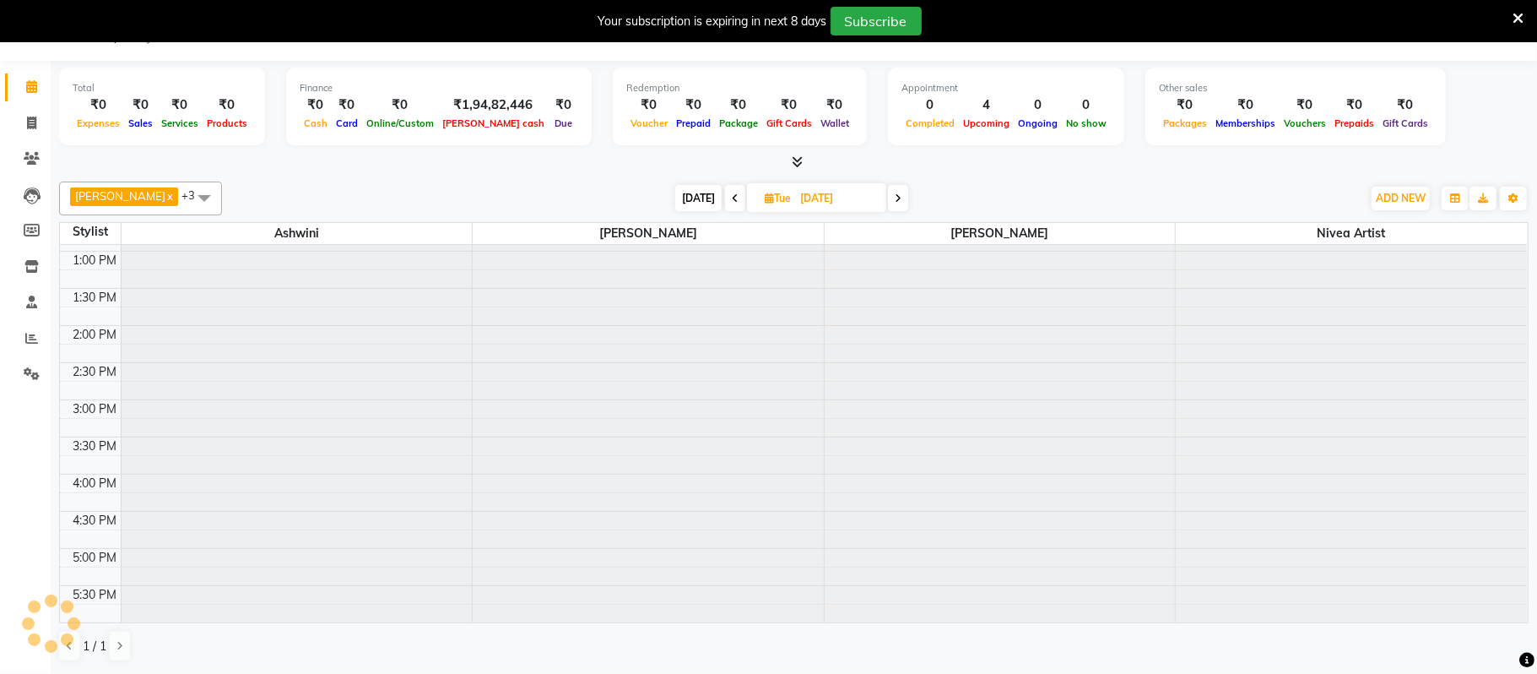
scroll to position [0, 0]
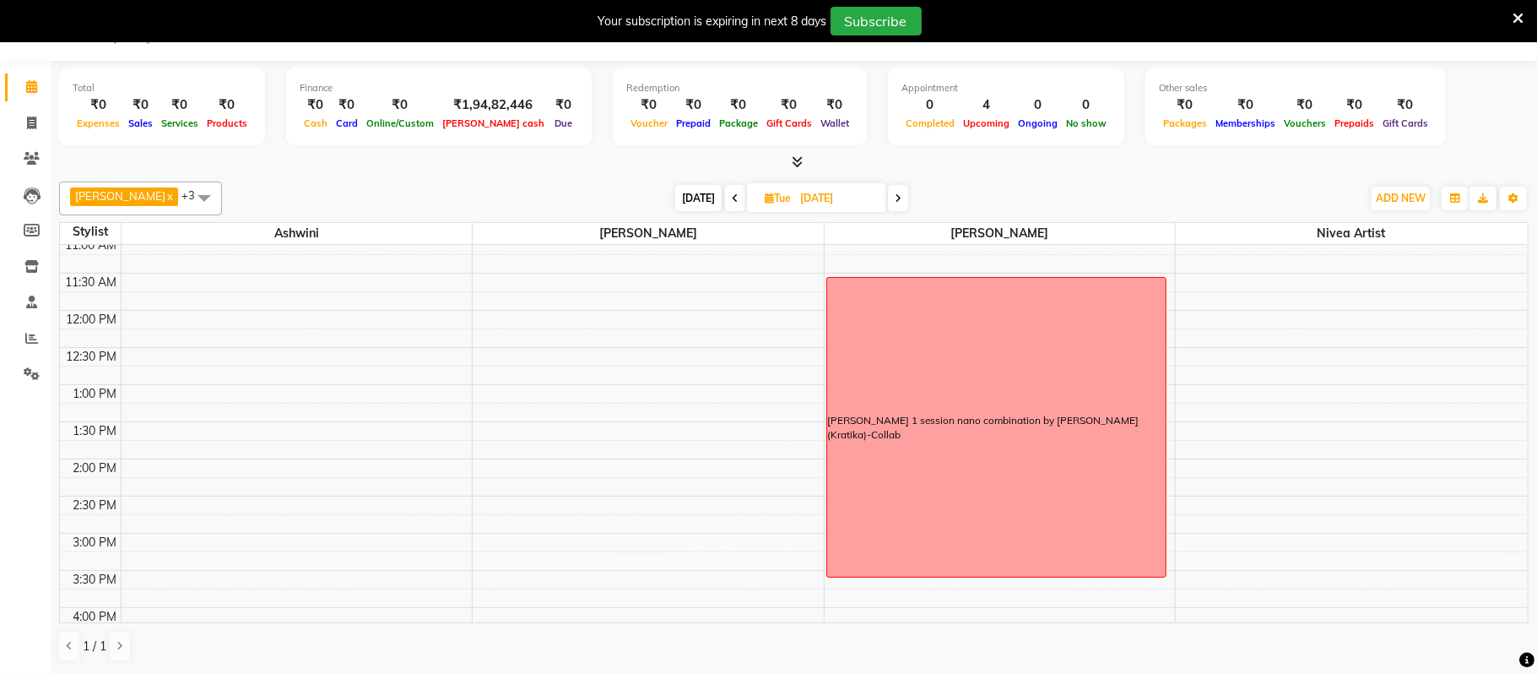
click at [901, 199] on icon at bounding box center [898, 198] width 7 height 10
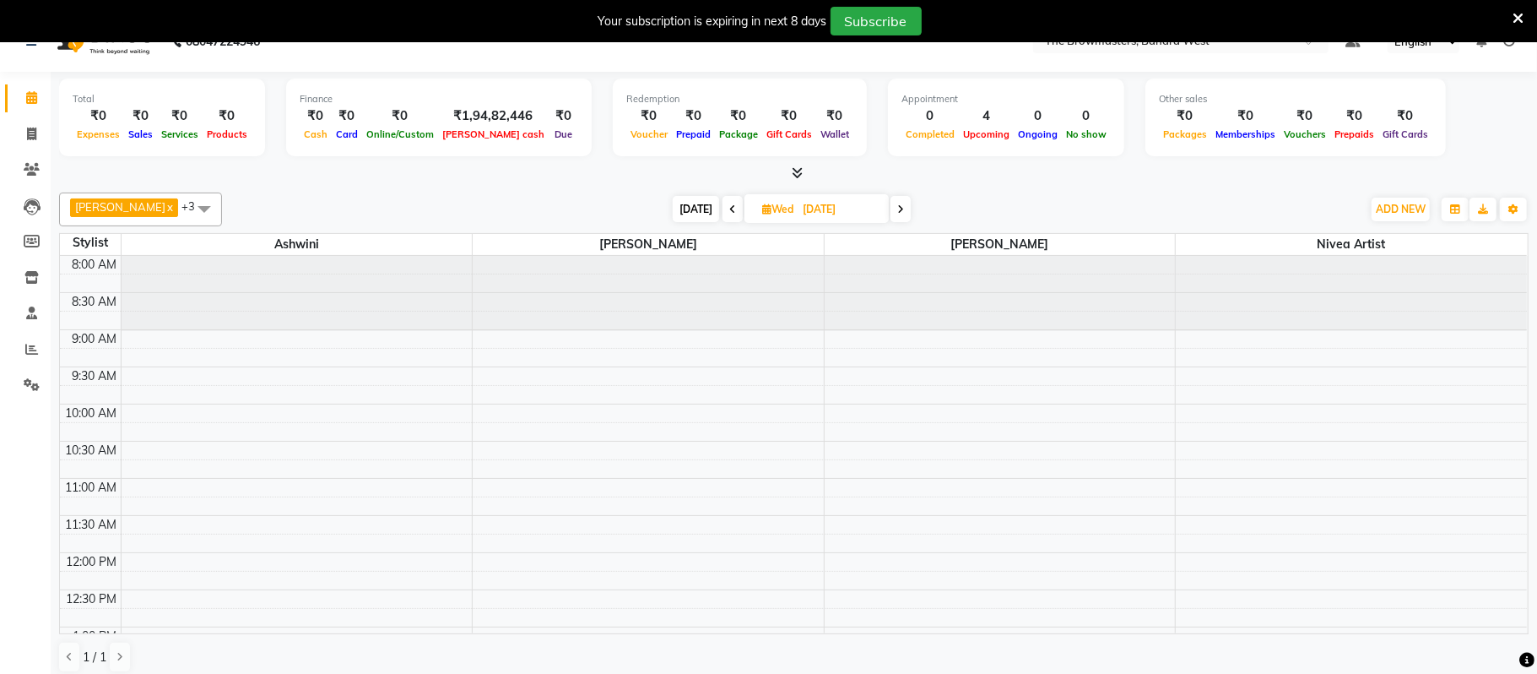
scroll to position [21, 0]
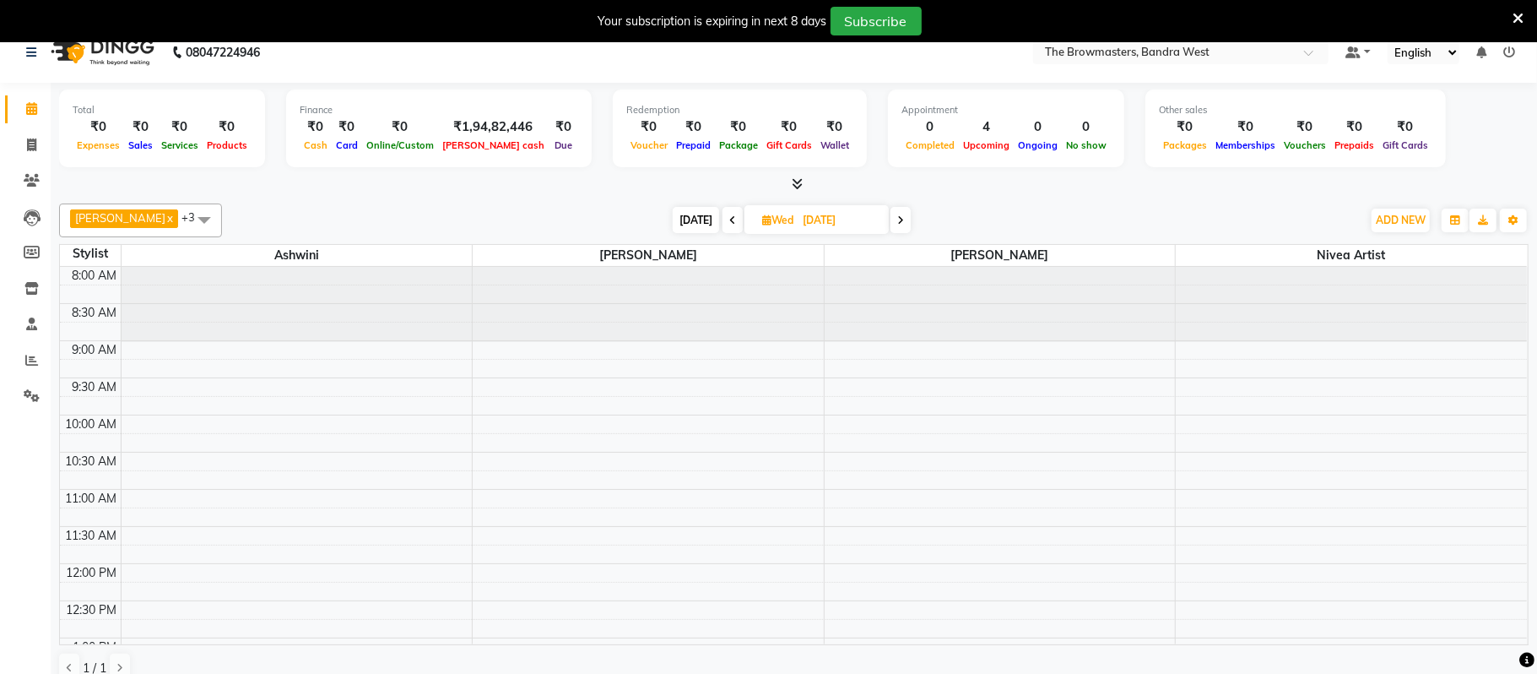
click at [713, 221] on span "[DATE]" at bounding box center [696, 220] width 46 height 26
type input "[DATE]"
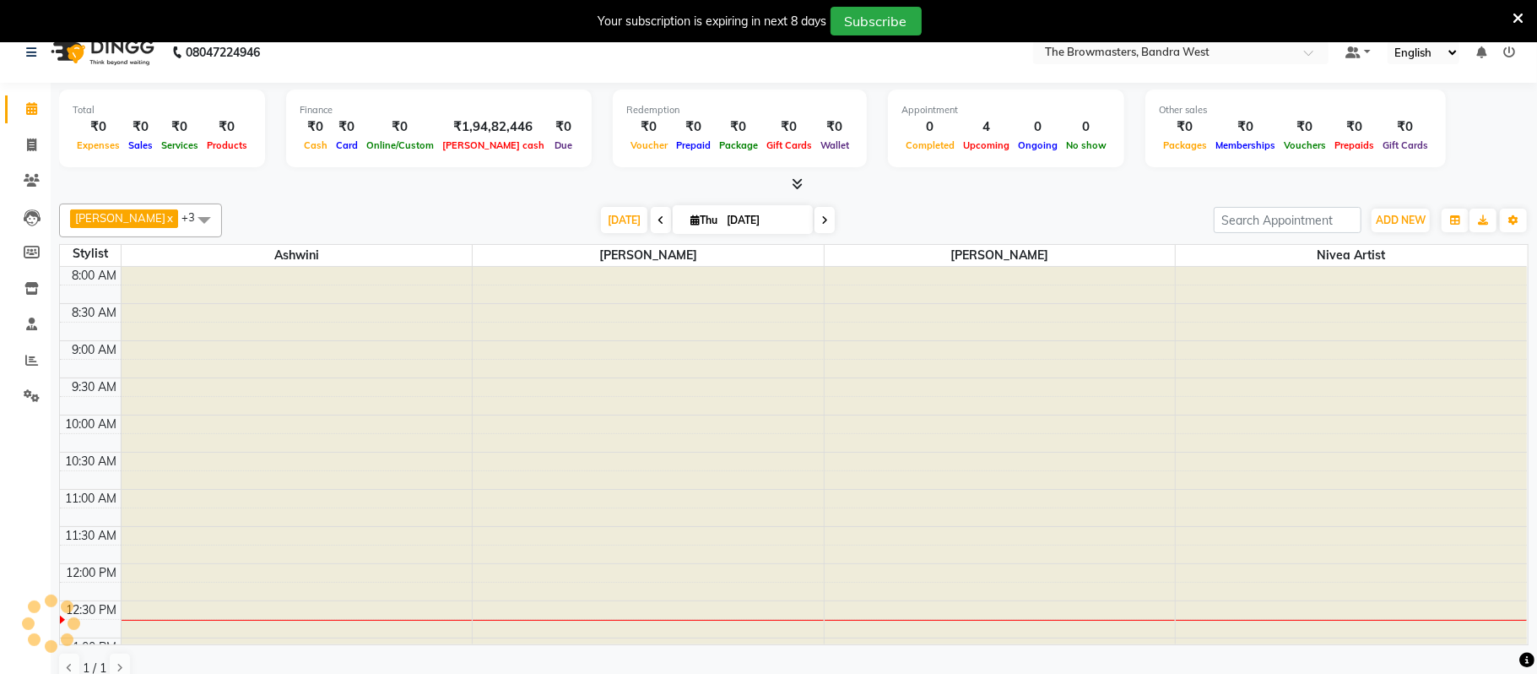
scroll to position [302, 0]
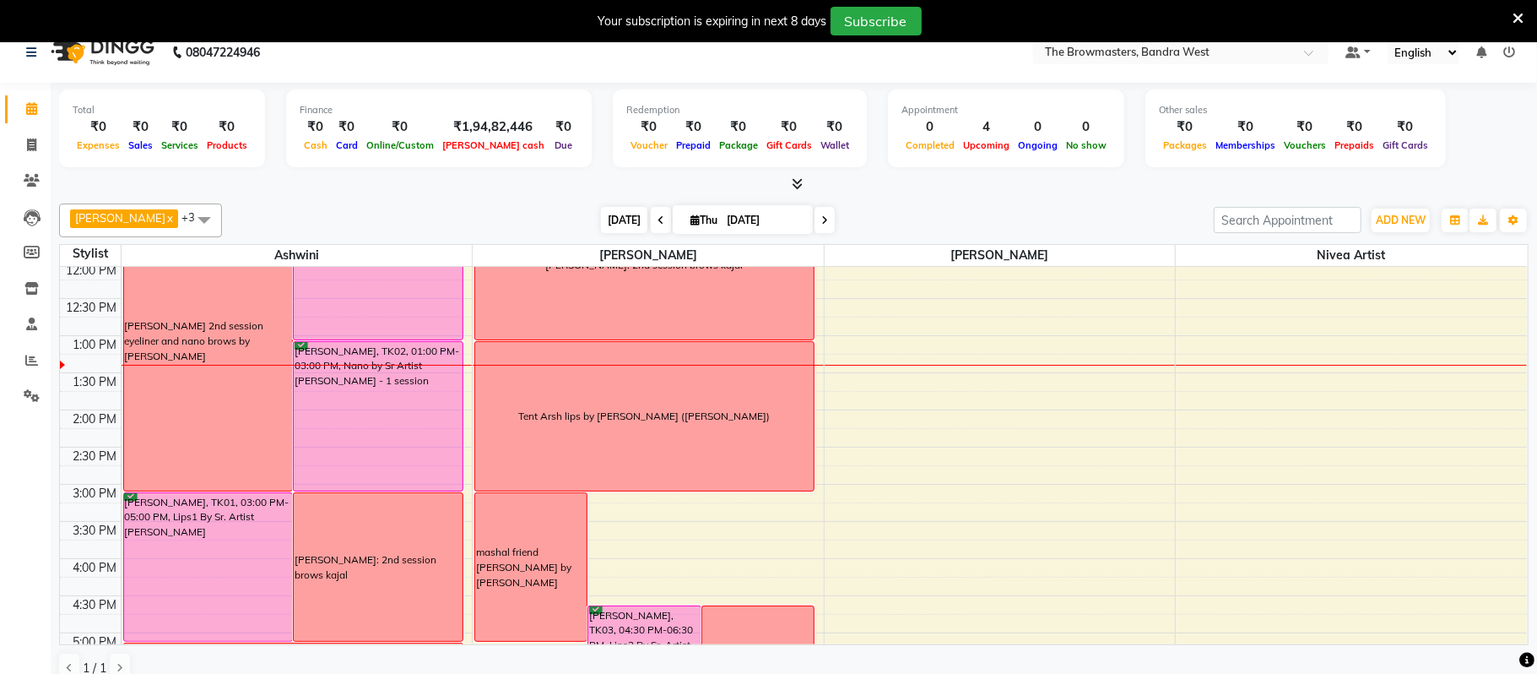
click at [619, 212] on span "[DATE]" at bounding box center [624, 220] width 46 height 26
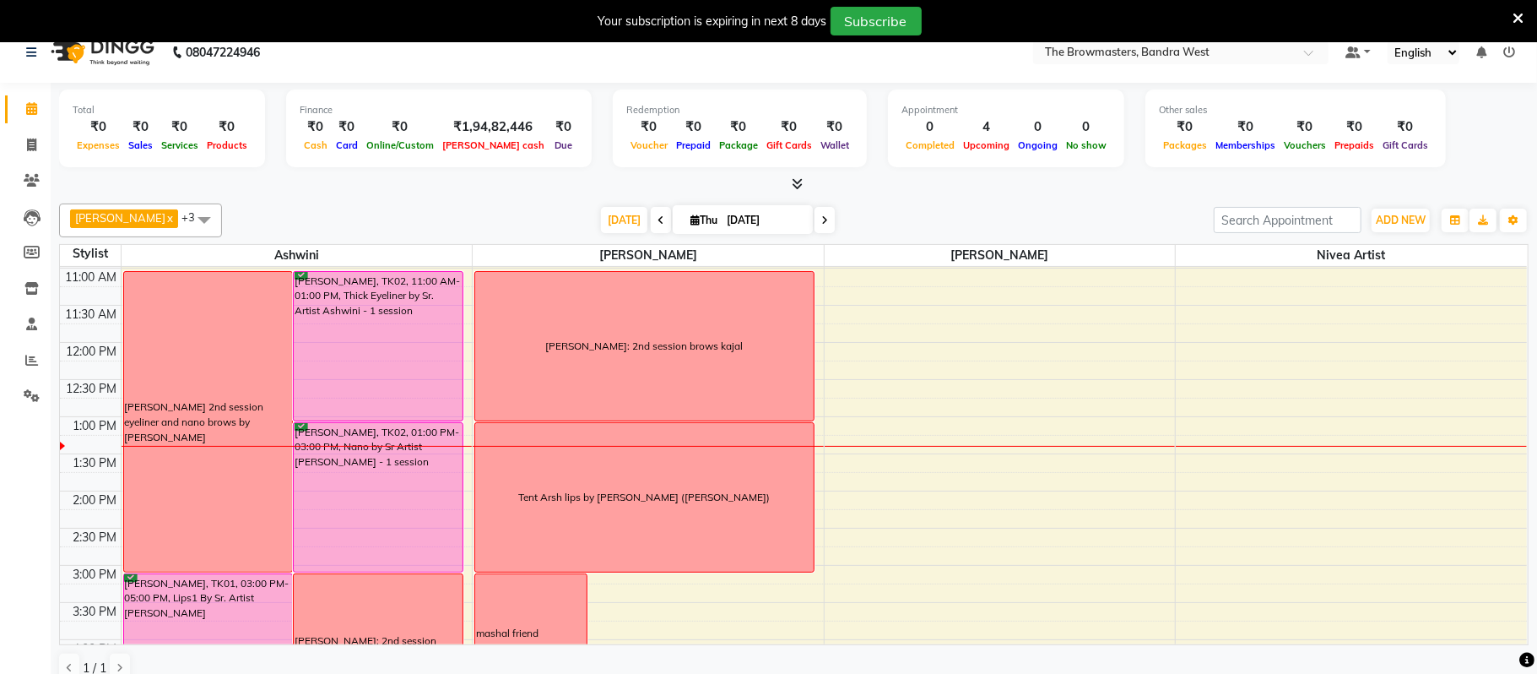
scroll to position [191, 0]
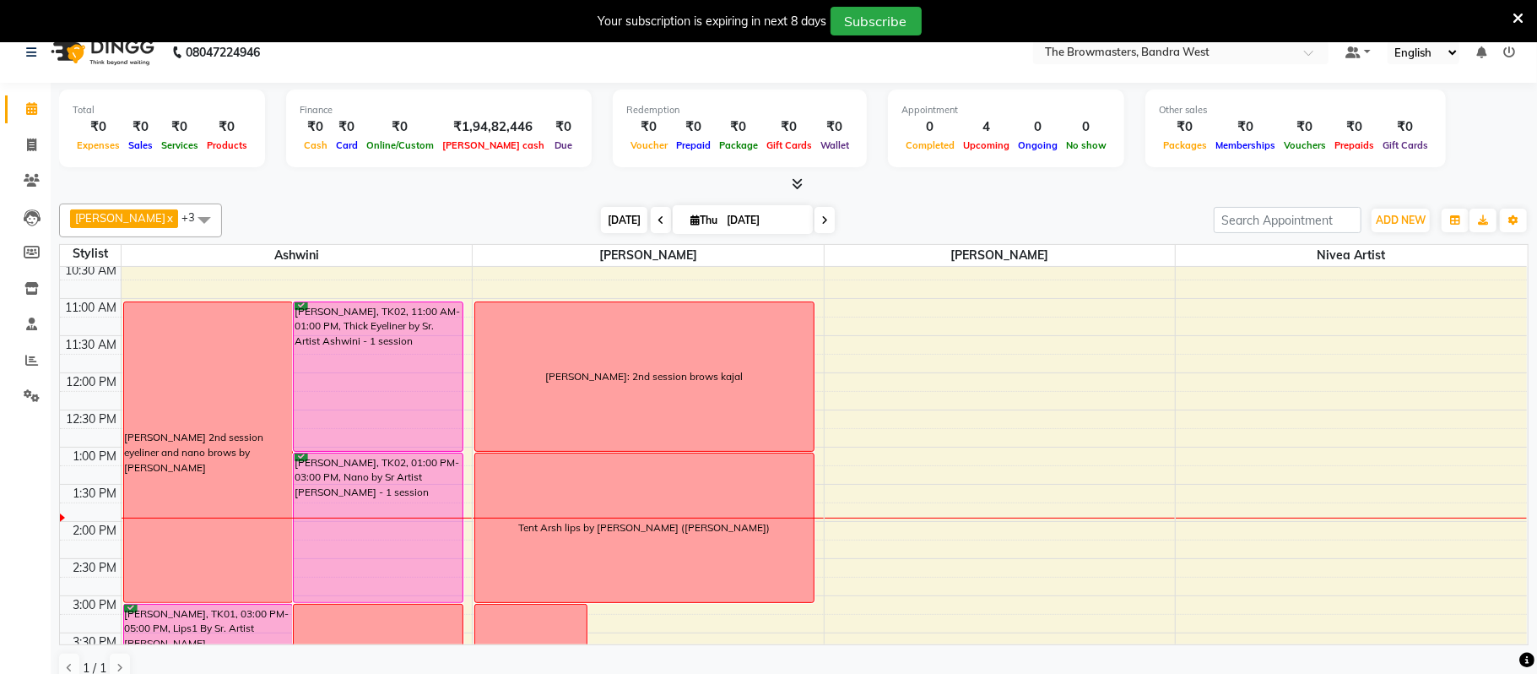
click at [626, 222] on span "[DATE]" at bounding box center [624, 220] width 46 height 26
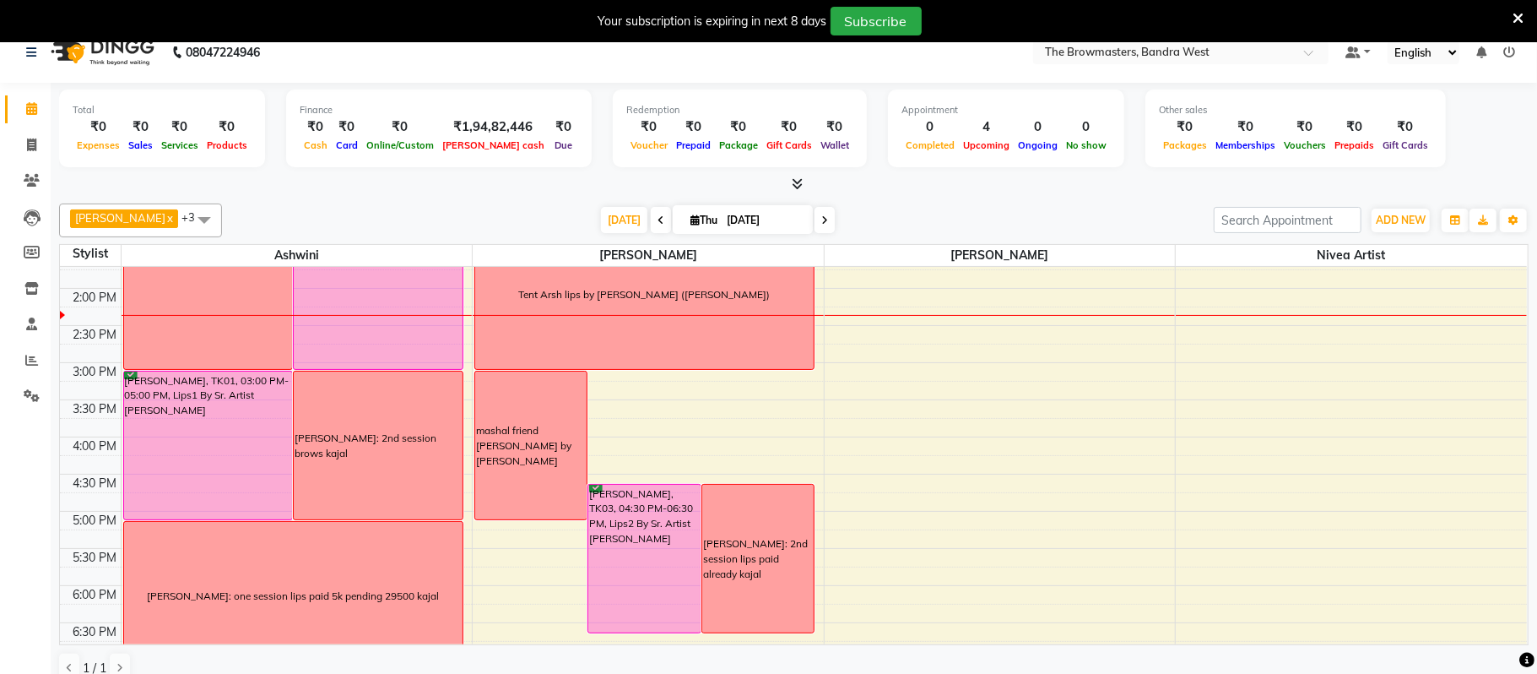
scroll to position [423, 0]
